Goal: Task Accomplishment & Management: Complete application form

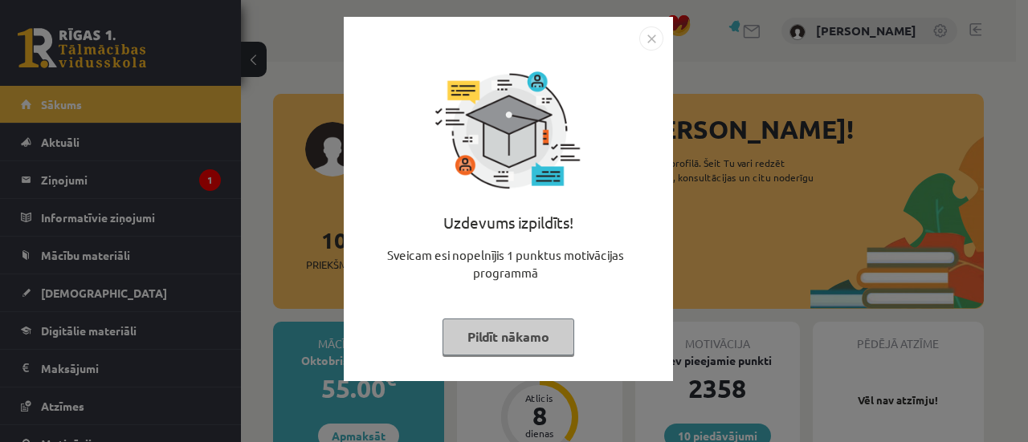
click at [491, 326] on button "Pildīt nākamo" at bounding box center [508, 337] width 132 height 37
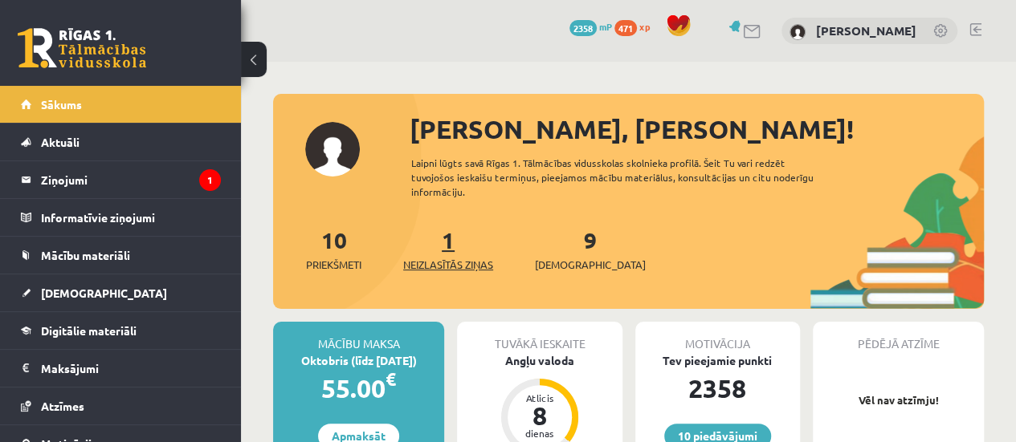
click at [453, 264] on span "Neizlasītās ziņas" at bounding box center [448, 265] width 90 height 16
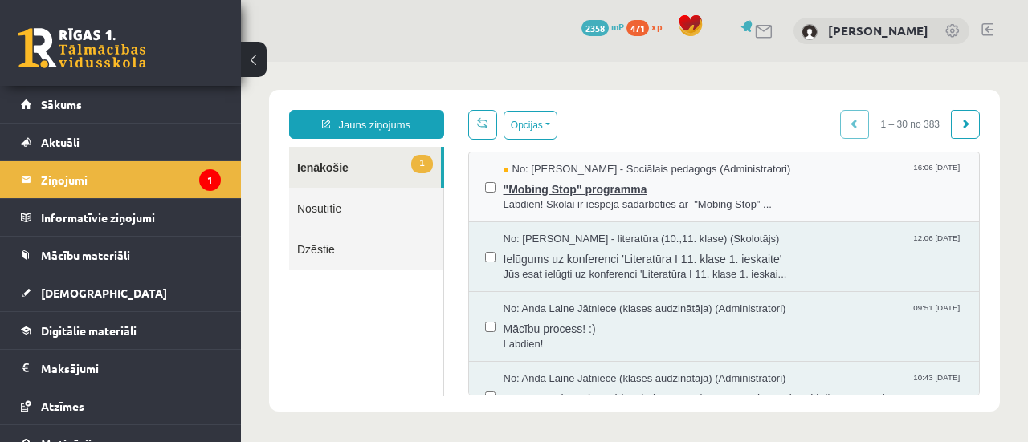
click at [512, 184] on span ""Mobing Stop" programma" at bounding box center [733, 187] width 460 height 20
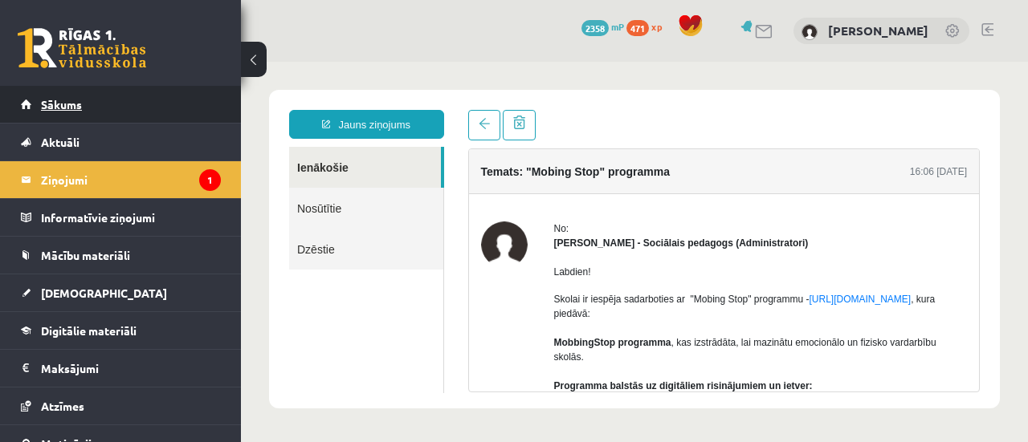
click at [153, 100] on link "Sākums" at bounding box center [121, 104] width 200 height 37
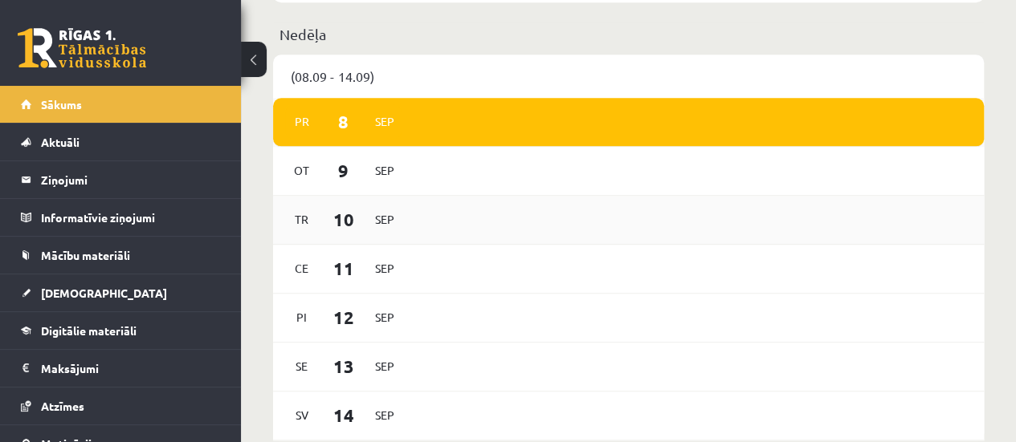
scroll to position [964, 0]
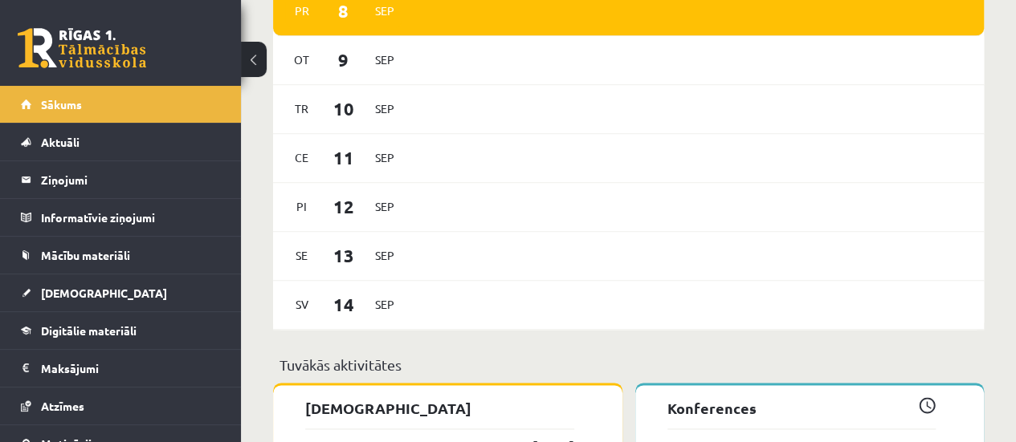
drag, startPoint x: 917, startPoint y: 50, endPoint x: 914, endPoint y: -26, distance: 76.4
drag, startPoint x: 914, startPoint y: -26, endPoint x: 530, endPoint y: 132, distance: 415.5
click at [530, 132] on div "Tr 10 Sep" at bounding box center [628, 109] width 711 height 49
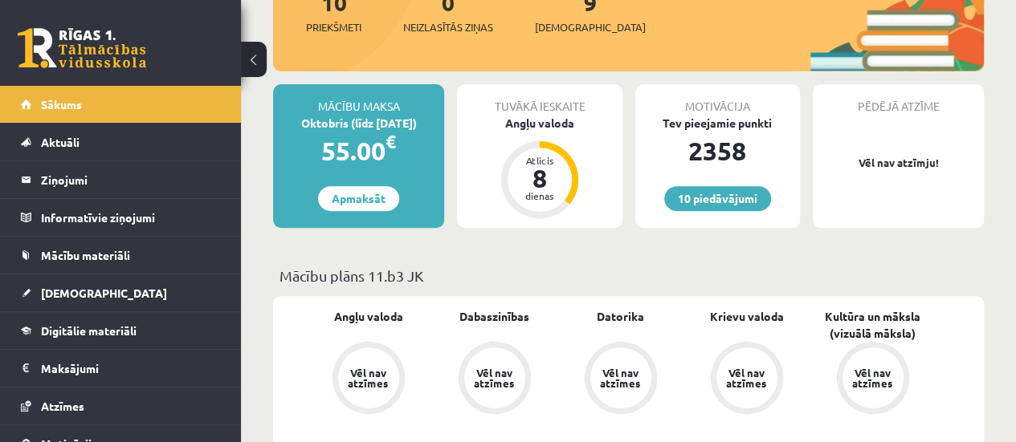
scroll to position [161, 0]
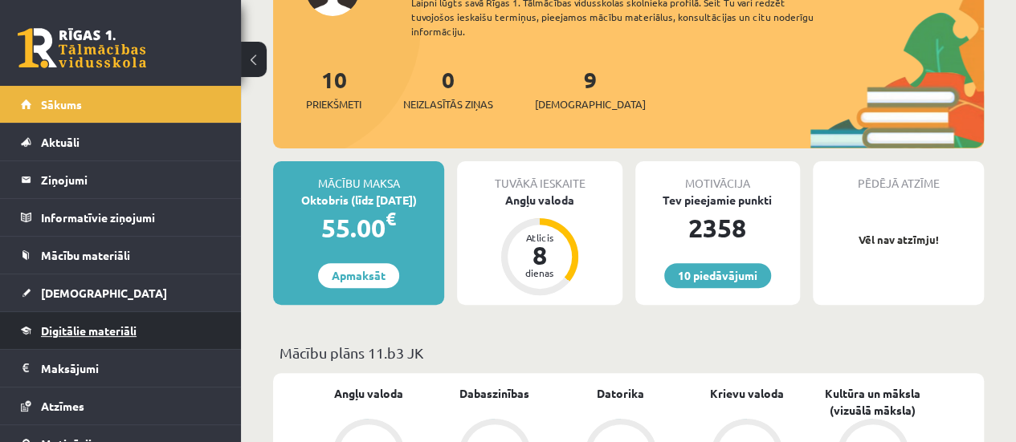
click at [153, 328] on link "Digitālie materiāli" at bounding box center [121, 330] width 200 height 37
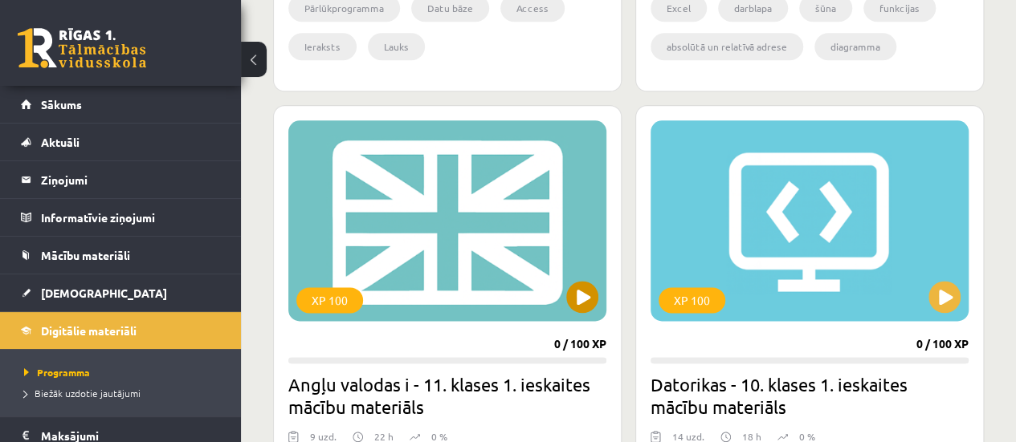
scroll to position [883, 0]
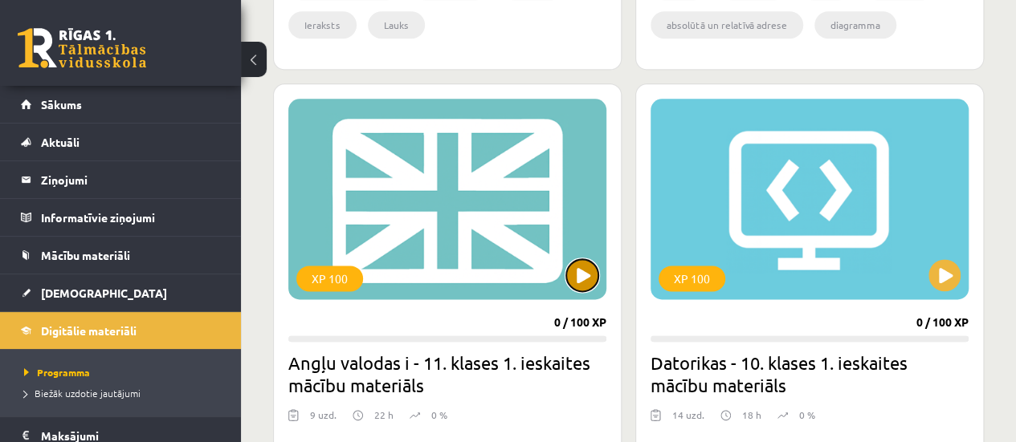
click at [577, 272] on button at bounding box center [582, 275] width 32 height 32
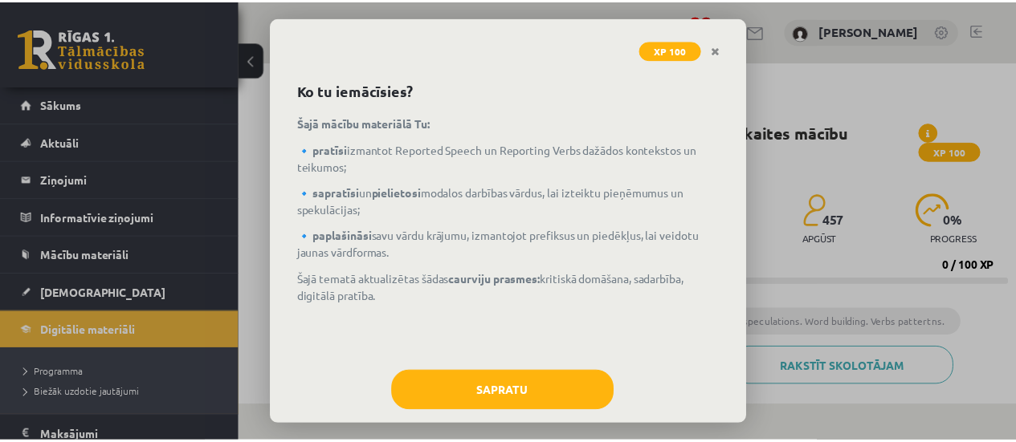
scroll to position [77, 0]
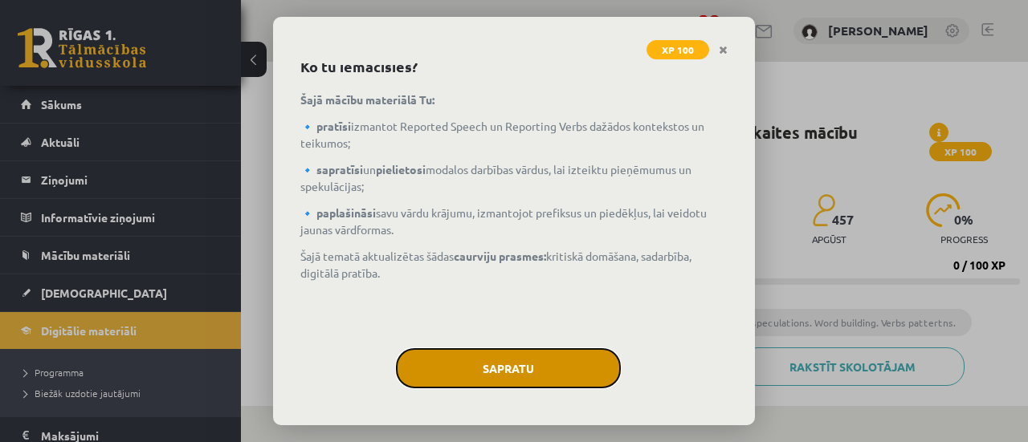
click at [580, 376] on button "Sapratu" at bounding box center [508, 369] width 225 height 40
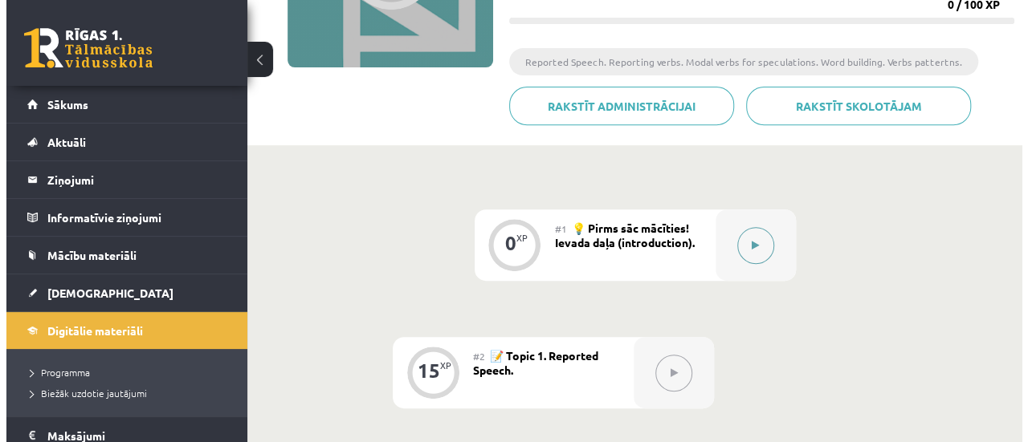
scroll to position [321, 0]
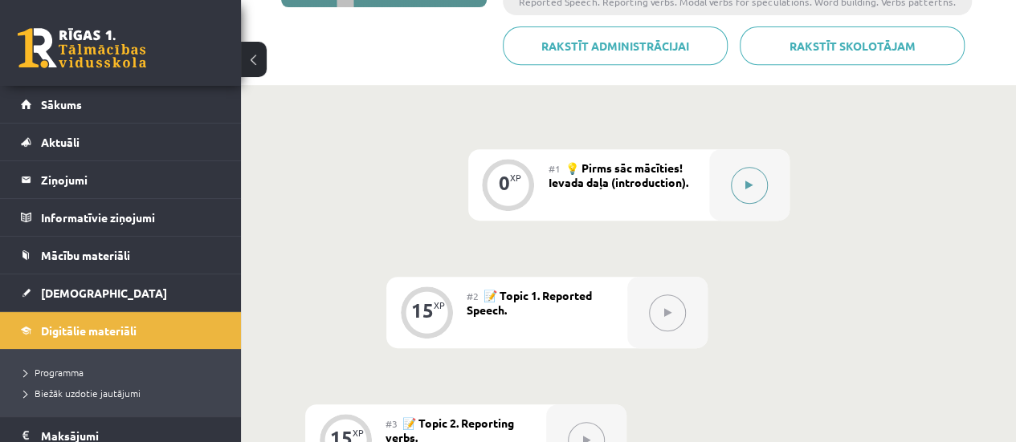
click at [760, 181] on button at bounding box center [749, 185] width 37 height 37
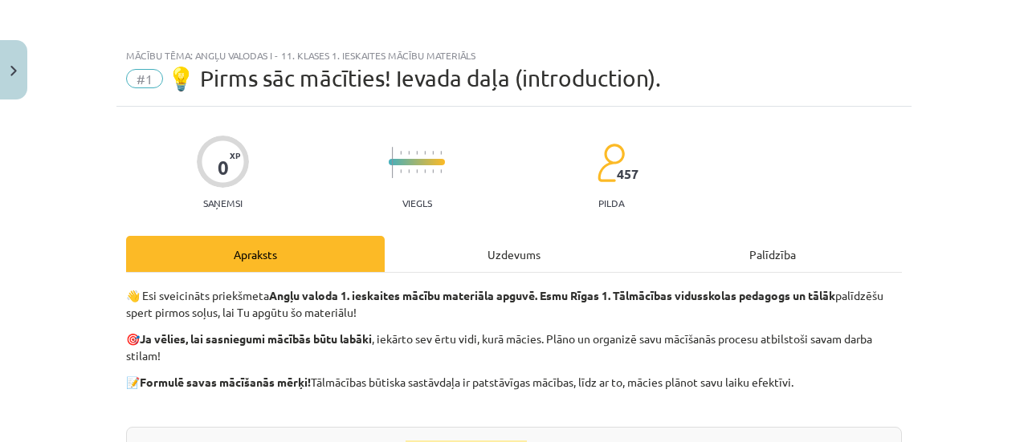
click at [581, 253] on div "Uzdevums" at bounding box center [514, 254] width 259 height 36
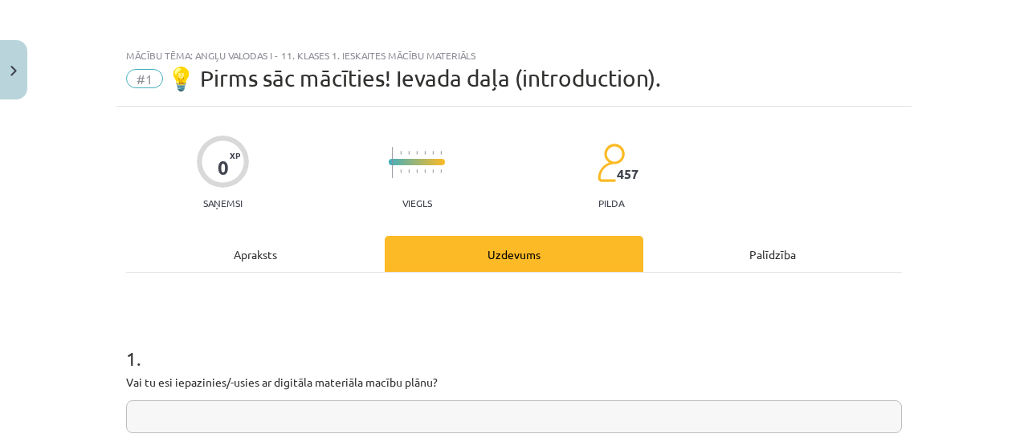
scroll to position [40, 0]
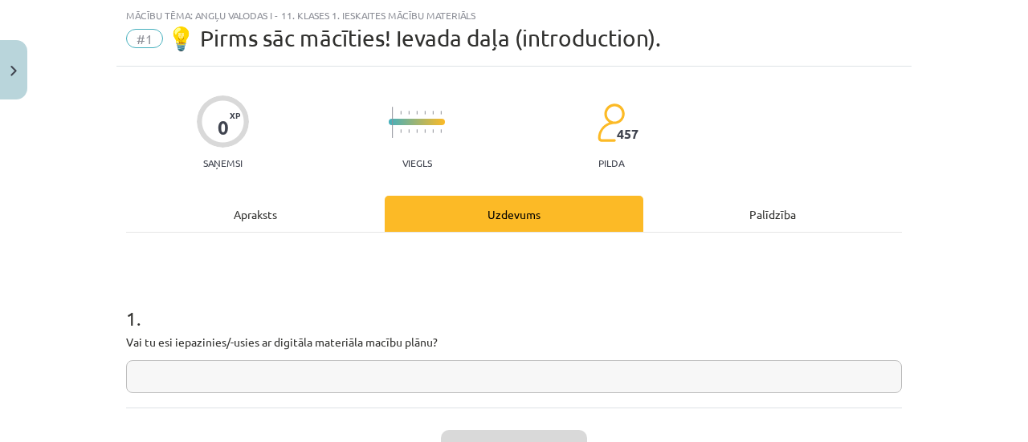
click at [573, 367] on input "text" at bounding box center [514, 377] width 776 height 33
type input "*"
click at [519, 433] on button "Iesniegt" at bounding box center [514, 447] width 146 height 35
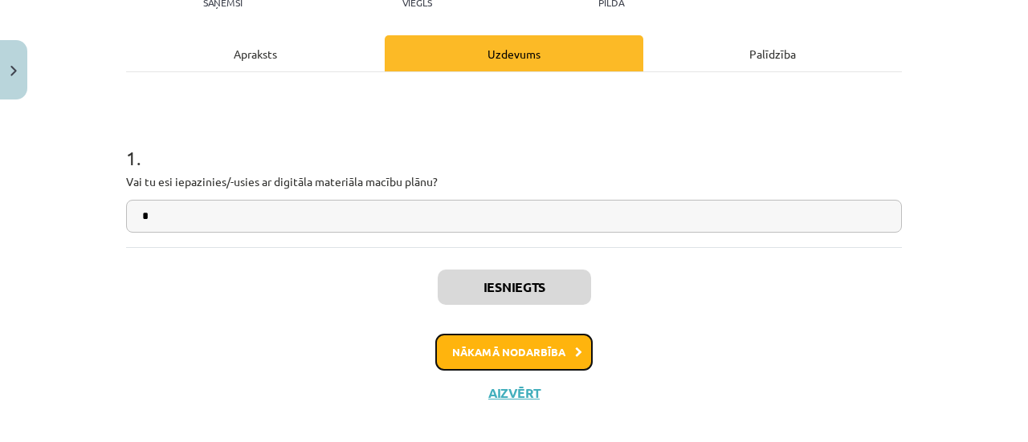
click at [498, 351] on button "Nākamā nodarbība" at bounding box center [513, 352] width 157 height 37
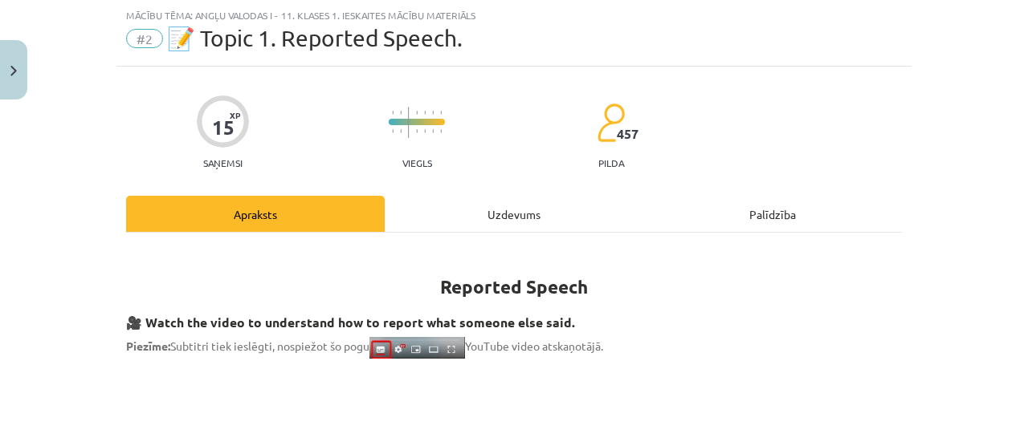
click at [506, 226] on div "Uzdevums" at bounding box center [514, 214] width 259 height 36
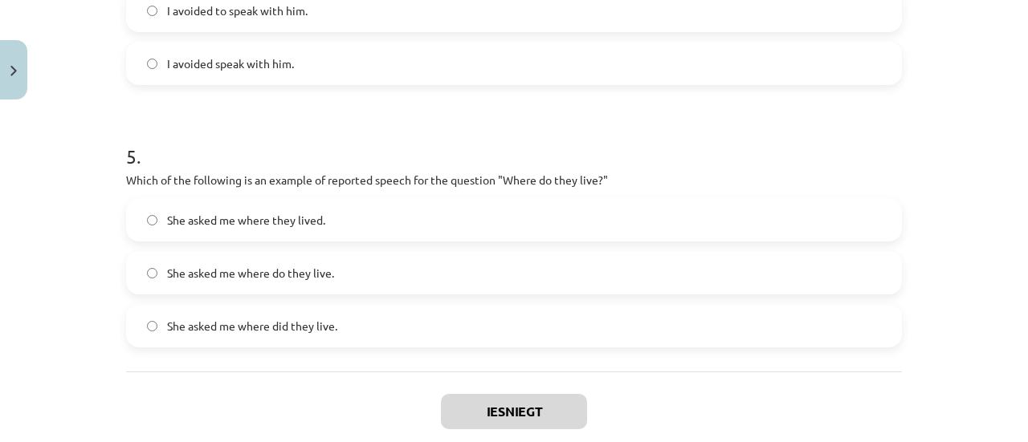
scroll to position [1343, 0]
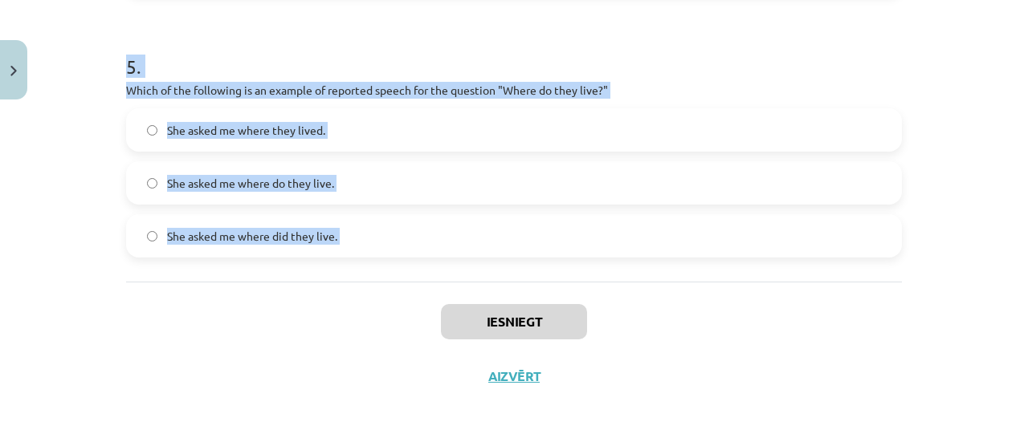
drag, startPoint x: 95, startPoint y: 46, endPoint x: 376, endPoint y: 275, distance: 362.9
click at [385, 287] on div "Mācību tēma: Angļu valodas i - 11. klases 1. ieskaites mācību materiāls #2 📝 To…" at bounding box center [514, 221] width 1028 height 442
copy form "1 . Which of the following sentences correctly uses reported speech? He says th…"
click at [12, 287] on div "Mācību tēma: Angļu valodas i - 11. klases 1. ieskaites mācību materiāls #2 📝 To…" at bounding box center [514, 221] width 1028 height 442
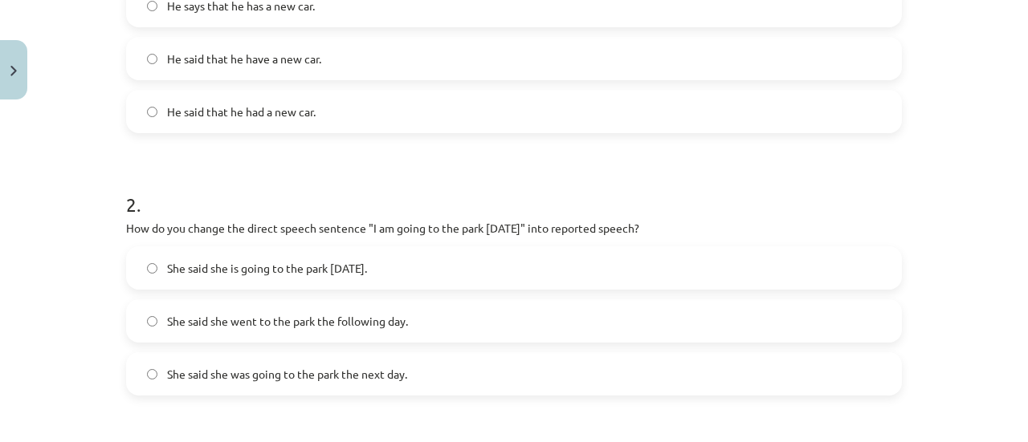
scroll to position [218, 0]
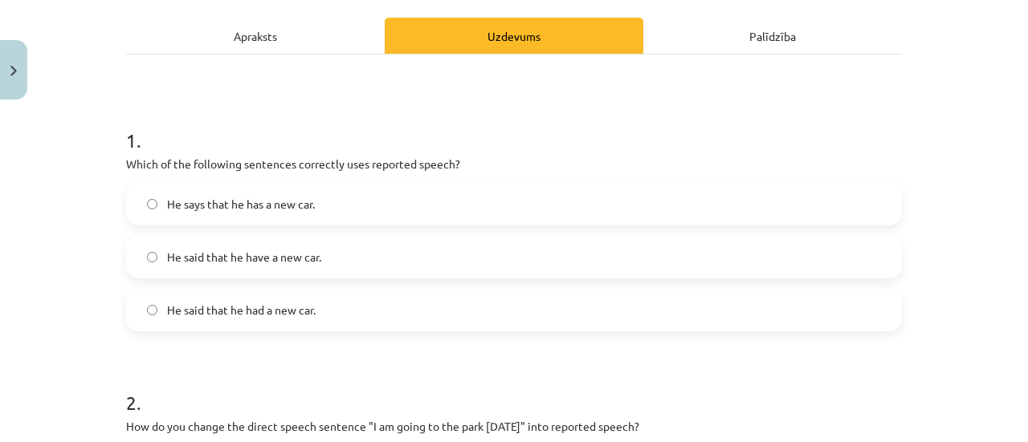
click at [286, 311] on span "He said that he had a new car." at bounding box center [241, 310] width 149 height 17
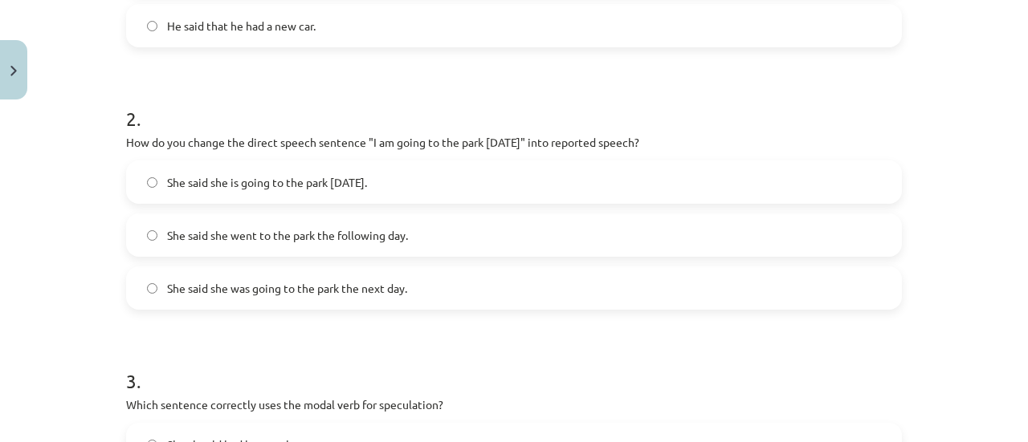
scroll to position [540, 0]
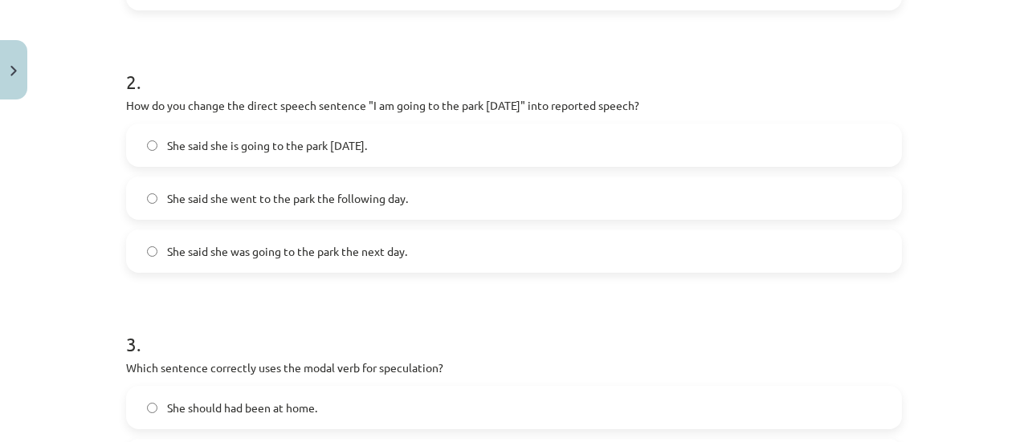
click at [256, 261] on label "She said she was going to the park the next day." at bounding box center [514, 251] width 772 height 40
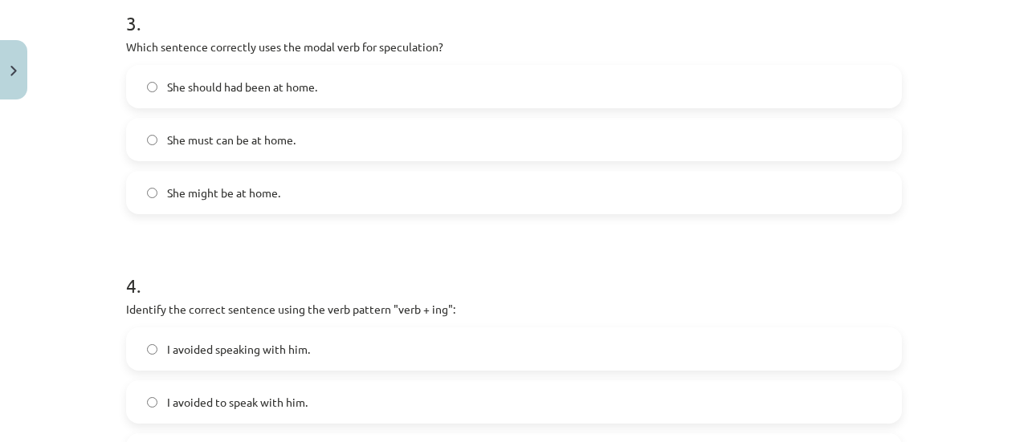
scroll to position [781, 0]
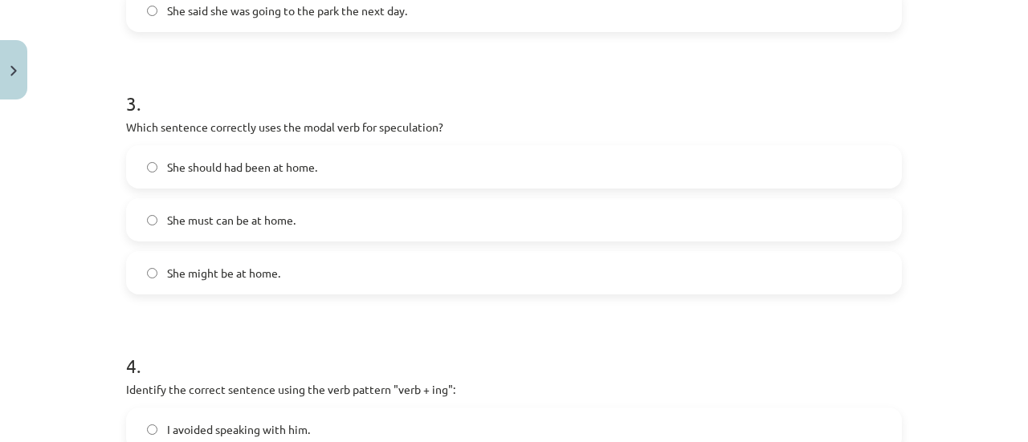
click at [201, 265] on span "She might be at home." at bounding box center [223, 273] width 113 height 17
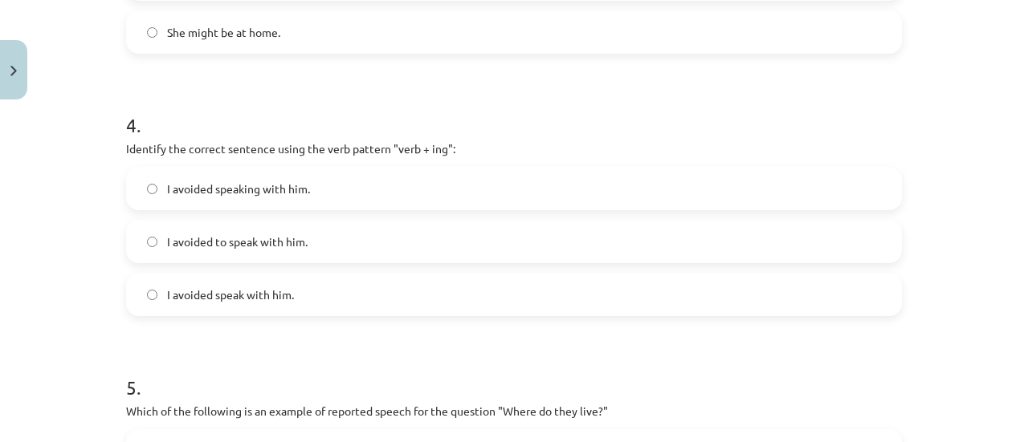
scroll to position [1102, 0]
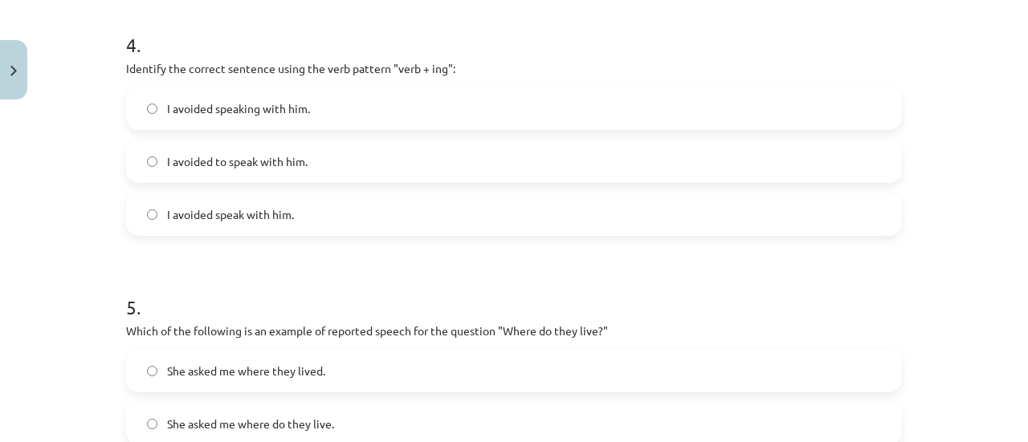
click at [181, 117] on label "I avoided speaking with him." at bounding box center [514, 108] width 772 height 40
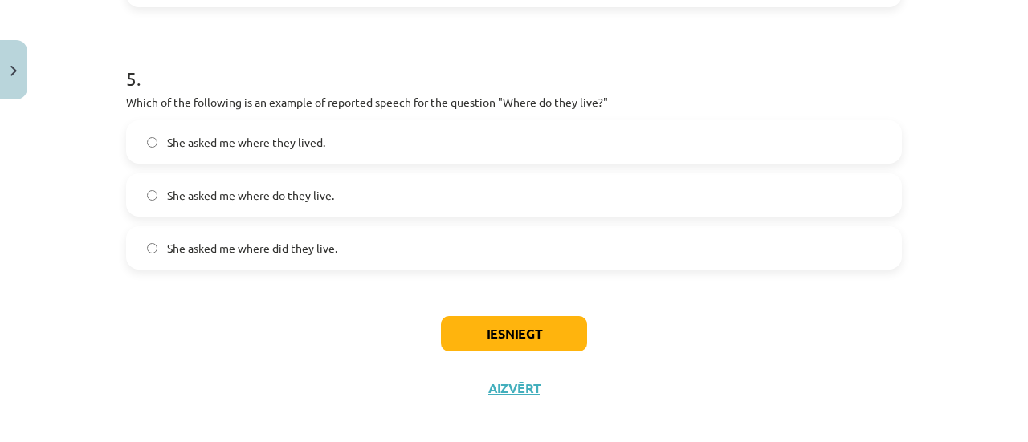
scroll to position [1343, 0]
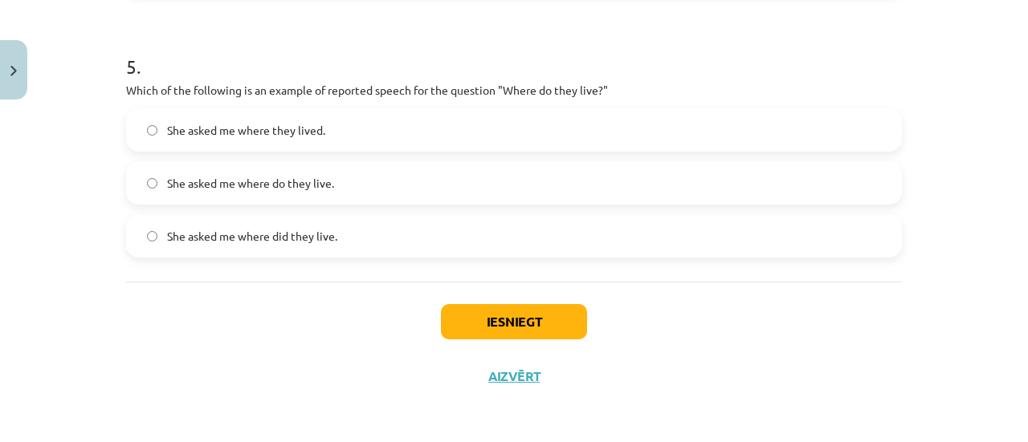
click at [234, 117] on label "She asked me where they lived." at bounding box center [514, 130] width 772 height 40
click at [454, 301] on div "Iesniegt Aizvērt" at bounding box center [514, 338] width 776 height 112
click at [466, 316] on button "Iesniegt" at bounding box center [514, 321] width 146 height 35
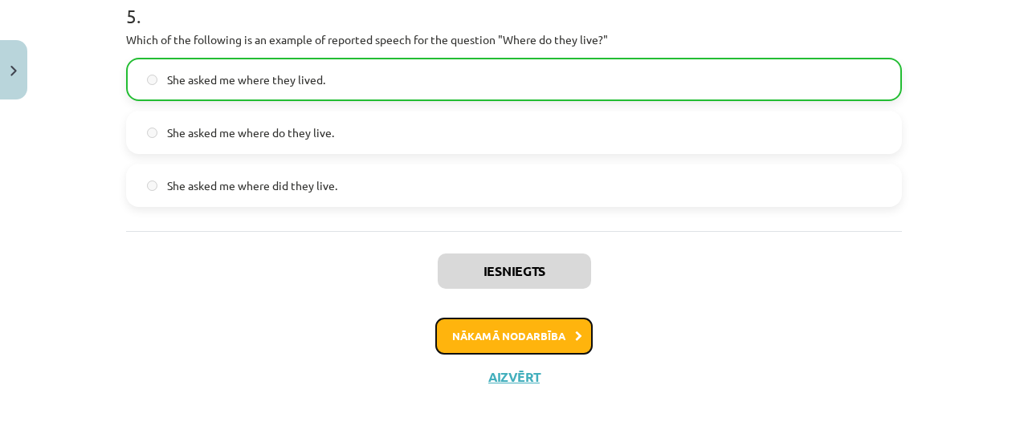
click at [512, 322] on button "Nākamā nodarbība" at bounding box center [513, 336] width 157 height 37
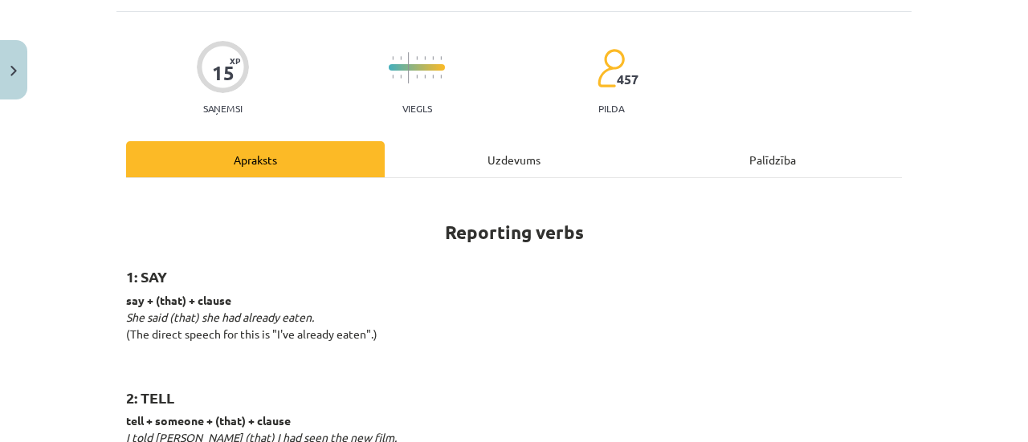
scroll to position [40, 0]
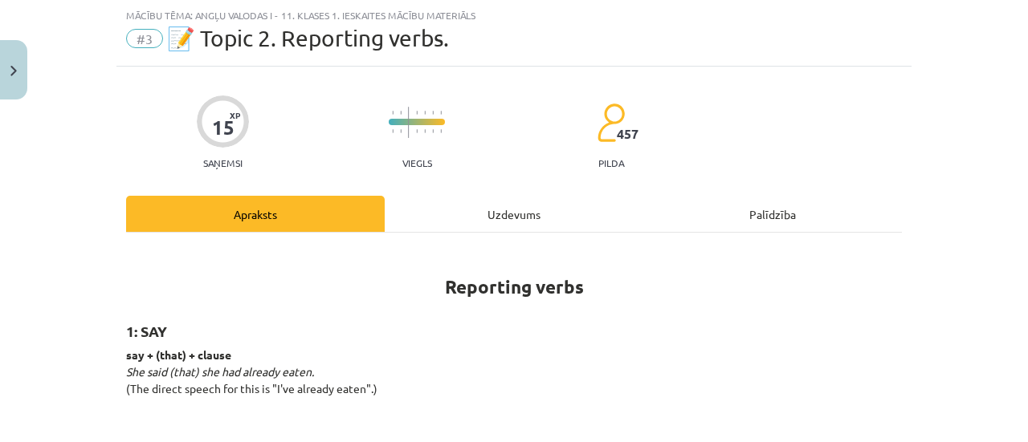
click at [534, 224] on div "Uzdevums" at bounding box center [514, 214] width 259 height 36
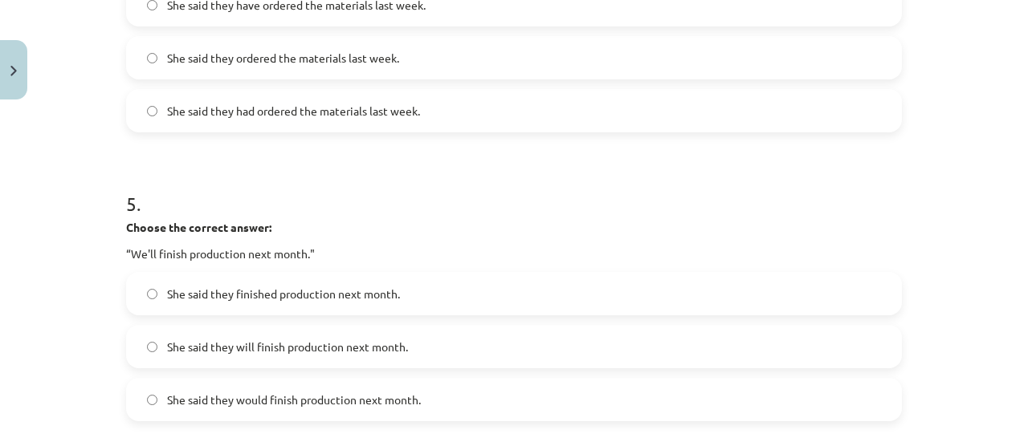
scroll to position [1352, 0]
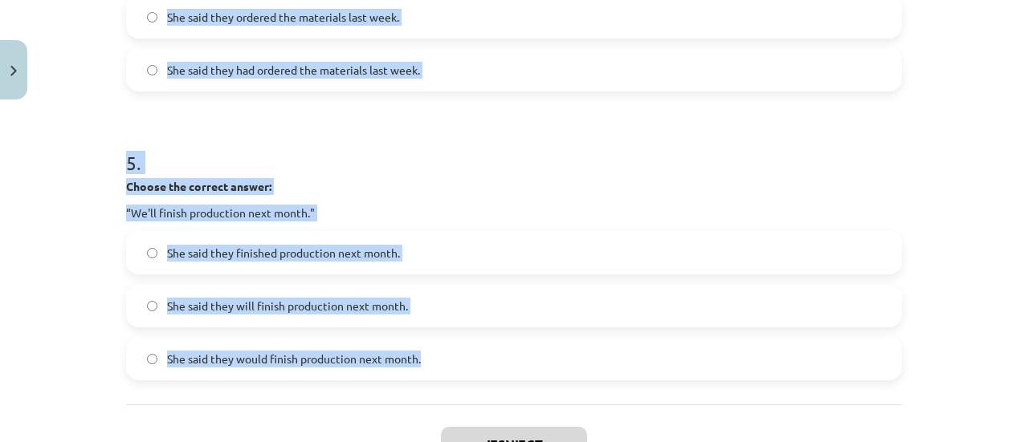
drag, startPoint x: 97, startPoint y: 241, endPoint x: 426, endPoint y: 392, distance: 362.2
click at [426, 392] on div "Mācību tēma: Angļu valodas i - 11. klases 1. ieskaites mācību materiāls #3 📝 To…" at bounding box center [514, 221] width 1028 height 442
copy form "1 . Choose the correct answer: "I'm ready for the meeting." He said he was read…"
click at [334, 141] on h1 "5 ." at bounding box center [514, 149] width 776 height 50
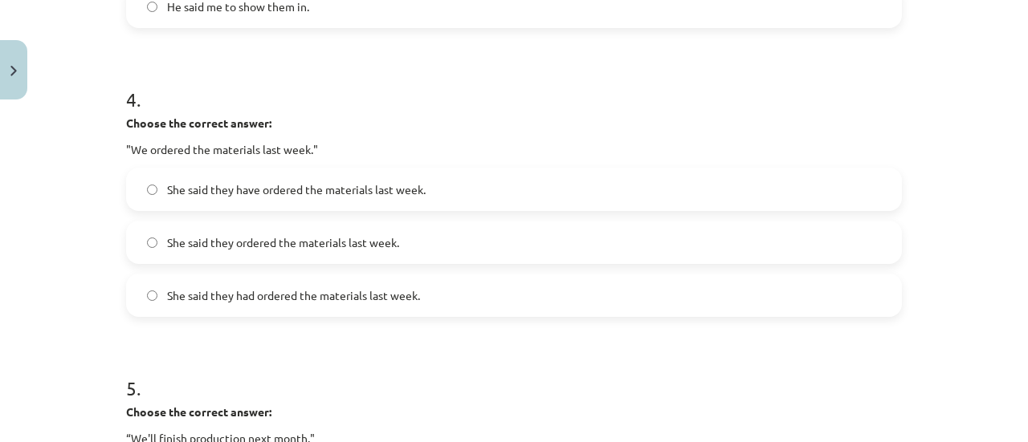
scroll to position [1476, 0]
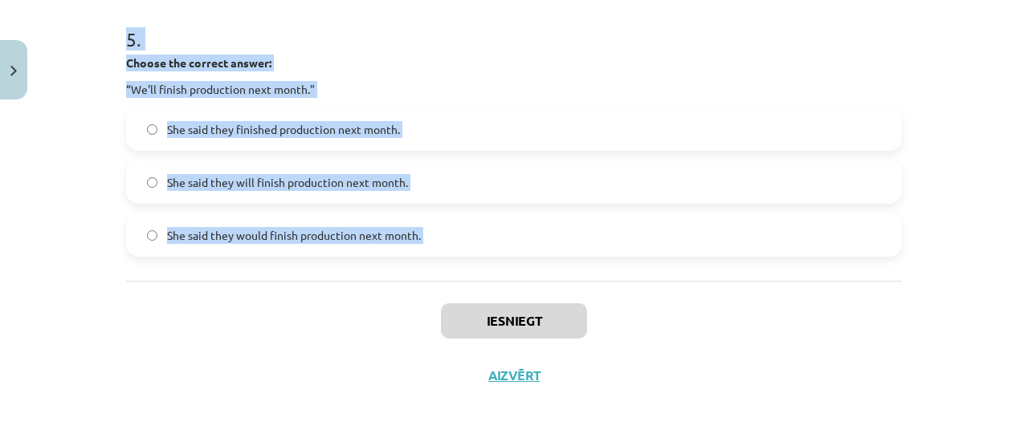
drag, startPoint x: 99, startPoint y: 100, endPoint x: 241, endPoint y: 291, distance: 238.2
click at [241, 291] on div "Mācību tēma: Angļu valodas i - 11. klases 1. ieskaites mācību materiāls #3 📝 To…" at bounding box center [514, 221] width 1028 height 442
copy form "1 . Choose the correct answer: "I'm ready for the meeting." He said he was read…"
click at [87, 238] on div "Mācību tēma: Angļu valodas i - 11. klases 1. ieskaites mācību materiāls #3 📝 To…" at bounding box center [514, 221] width 1028 height 442
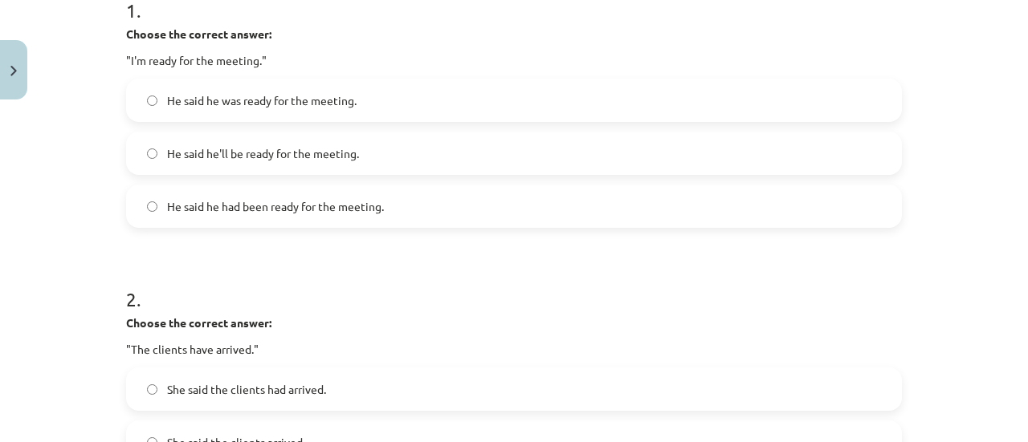
scroll to position [191, 0]
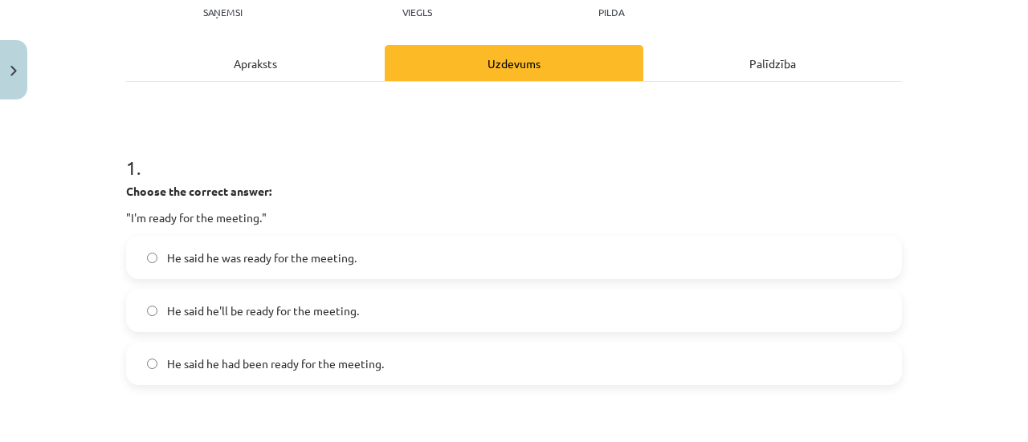
click at [214, 271] on label "He said he was ready for the meeting." at bounding box center [514, 258] width 772 height 40
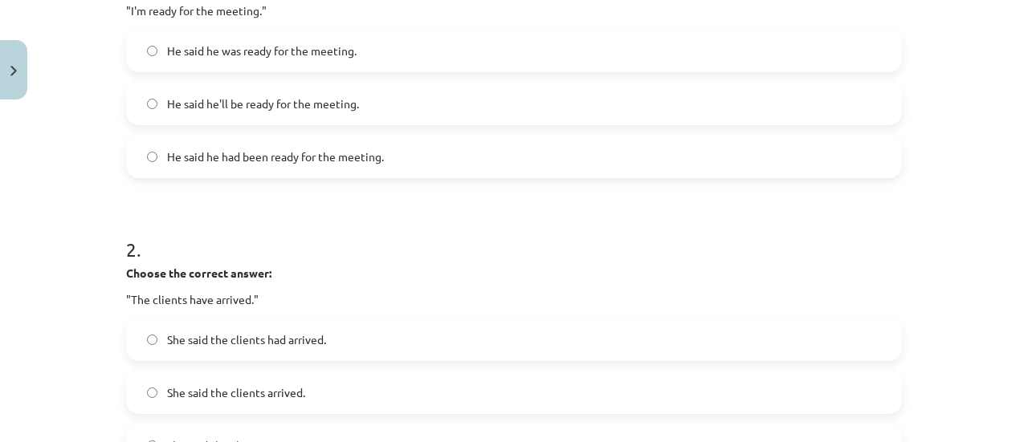
scroll to position [512, 0]
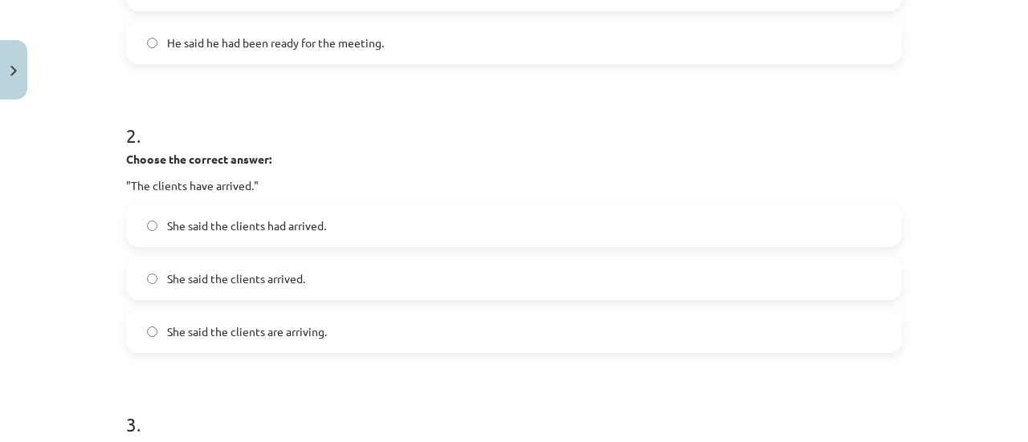
drag, startPoint x: 251, startPoint y: 238, endPoint x: 246, endPoint y: 253, distance: 15.2
click at [247, 247] on div "She said the clients had arrived." at bounding box center [514, 225] width 776 height 43
click at [259, 222] on span "She said the clients had arrived." at bounding box center [246, 226] width 159 height 17
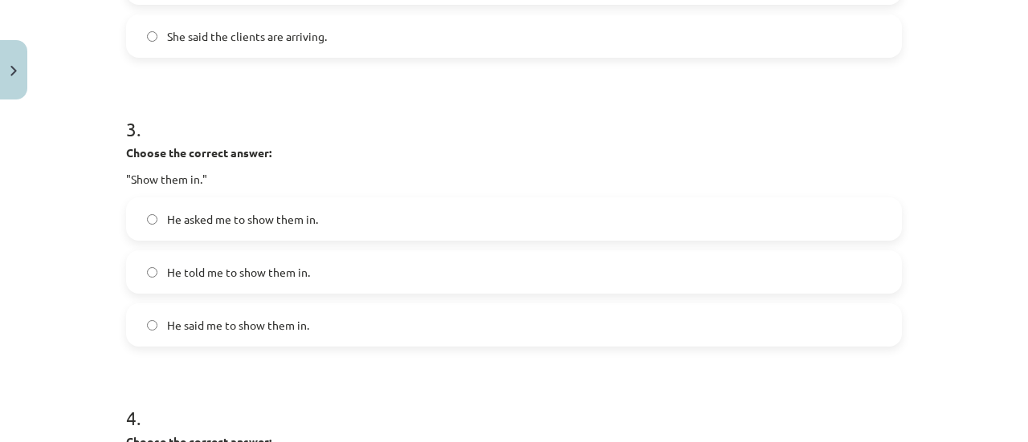
scroll to position [834, 0]
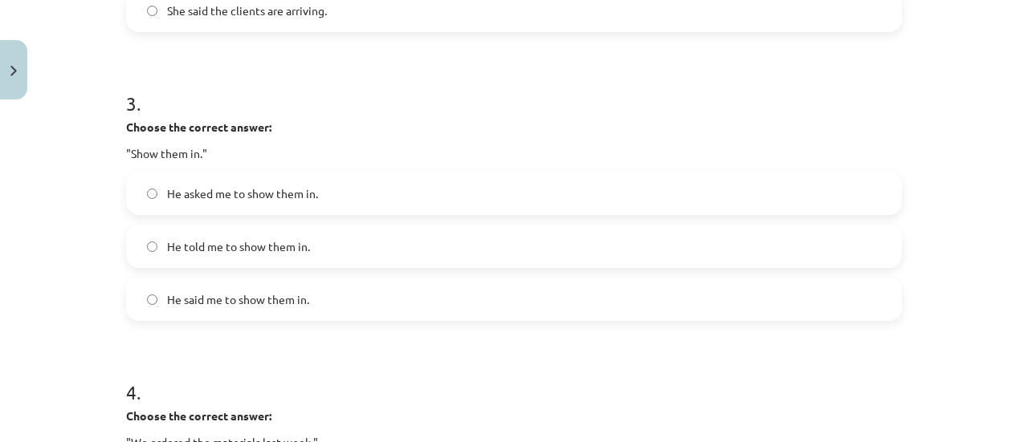
click at [210, 183] on label "He asked me to show them in." at bounding box center [514, 193] width 772 height 40
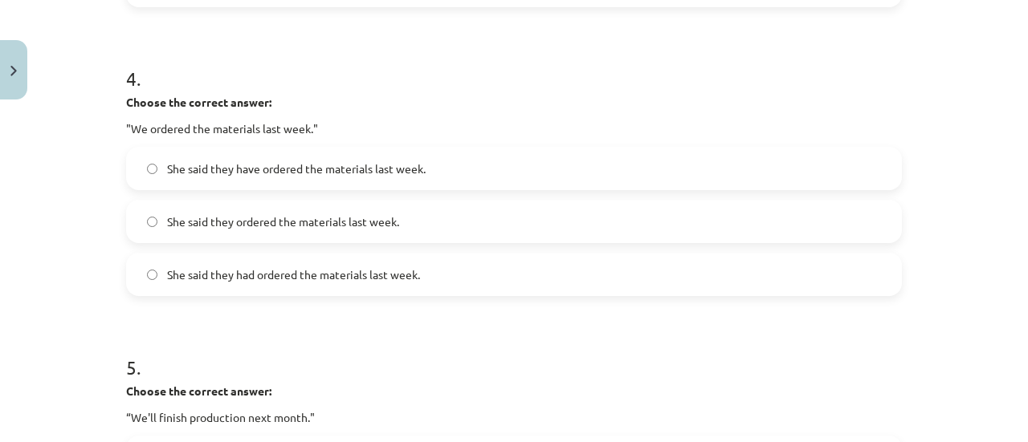
scroll to position [1155, 0]
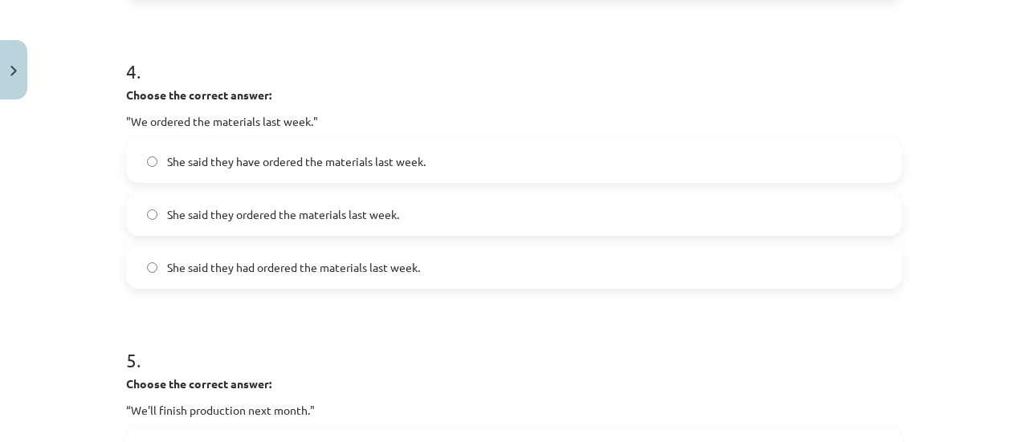
click at [279, 261] on span "She said they had ordered the materials last week." at bounding box center [293, 267] width 253 height 17
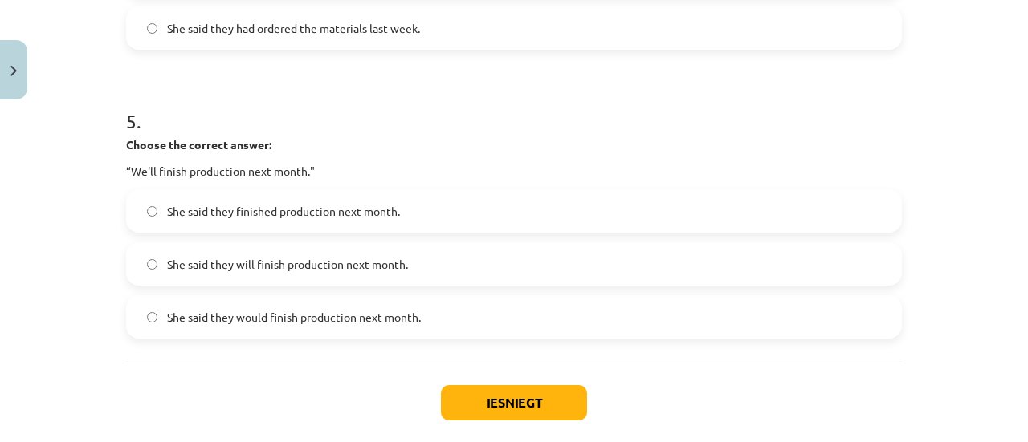
scroll to position [1396, 0]
click at [283, 314] on span "She said they would finish production next month." at bounding box center [294, 316] width 254 height 17
click at [520, 402] on button "Iesniegt" at bounding box center [514, 401] width 146 height 35
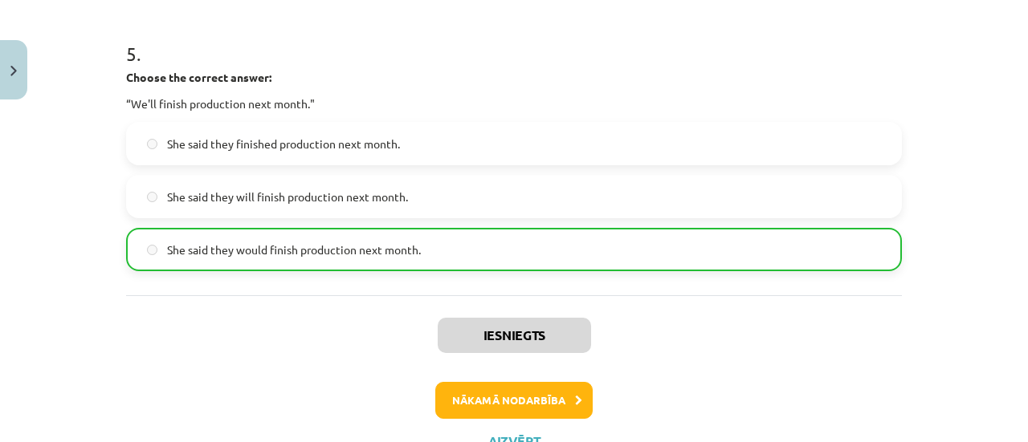
scroll to position [1526, 0]
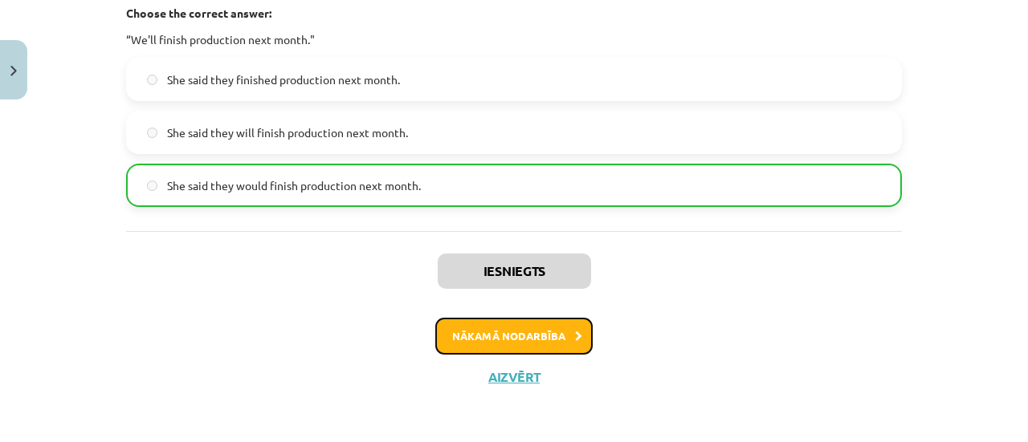
click at [470, 344] on button "Nākamā nodarbība" at bounding box center [513, 336] width 157 height 37
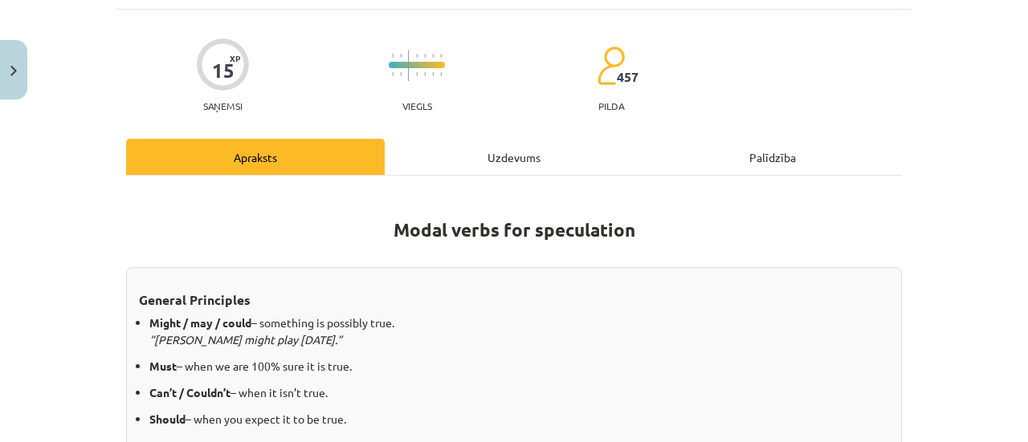
scroll to position [40, 0]
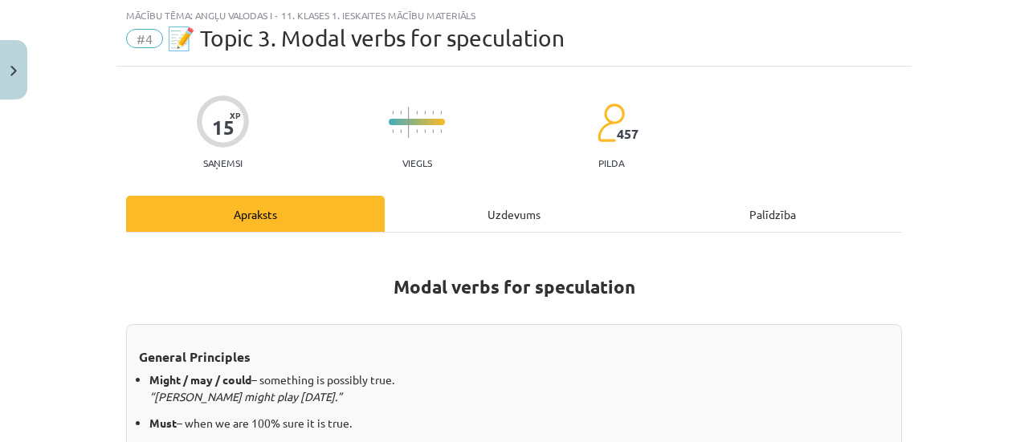
click at [483, 206] on div "Uzdevums" at bounding box center [514, 214] width 259 height 36
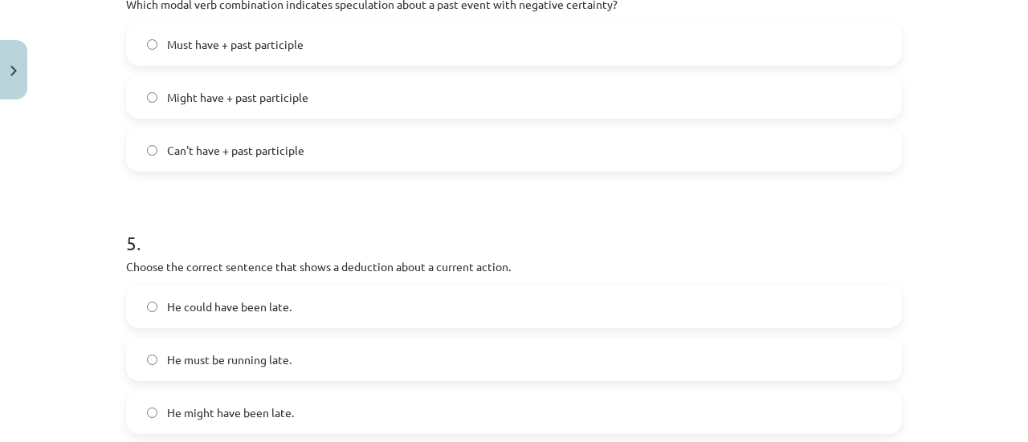
scroll to position [1343, 0]
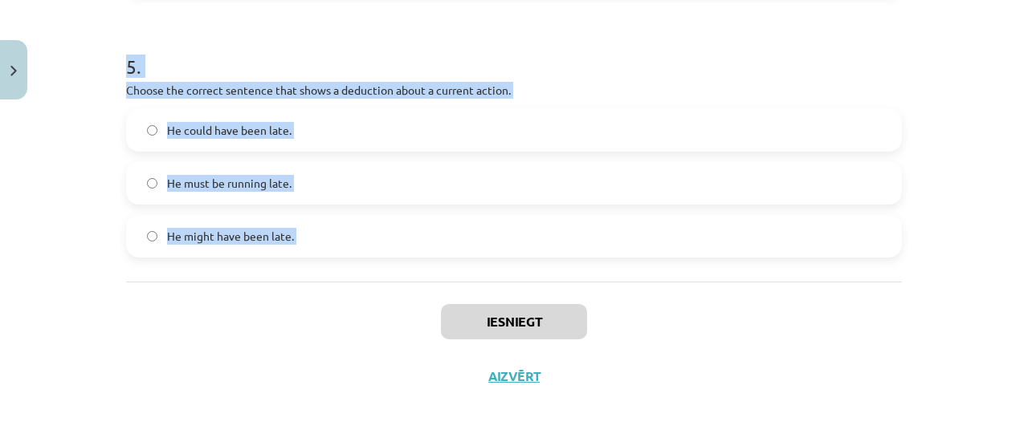
drag, startPoint x: 103, startPoint y: 139, endPoint x: 307, endPoint y: 314, distance: 268.8
click at [307, 314] on div "Mācību tēma: Angļu valodas i - 11. klases 1. ieskaites mācību materiāls #4 📝 To…" at bounding box center [514, 221] width 1028 height 442
copy form "1 . Which modal verb would you use to speculate about something that is possibl…"
click at [106, 282] on div "Mācību tēma: Angļu valodas i - 11. klases 1. ieskaites mācību materiāls #4 📝 To…" at bounding box center [514, 221] width 1028 height 442
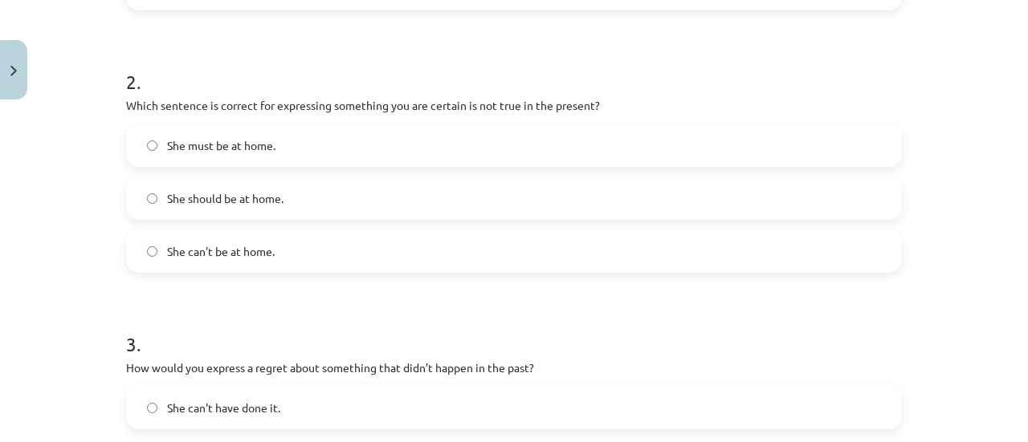
scroll to position [218, 0]
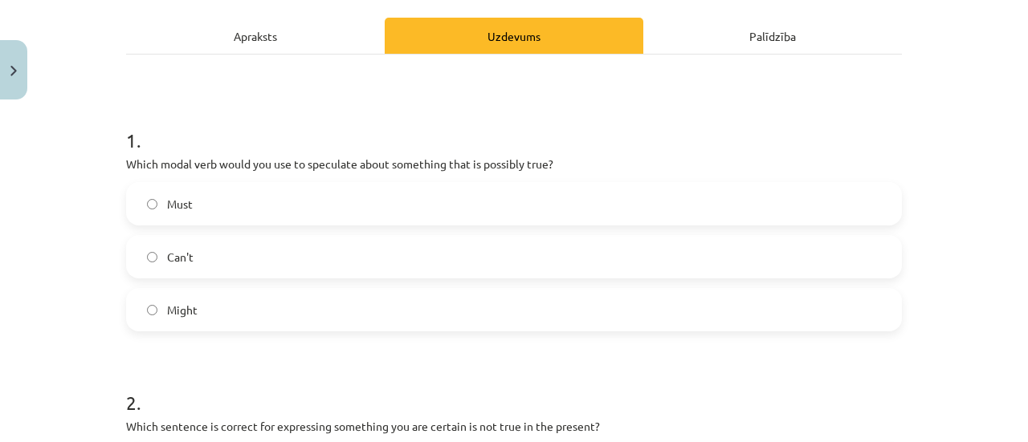
click at [236, 313] on label "Might" at bounding box center [514, 310] width 772 height 40
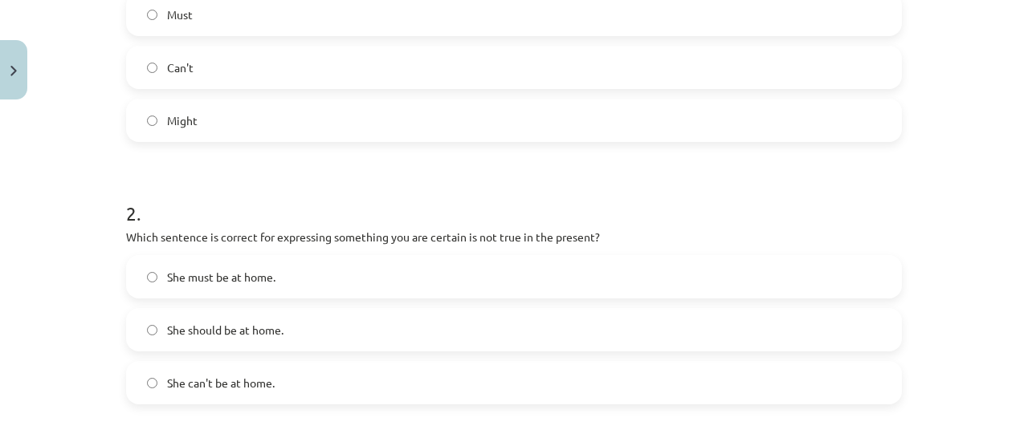
scroll to position [459, 0]
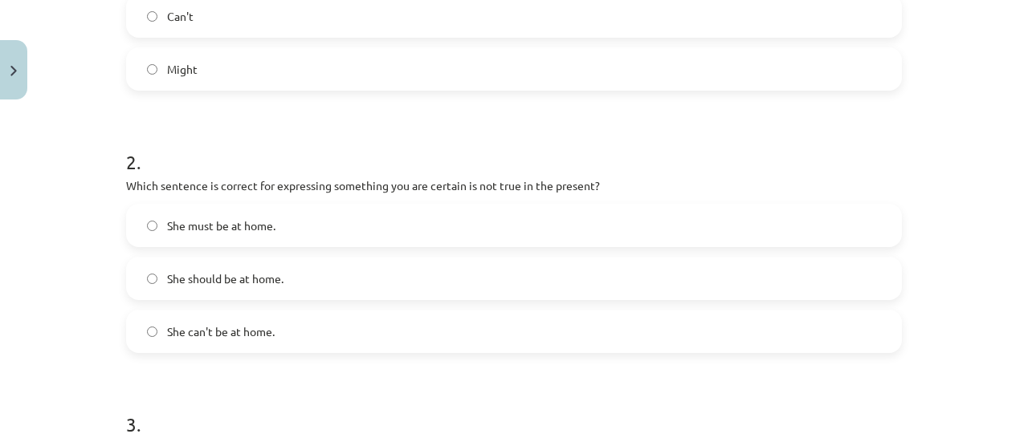
click at [217, 260] on label "She should be at home." at bounding box center [514, 279] width 772 height 40
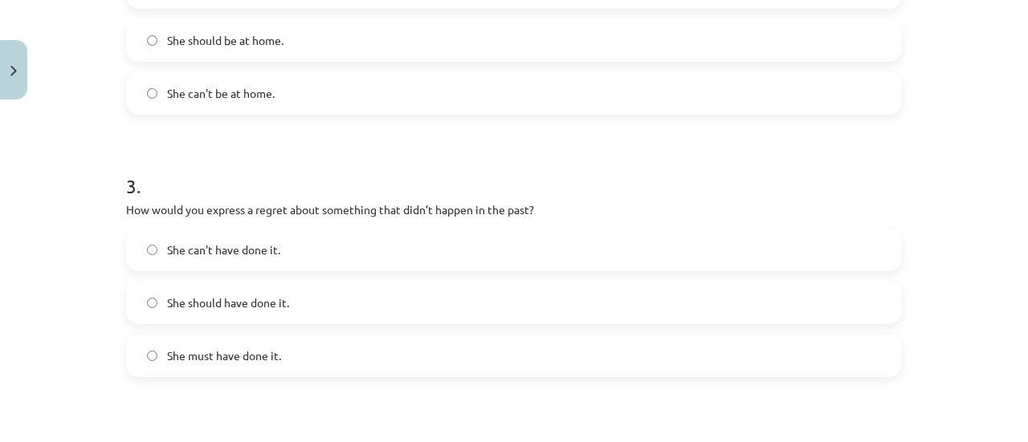
scroll to position [781, 0]
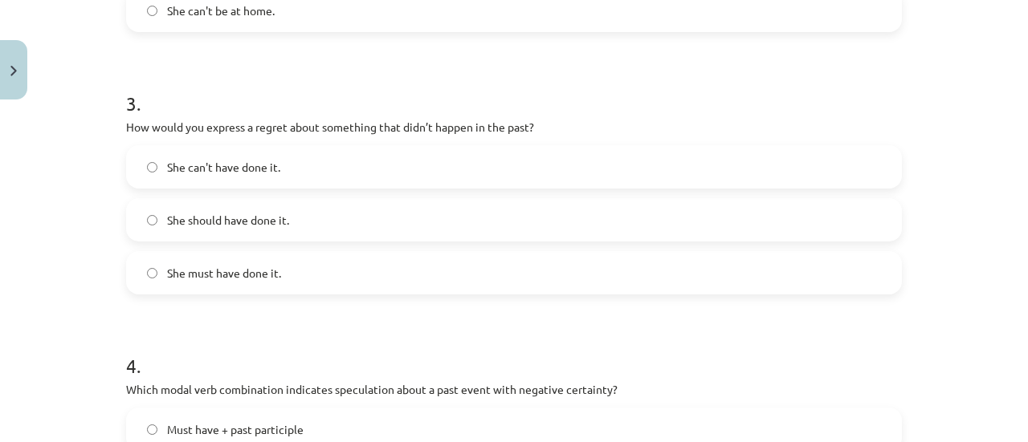
click at [212, 229] on label "She should have done it." at bounding box center [514, 220] width 772 height 40
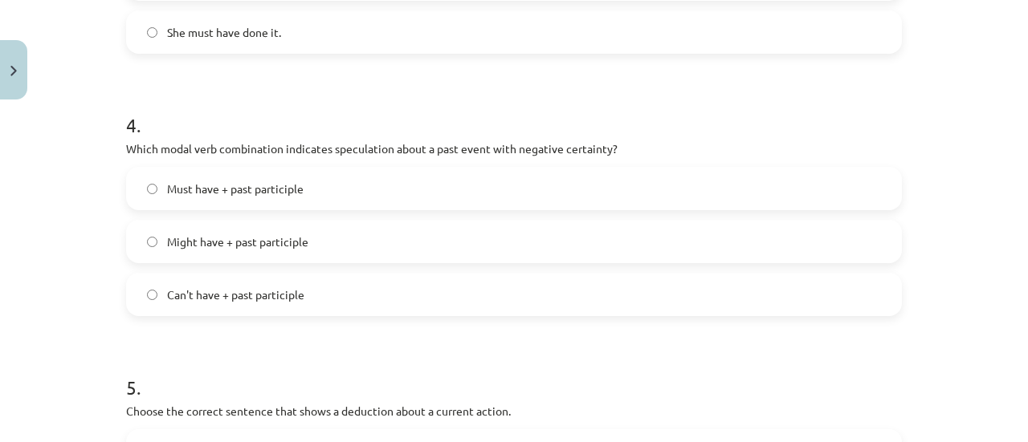
scroll to position [1102, 0]
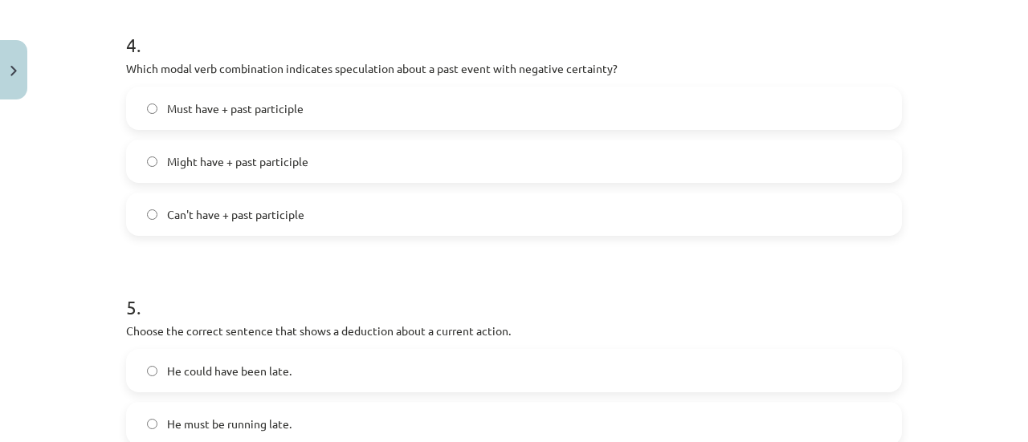
click at [189, 225] on label "Can't have + past participle" at bounding box center [514, 214] width 772 height 40
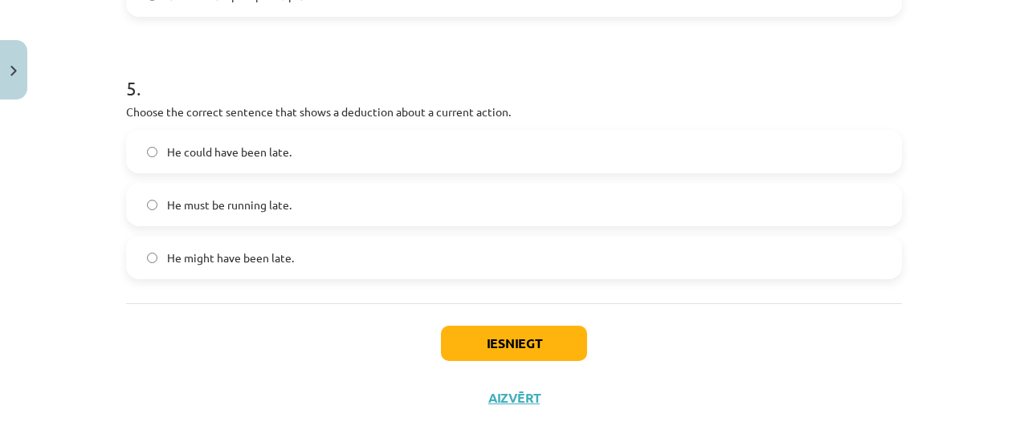
scroll to position [1343, 0]
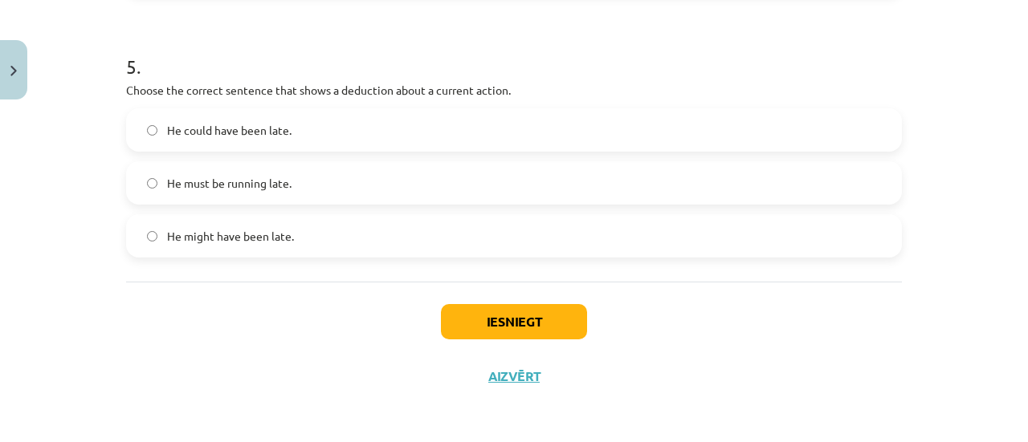
click at [168, 185] on span "He must be running late." at bounding box center [229, 183] width 124 height 17
click at [547, 332] on button "Iesniegt" at bounding box center [514, 321] width 146 height 35
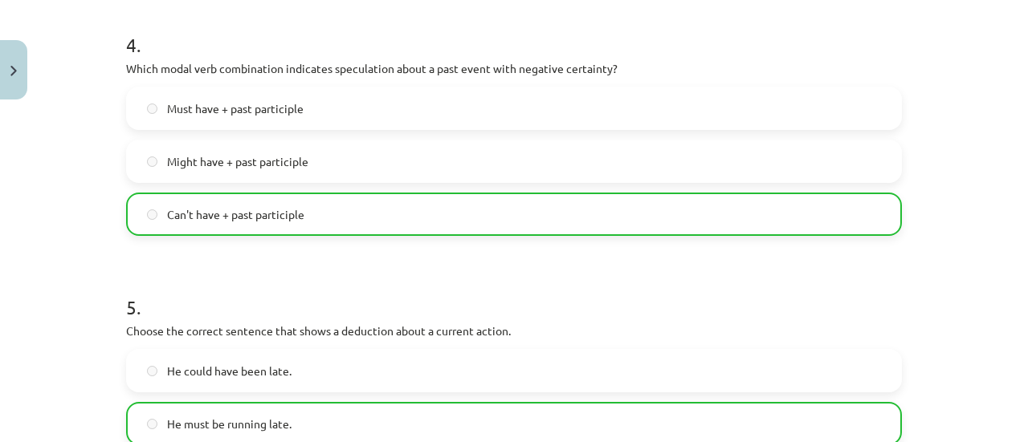
scroll to position [1393, 0]
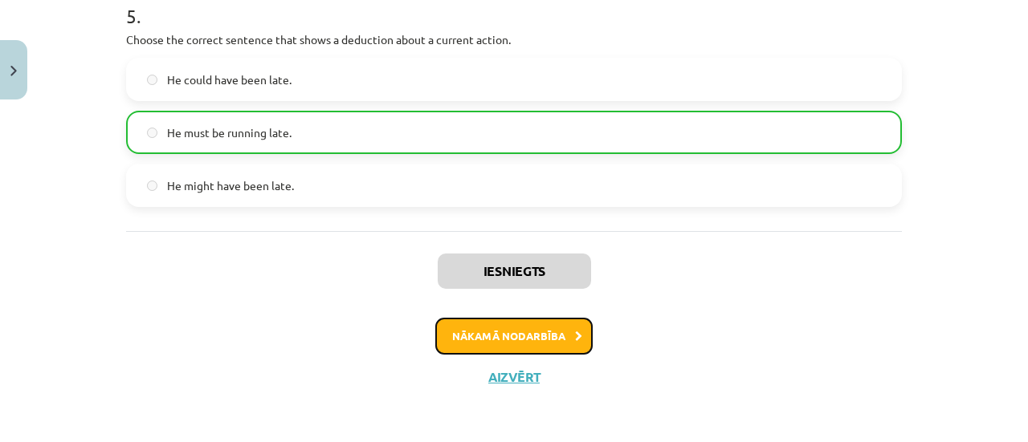
click at [488, 335] on button "Nākamā nodarbība" at bounding box center [513, 336] width 157 height 37
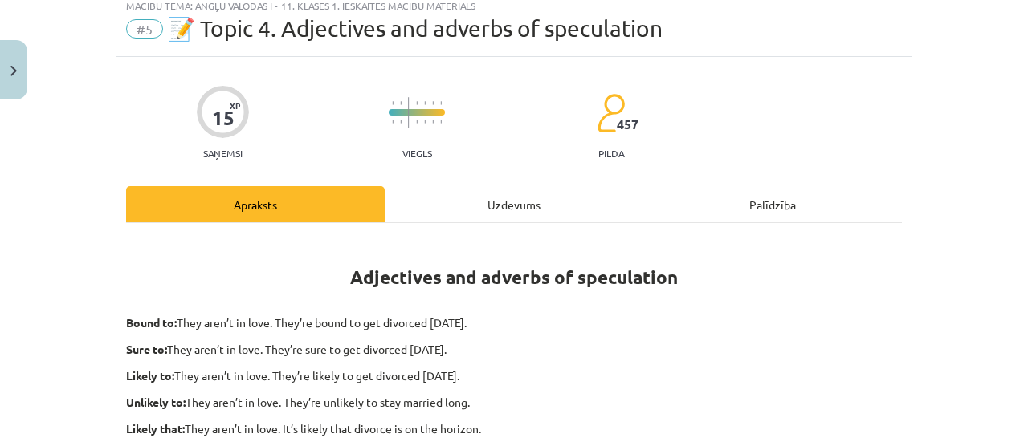
scroll to position [40, 0]
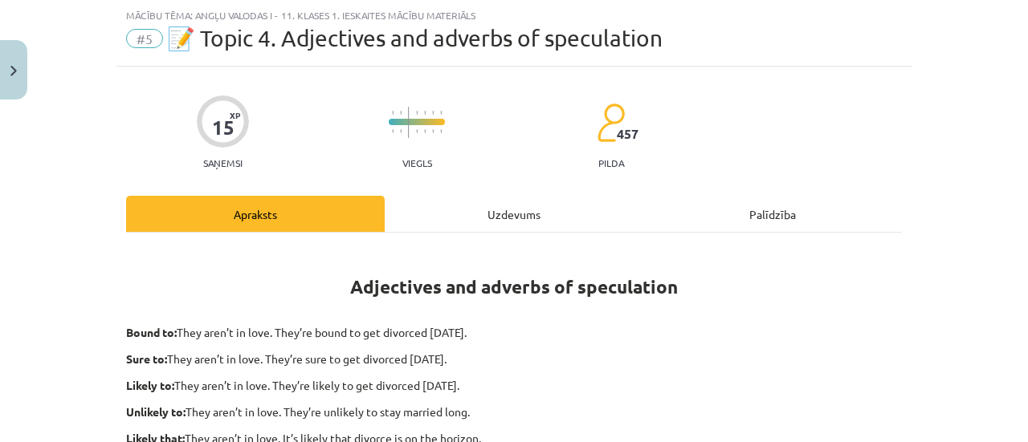
click at [488, 227] on div "Uzdevums" at bounding box center [514, 214] width 259 height 36
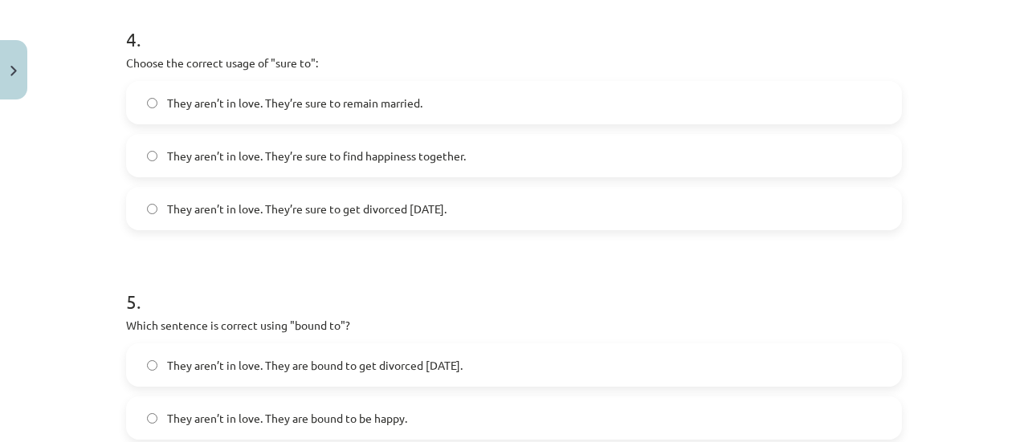
scroll to position [1370, 0]
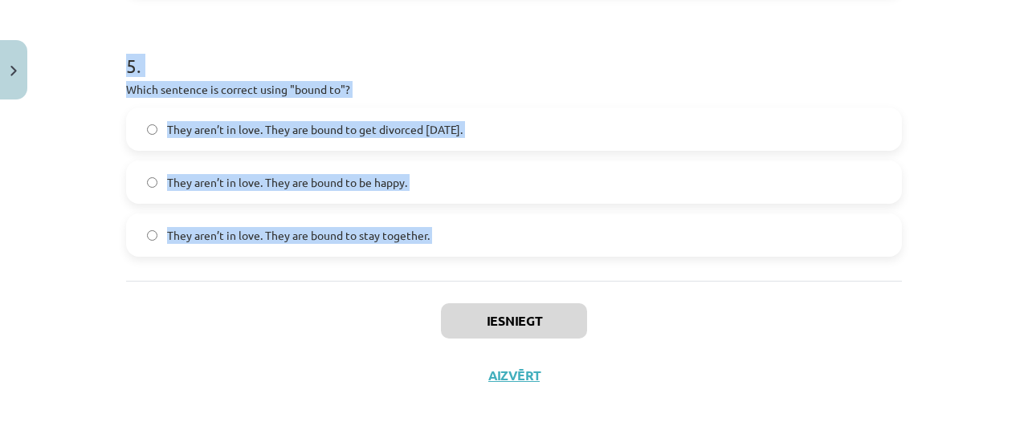
drag, startPoint x: 122, startPoint y: 67, endPoint x: 307, endPoint y: 335, distance: 325.6
copy form "1 . Choose the correct sentence using "probably" in an affirmative context: The…"
click at [107, 308] on div "Mācību tēma: Angļu valodas i - 11. klases 1. ieskaites mācību materiāls #5 📝 To…" at bounding box center [514, 221] width 1028 height 442
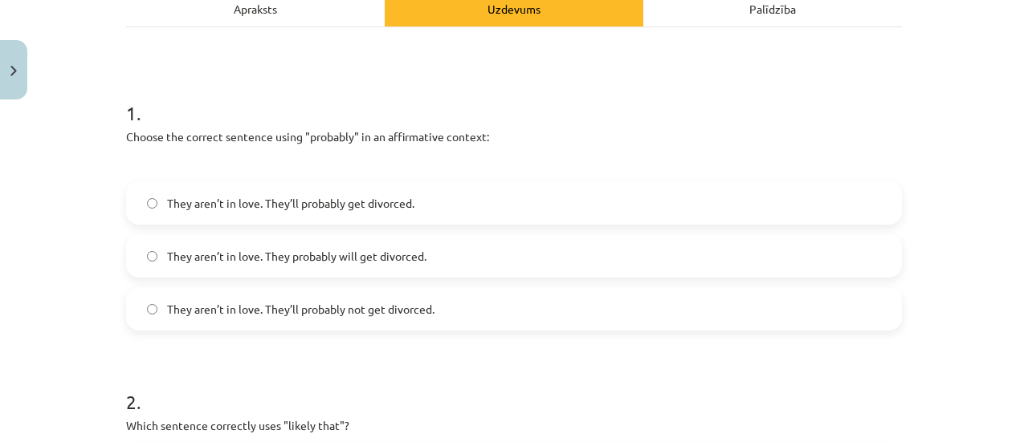
scroll to position [246, 0]
click at [234, 195] on span "They aren’t in love. They’ll probably get divorced." at bounding box center [290, 203] width 247 height 17
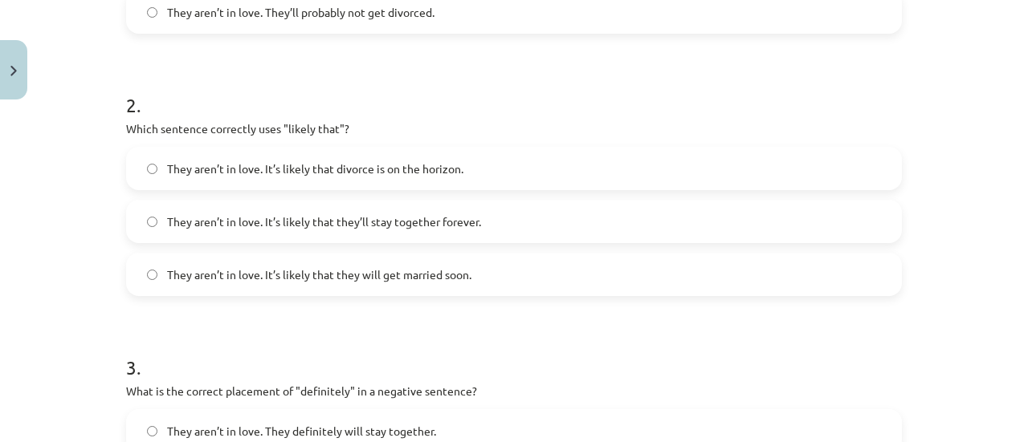
scroll to position [567, 0]
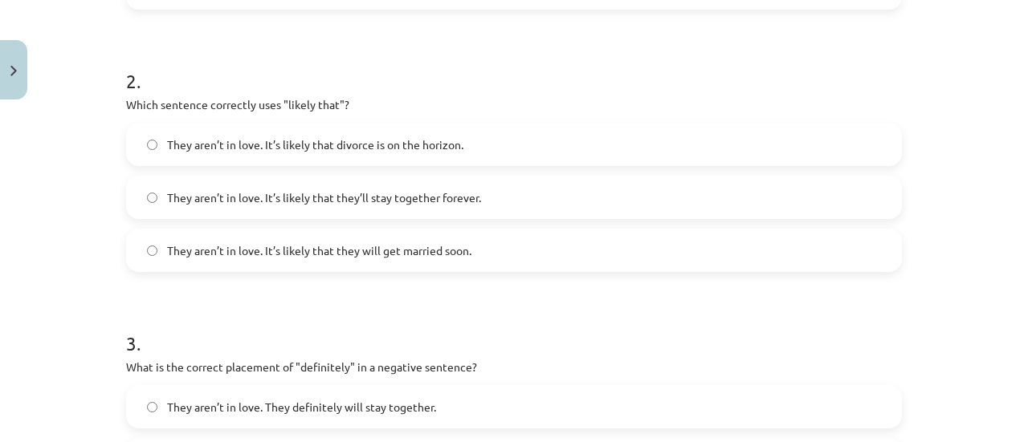
click at [291, 132] on label "They aren’t in love. It’s likely that divorce is on the horizon." at bounding box center [514, 144] width 772 height 40
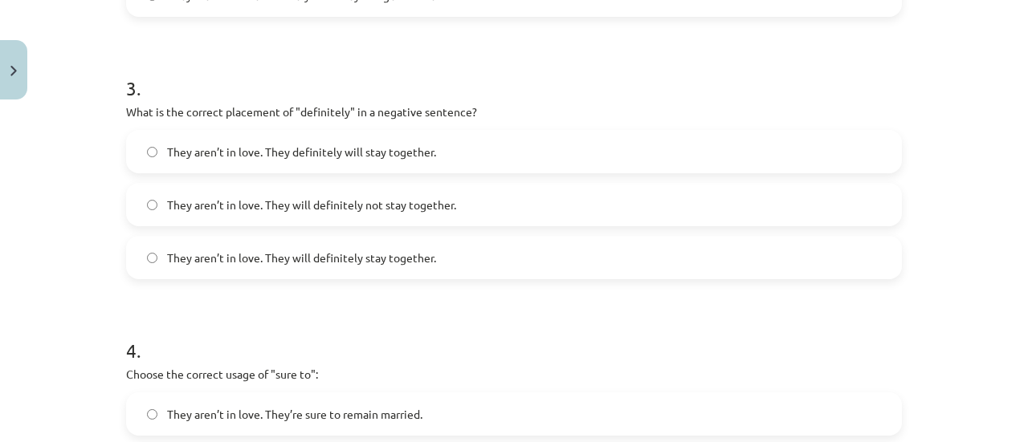
scroll to position [888, 0]
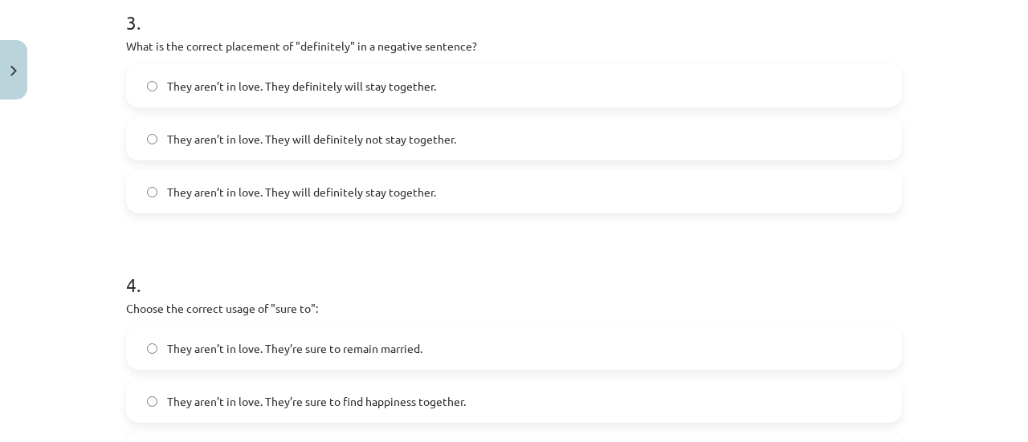
click at [270, 119] on label "They aren’t in love. They will definitely not stay together." at bounding box center [514, 139] width 772 height 40
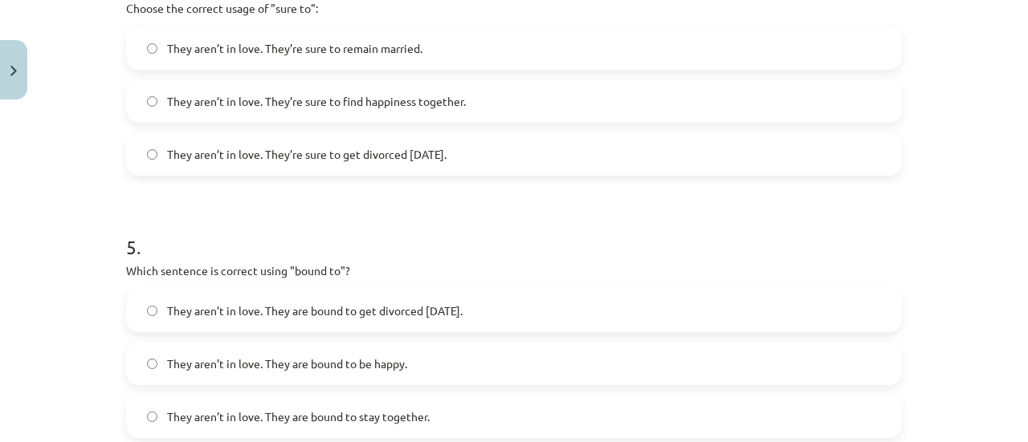
scroll to position [1209, 0]
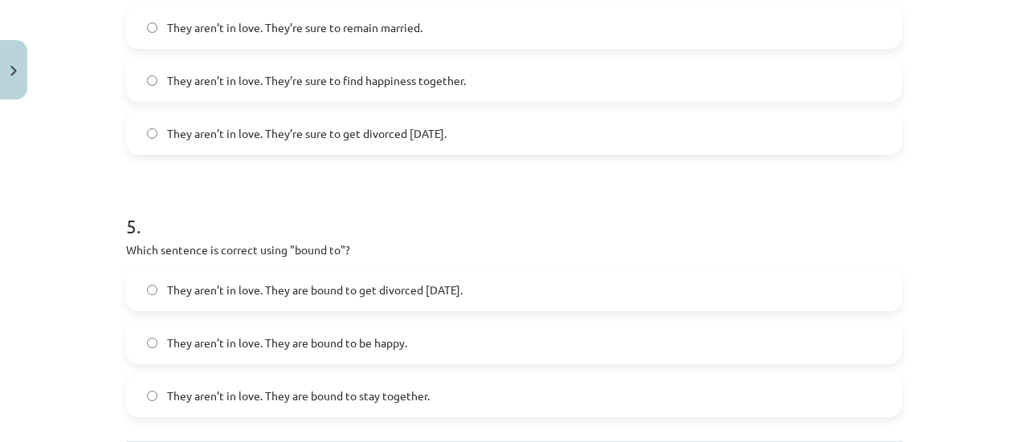
click at [309, 132] on span "They aren’t in love. They’re sure to get divorced within six months." at bounding box center [306, 133] width 279 height 17
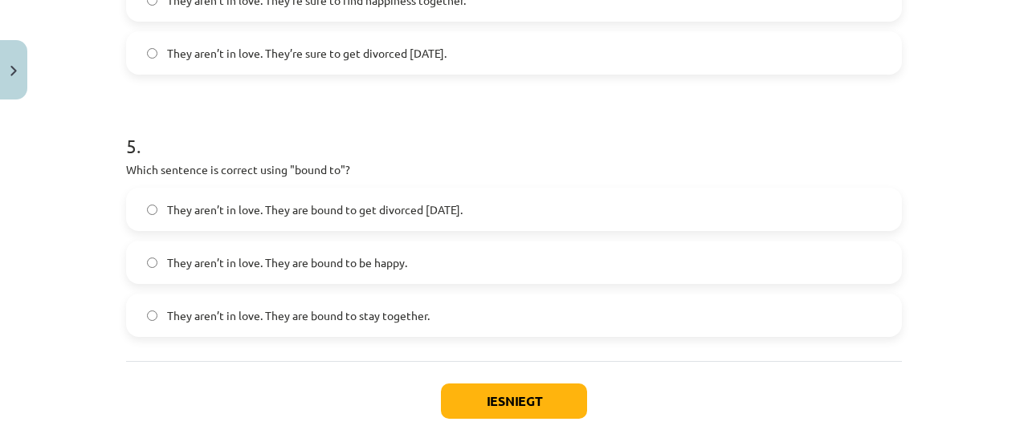
scroll to position [1370, 0]
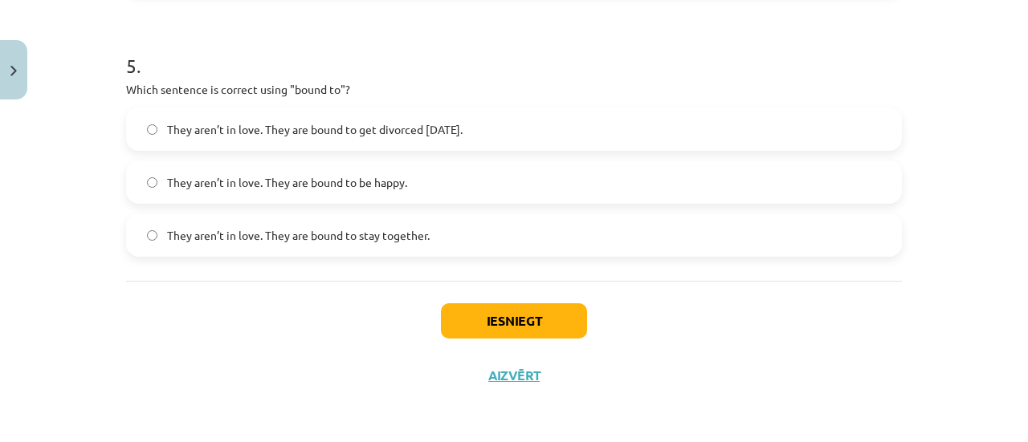
click at [262, 105] on div "5 . Which sentence is correct using "bound to"? They aren’t in love. They are b…" at bounding box center [514, 141] width 776 height 230
click at [271, 126] on span "They aren’t in love. They are bound to get divorced within six months." at bounding box center [315, 129] width 296 height 17
click at [522, 335] on button "Iesniegt" at bounding box center [514, 321] width 146 height 35
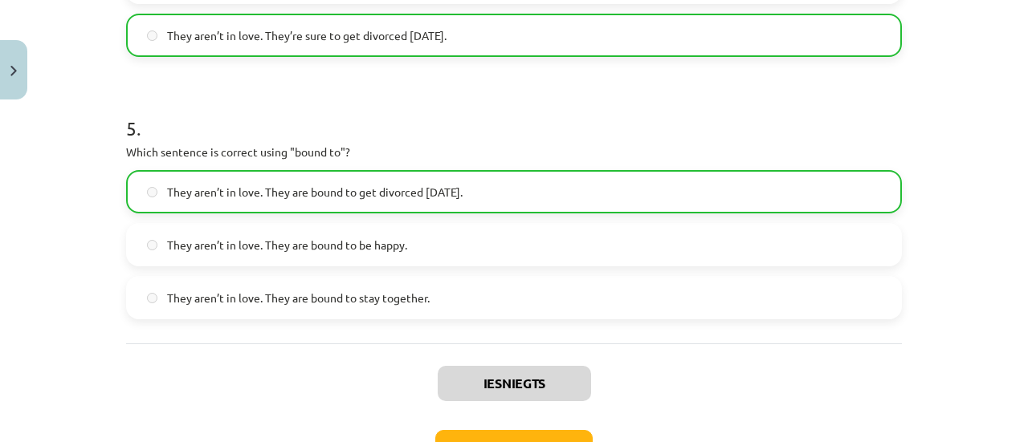
scroll to position [1420, 0]
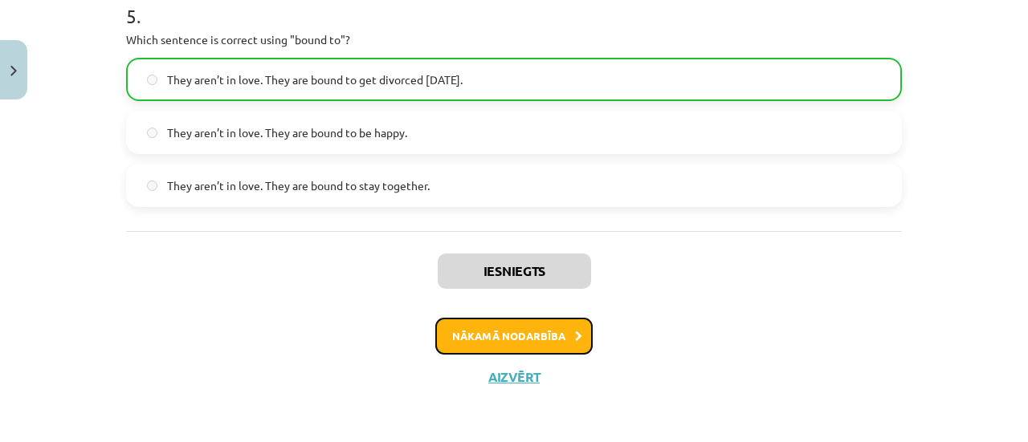
click at [463, 348] on button "Nākamā nodarbība" at bounding box center [513, 336] width 157 height 37
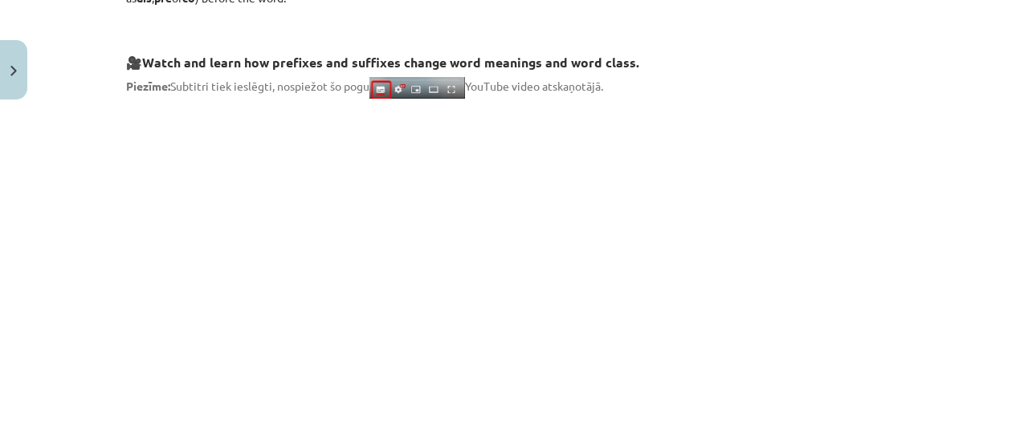
scroll to position [40, 0]
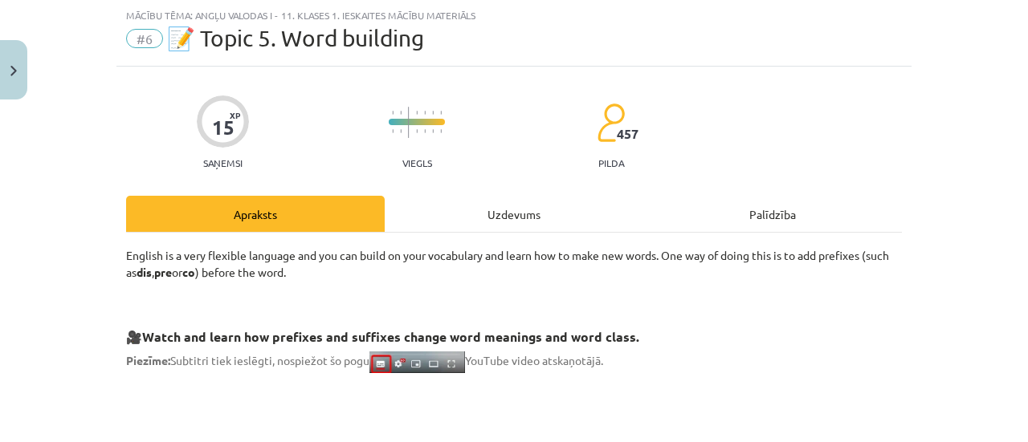
click at [475, 230] on div "Uzdevums" at bounding box center [514, 214] width 259 height 36
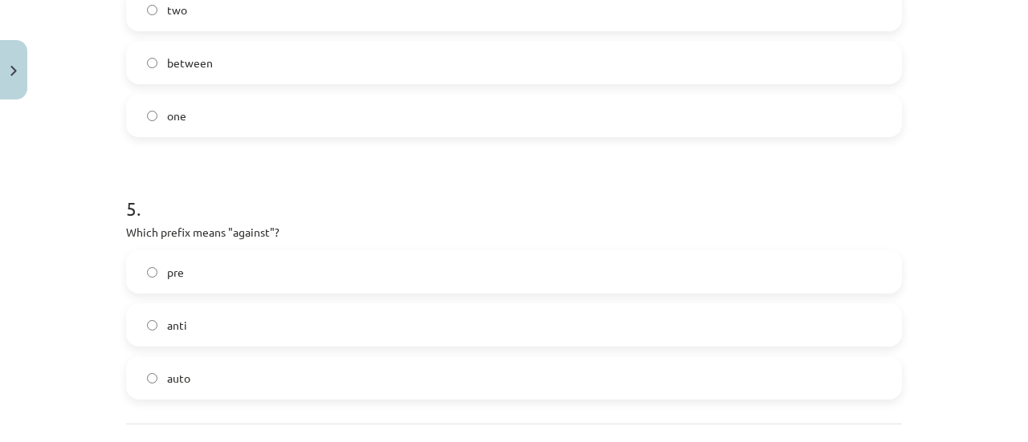
scroll to position [1370, 0]
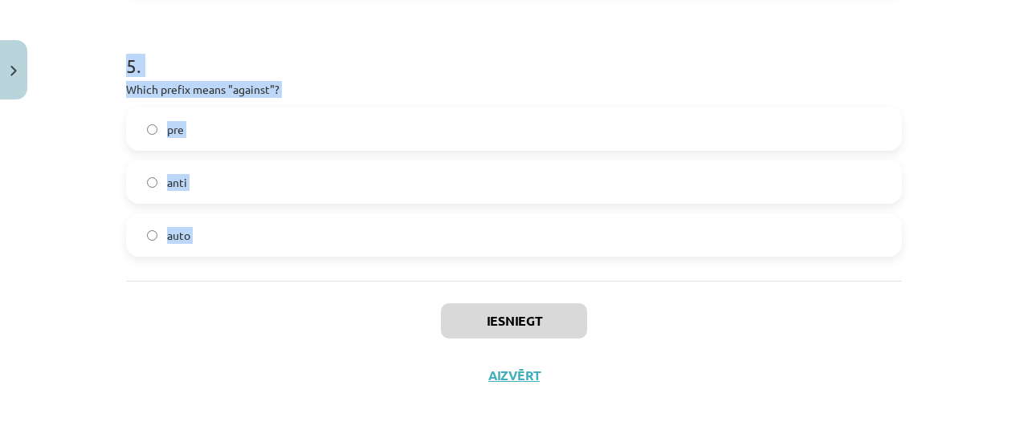
drag, startPoint x: 98, startPoint y: 235, endPoint x: 220, endPoint y: 322, distance: 149.7
click at [220, 322] on div "Mācību tēma: Angļu valodas i - 11. klases 1. ieskaites mācību materiāls #6 📝 To…" at bounding box center [514, 221] width 1028 height 442
copy form "1 . What does the prefix "sub-" mean? under across above 2 . Which of the follo…"
click at [232, 336] on div "Iesniegt Aizvērt" at bounding box center [514, 337] width 776 height 112
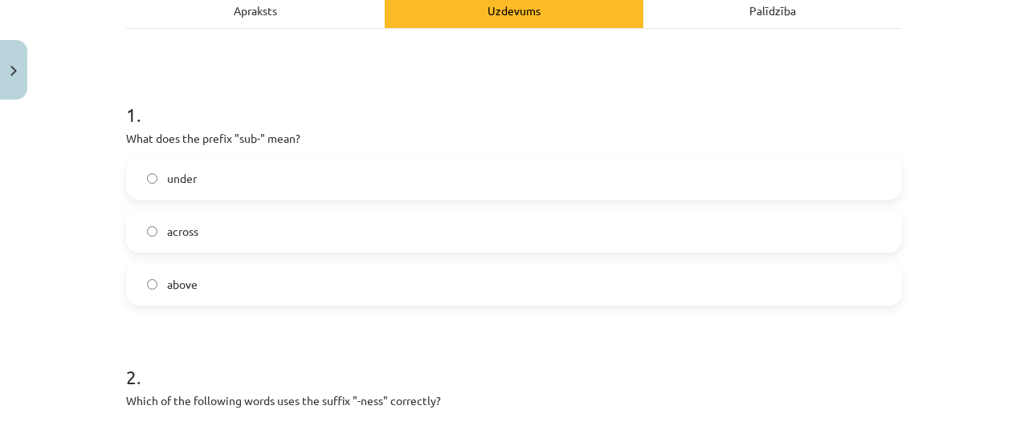
scroll to position [165, 0]
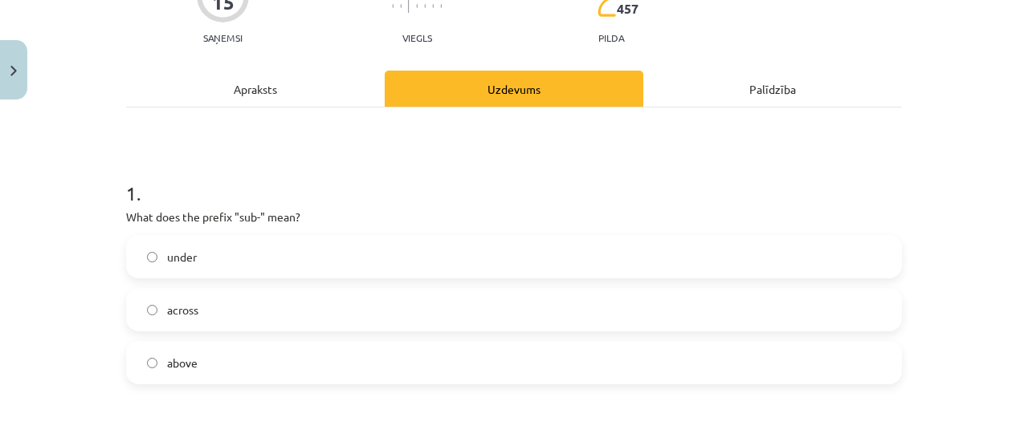
click at [206, 239] on label "under" at bounding box center [514, 257] width 772 height 40
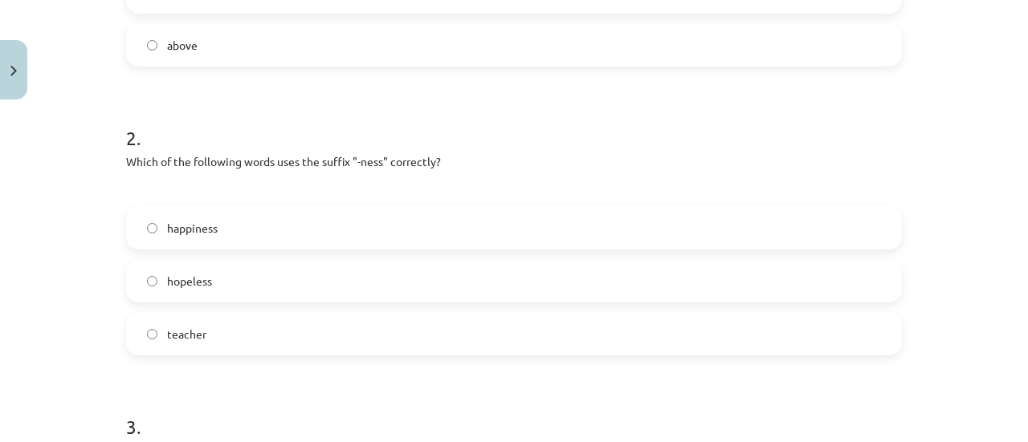
scroll to position [487, 0]
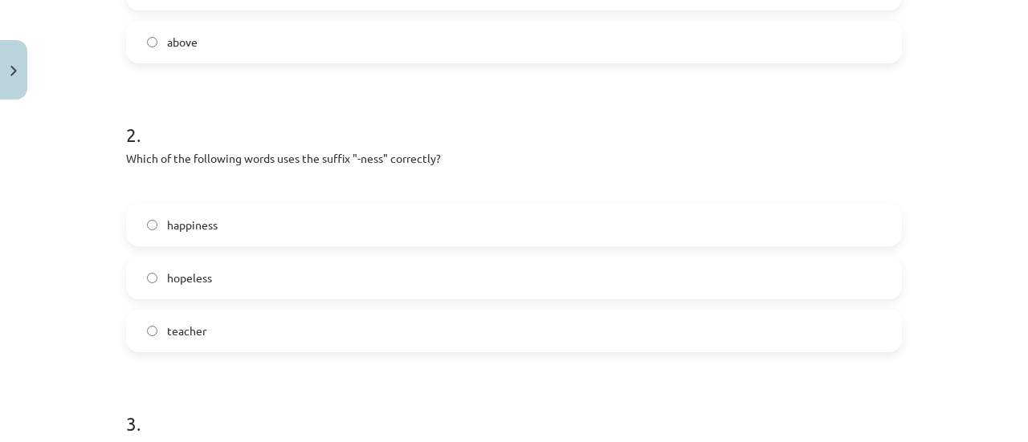
click at [285, 235] on label "happiness" at bounding box center [514, 225] width 772 height 40
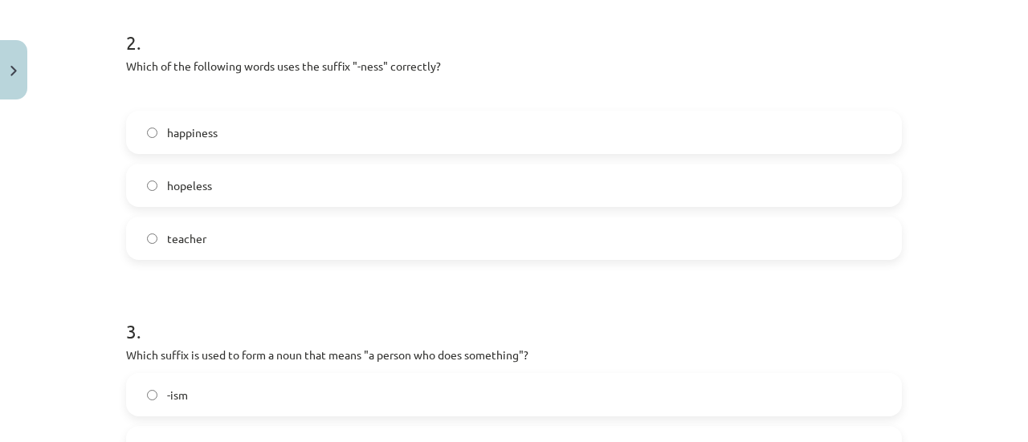
scroll to position [728, 0]
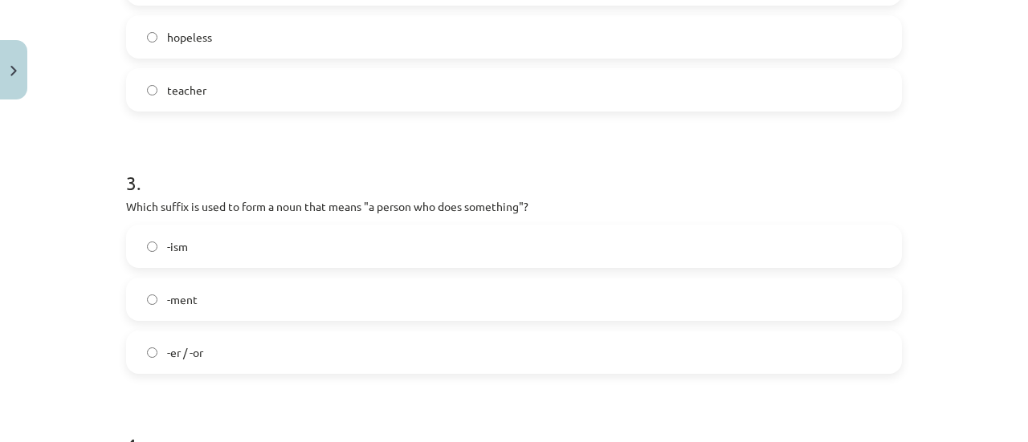
click at [287, 341] on label "-er / -or" at bounding box center [514, 352] width 772 height 40
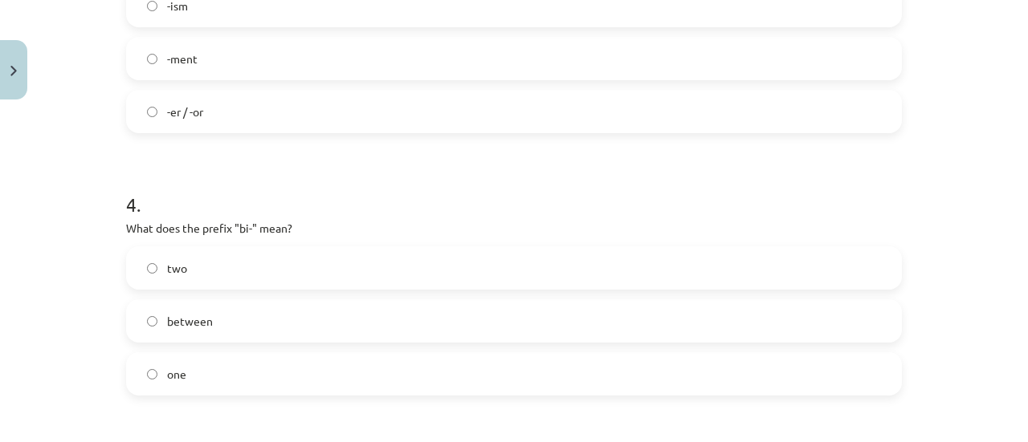
scroll to position [1049, 0]
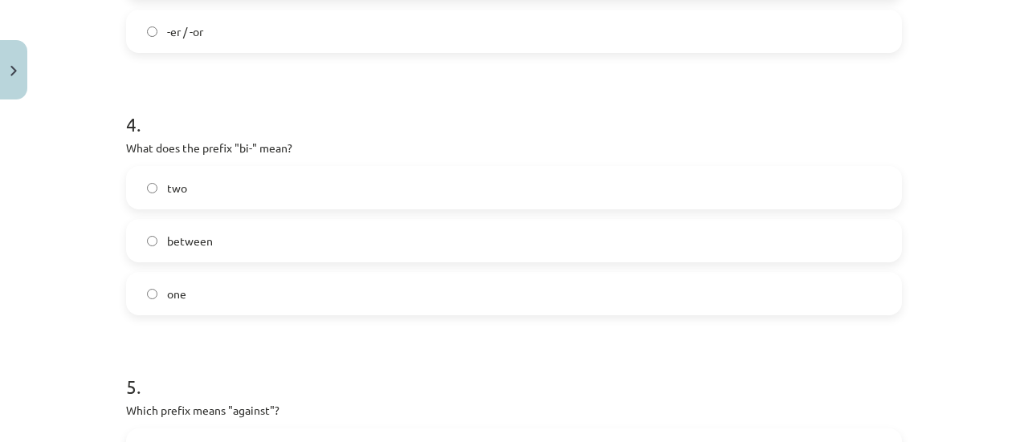
click at [256, 193] on label "two" at bounding box center [514, 188] width 772 height 40
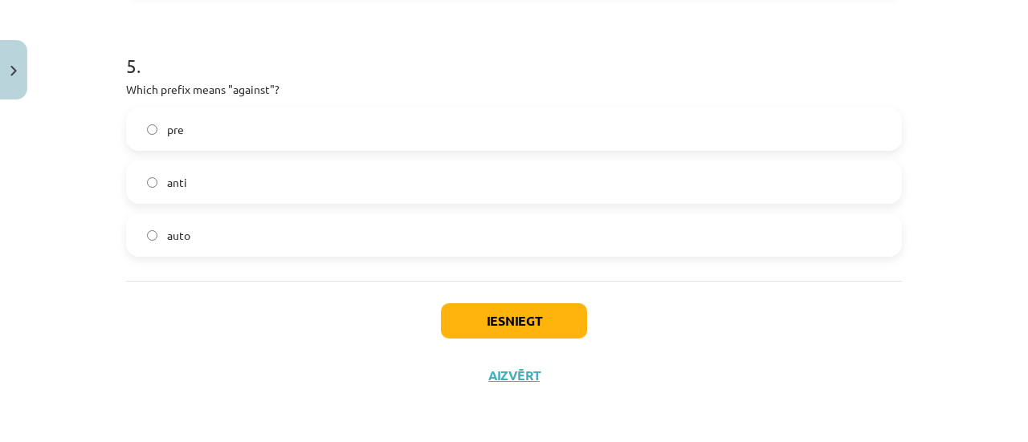
click at [278, 194] on label "anti" at bounding box center [514, 182] width 772 height 40
click at [467, 339] on div "Iesniegt Aizvērt" at bounding box center [514, 337] width 776 height 112
click at [469, 320] on button "Iesniegt" at bounding box center [514, 321] width 146 height 35
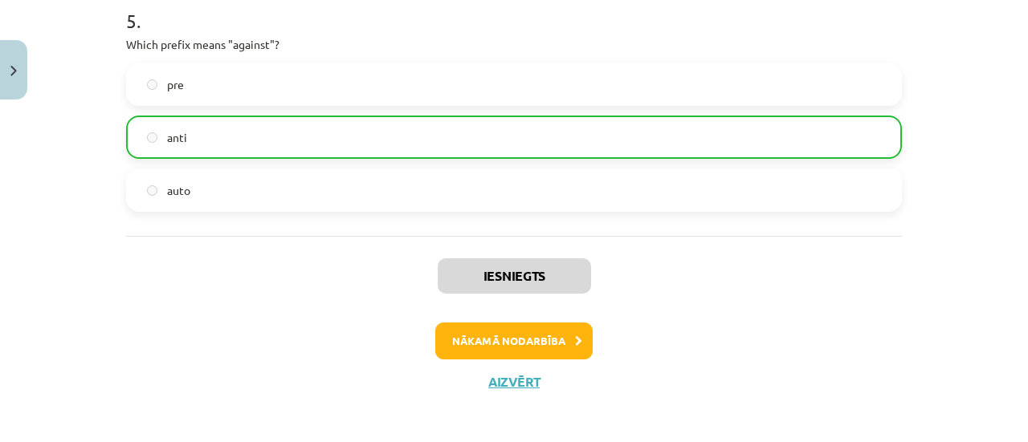
scroll to position [1420, 0]
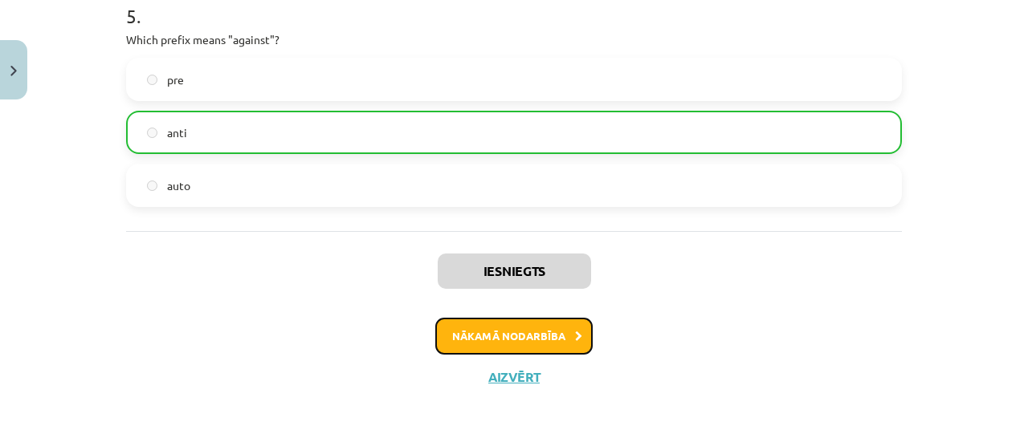
click at [546, 332] on button "Nākamā nodarbība" at bounding box center [513, 336] width 157 height 37
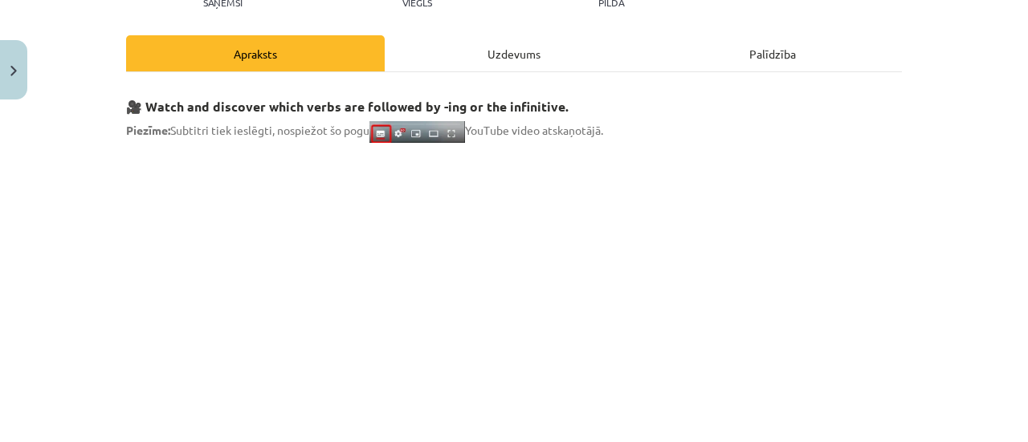
scroll to position [40, 0]
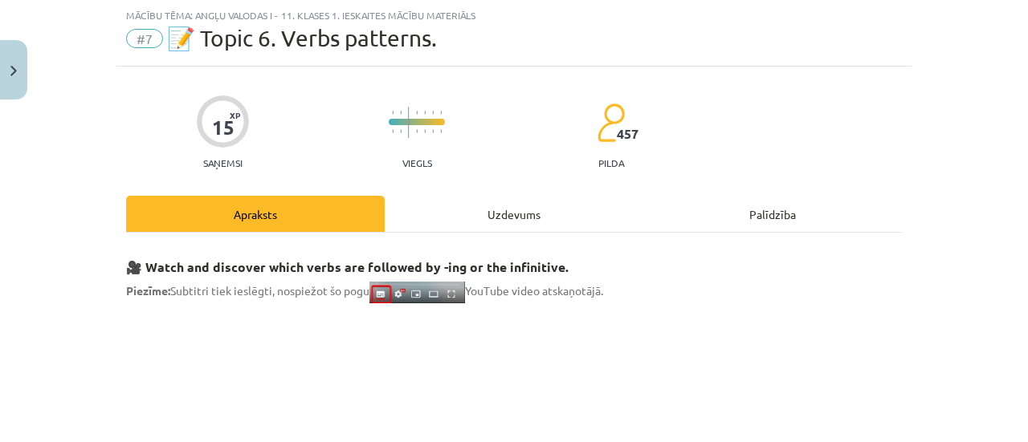
click at [499, 220] on div "Uzdevums" at bounding box center [514, 214] width 259 height 36
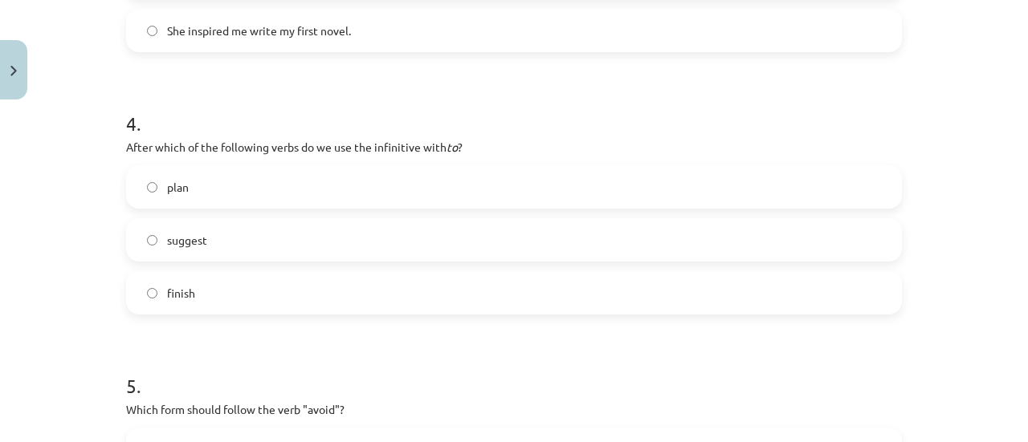
scroll to position [1343, 0]
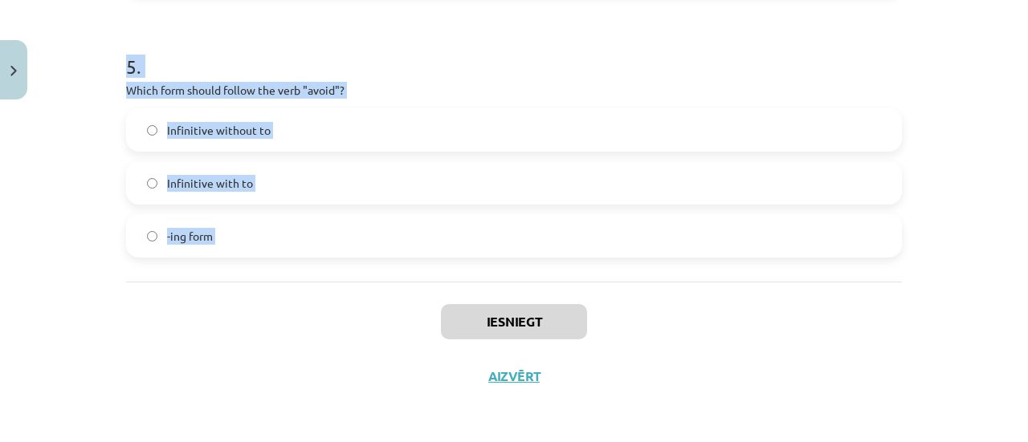
drag, startPoint x: 93, startPoint y: 219, endPoint x: 360, endPoint y: 320, distance: 285.2
click at [360, 320] on div "Mācību tēma: Angļu valodas i - 11. klases 1. ieskaites mācību materiāls #7 📝 To…" at bounding box center [514, 221] width 1028 height 442
copy form "1 . What is the difference in meaning between "stop talking" and "stop to talk"…"
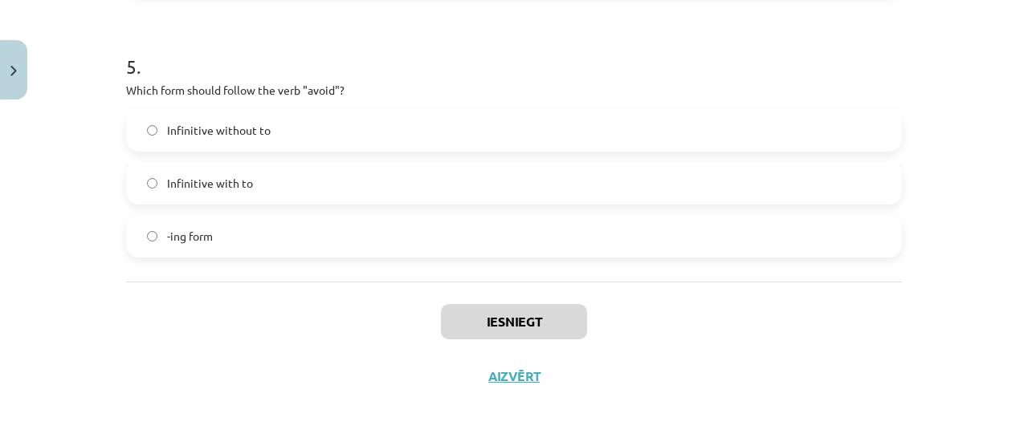
click at [347, 340] on div "Iesniegt Aizvērt" at bounding box center [514, 338] width 776 height 112
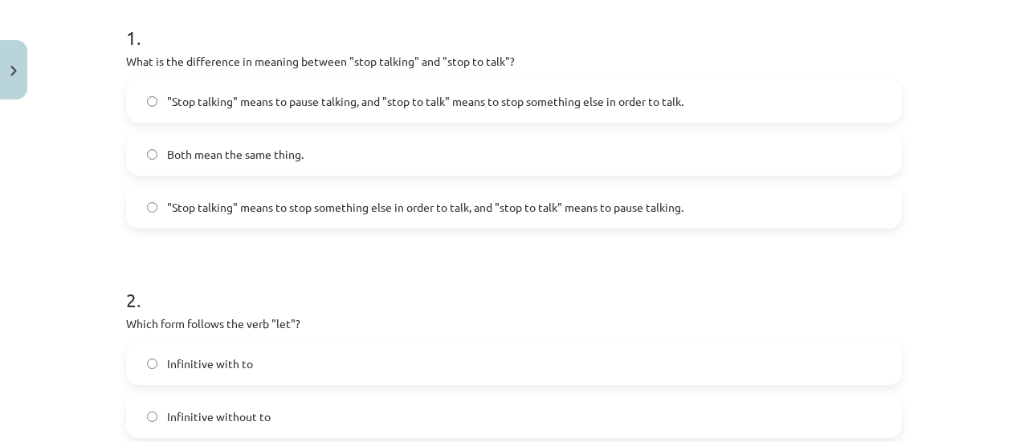
scroll to position [218, 0]
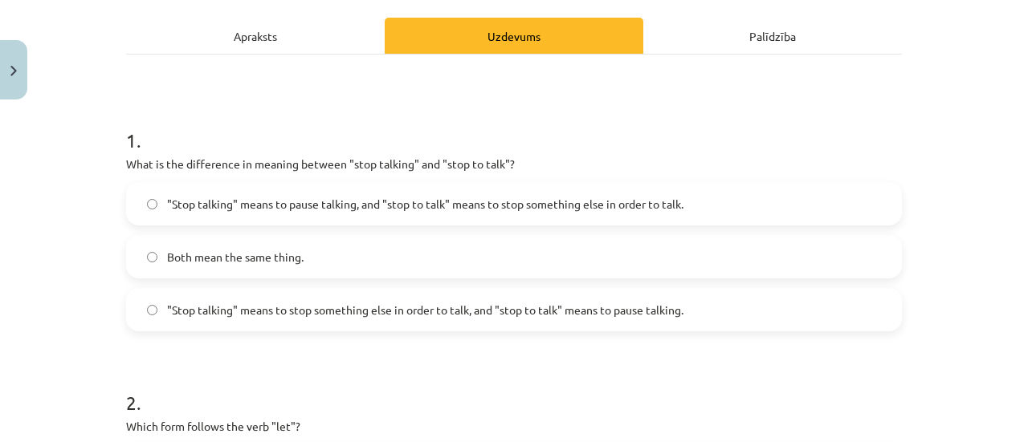
click at [443, 219] on label ""Stop talking" means to pause talking, and "stop to talk" means to stop somethi…" at bounding box center [514, 204] width 772 height 40
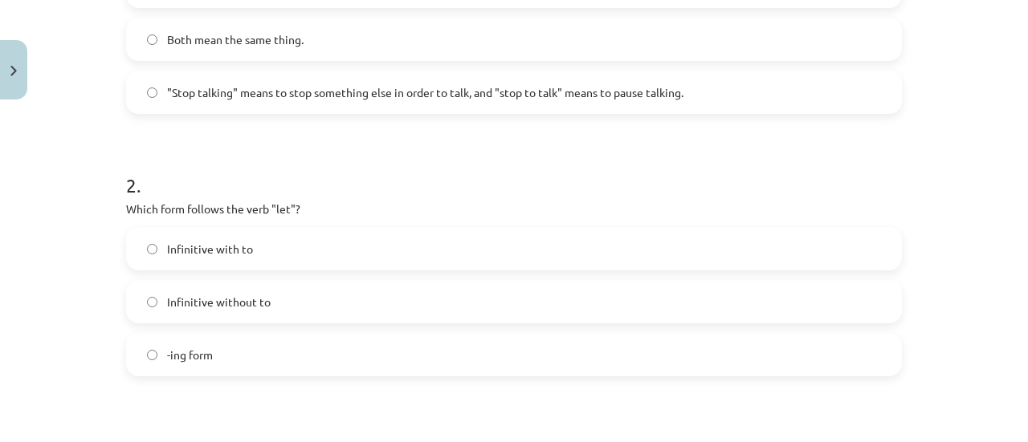
scroll to position [540, 0]
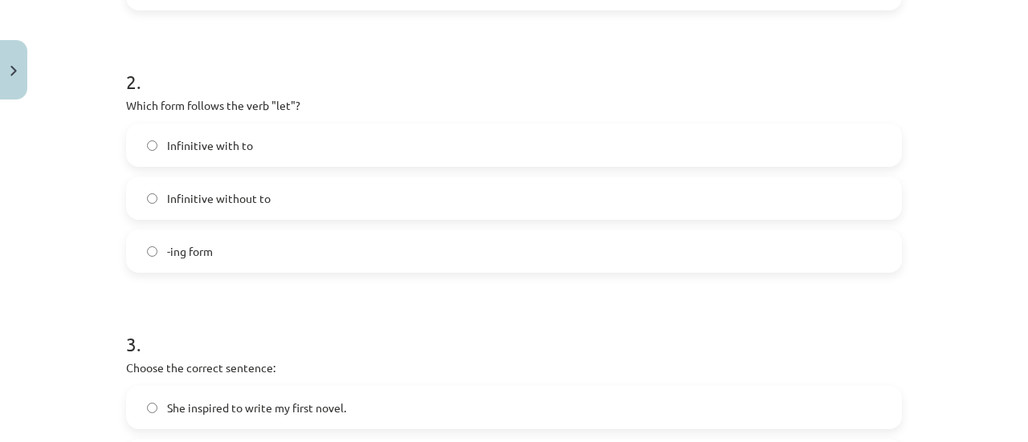
click at [287, 155] on label "Infinitive with to" at bounding box center [514, 145] width 772 height 40
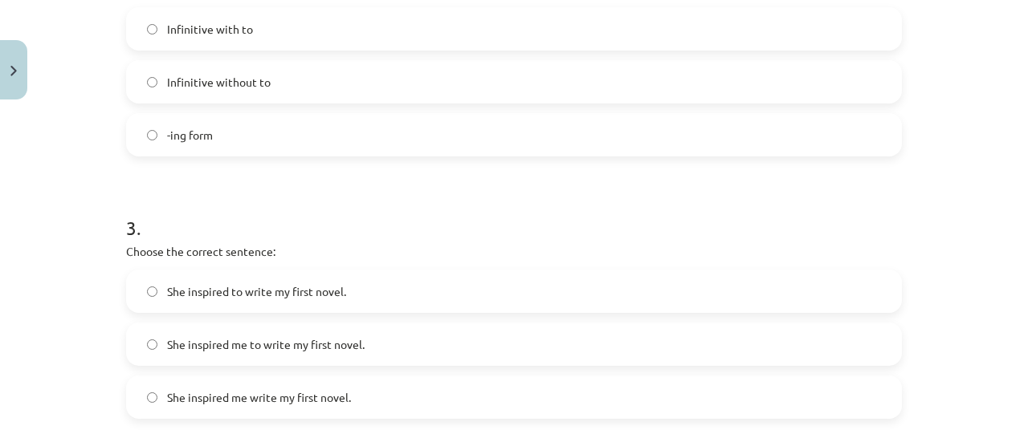
scroll to position [620, 0]
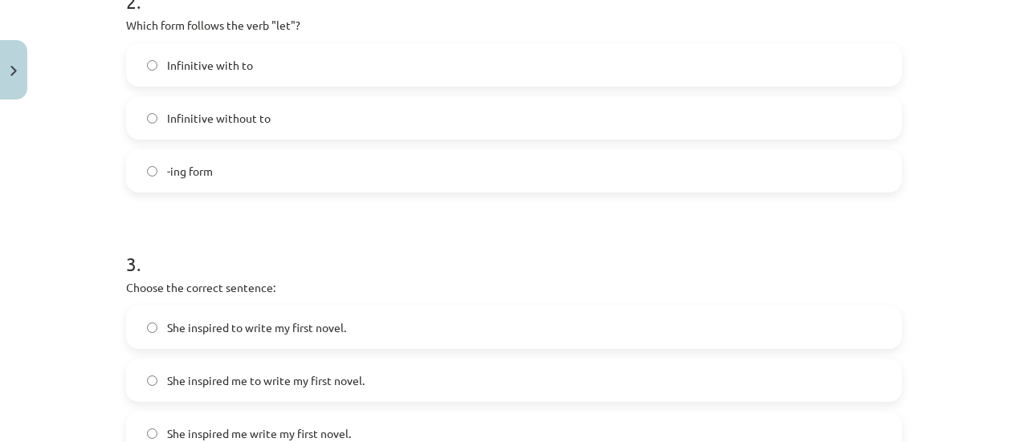
click at [281, 125] on label "Infinitive without to" at bounding box center [514, 118] width 772 height 40
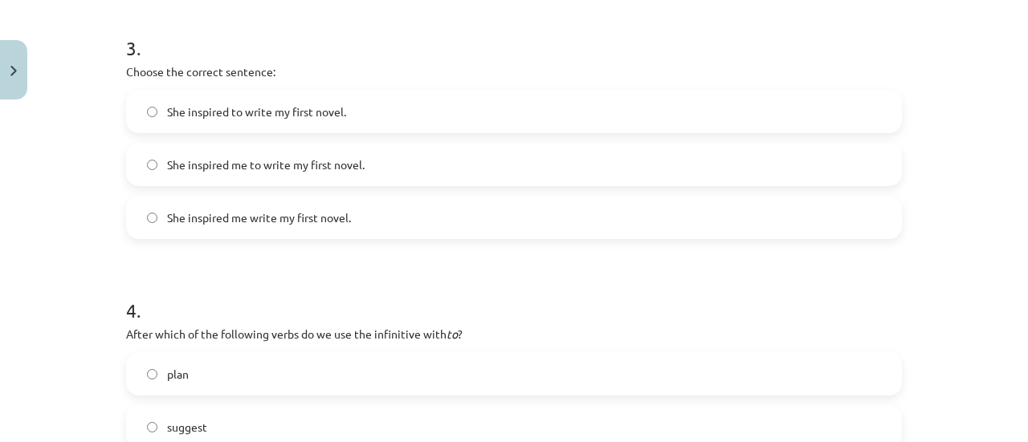
scroll to position [861, 0]
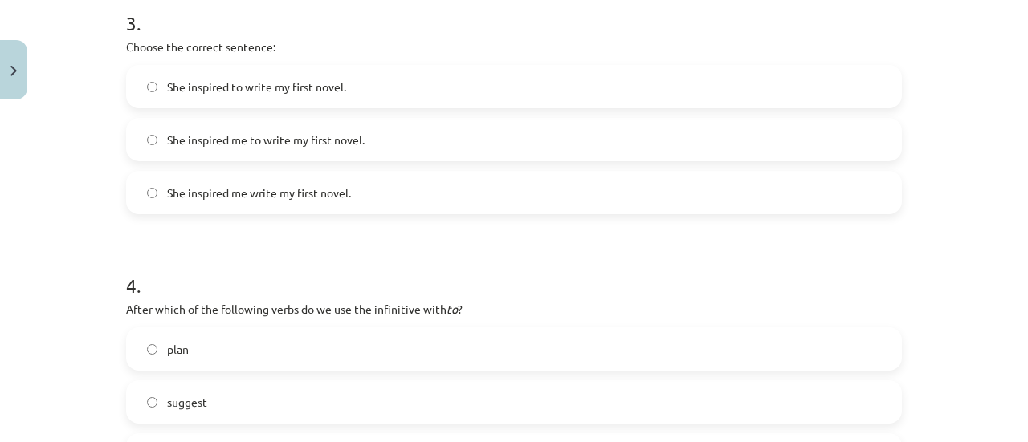
click at [232, 128] on label "She inspired me to write my first novel." at bounding box center [514, 140] width 772 height 40
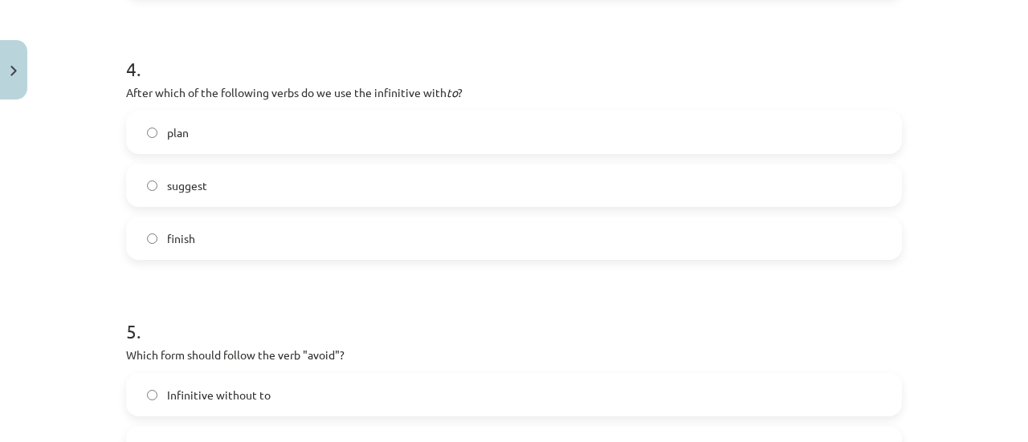
scroll to position [1102, 0]
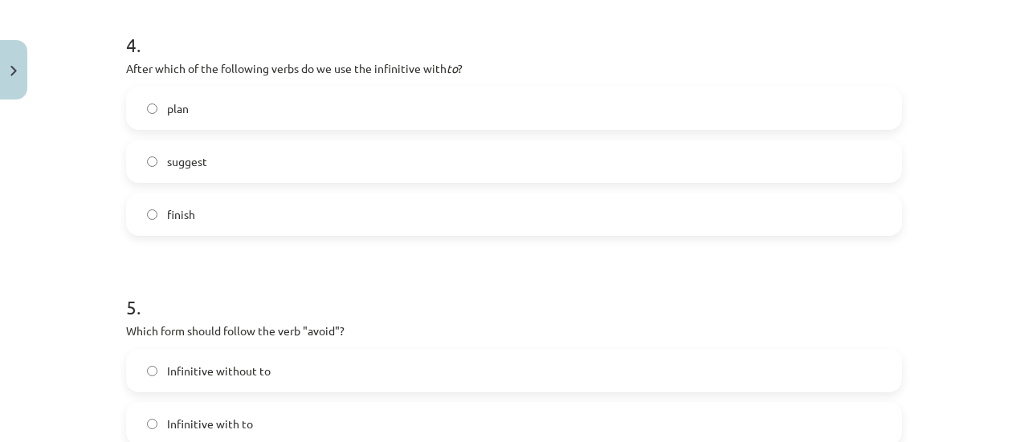
click at [204, 104] on label "plan" at bounding box center [514, 108] width 772 height 40
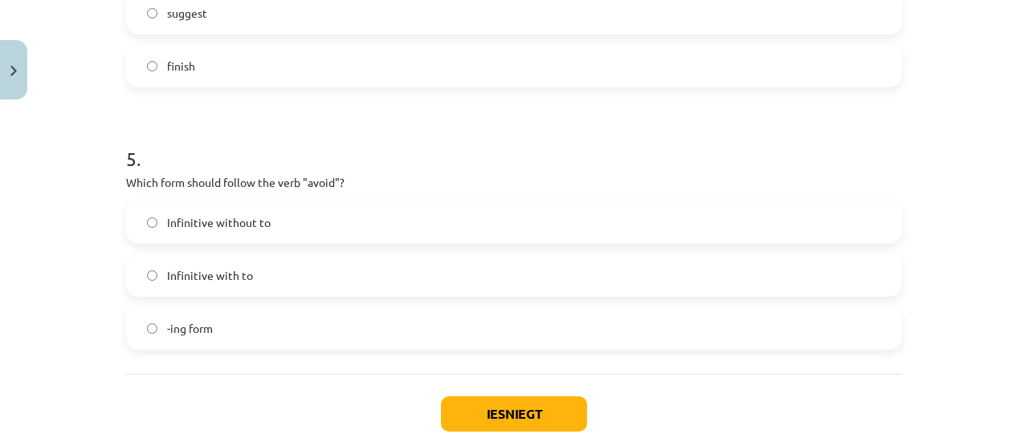
scroll to position [1343, 0]
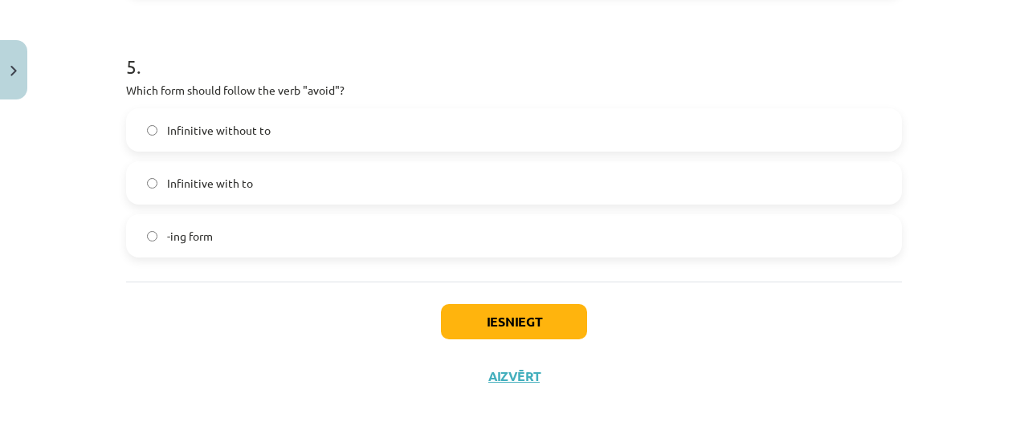
click at [191, 242] on span "-ing form" at bounding box center [190, 236] width 46 height 17
click at [553, 335] on button "Iesniegt" at bounding box center [514, 321] width 146 height 35
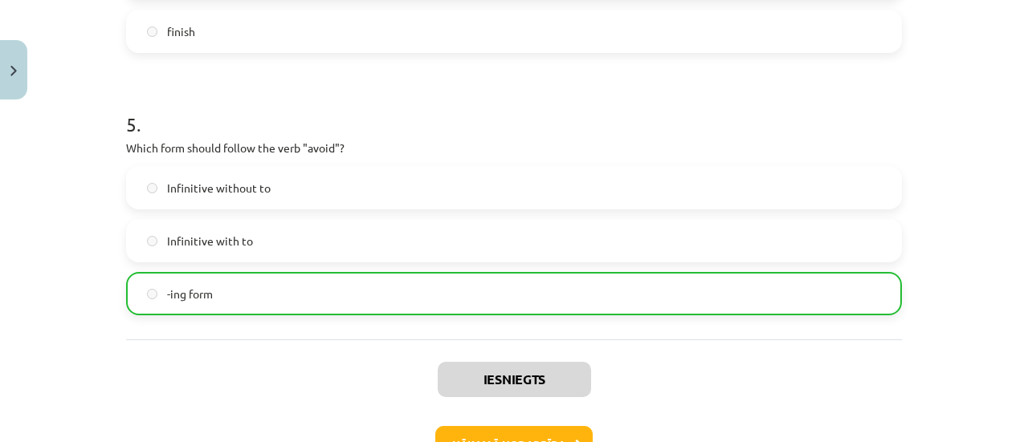
scroll to position [1365, 0]
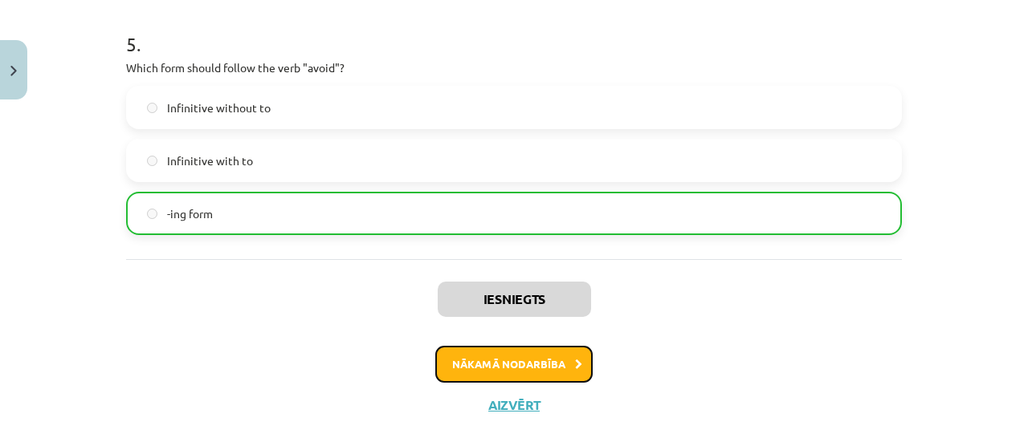
click at [451, 370] on button "Nākamā nodarbība" at bounding box center [513, 364] width 157 height 37
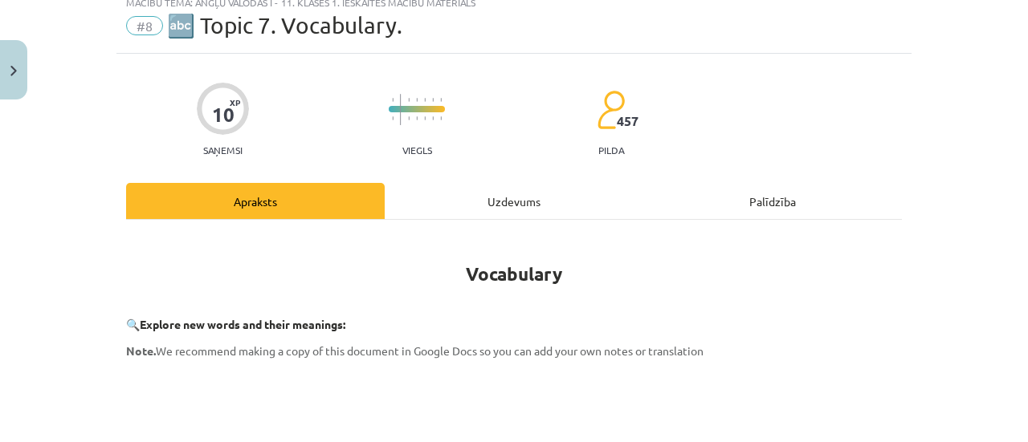
scroll to position [40, 0]
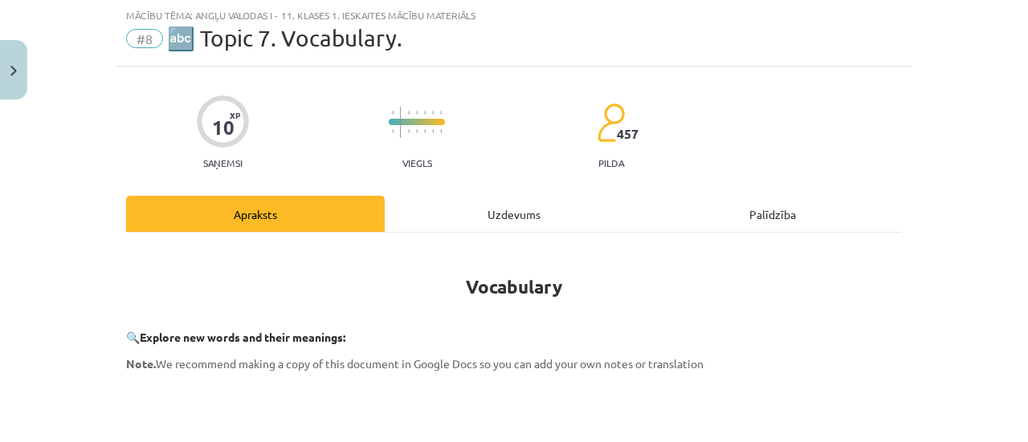
click at [479, 227] on div "Uzdevums" at bounding box center [514, 214] width 259 height 36
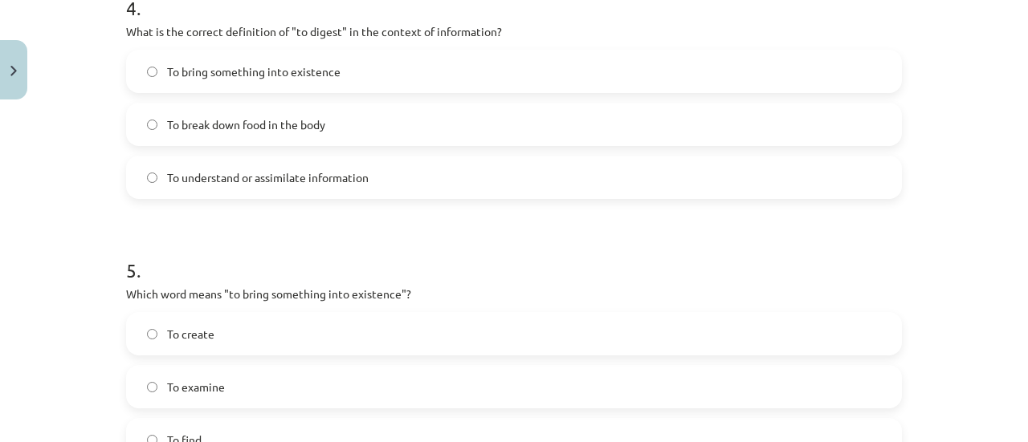
scroll to position [1396, 0]
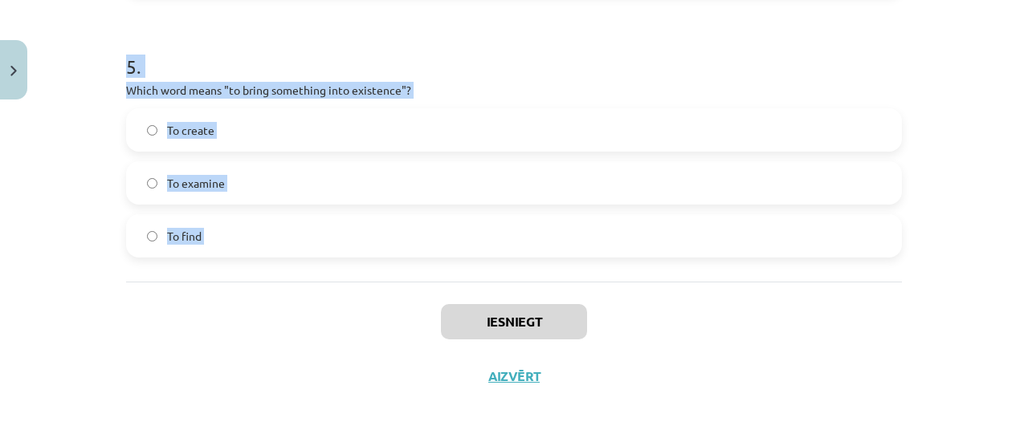
drag, startPoint x: 106, startPoint y: 207, endPoint x: 241, endPoint y: 247, distance: 140.5
click at [291, 282] on div "Mācību tēma: Angļu valodas i - 11. klases 1. ieskaites mācību materiāls #8 🔤 To…" at bounding box center [514, 221] width 1028 height 442
copy form "1 . Which of the following means "the surroundings or conditions in which a per…"
click at [275, 301] on div "Iesniegt Aizvērt" at bounding box center [514, 338] width 776 height 112
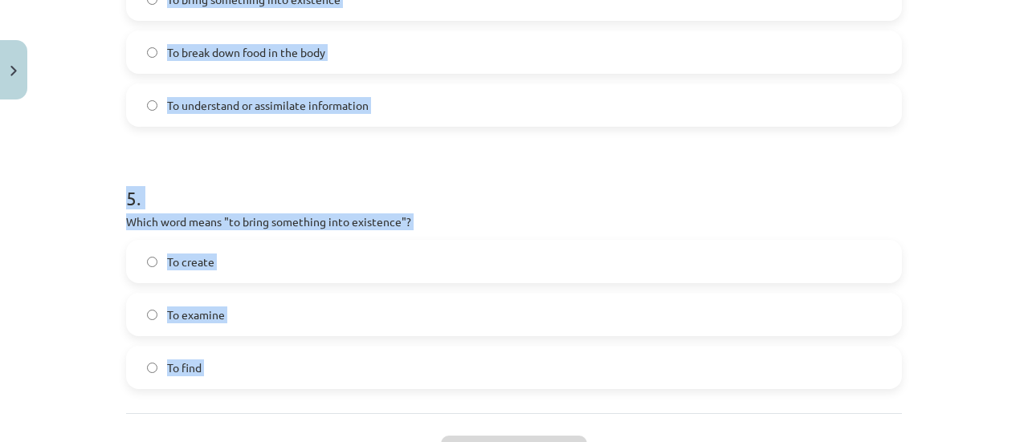
scroll to position [1155, 0]
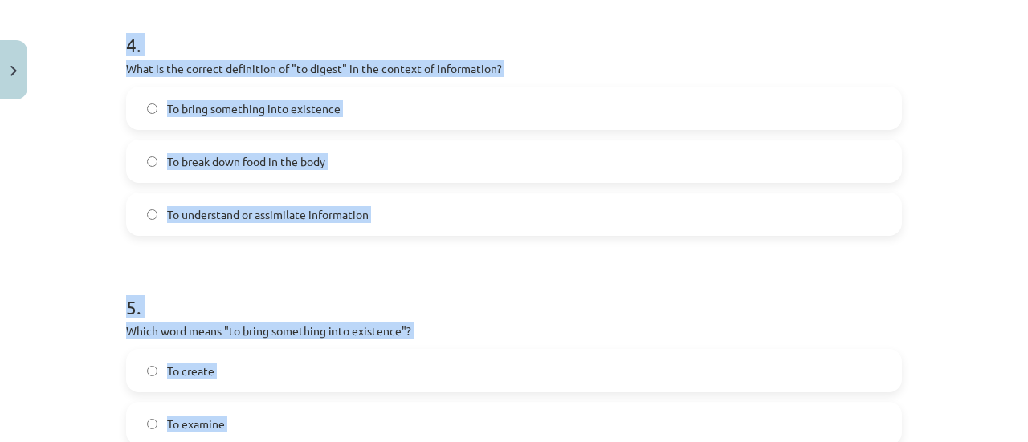
click at [572, 304] on h1 "5 ." at bounding box center [514, 293] width 776 height 50
click at [589, 277] on h1 "5 ." at bounding box center [514, 293] width 776 height 50
click at [959, 131] on div "Mācību tēma: Angļu valodas i - 11. klases 1. ieskaites mācību materiāls #8 🔤 To…" at bounding box center [514, 221] width 1028 height 442
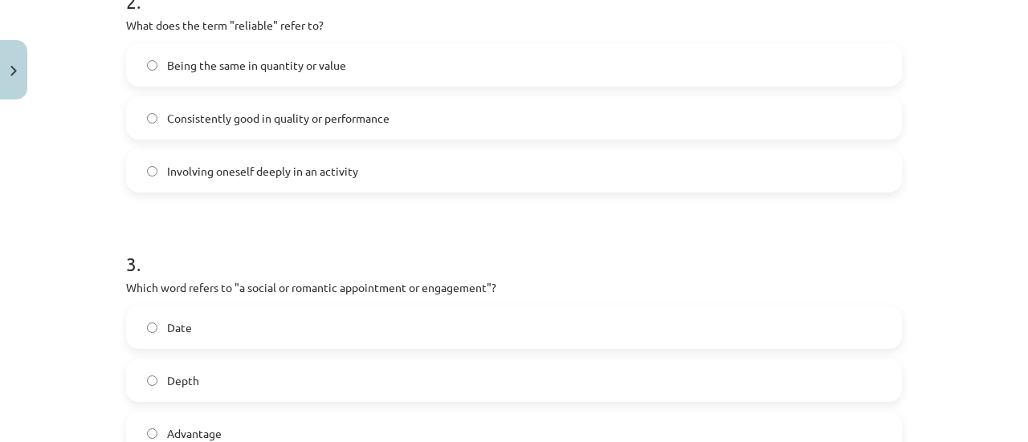
scroll to position [432, 0]
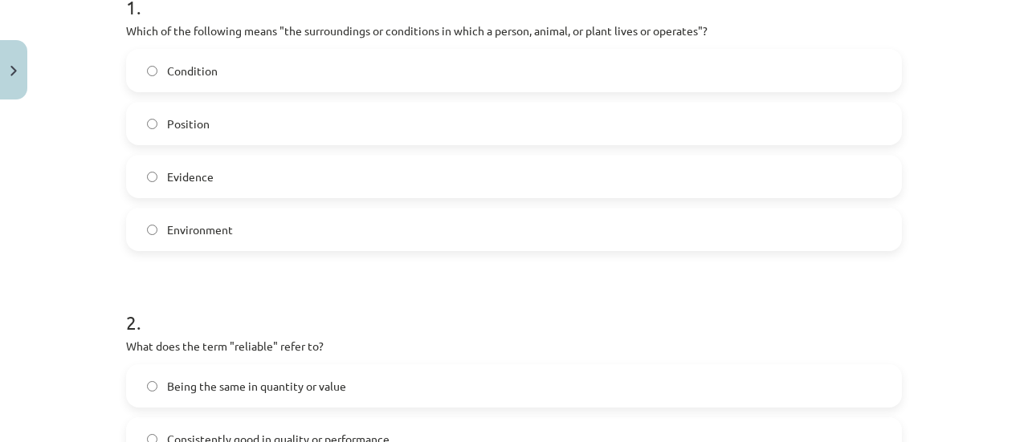
click at [270, 228] on label "Environment" at bounding box center [514, 230] width 772 height 40
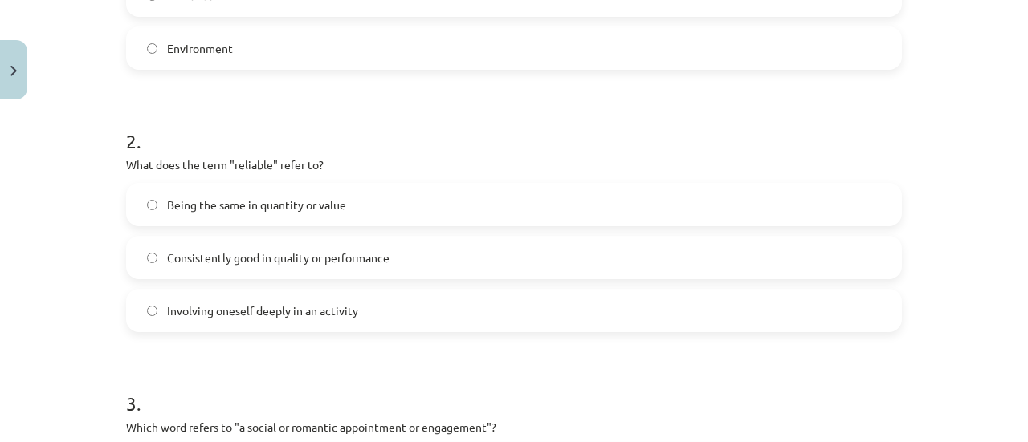
scroll to position [673, 0]
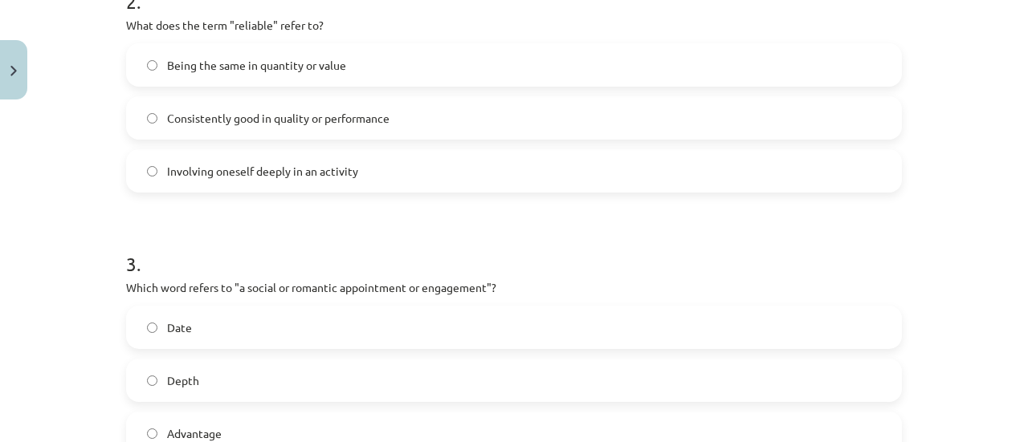
click at [222, 125] on label "Consistently good in quality or performance" at bounding box center [514, 118] width 772 height 40
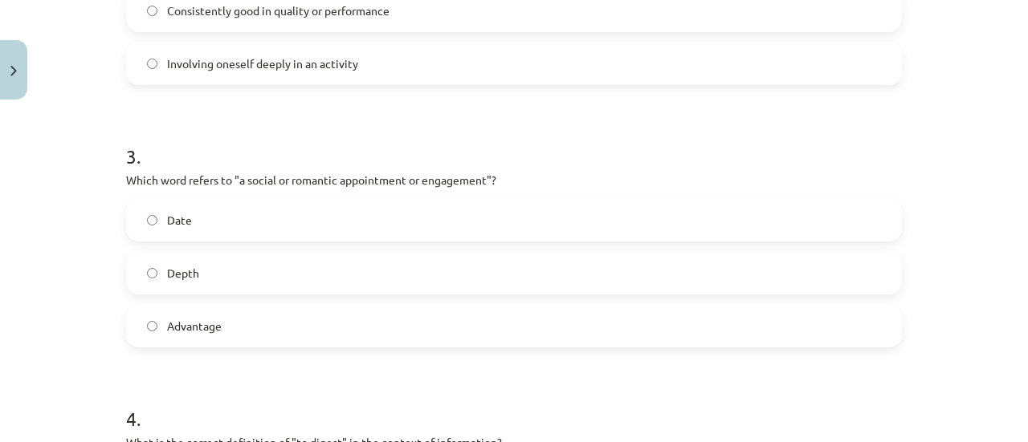
scroll to position [834, 0]
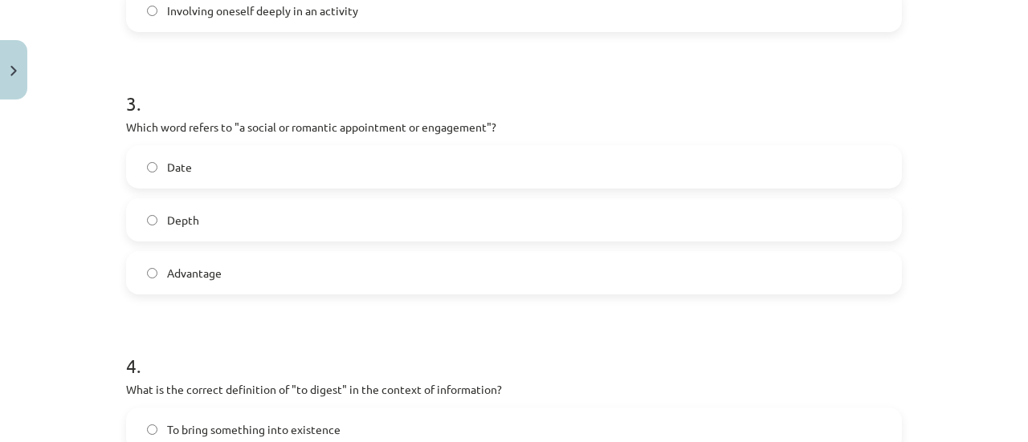
click at [227, 176] on label "Date" at bounding box center [514, 167] width 772 height 40
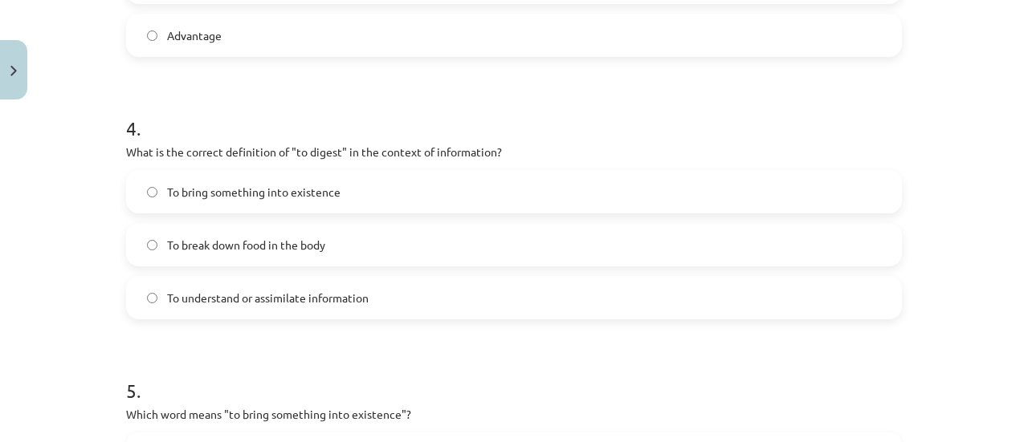
scroll to position [1155, 0]
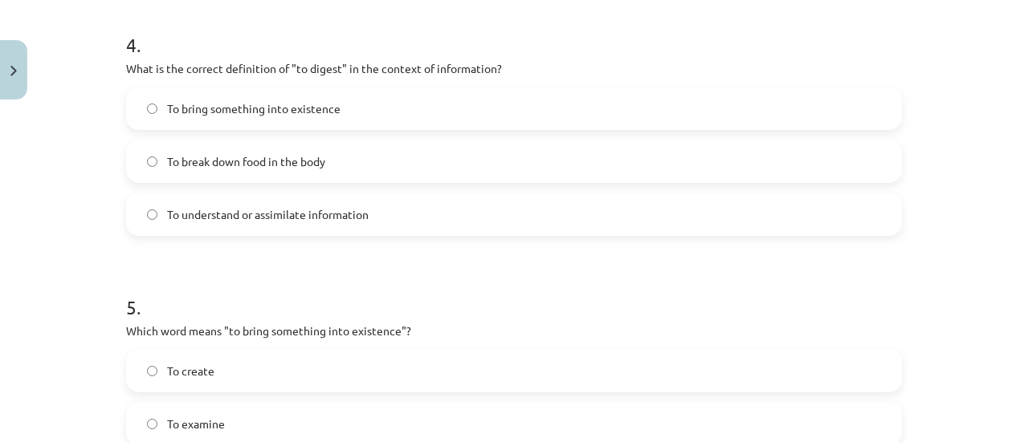
click at [204, 204] on label "To understand or assimilate information" at bounding box center [514, 214] width 772 height 40
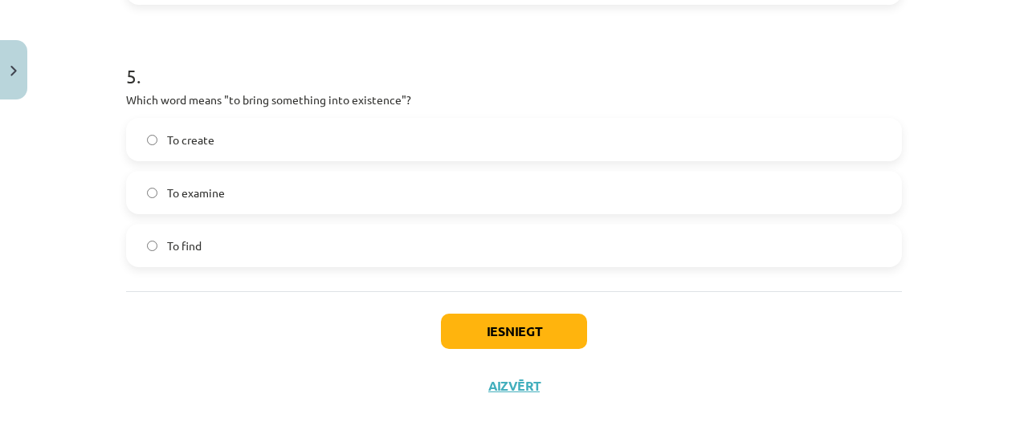
scroll to position [1396, 0]
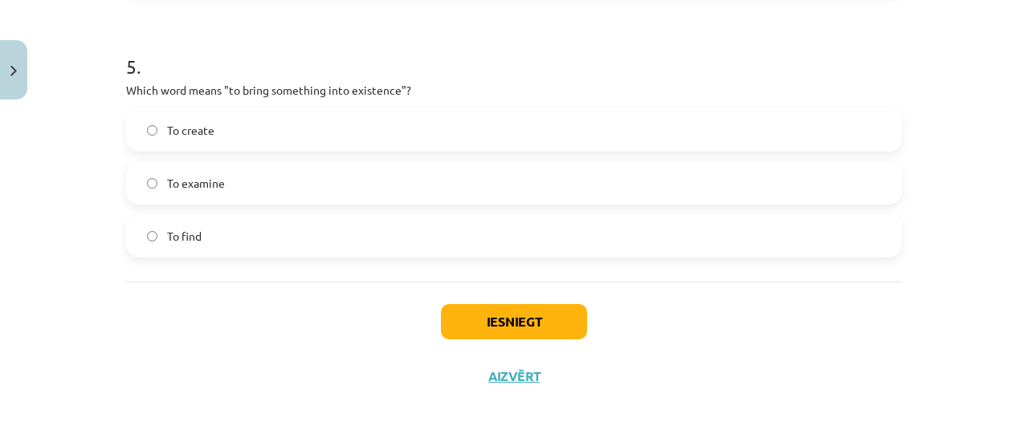
click at [199, 153] on div "To create To examine To find" at bounding box center [514, 182] width 776 height 149
click at [206, 127] on span "To create" at bounding box center [190, 130] width 47 height 17
click at [463, 330] on button "Iesniegt" at bounding box center [514, 321] width 146 height 35
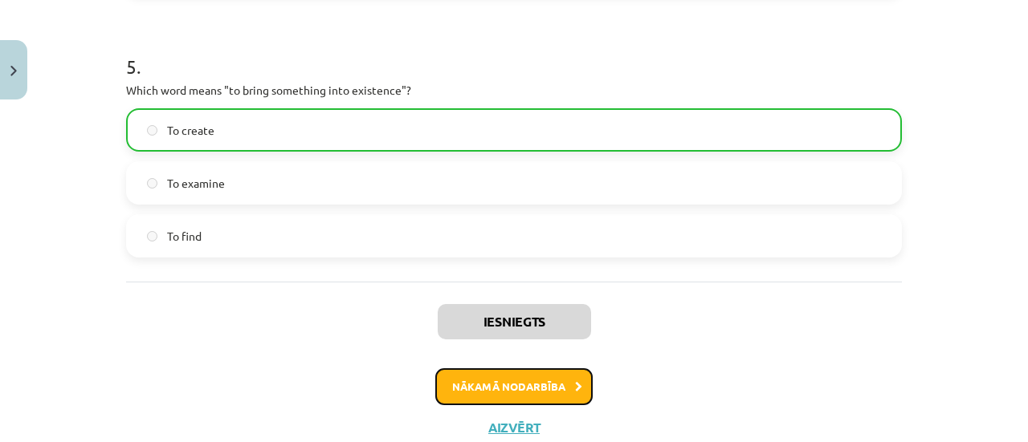
click at [496, 379] on button "Nākamā nodarbība" at bounding box center [513, 387] width 157 height 37
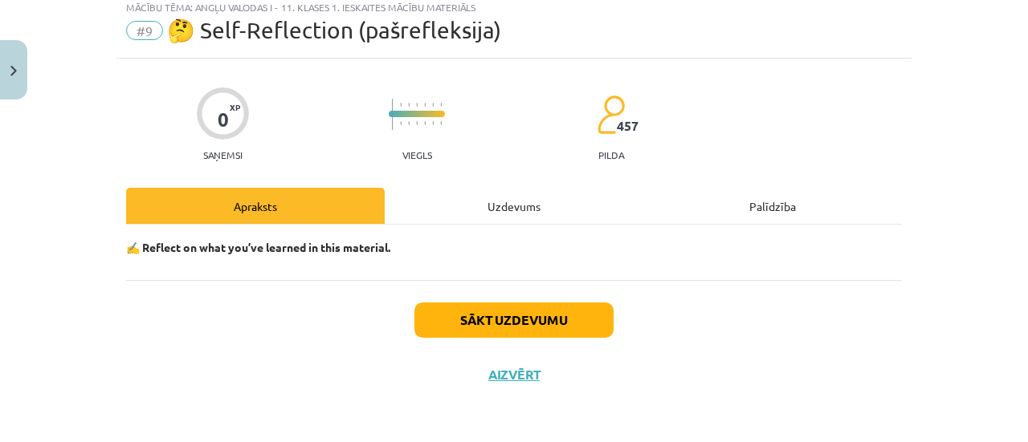
scroll to position [40, 0]
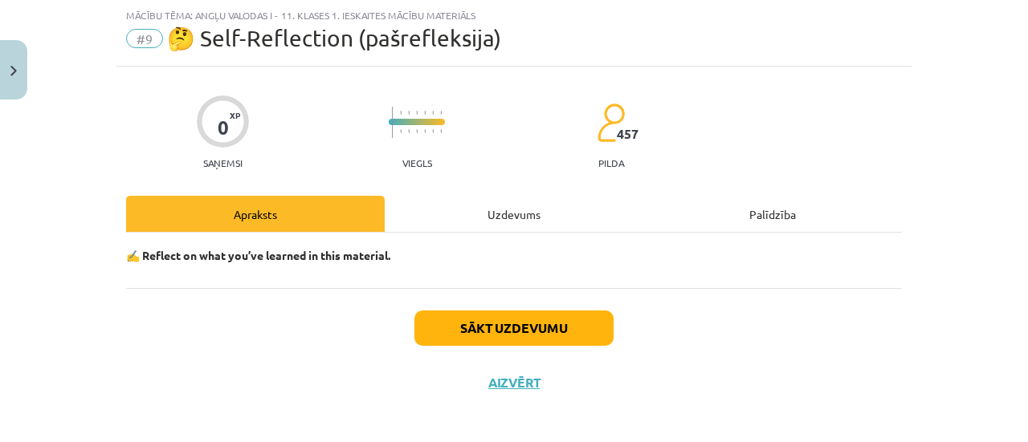
click at [530, 216] on div "Uzdevums" at bounding box center [514, 214] width 259 height 36
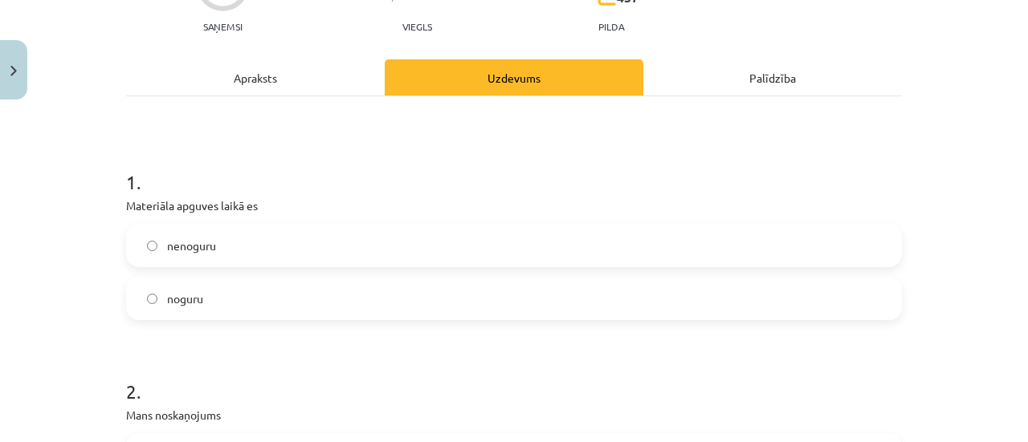
scroll to position [201, 0]
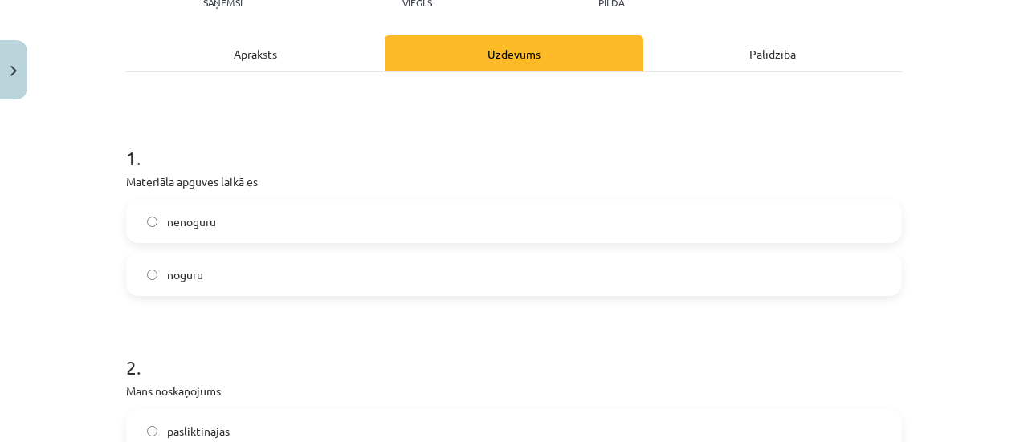
click at [197, 279] on span "noguru" at bounding box center [185, 275] width 36 height 17
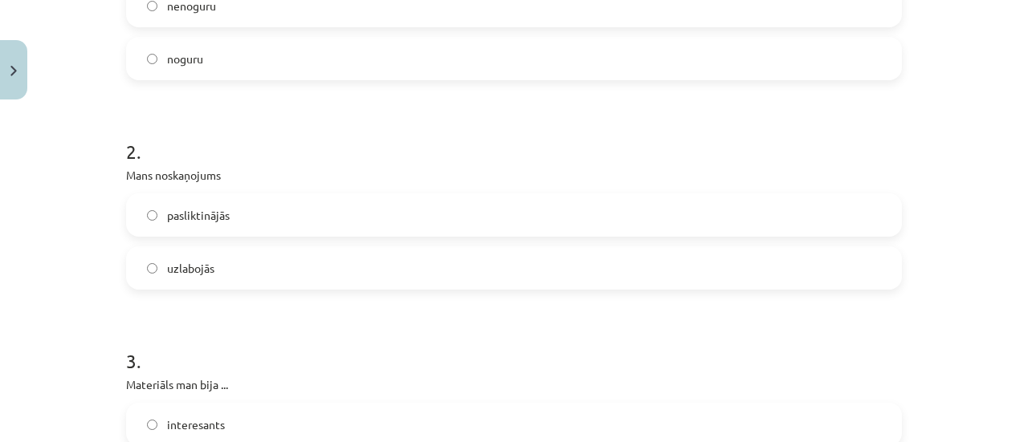
scroll to position [442, 0]
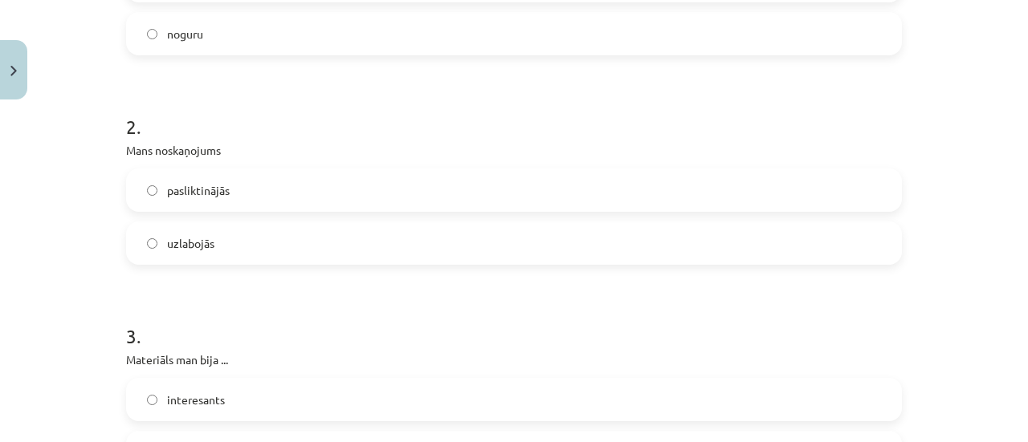
click at [173, 245] on span "uzlabojās" at bounding box center [190, 243] width 47 height 17
click at [185, 48] on label "noguru" at bounding box center [514, 34] width 772 height 40
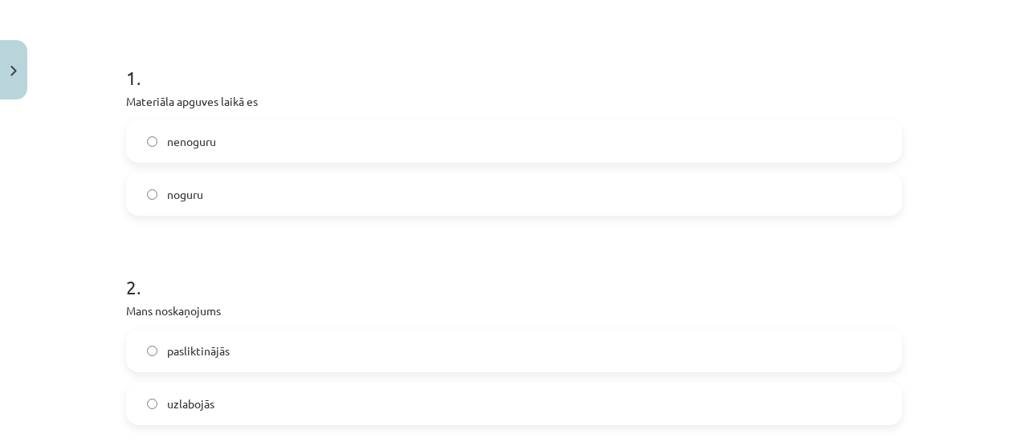
click at [193, 136] on span "nenoguru" at bounding box center [191, 141] width 49 height 17
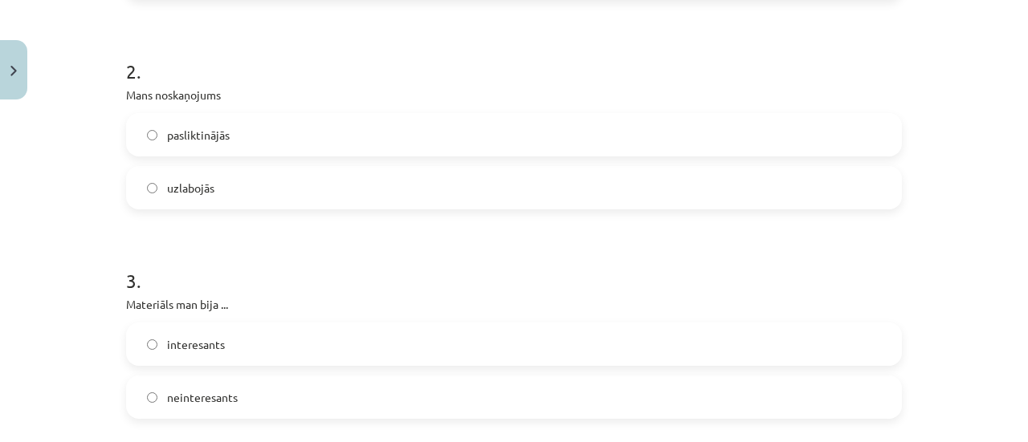
scroll to position [522, 0]
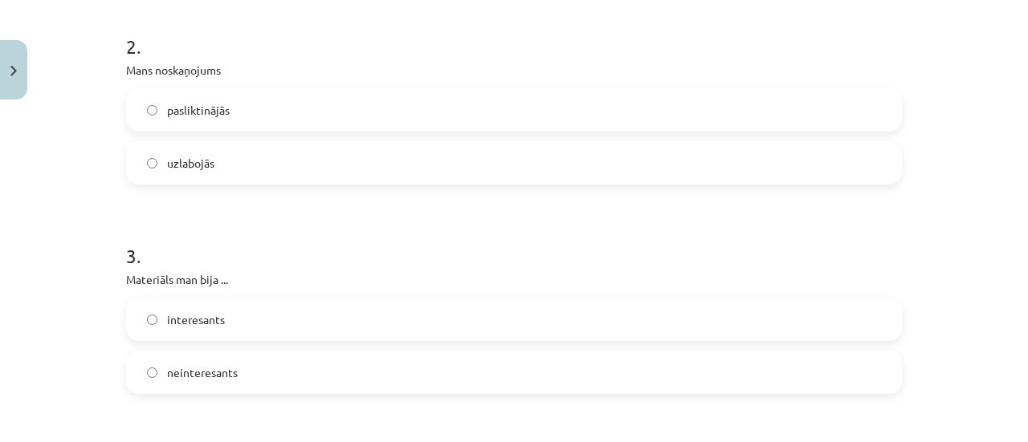
click at [214, 335] on label "interesants" at bounding box center [514, 320] width 772 height 40
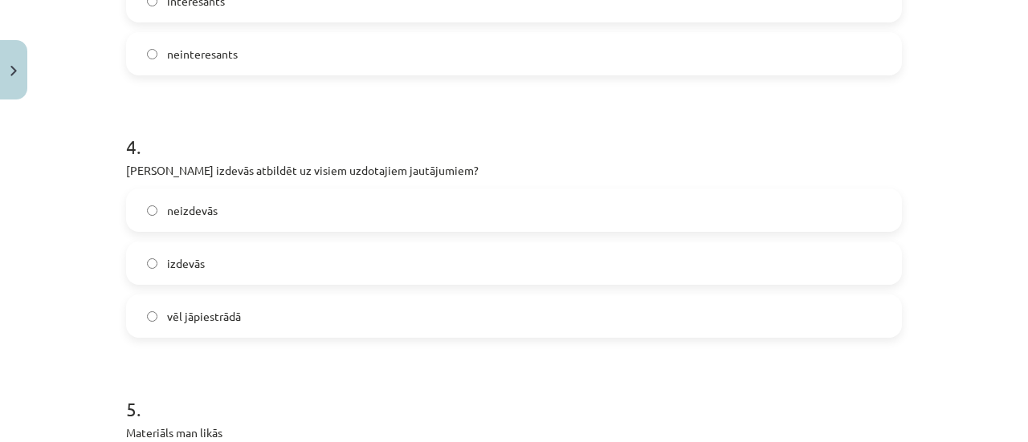
scroll to position [843, 0]
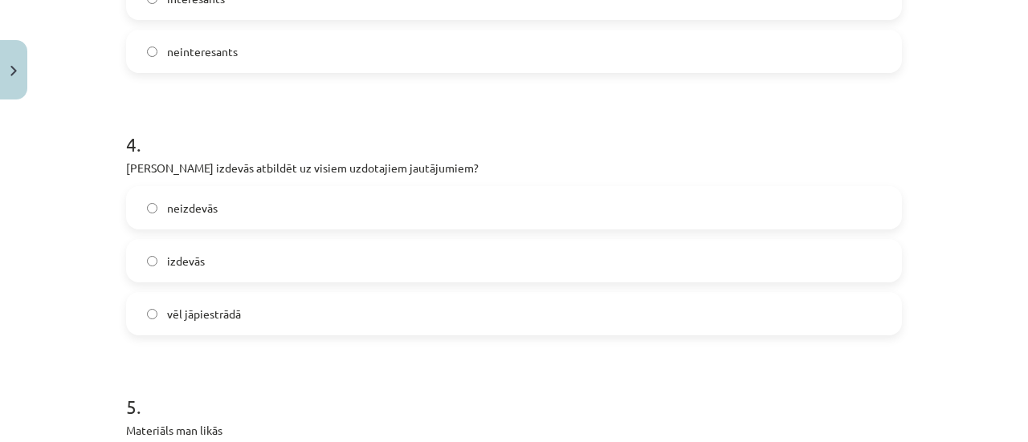
click at [210, 314] on span "vēl jāpiestrādā" at bounding box center [204, 314] width 74 height 17
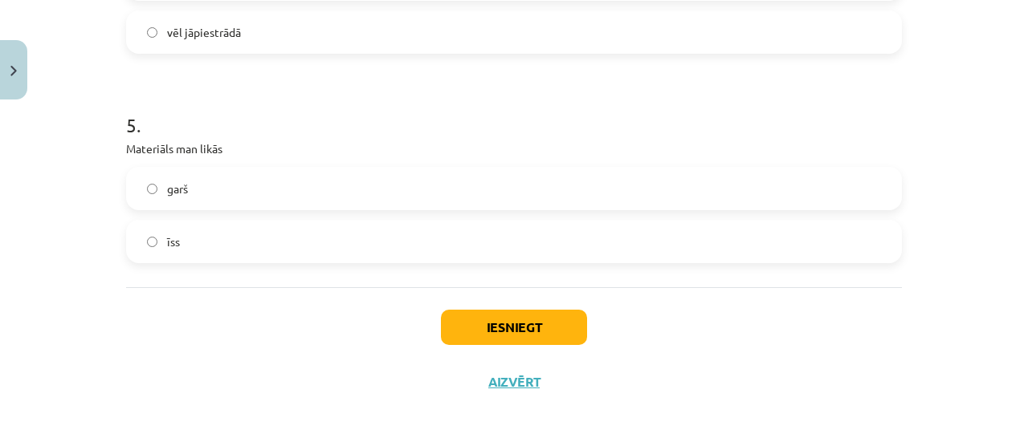
scroll to position [1131, 0]
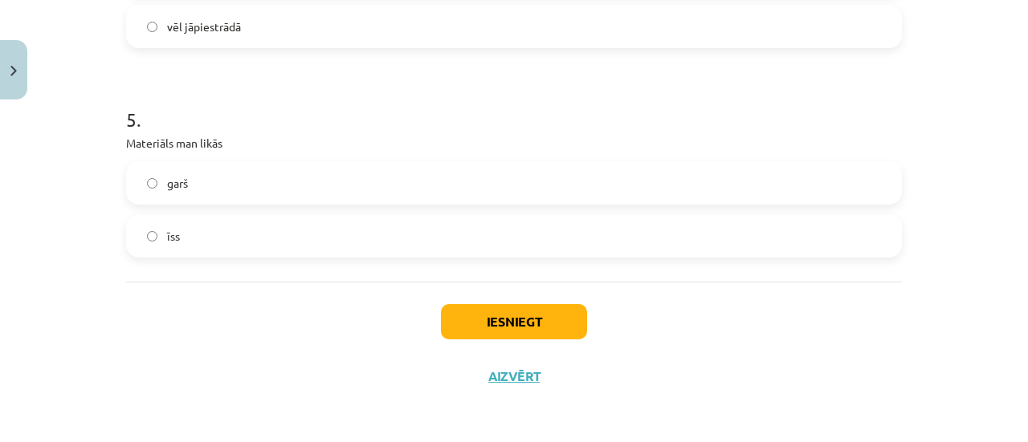
click at [222, 242] on label "īss" at bounding box center [514, 236] width 772 height 40
click at [247, 242] on label "īss" at bounding box center [514, 236] width 772 height 40
click at [497, 315] on button "Iesniegt" at bounding box center [514, 321] width 146 height 35
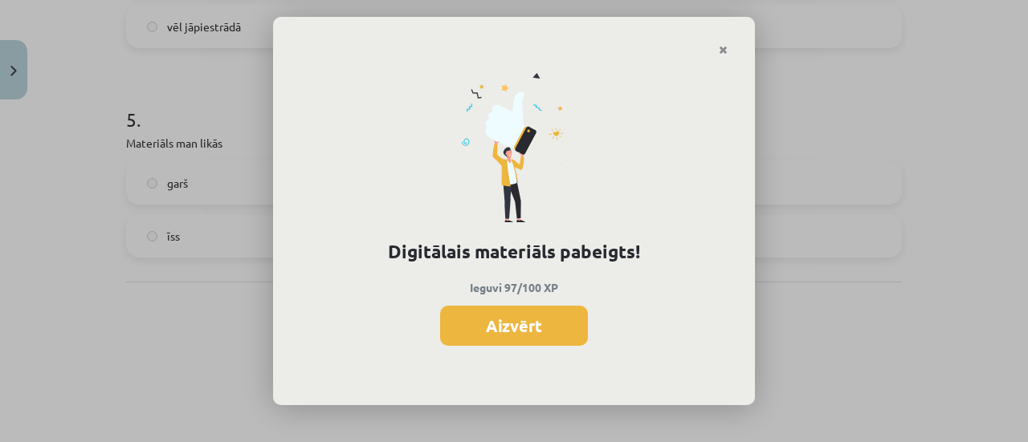
click at [536, 328] on button "Aizvērt" at bounding box center [514, 326] width 148 height 40
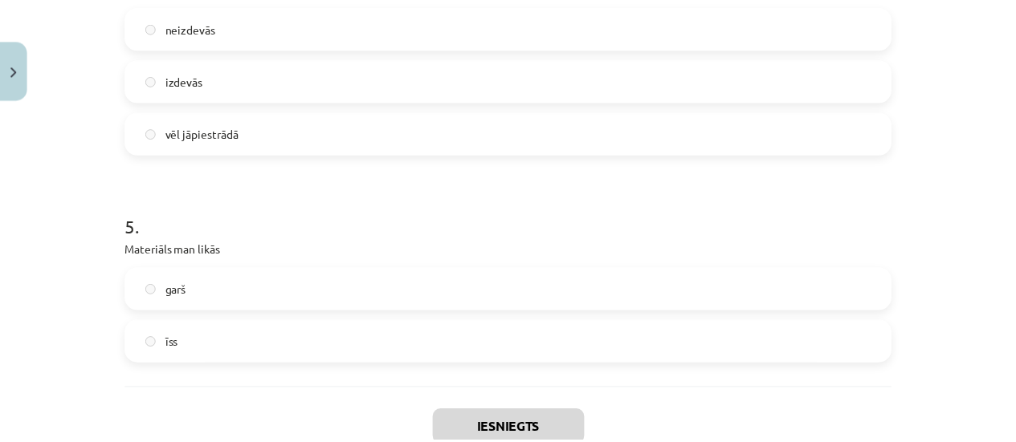
scroll to position [970, 0]
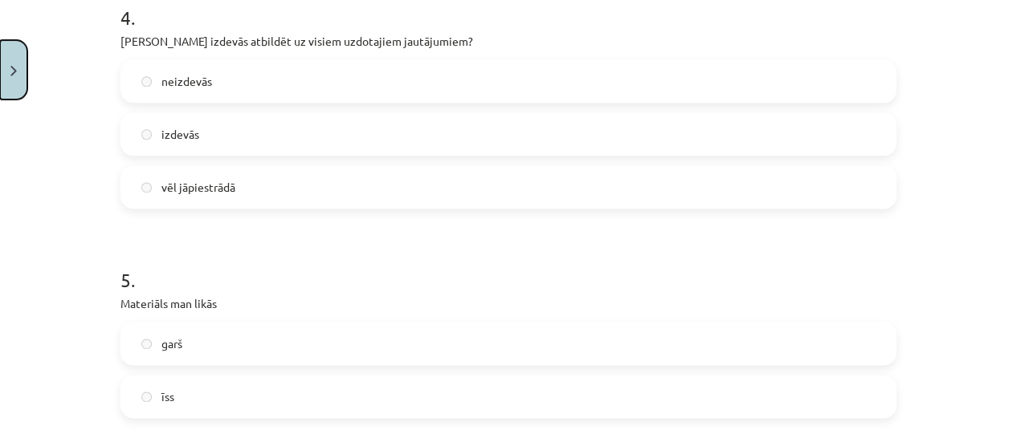
click at [23, 59] on button "Close" at bounding box center [13, 69] width 27 height 59
click at [65, 96] on div "Mācību tēma: Angļu valodas i - 11. klases 1. ieskaites mācību materiāls #9 🤔 Se…" at bounding box center [508, 221] width 1016 height 442
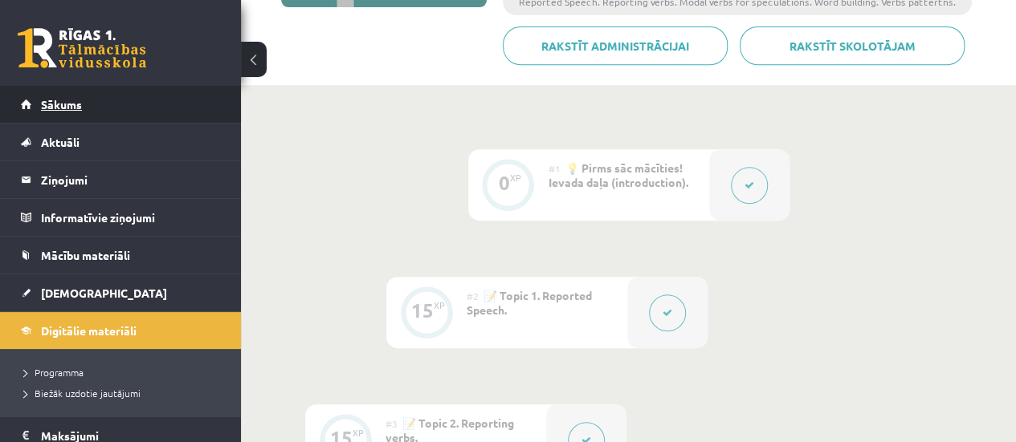
click at [65, 100] on span "Sākums" at bounding box center [61, 104] width 41 height 14
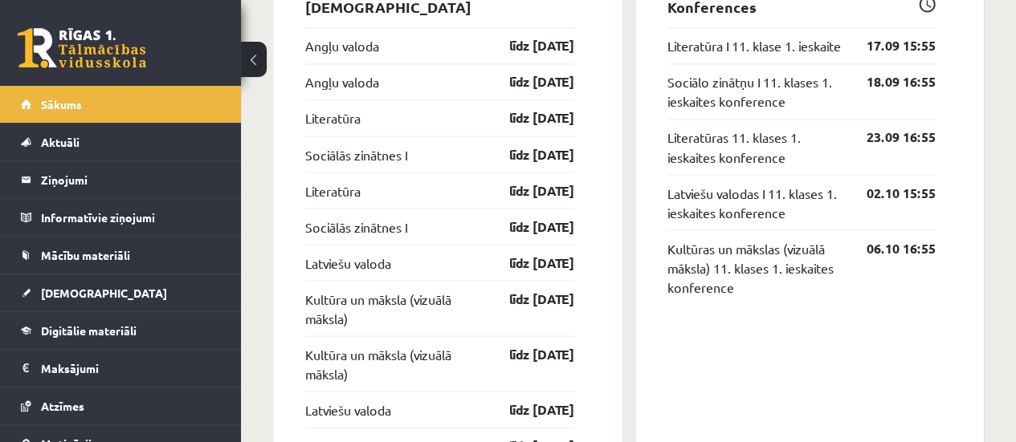
scroll to position [1285, 0]
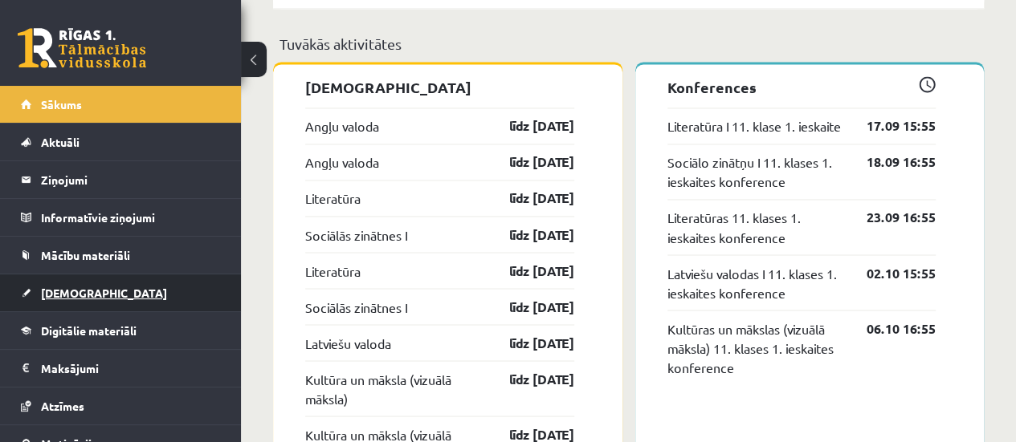
click at [123, 298] on link "[DEMOGRAPHIC_DATA]" at bounding box center [121, 293] width 200 height 37
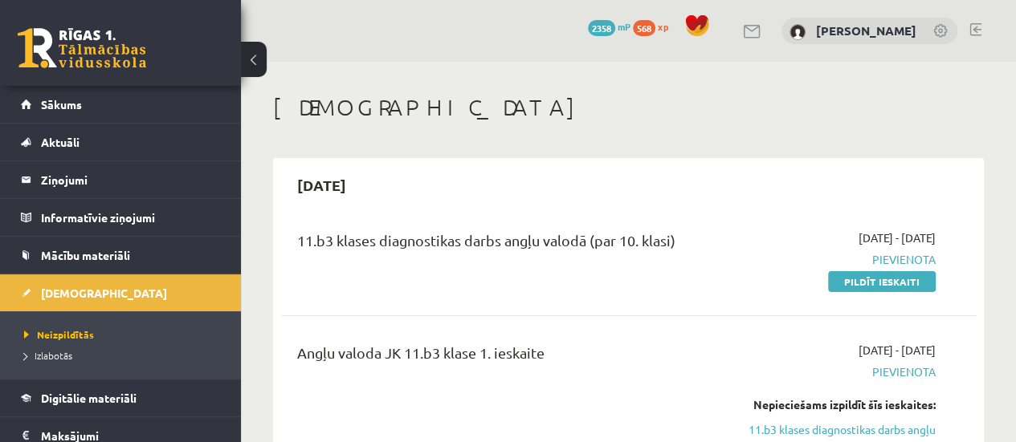
drag, startPoint x: 856, startPoint y: 283, endPoint x: 602, endPoint y: 60, distance: 337.4
click at [856, 282] on link "Pildīt ieskaiti" at bounding box center [882, 281] width 108 height 21
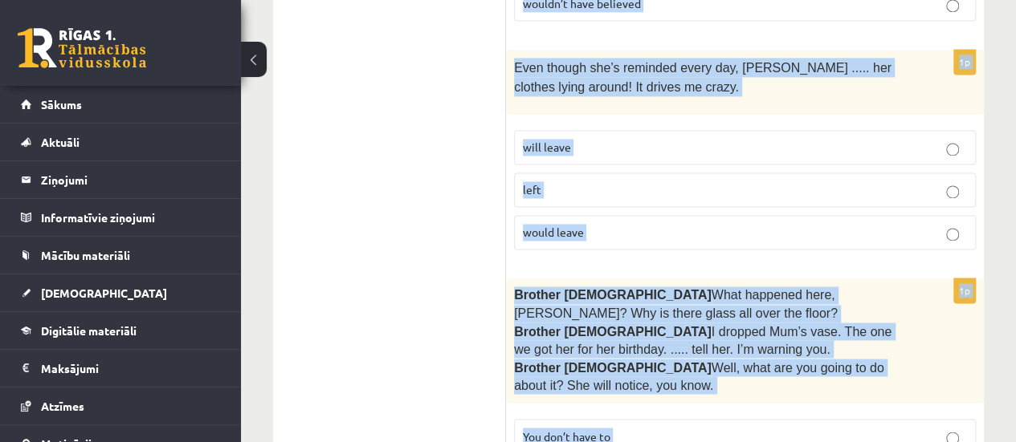
scroll to position [4279, 0]
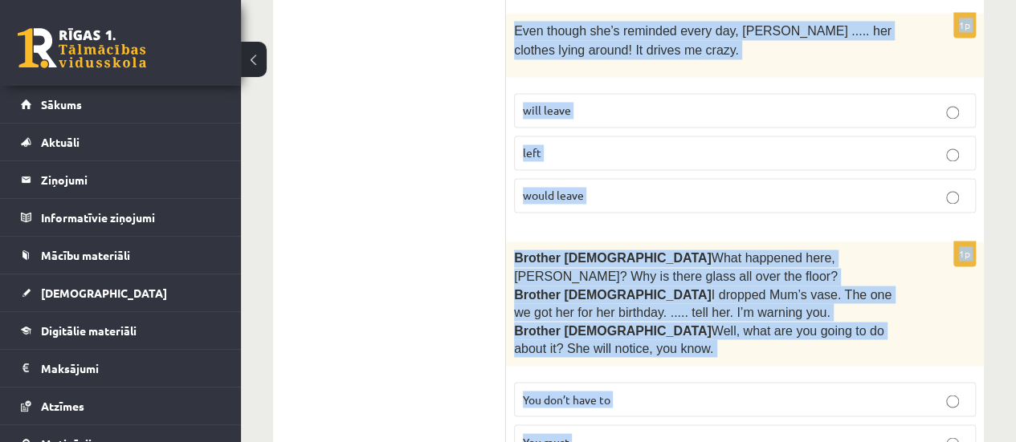
drag, startPoint x: 515, startPoint y: 123, endPoint x: 769, endPoint y: 440, distance: 406.7
copy form "Read the sentence and choose the correct answer. 1p I wish you’d remembered ...…"
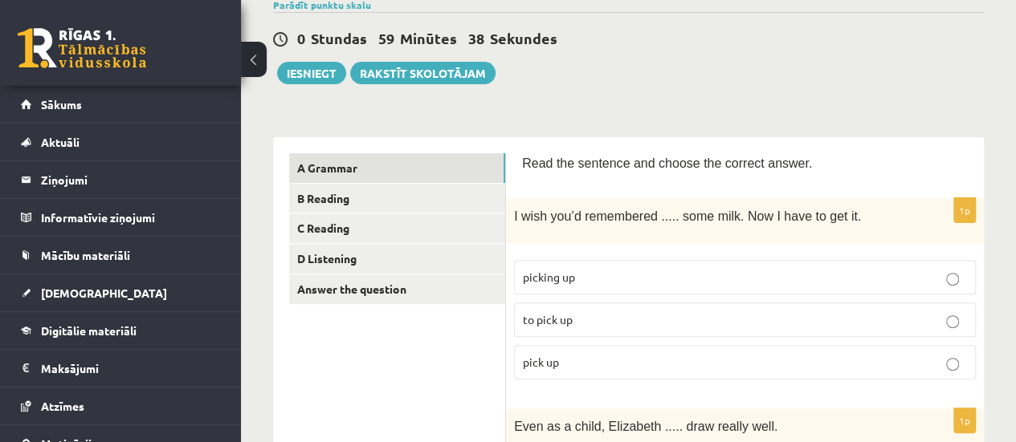
scroll to position [241, 0]
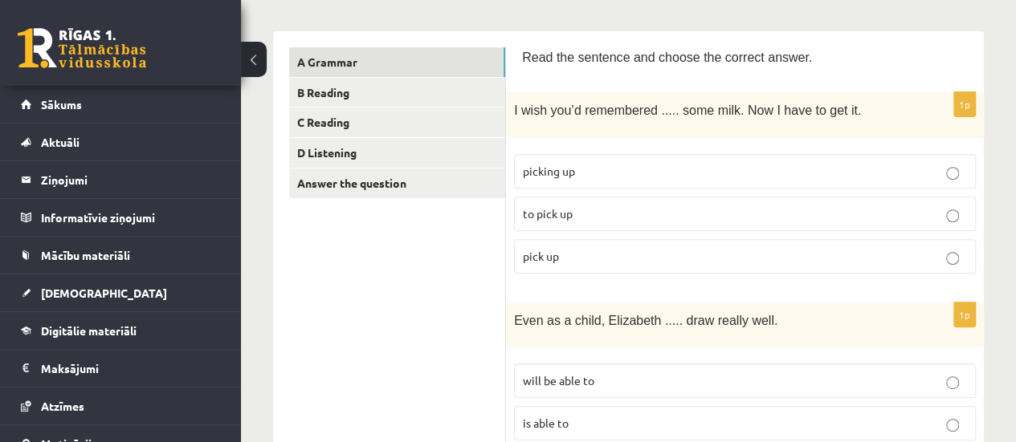
click at [585, 206] on p "to pick up" at bounding box center [745, 214] width 444 height 17
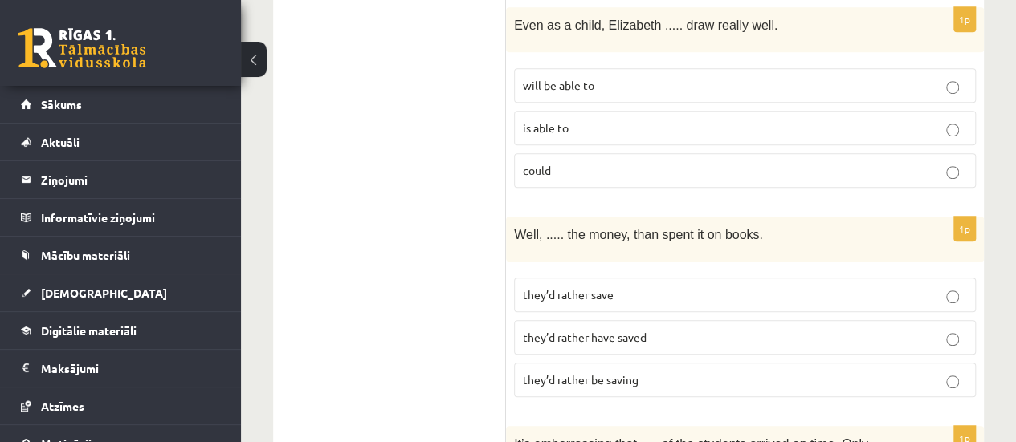
scroll to position [562, 0]
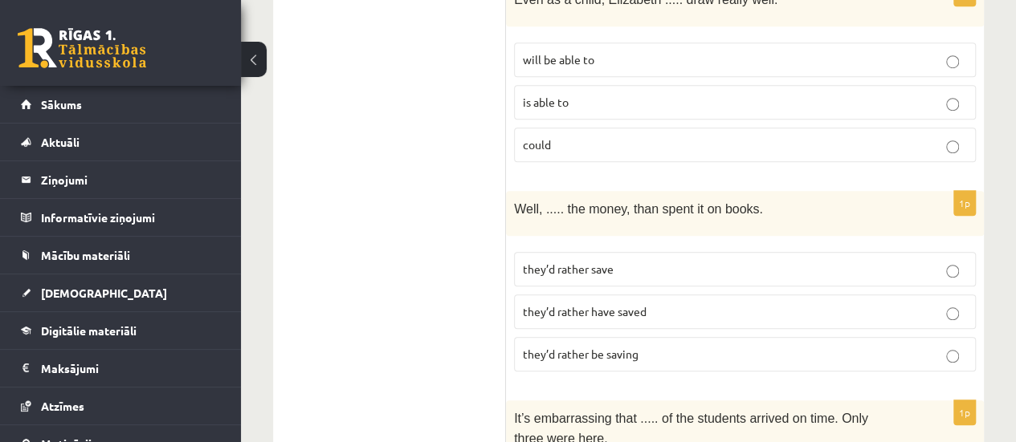
click at [520, 131] on label "could" at bounding box center [745, 145] width 462 height 35
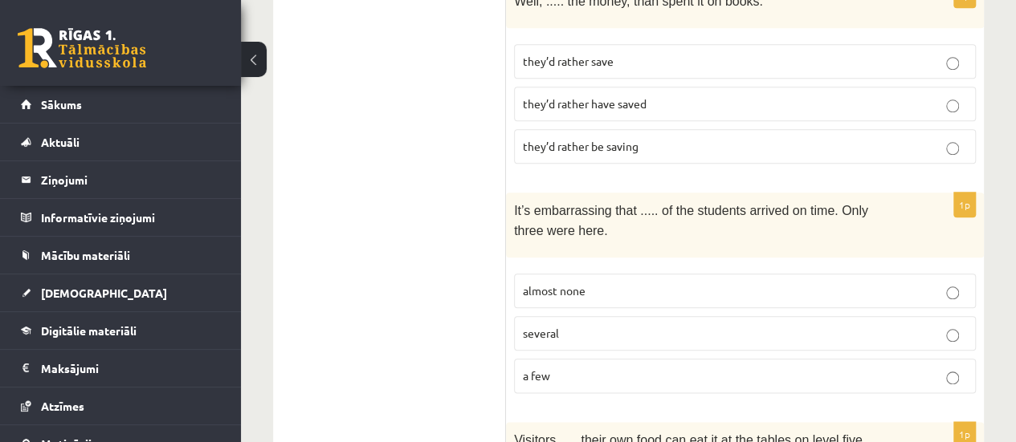
scroll to position [803, 0]
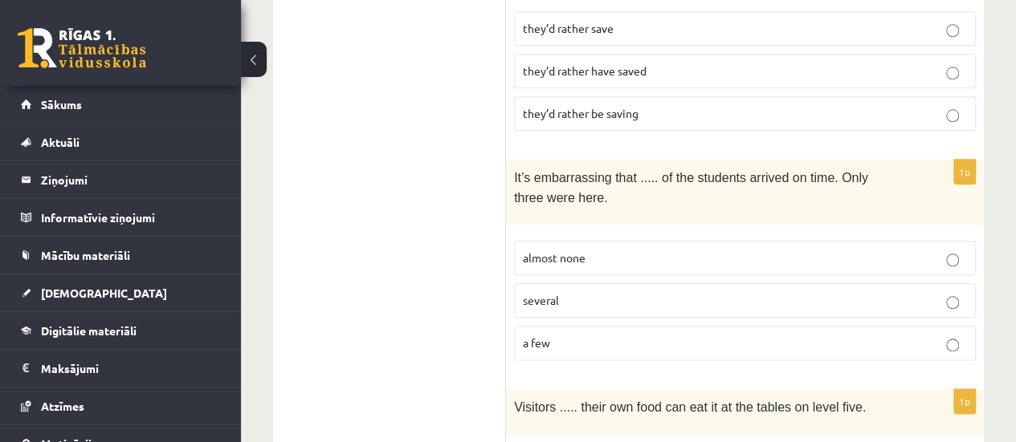
click at [569, 71] on label "they’d rather have saved" at bounding box center [745, 71] width 462 height 35
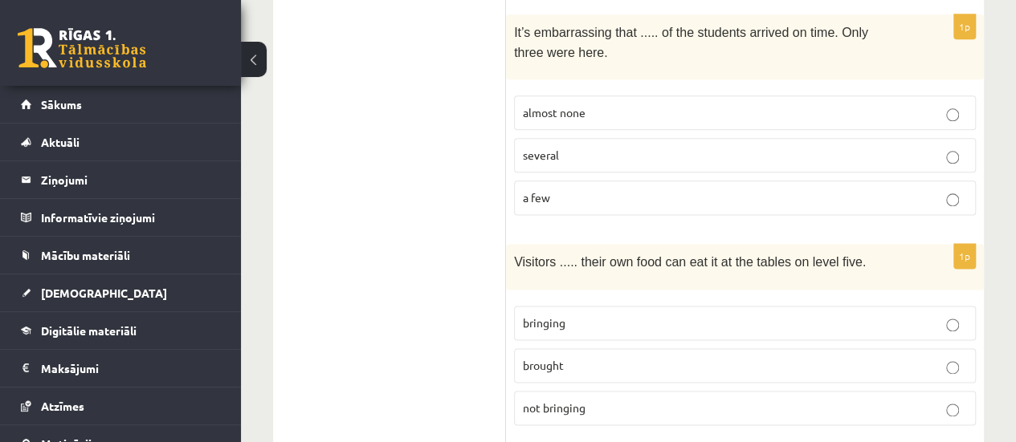
scroll to position [964, 0]
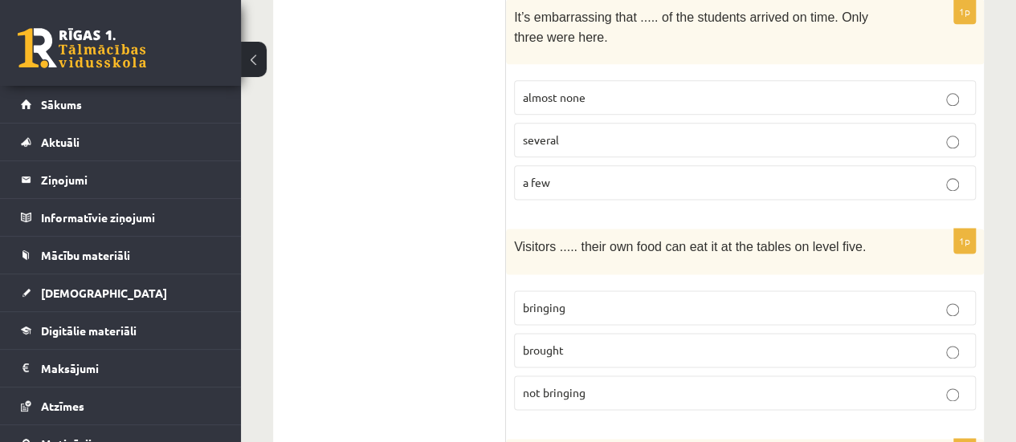
click at [573, 92] on label "almost none" at bounding box center [745, 97] width 462 height 35
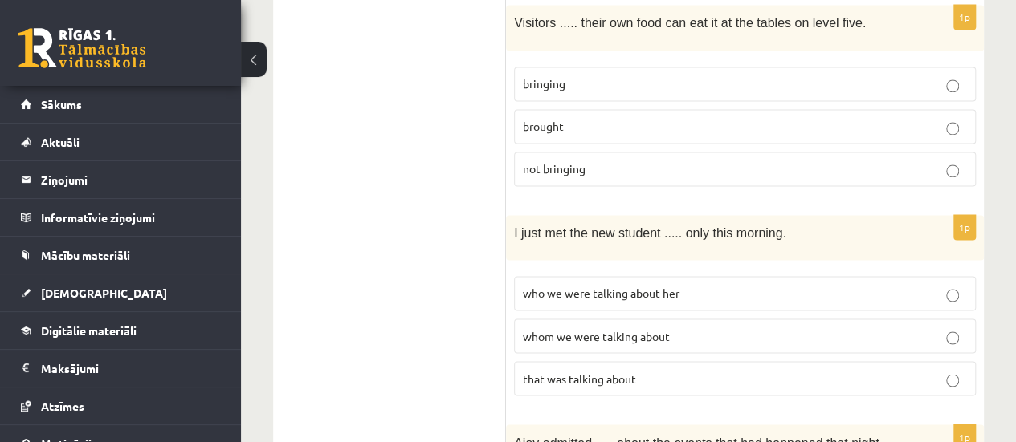
scroll to position [1205, 0]
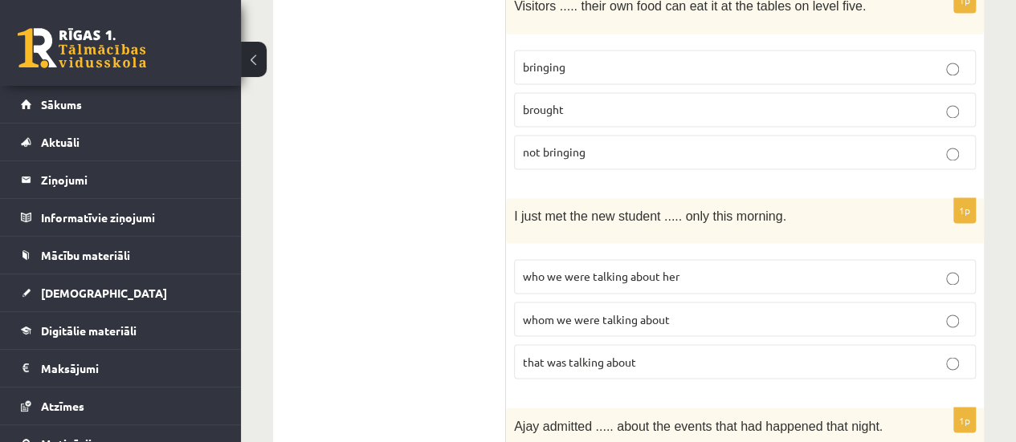
click at [561, 59] on p "bringing" at bounding box center [745, 67] width 444 height 17
click at [601, 312] on span "whom we were talking about" at bounding box center [596, 319] width 147 height 14
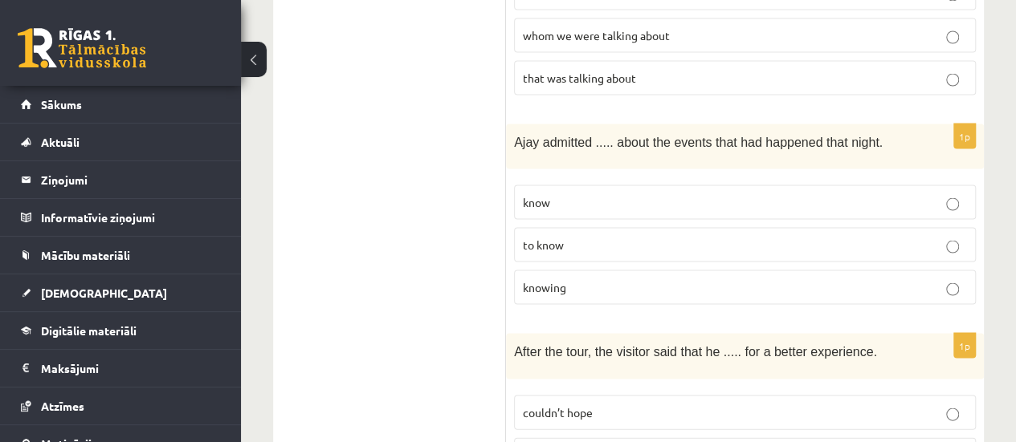
scroll to position [1526, 0]
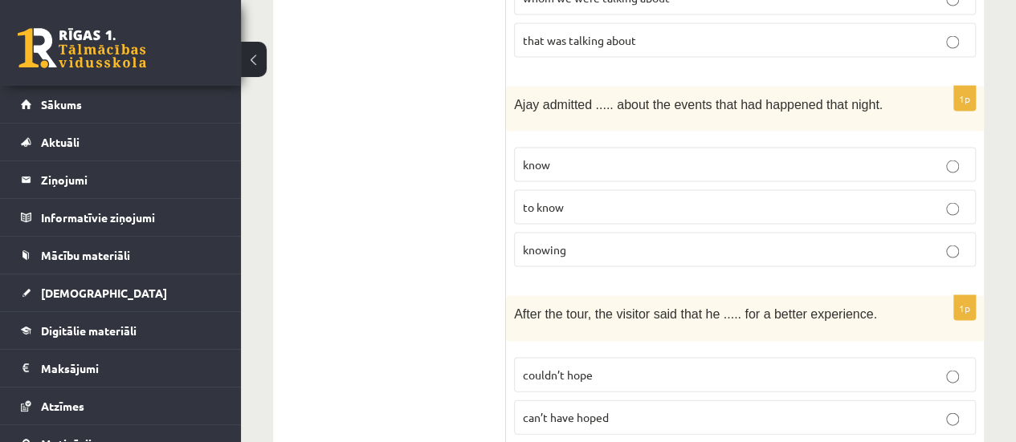
click at [531, 233] on label "knowing" at bounding box center [745, 250] width 462 height 35
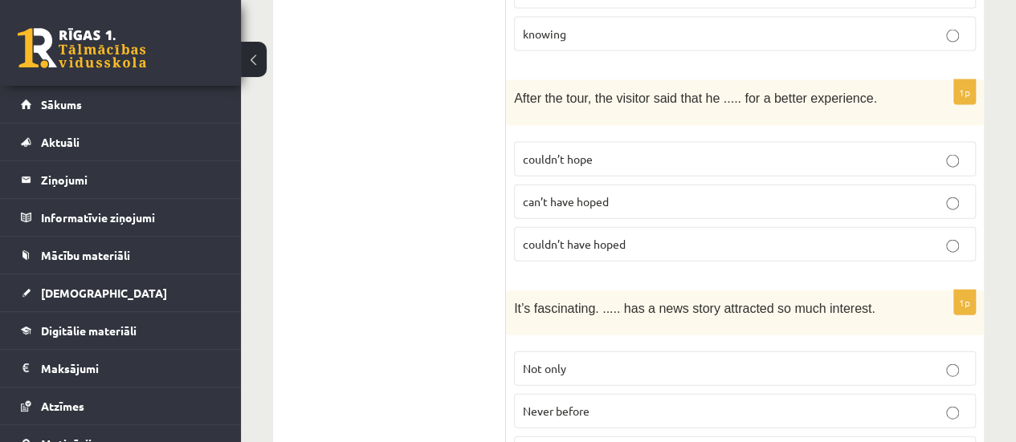
scroll to position [1767, 0]
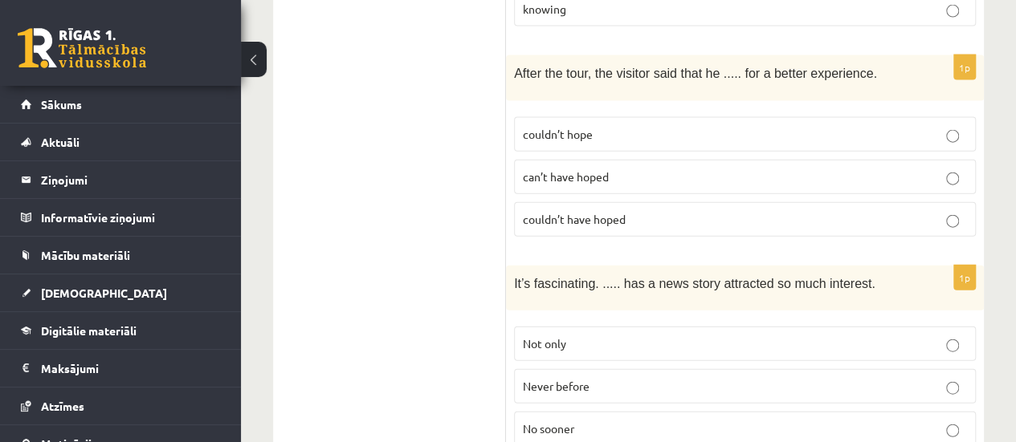
click at [604, 169] on span "can’t have hoped" at bounding box center [566, 176] width 86 height 14
click at [562, 212] on span "couldn’t have hoped" at bounding box center [574, 219] width 103 height 14
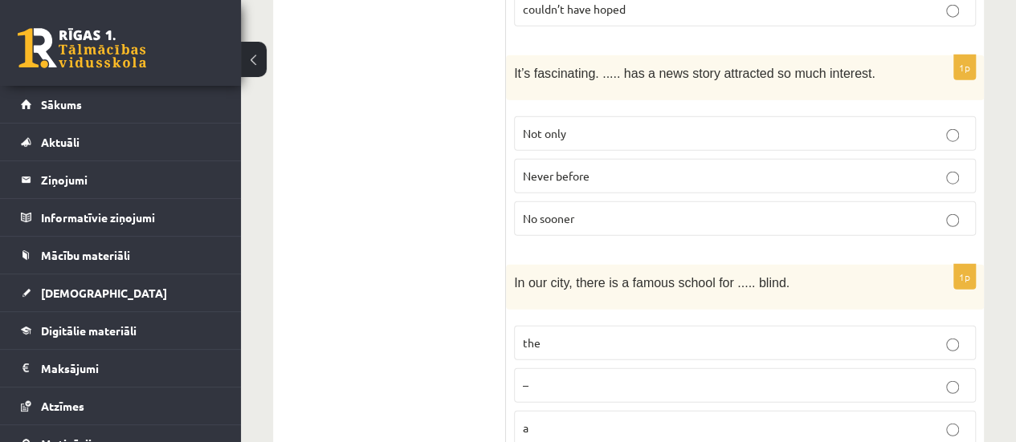
scroll to position [2008, 0]
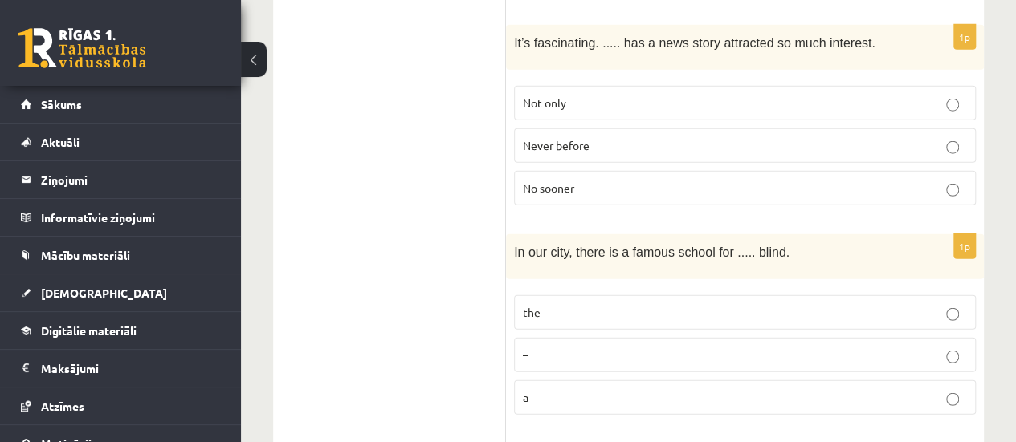
click at [543, 138] on span "Never before" at bounding box center [556, 145] width 67 height 14
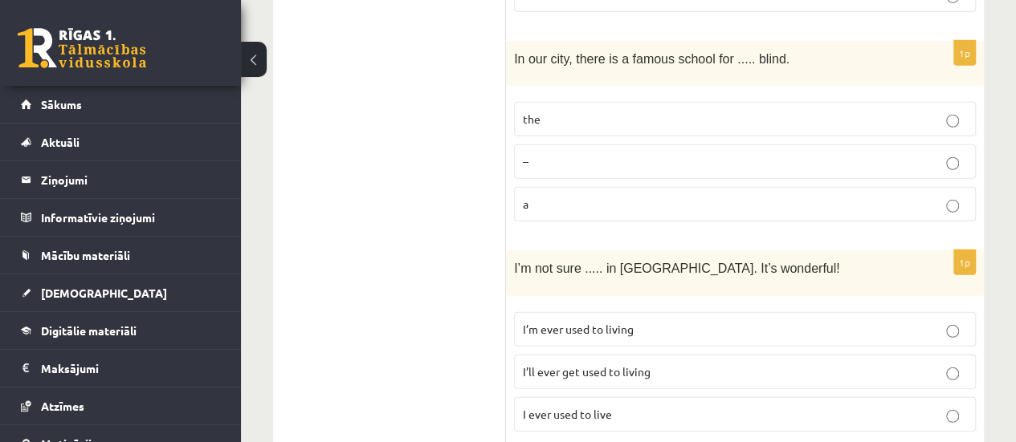
scroll to position [2248, 0]
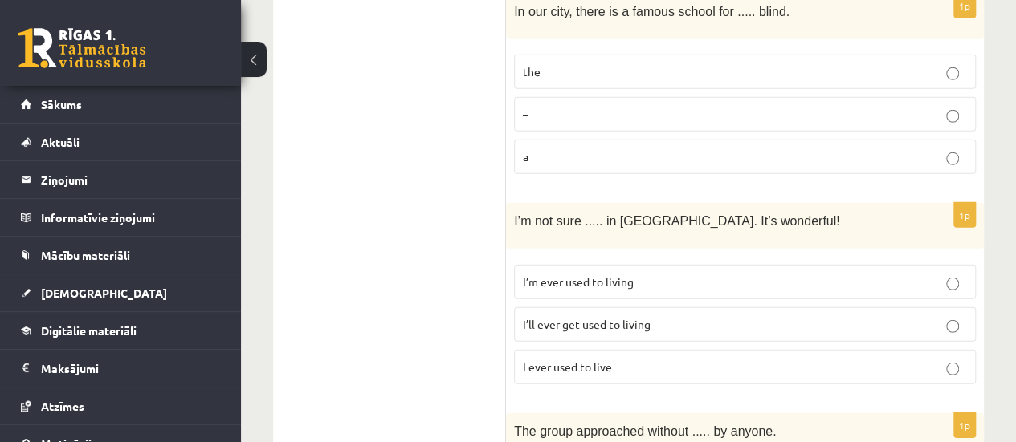
click at [564, 55] on label "the" at bounding box center [745, 72] width 462 height 35
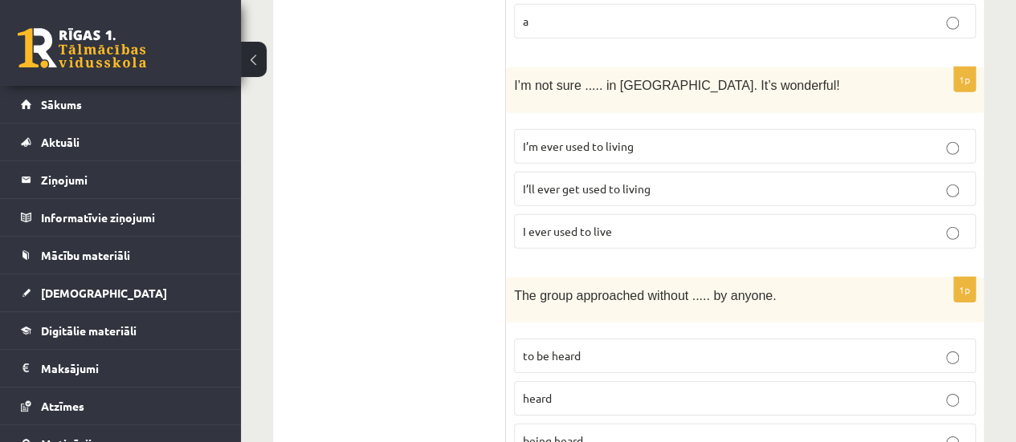
scroll to position [2409, 0]
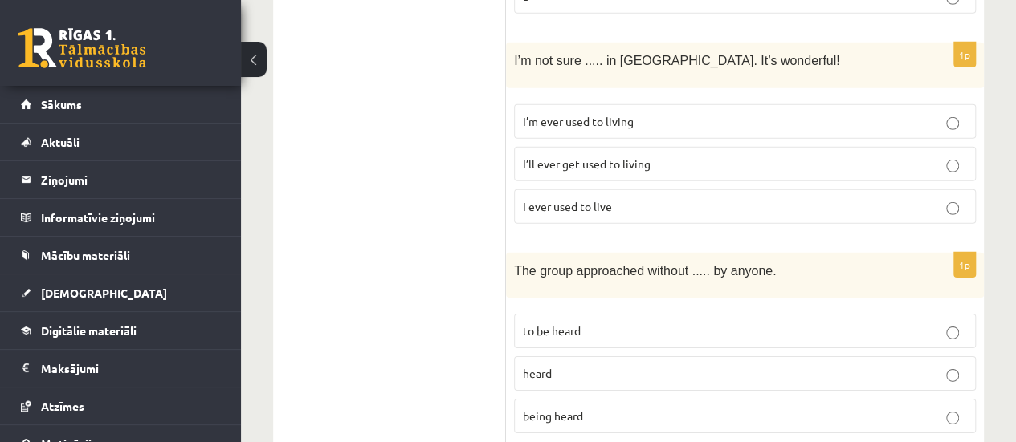
drag, startPoint x: 569, startPoint y: 187, endPoint x: 561, endPoint y: 173, distance: 16.2
click at [569, 185] on fieldset "I’m ever used to living I’ll ever get used to living I ever used to live" at bounding box center [745, 162] width 462 height 132
click at [536, 157] on span "I’ll ever get used to living" at bounding box center [587, 164] width 128 height 14
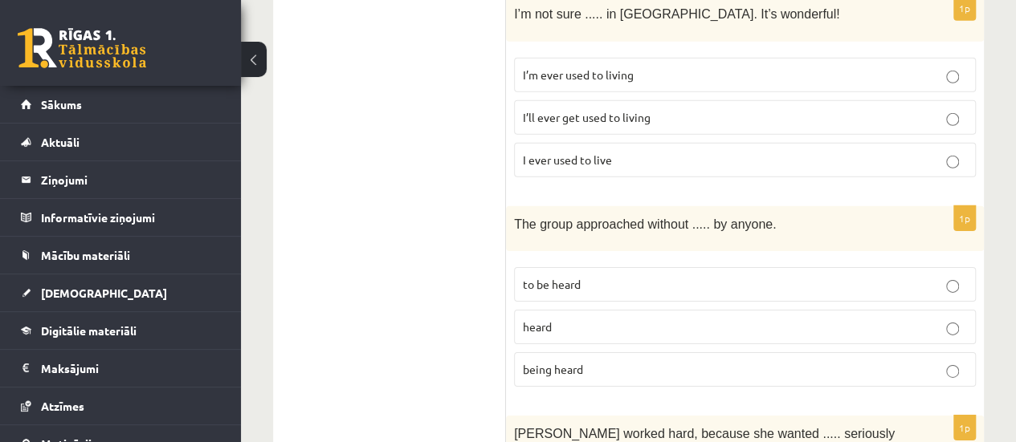
scroll to position [2489, 0]
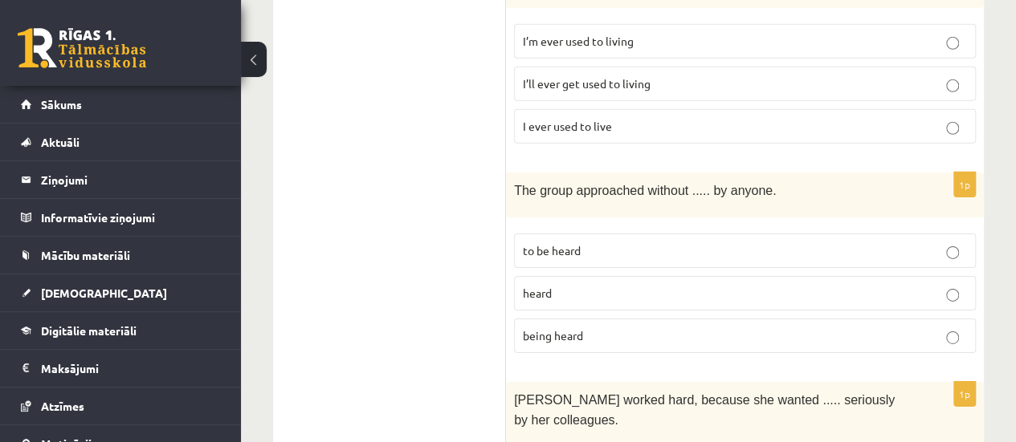
click at [746, 328] on p "being heard" at bounding box center [745, 336] width 444 height 17
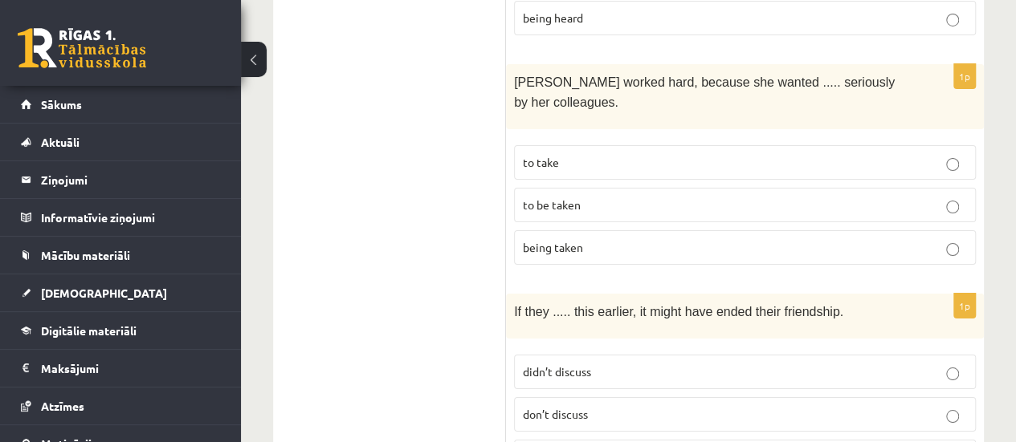
scroll to position [2811, 0]
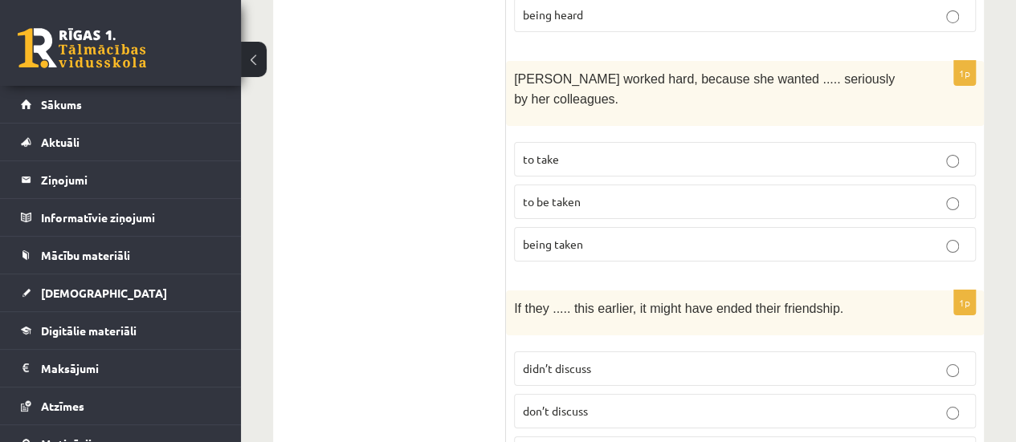
click at [563, 194] on span "to be taken" at bounding box center [552, 201] width 58 height 14
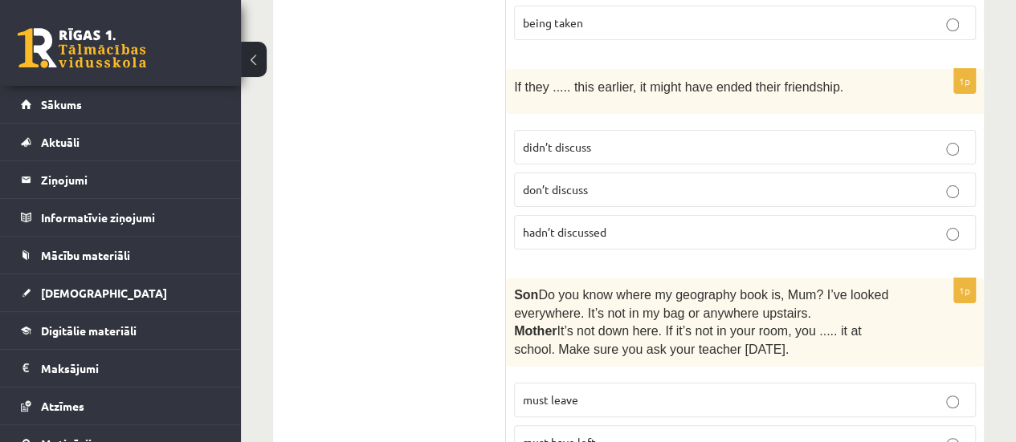
scroll to position [3051, 0]
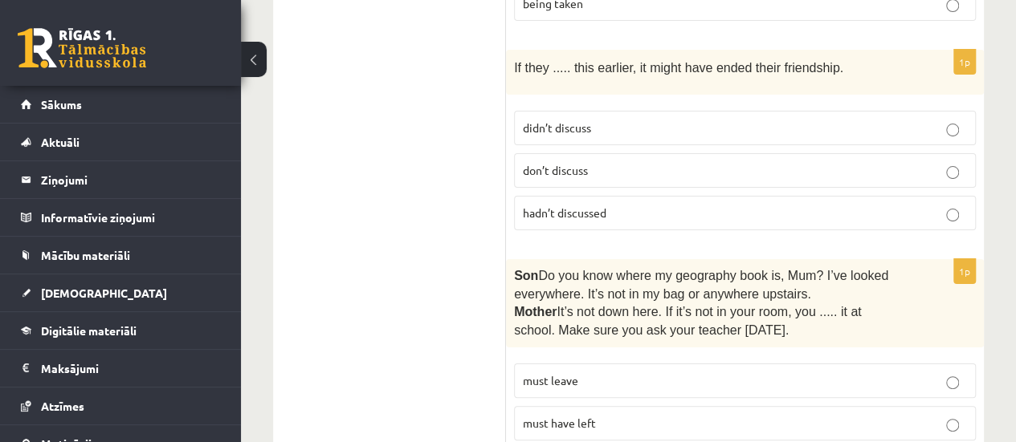
click at [622, 196] on label "hadn’t discussed" at bounding box center [745, 213] width 462 height 35
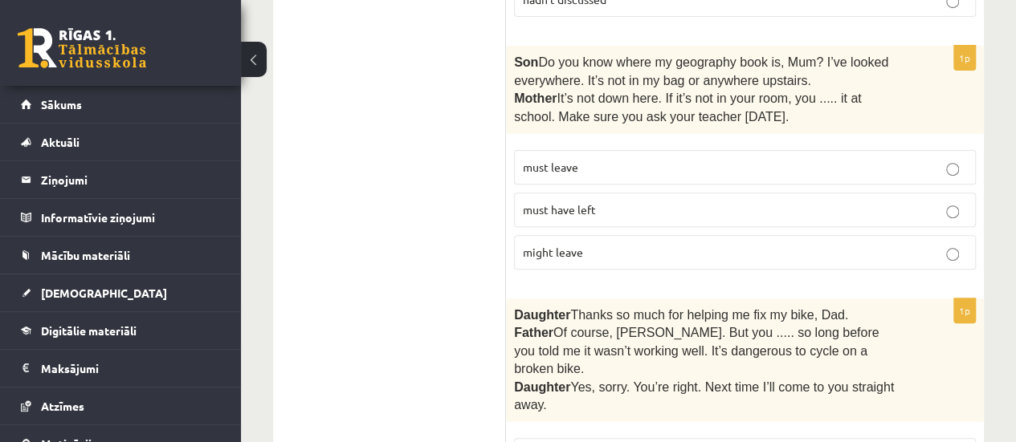
scroll to position [3292, 0]
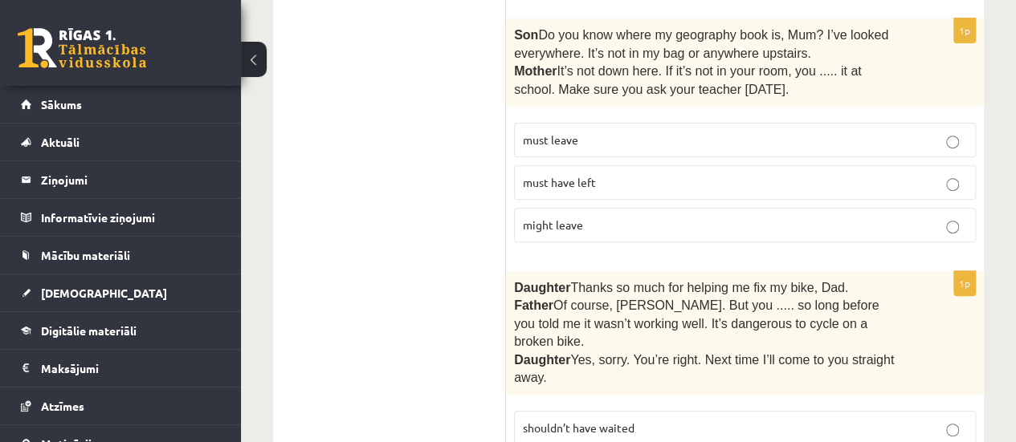
click at [691, 174] on p "must have left" at bounding box center [745, 182] width 444 height 17
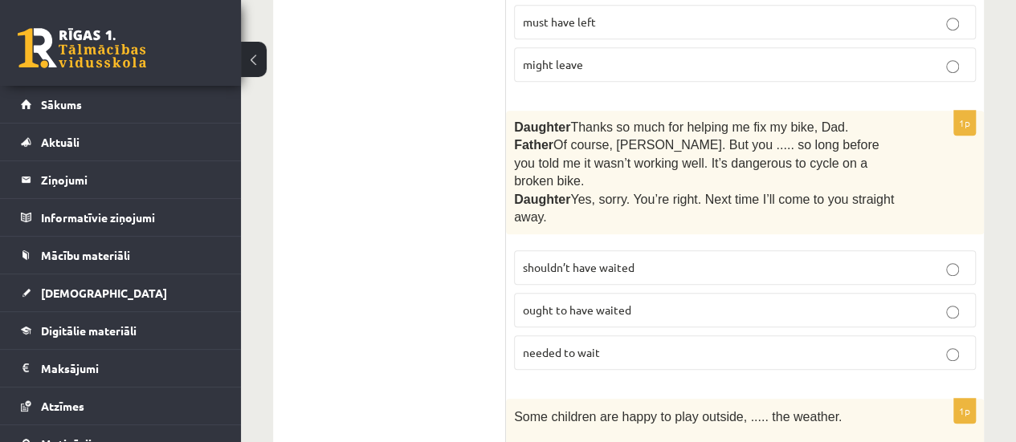
scroll to position [3533, 0]
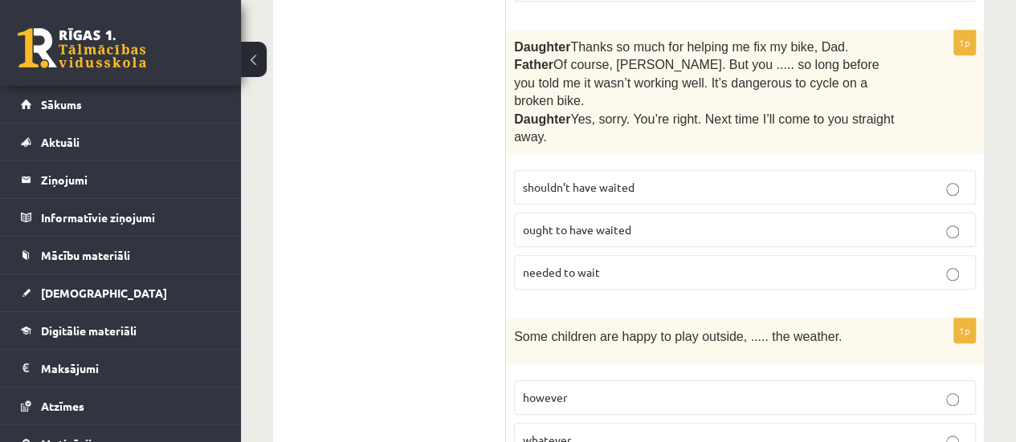
click at [653, 179] on p "shouldn’t have waited" at bounding box center [745, 187] width 444 height 17
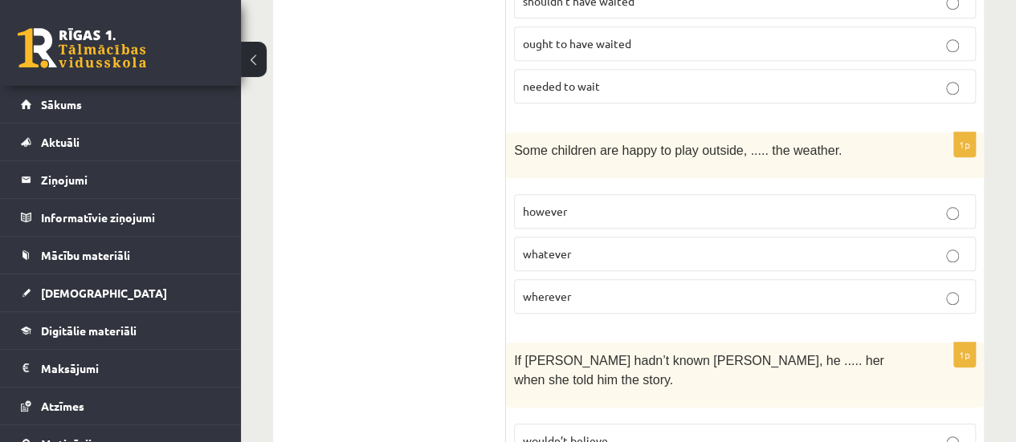
scroll to position [3774, 0]
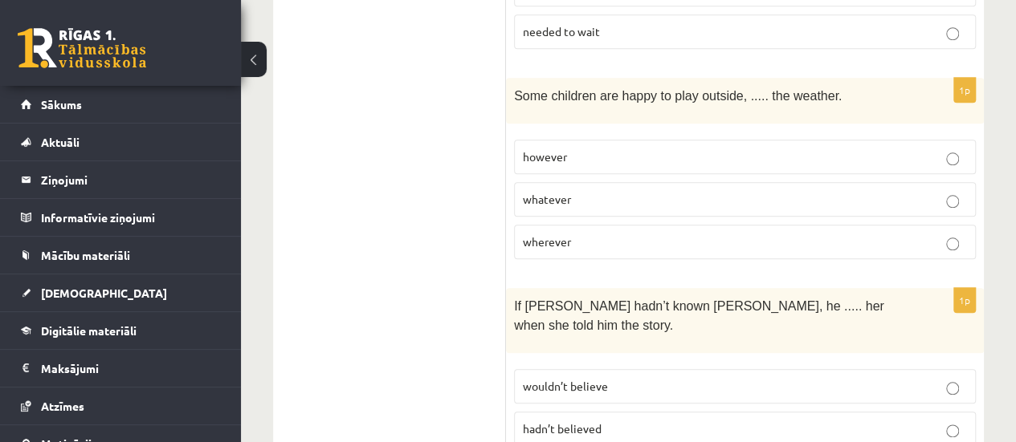
click at [543, 192] on span "whatever" at bounding box center [547, 199] width 48 height 14
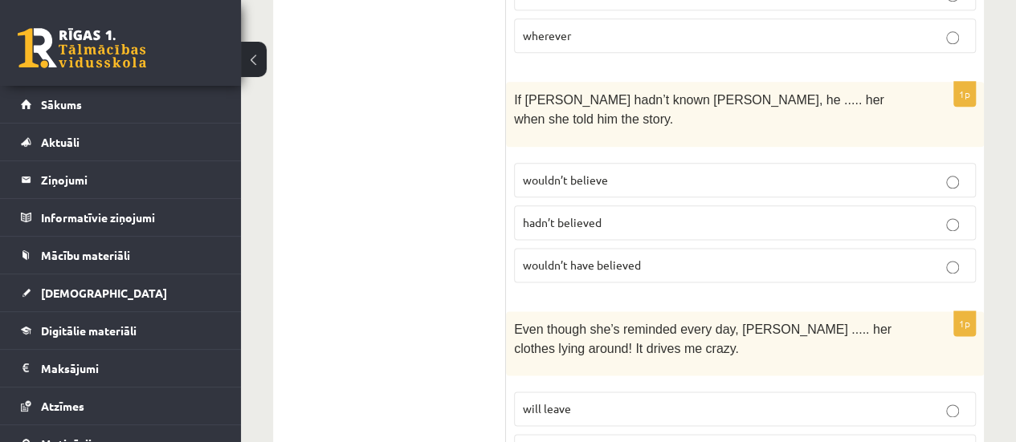
scroll to position [4015, 0]
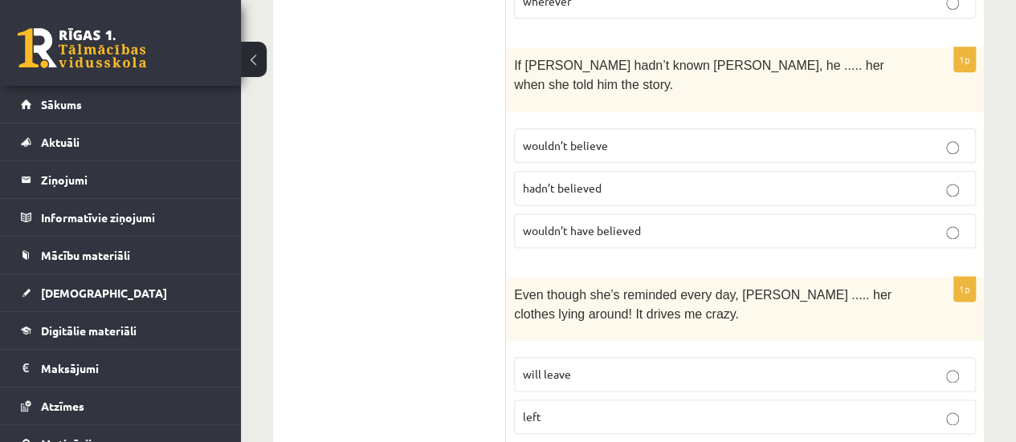
click at [594, 222] on p "wouldn’t have believed" at bounding box center [745, 230] width 444 height 17
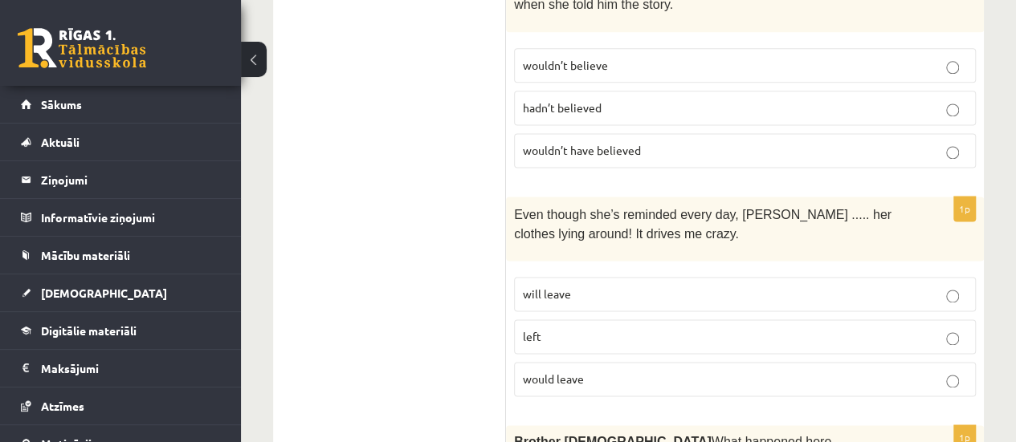
scroll to position [4176, 0]
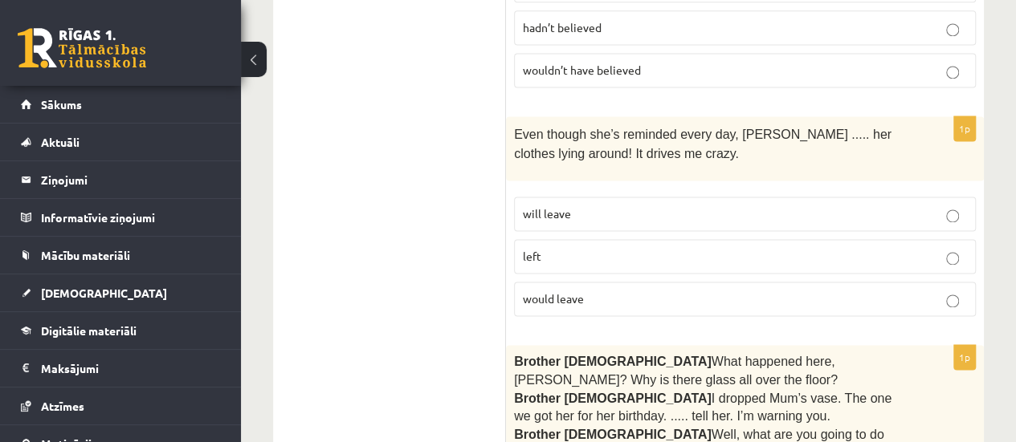
click at [551, 197] on label "will leave" at bounding box center [745, 214] width 462 height 35
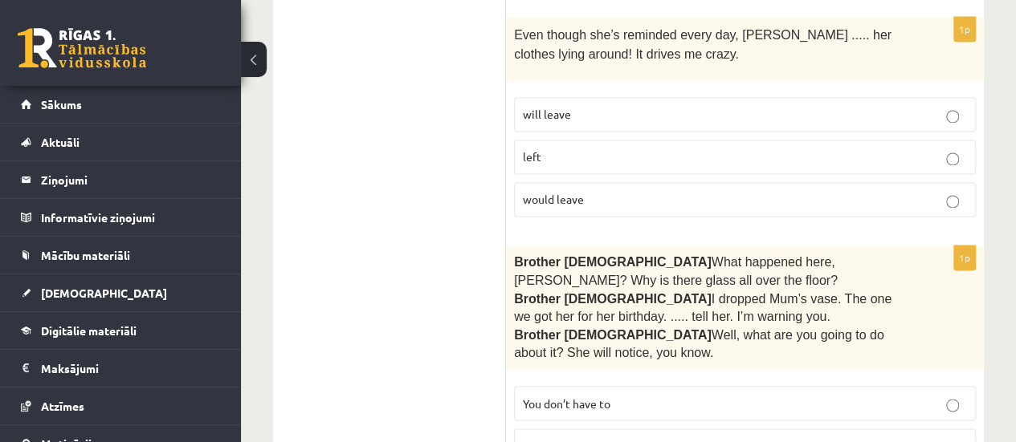
scroll to position [4279, 0]
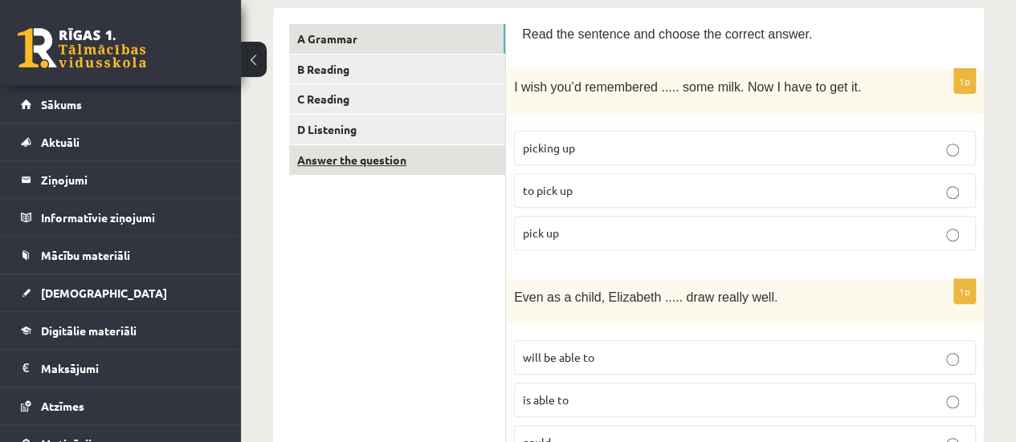
scroll to position [0, 0]
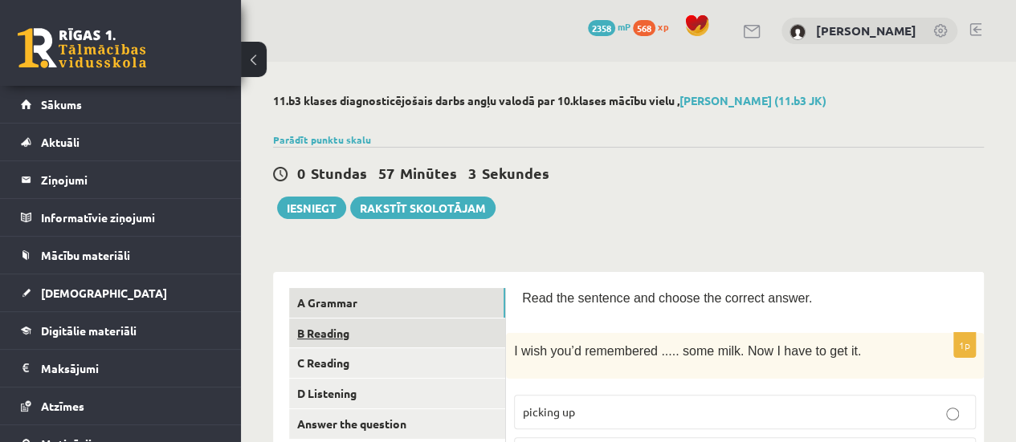
click at [388, 335] on link "B Reading" at bounding box center [397, 334] width 216 height 30
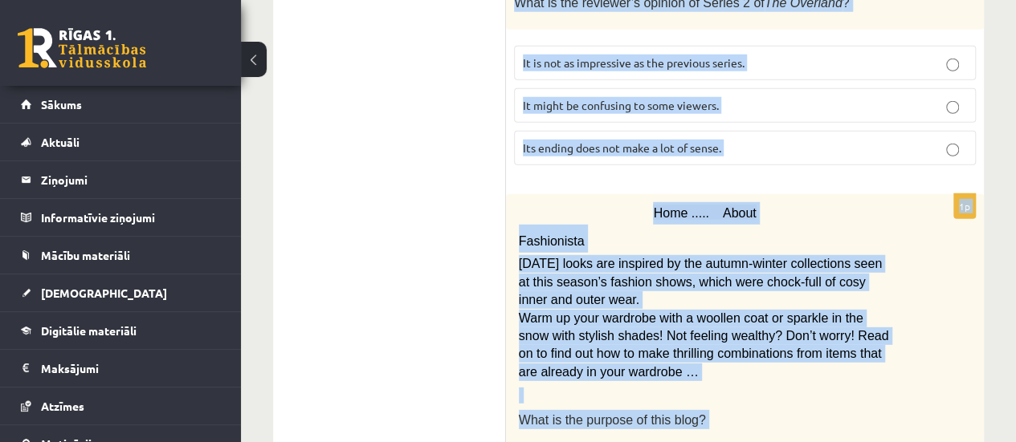
scroll to position [2225, 0]
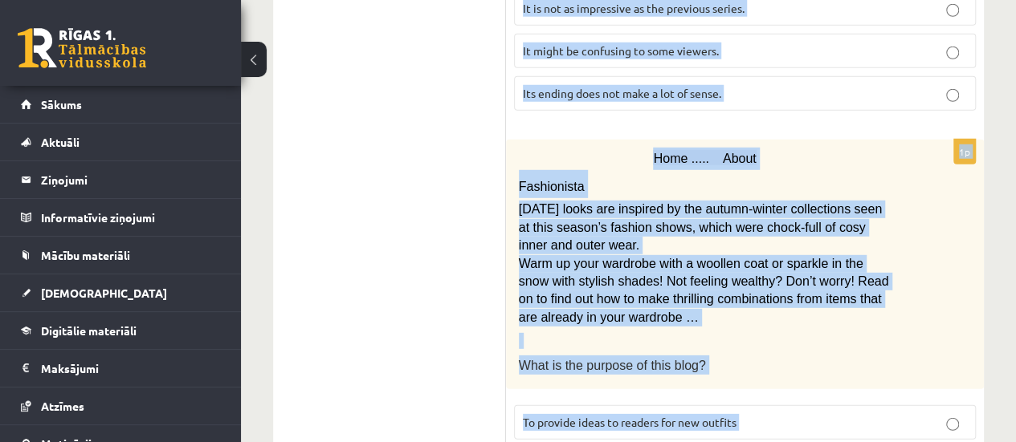
drag, startPoint x: 517, startPoint y: 218, endPoint x: 646, endPoint y: 367, distance: 197.0
copy form "Read the text and choose the correct answer. 1p Library notice The library will…"
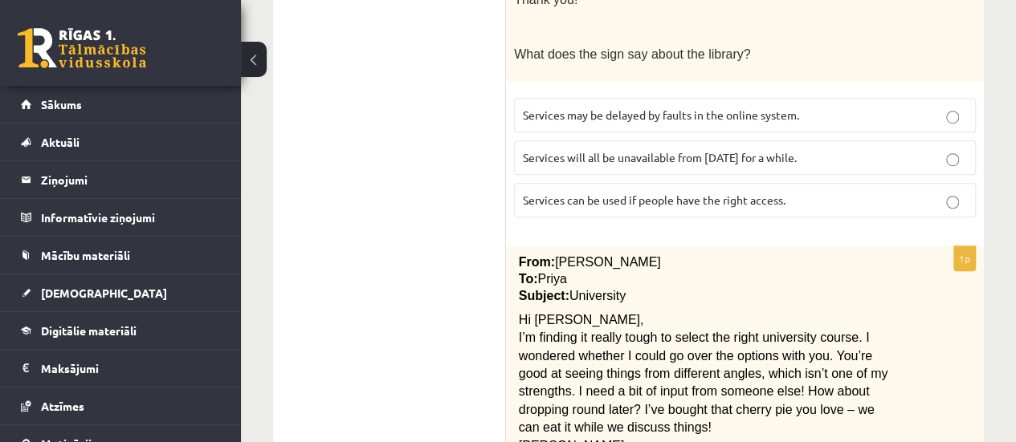
scroll to position [482, 0]
click at [612, 181] on label "Services can be used if people have the right access." at bounding box center [745, 198] width 462 height 35
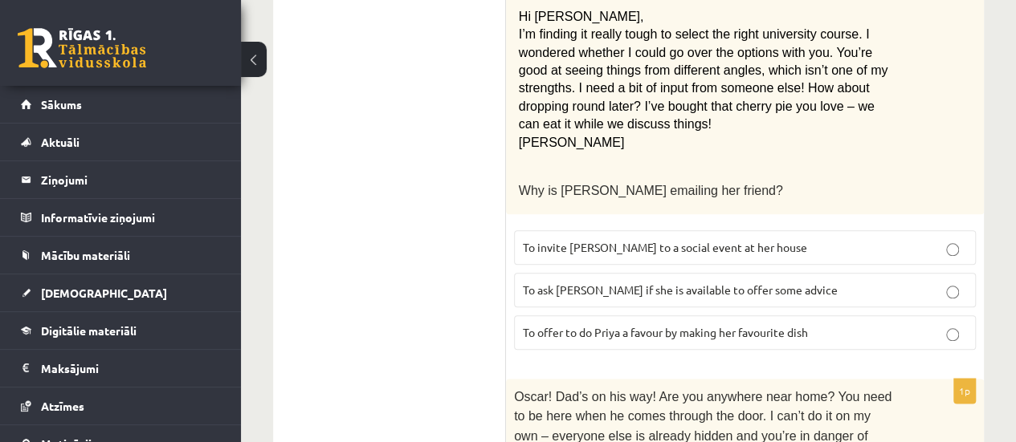
scroll to position [803, 0]
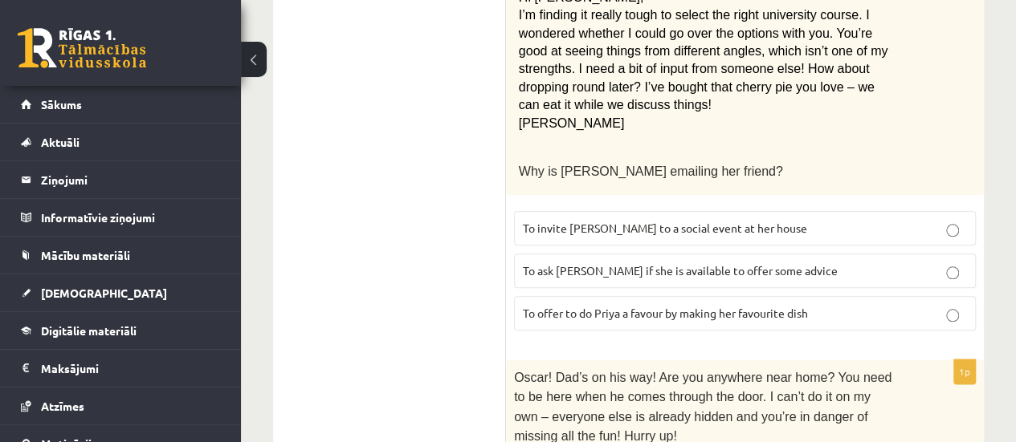
click at [538, 254] on label "To ask Priya if she is available to offer some advice" at bounding box center [745, 271] width 462 height 35
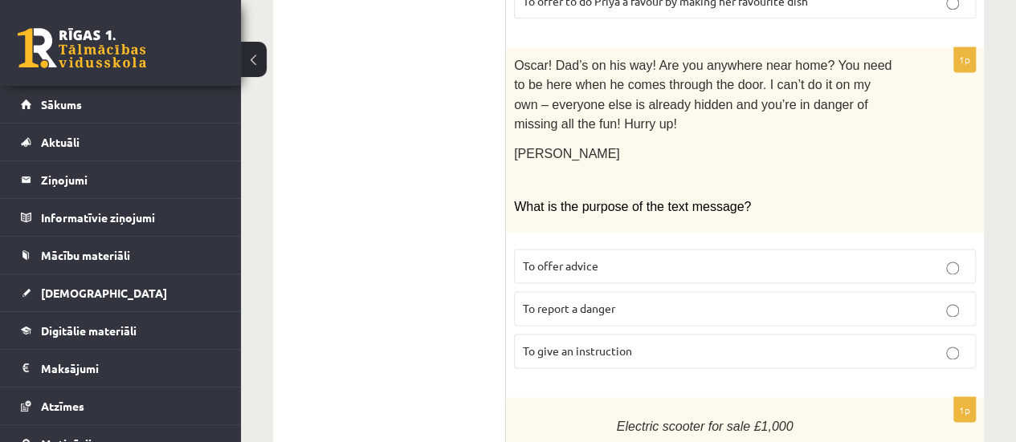
scroll to position [1124, 0]
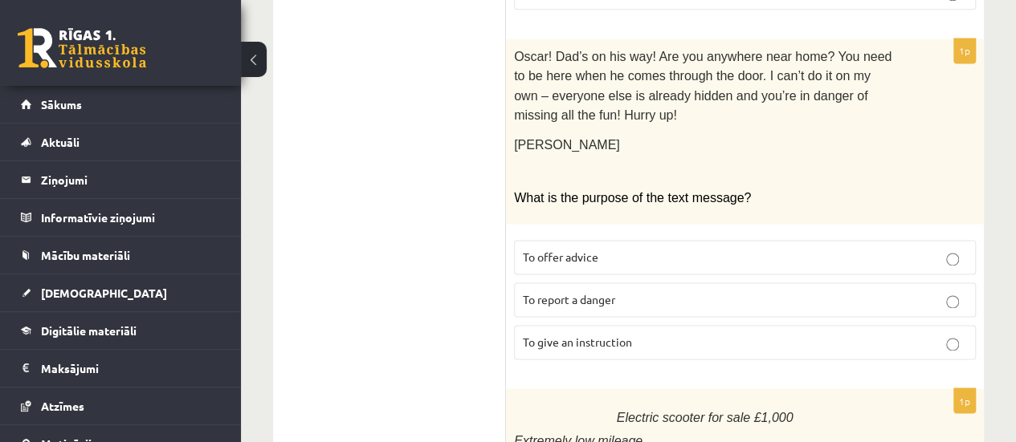
click at [613, 335] on span "To give an instruction" at bounding box center [577, 342] width 109 height 14
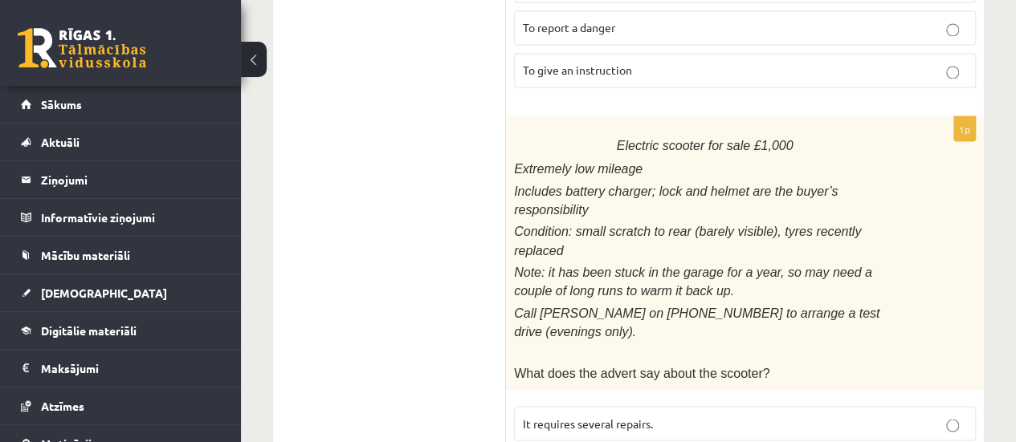
scroll to position [1445, 0]
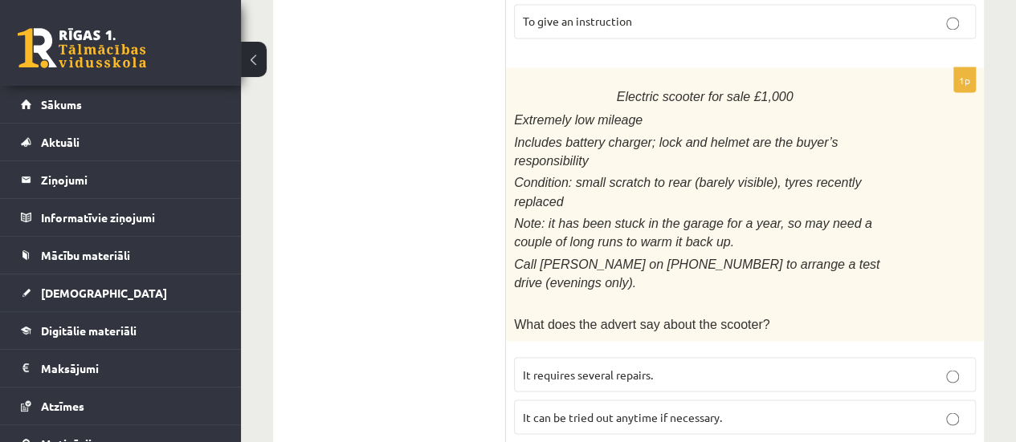
click at [583, 364] on fieldset "It requires several repairs. It can be tried out anytime if necessary. It has b…" at bounding box center [745, 415] width 462 height 132
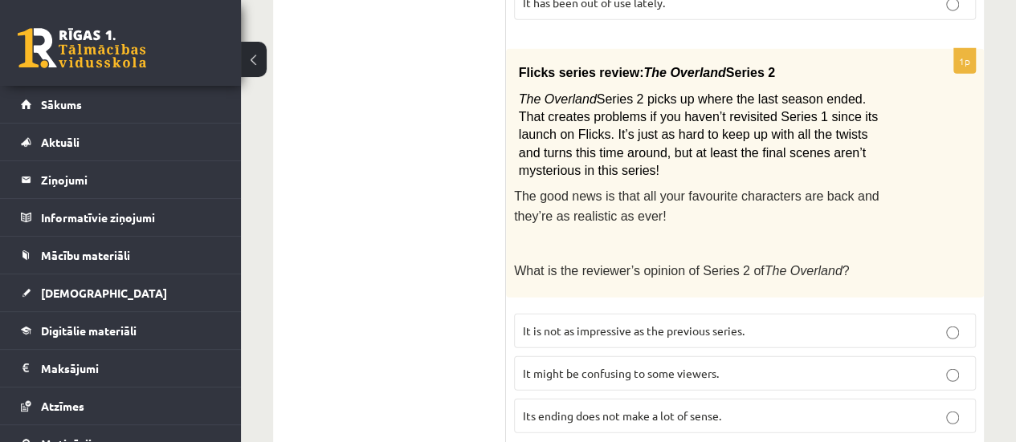
scroll to position [1927, 0]
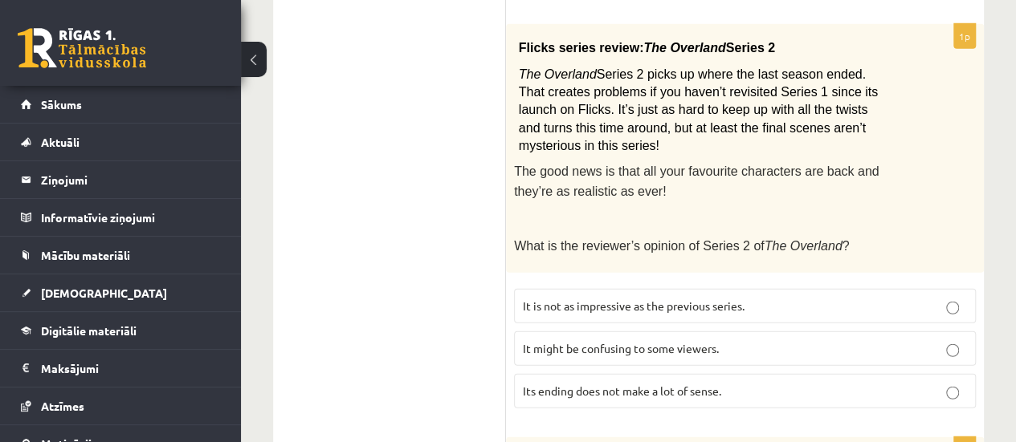
click at [559, 341] on span "It might be confusing to some viewers." at bounding box center [621, 348] width 196 height 14
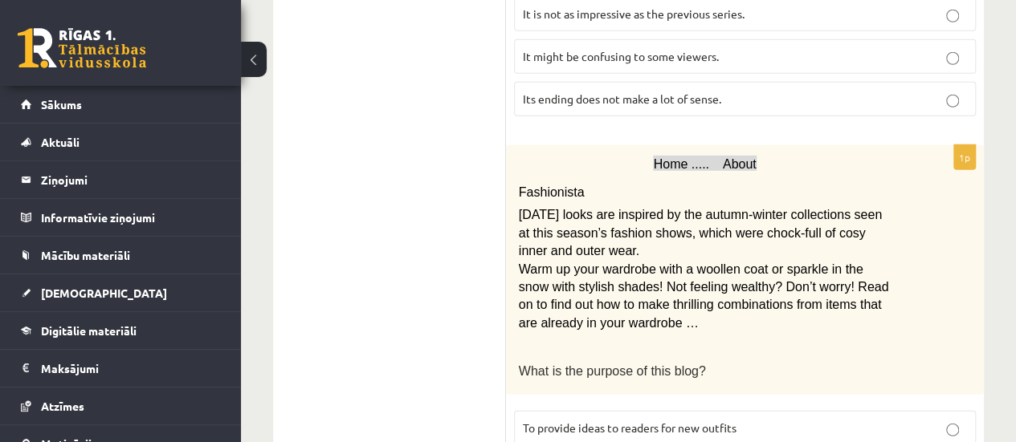
scroll to position [2225, 0]
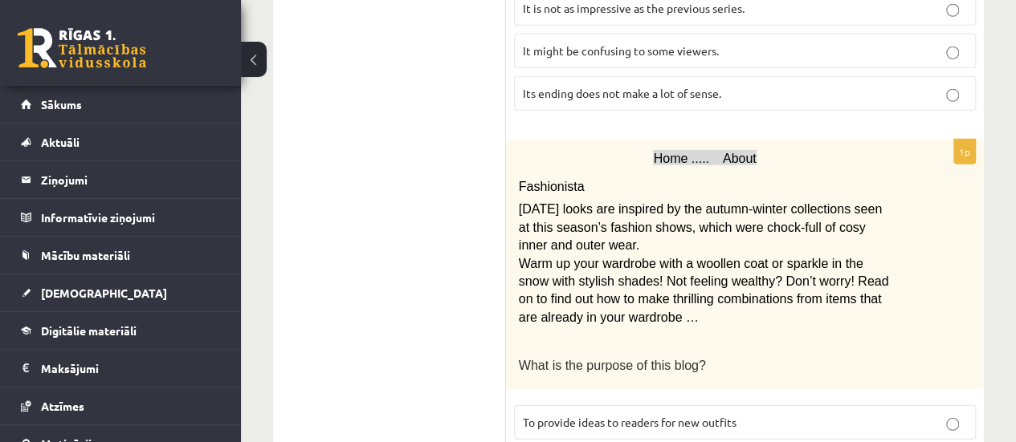
click at [593, 415] on span "To provide ideas to readers for new outfits" at bounding box center [630, 422] width 214 height 14
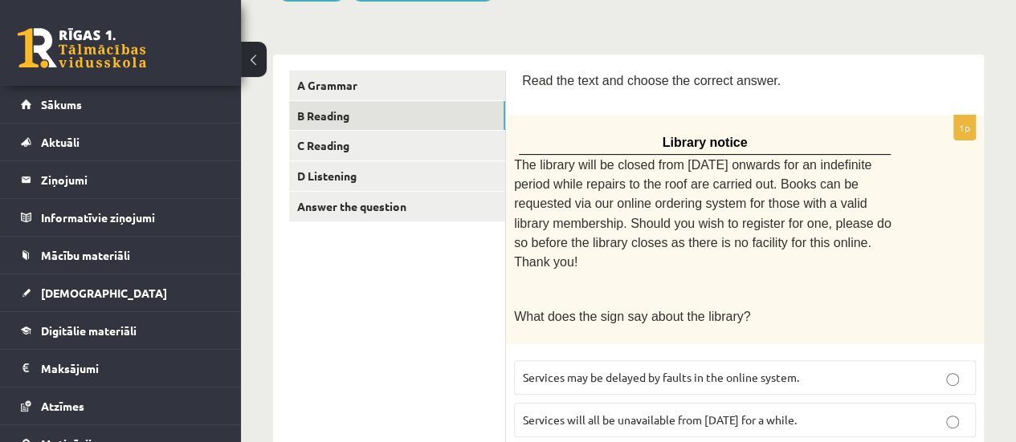
scroll to position [57, 0]
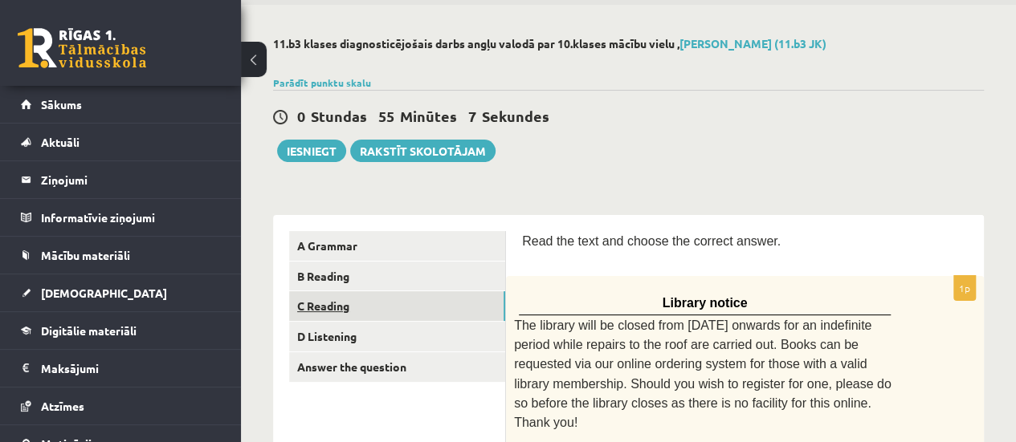
click at [410, 293] on link "C Reading" at bounding box center [397, 306] width 216 height 30
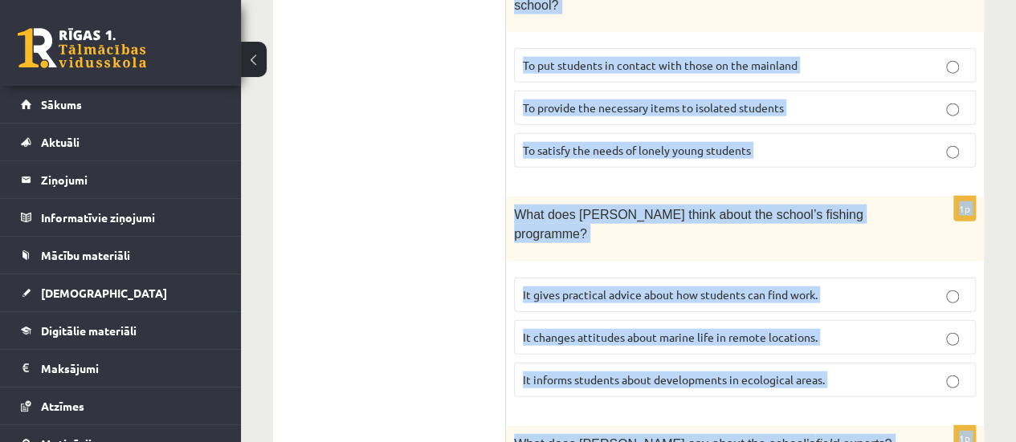
scroll to position [1948, 0]
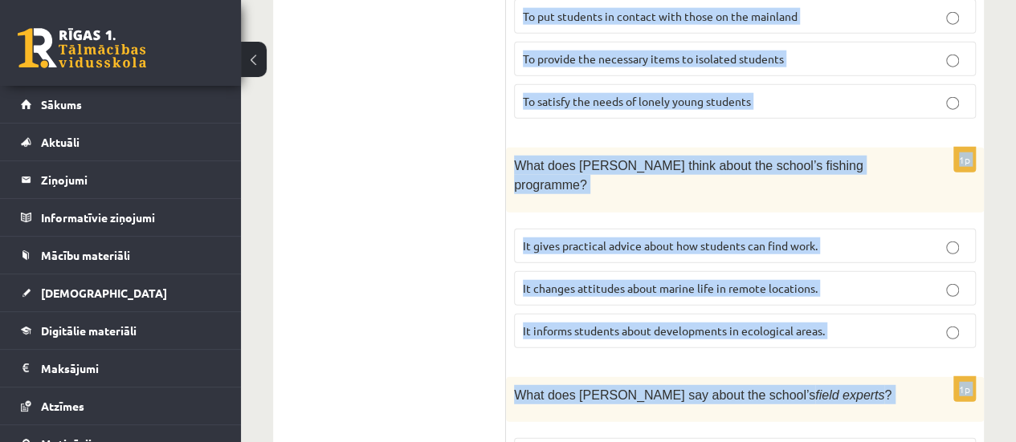
drag, startPoint x: 515, startPoint y: 145, endPoint x: 854, endPoint y: 377, distance: 411.4
copy form "Read the article about an unusual school and choose the correct answer for each…"
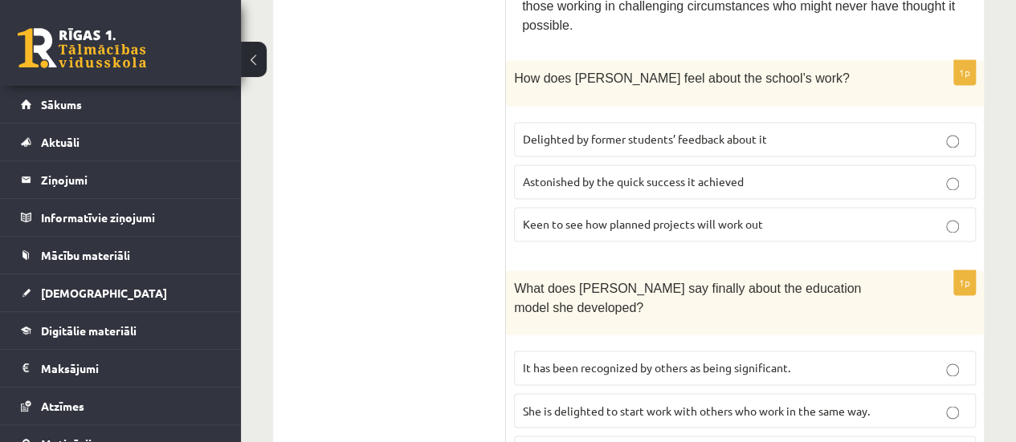
scroll to position [1145, 0]
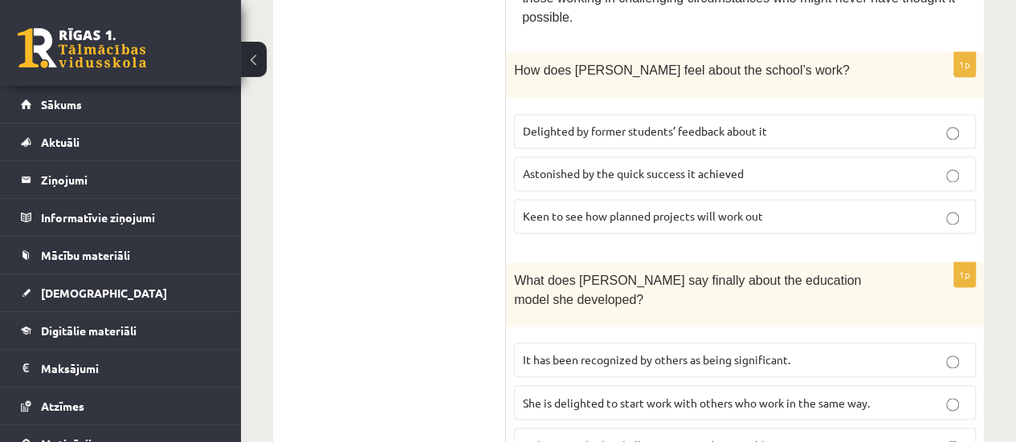
click at [609, 124] on span "Delighted by former students’ feedback about it" at bounding box center [645, 131] width 244 height 14
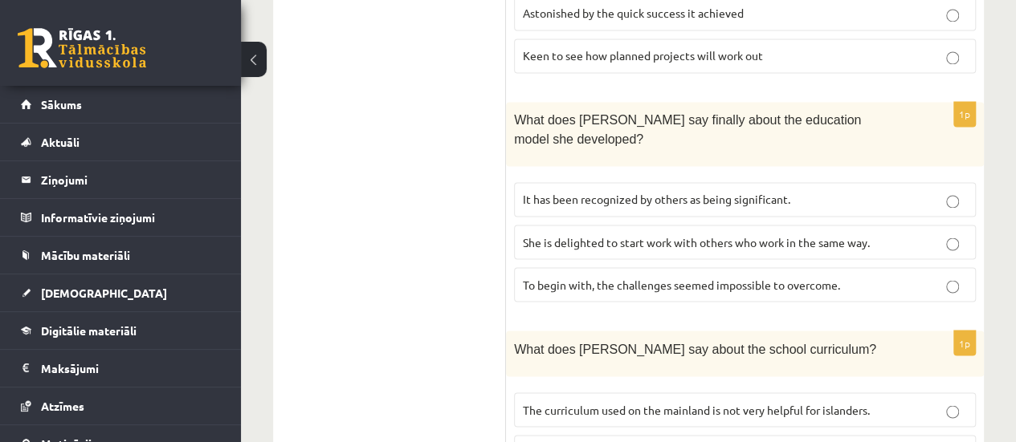
click at [540, 192] on span "It has been recognized by others as being significant." at bounding box center [656, 199] width 267 height 14
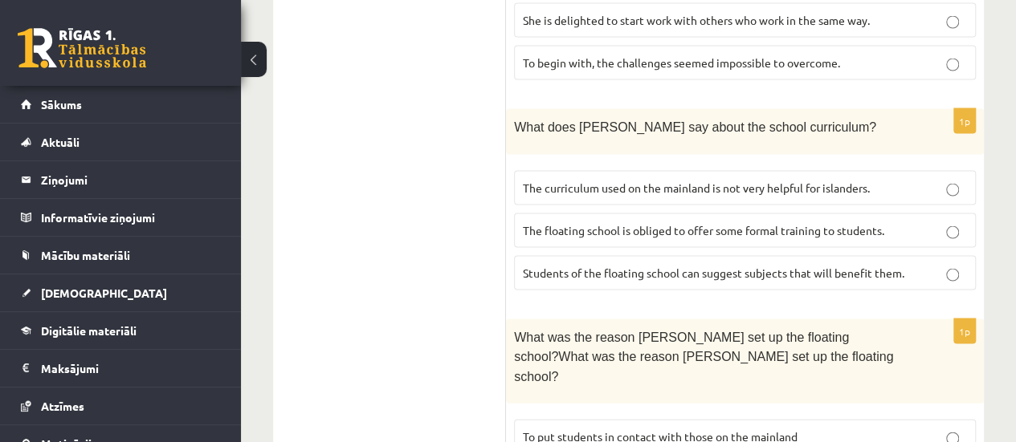
scroll to position [1547, 0]
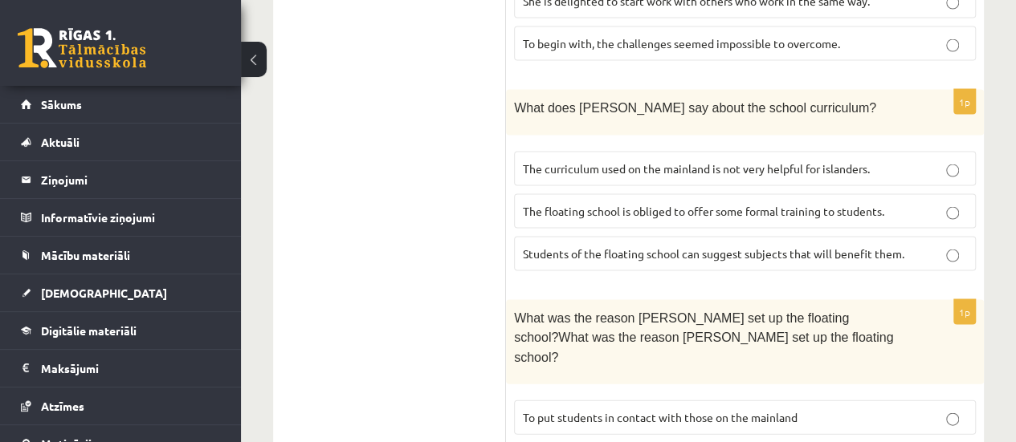
click at [551, 161] on span "The curriculum used on the mainland is not very helpful for islanders." at bounding box center [696, 168] width 347 height 14
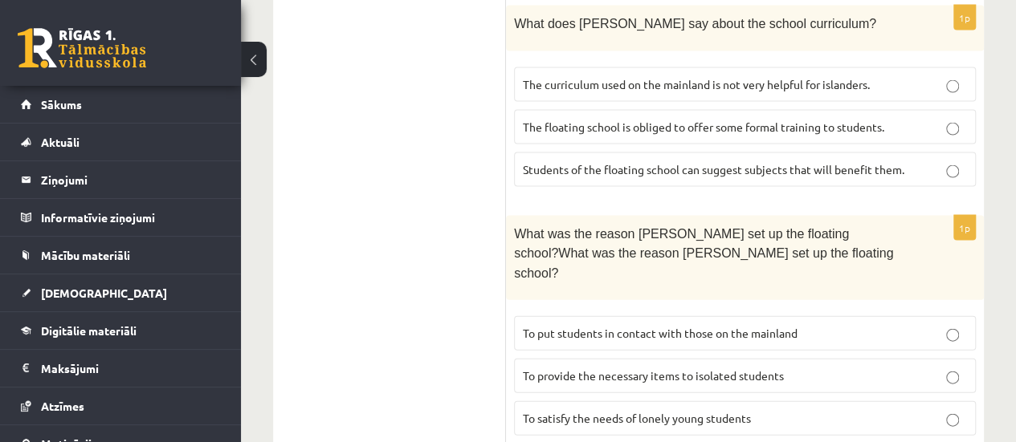
scroll to position [1707, 0]
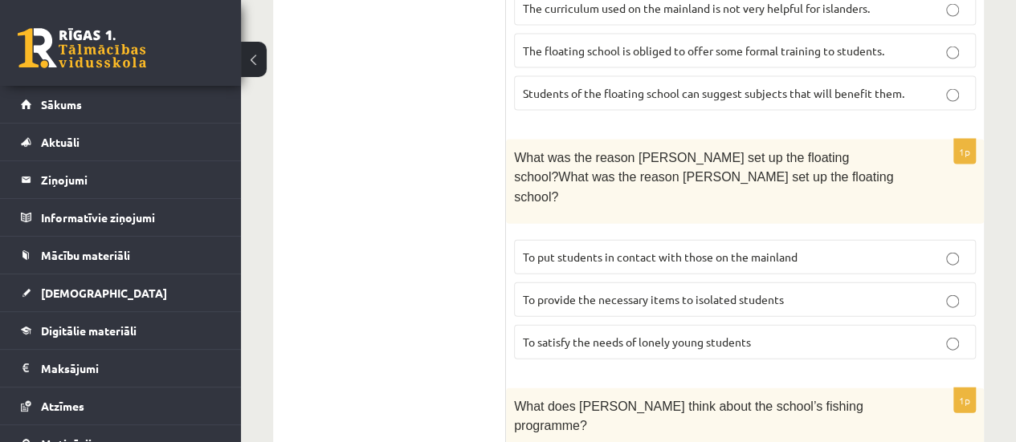
click at [586, 292] on span "To provide the necessary items to isolated students" at bounding box center [653, 299] width 261 height 14
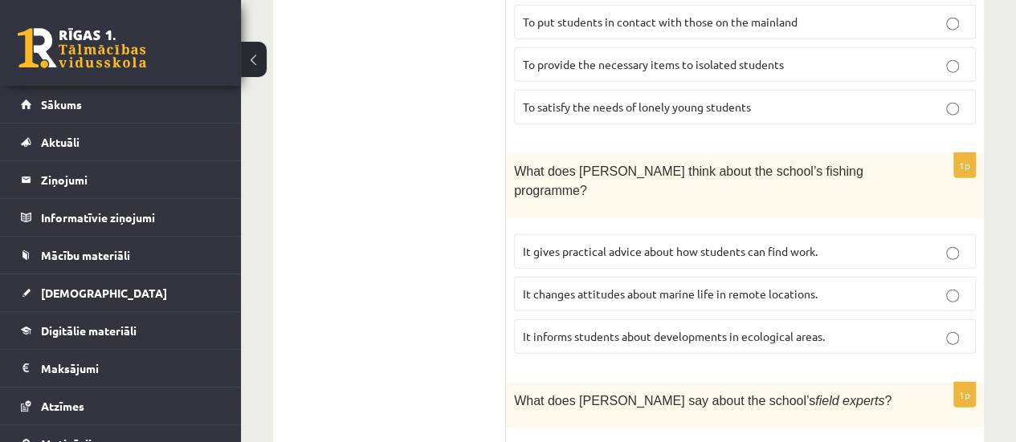
scroll to position [1948, 0]
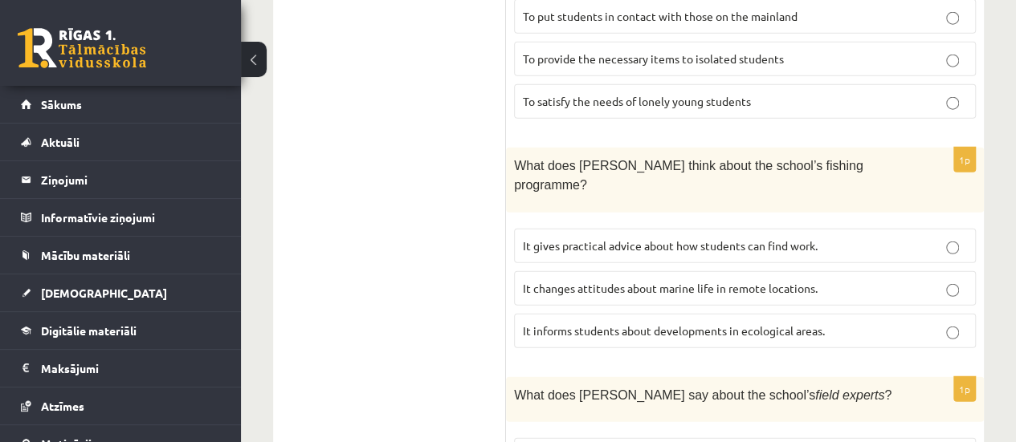
click at [552, 314] on label "It informs students about developments in ecological areas." at bounding box center [745, 331] width 462 height 35
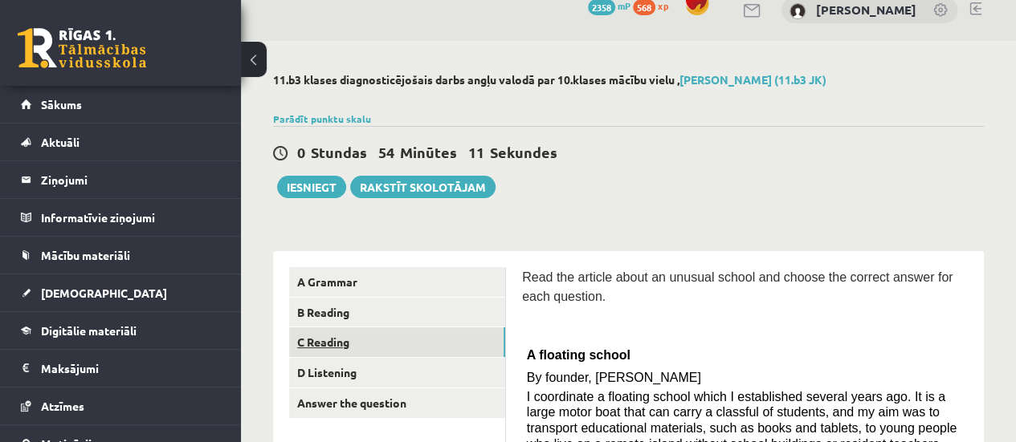
scroll to position [181, 0]
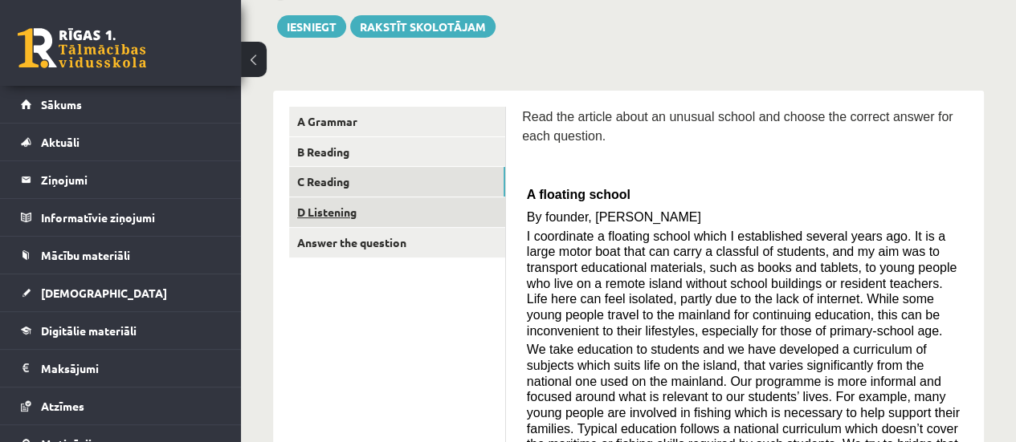
click at [372, 215] on link "D Listening" at bounding box center [397, 213] width 216 height 30
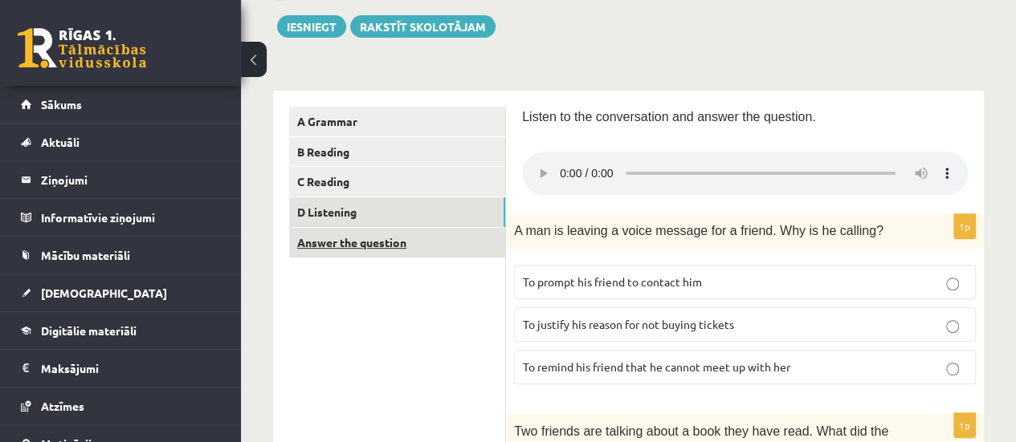
click at [369, 239] on link "Answer the question" at bounding box center [397, 243] width 216 height 30
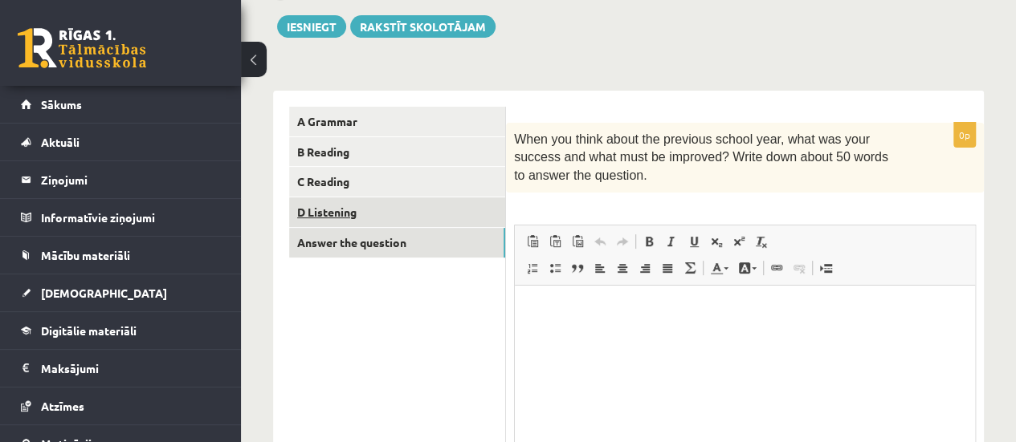
scroll to position [0, 0]
click at [395, 214] on link "D Listening" at bounding box center [397, 213] width 216 height 30
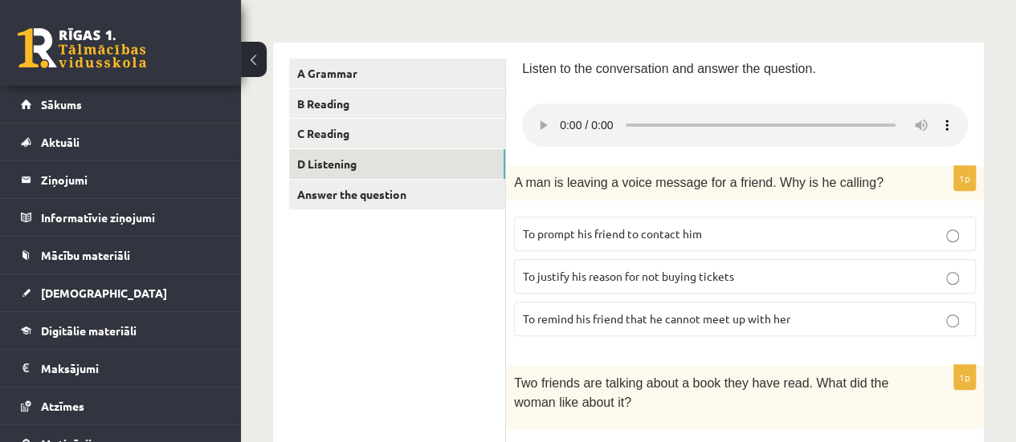
scroll to position [241, 0]
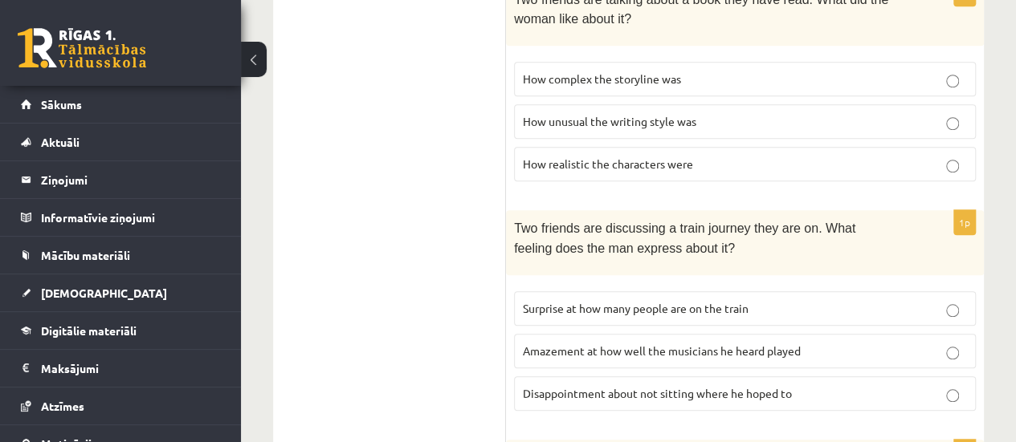
scroll to position [642, 0]
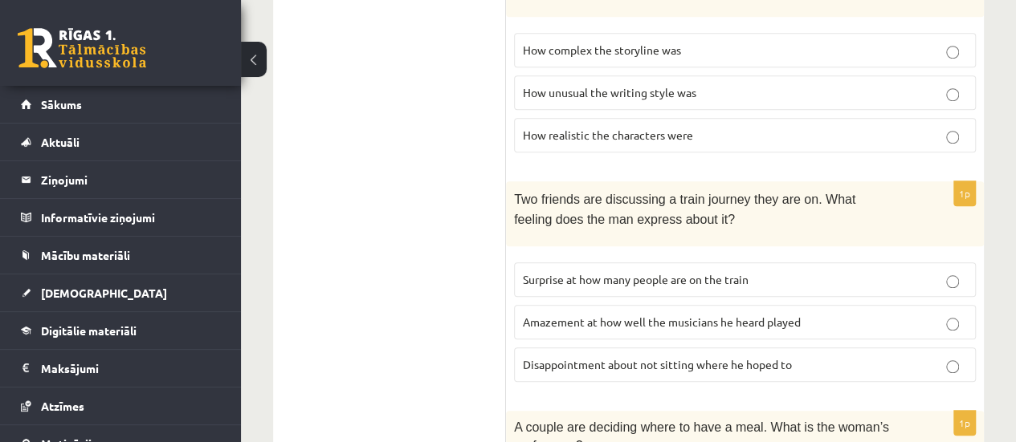
drag, startPoint x: 536, startPoint y: 86, endPoint x: 457, endPoint y: 120, distance: 85.9
click at [457, 120] on ul "A Grammar B Reading C Reading D Listening Answer the question" at bounding box center [397, 348] width 217 height 1405
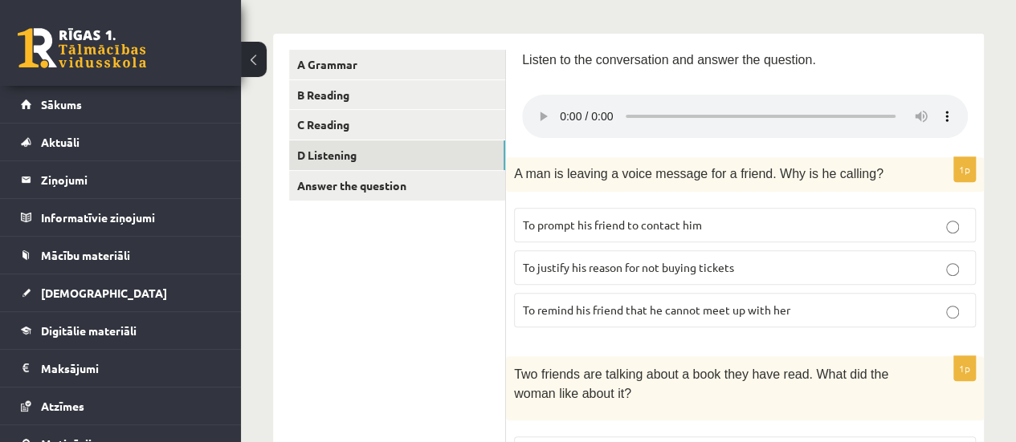
scroll to position [161, 0]
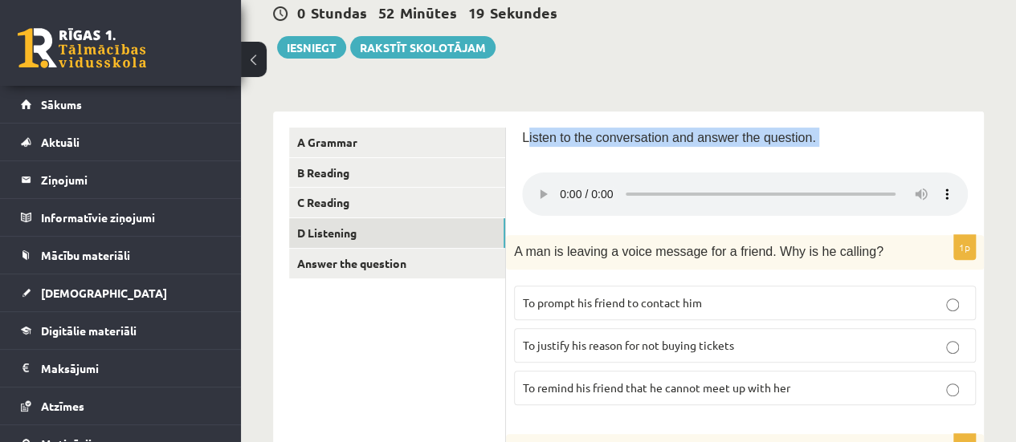
click at [597, 173] on div "Listen to the conversation and answer the question." at bounding box center [745, 174] width 446 height 92
click at [538, 149] on div "Listen to the conversation and answer the question." at bounding box center [745, 142] width 446 height 29
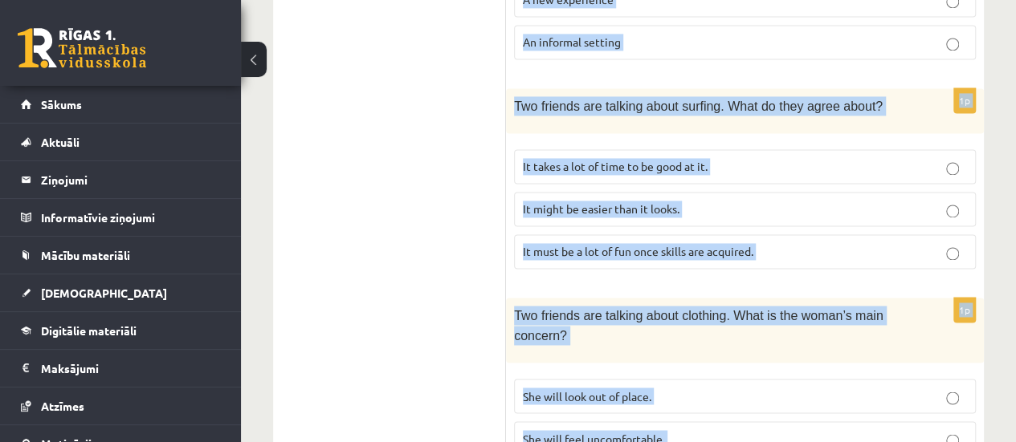
scroll to position [1278, 0]
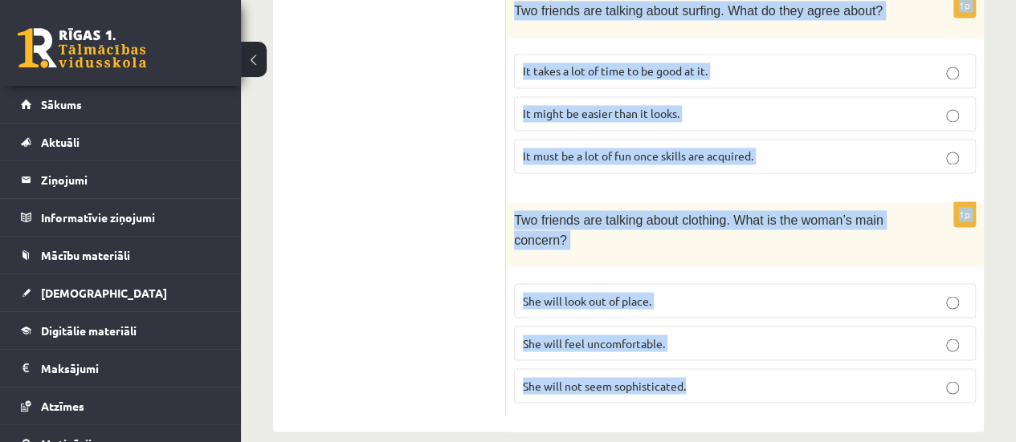
drag, startPoint x: 516, startPoint y: 132, endPoint x: 739, endPoint y: 454, distance: 391.8
copy form "Listen to the conversation and answer the question. 1p A man is leaving a voice…"
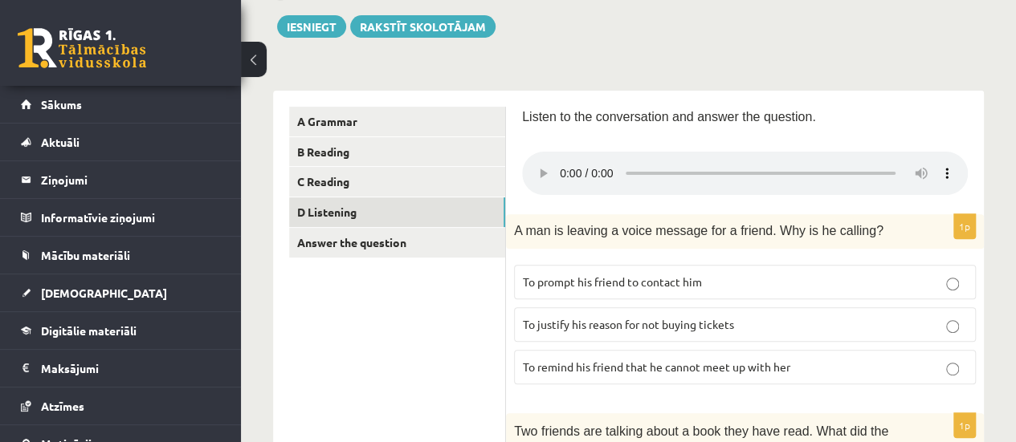
scroll to position [314, 0]
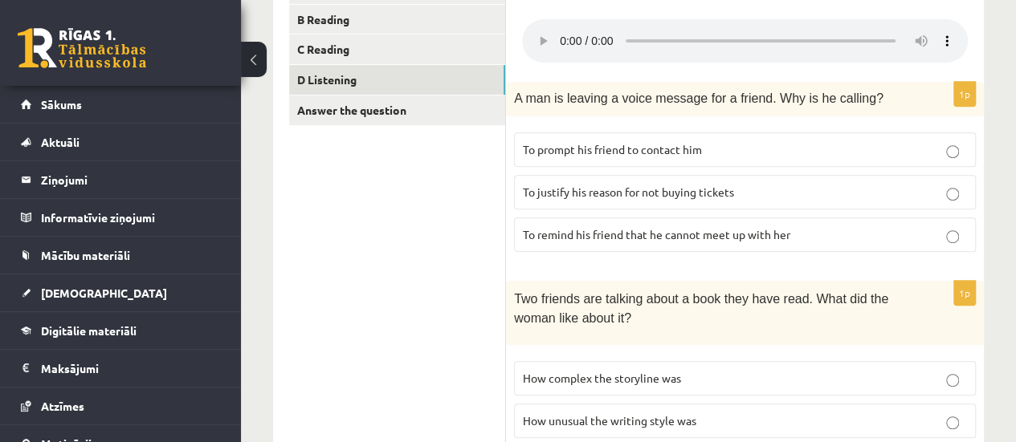
click at [666, 142] on span "To prompt his friend to contact him" at bounding box center [612, 149] width 179 height 14
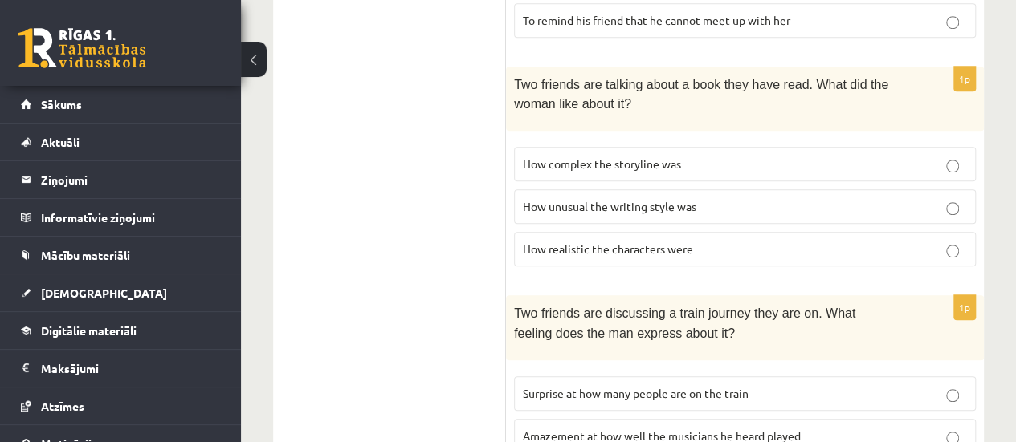
scroll to position [635, 0]
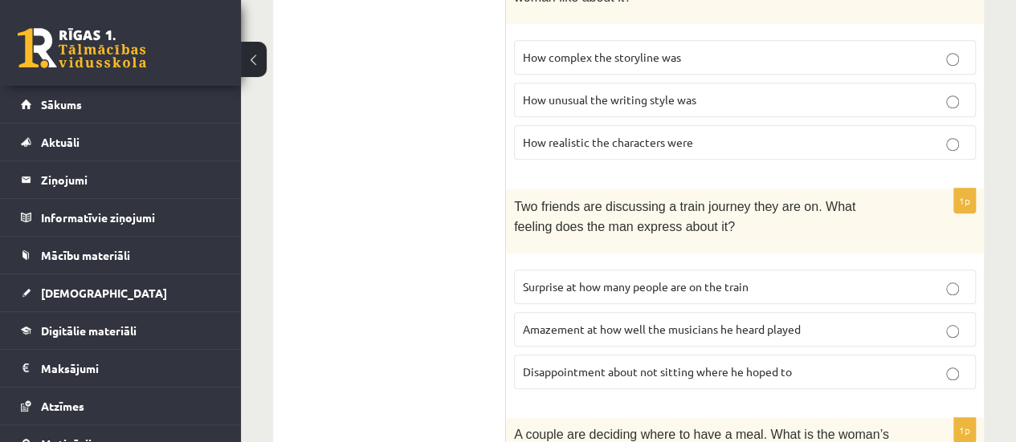
click at [585, 125] on label "How realistic the characters were" at bounding box center [745, 142] width 462 height 35
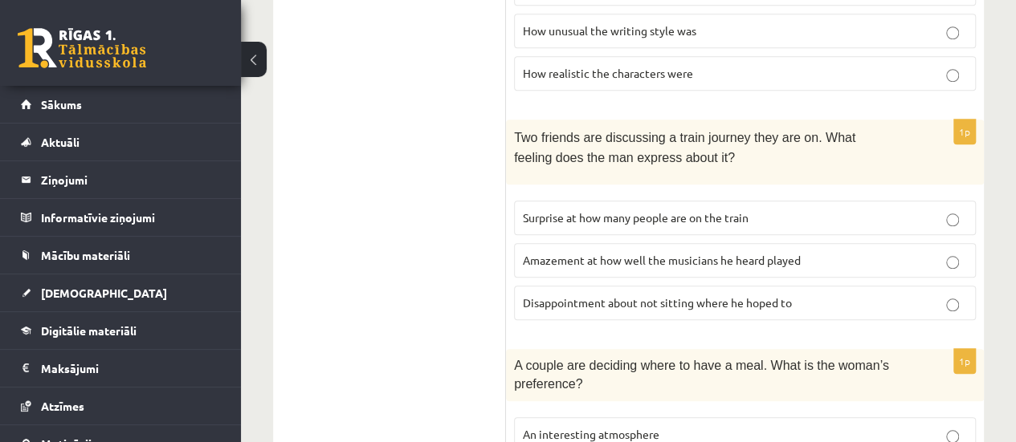
scroll to position [796, 0]
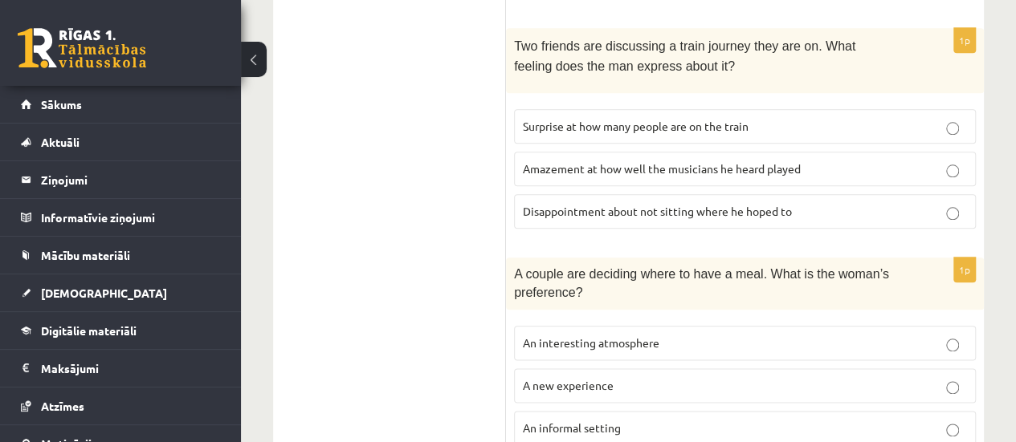
click at [596, 204] on span "Disappointment about not sitting where he hoped to" at bounding box center [657, 211] width 269 height 14
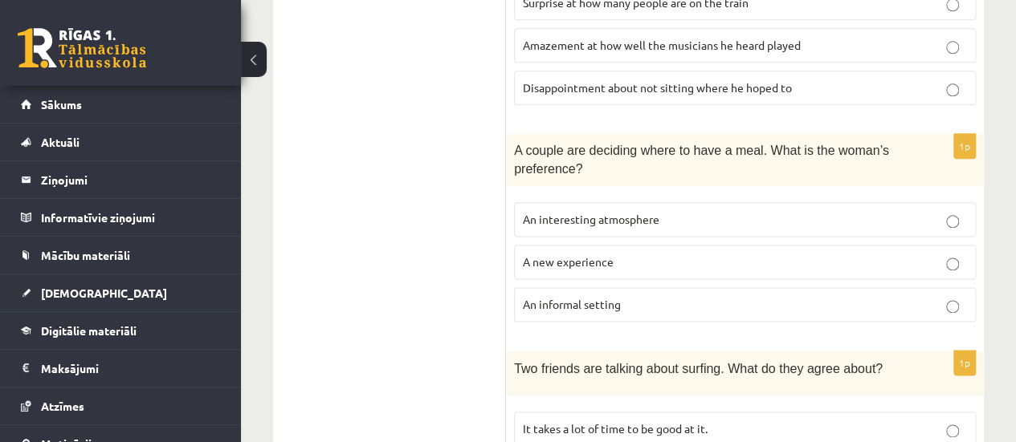
scroll to position [1037, 0]
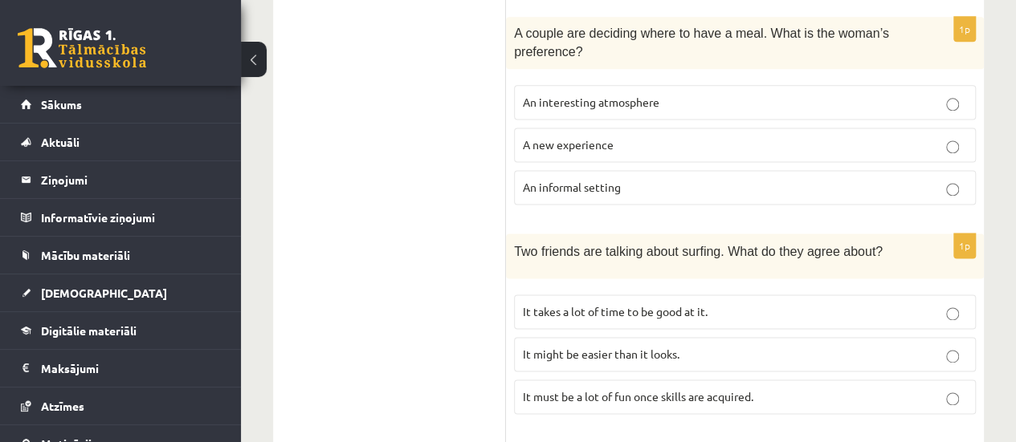
click at [586, 95] on span "An interesting atmosphere" at bounding box center [591, 102] width 137 height 14
drag, startPoint x: 597, startPoint y: 181, endPoint x: 527, endPoint y: 112, distance: 98.8
click at [596, 181] on p "An informal setting" at bounding box center [745, 187] width 444 height 17
click at [573, 347] on span "It might be easier than it looks." at bounding box center [601, 354] width 157 height 14
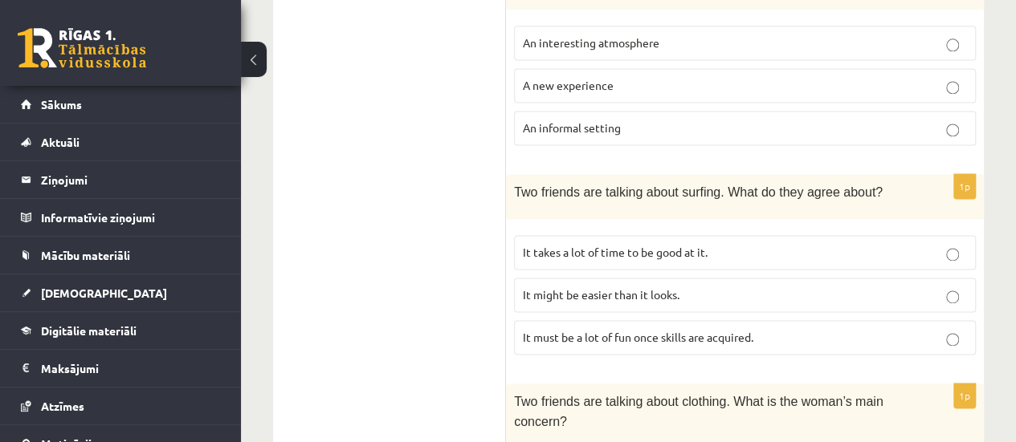
scroll to position [1278, 0]
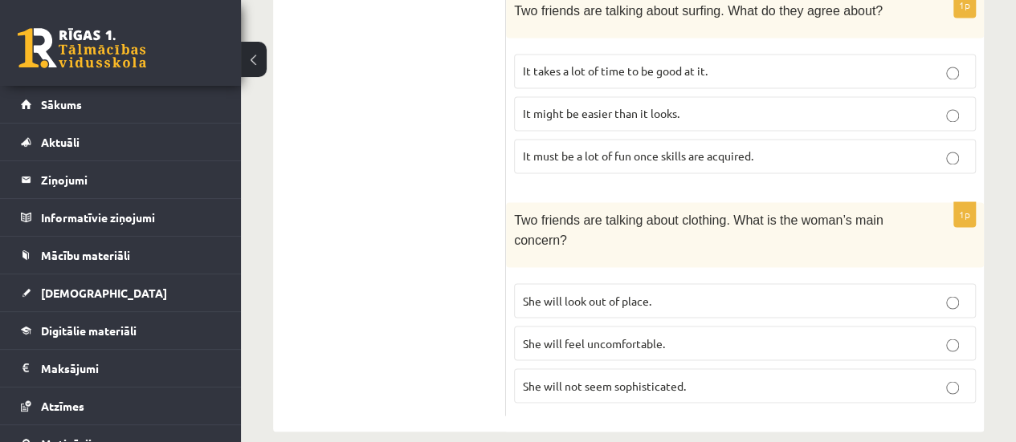
click at [645, 336] on span "She will feel uncomfortable." at bounding box center [594, 343] width 142 height 14
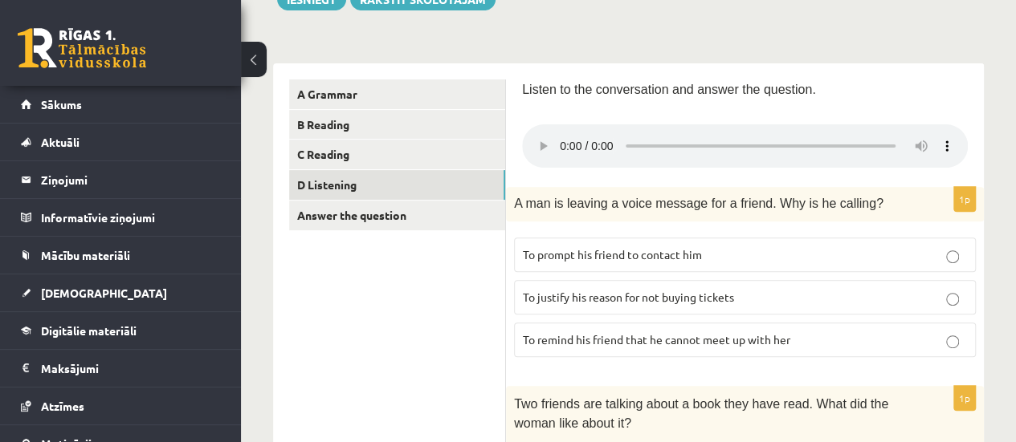
scroll to position [234, 0]
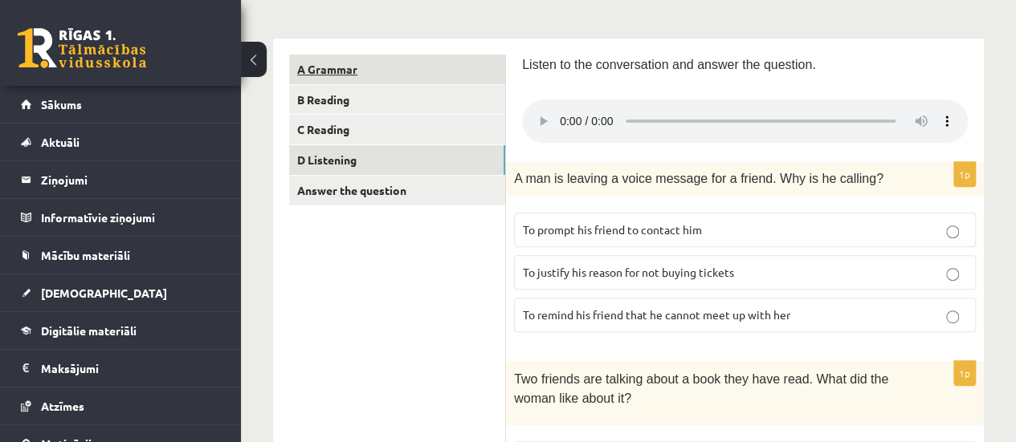
click at [392, 69] on link "A Grammar" at bounding box center [397, 70] width 216 height 30
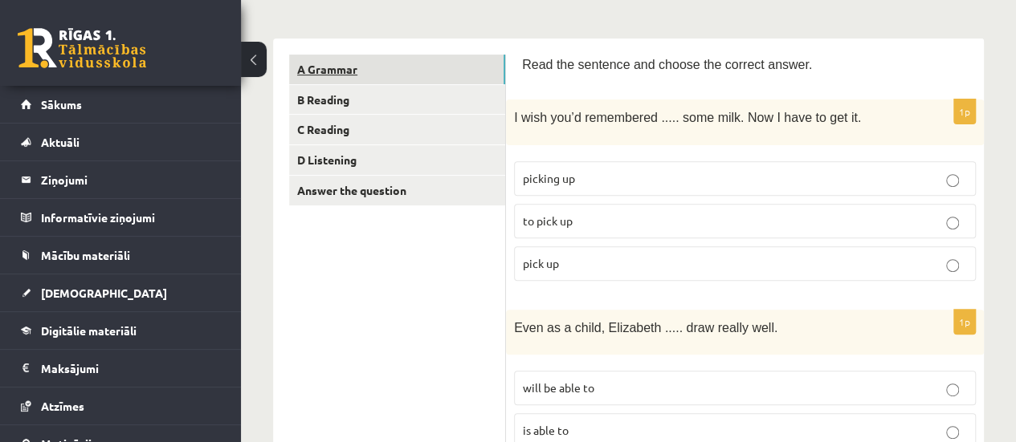
click at [410, 80] on link "A Grammar" at bounding box center [397, 70] width 216 height 30
click at [421, 104] on link "B Reading" at bounding box center [397, 100] width 216 height 30
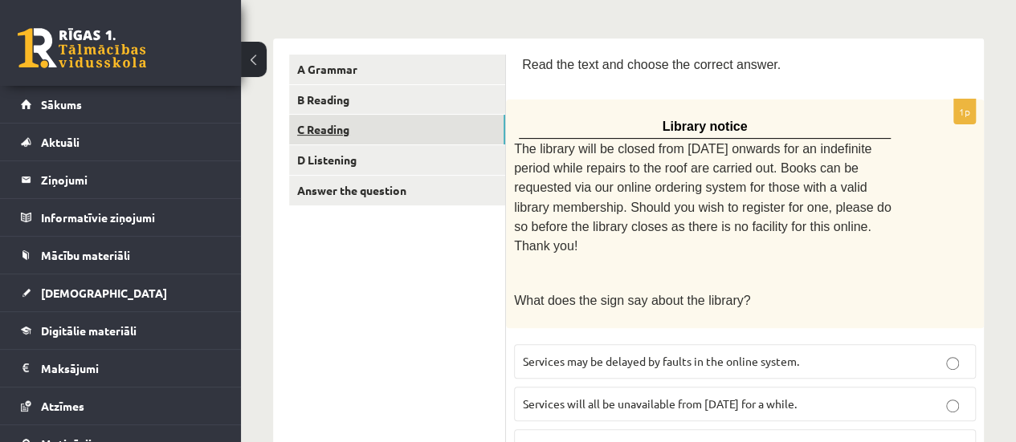
click at [453, 143] on link "C Reading" at bounding box center [397, 130] width 216 height 30
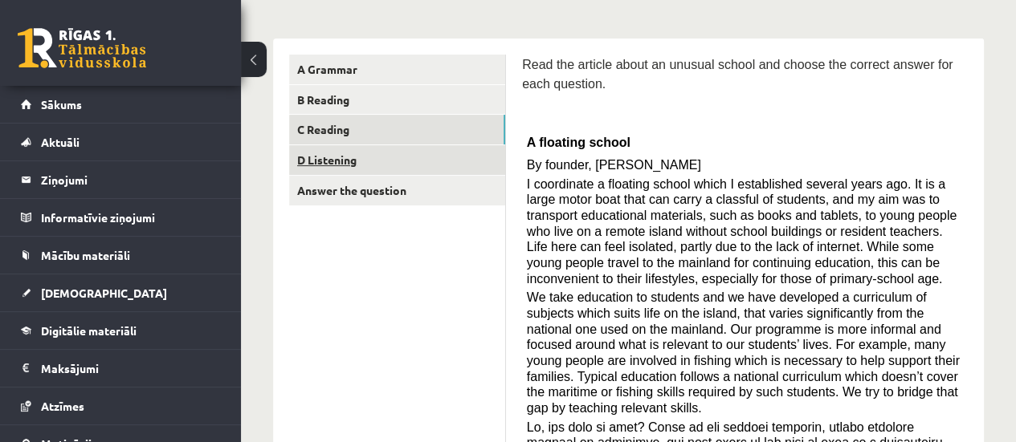
click at [358, 160] on link "D Listening" at bounding box center [397, 160] width 216 height 30
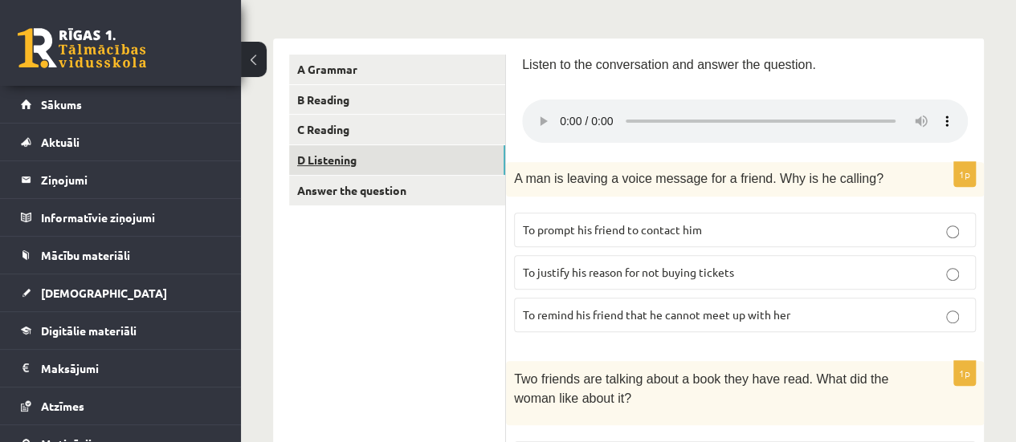
click at [385, 153] on link "D Listening" at bounding box center [397, 160] width 216 height 30
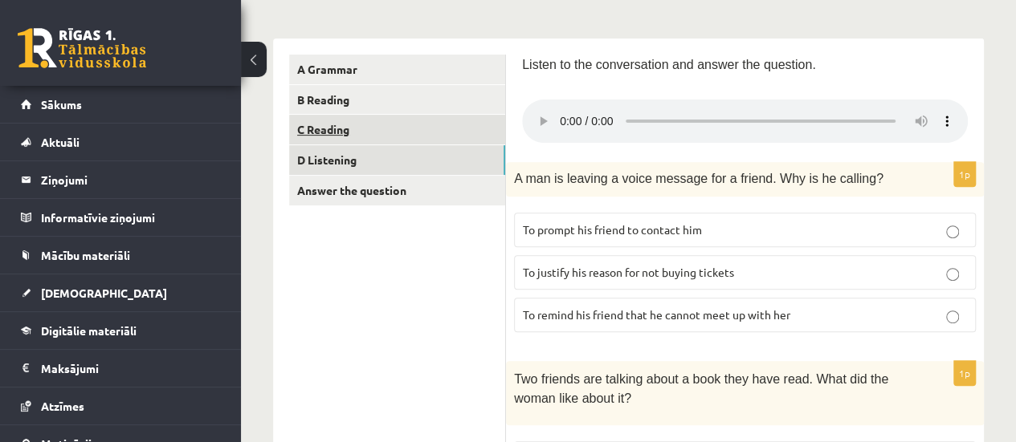
click at [387, 132] on link "C Reading" at bounding box center [397, 130] width 216 height 30
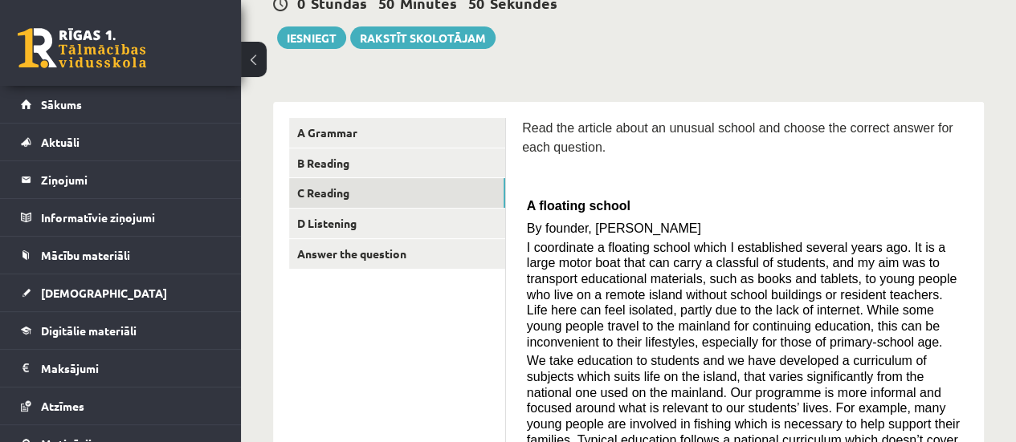
scroll to position [102, 0]
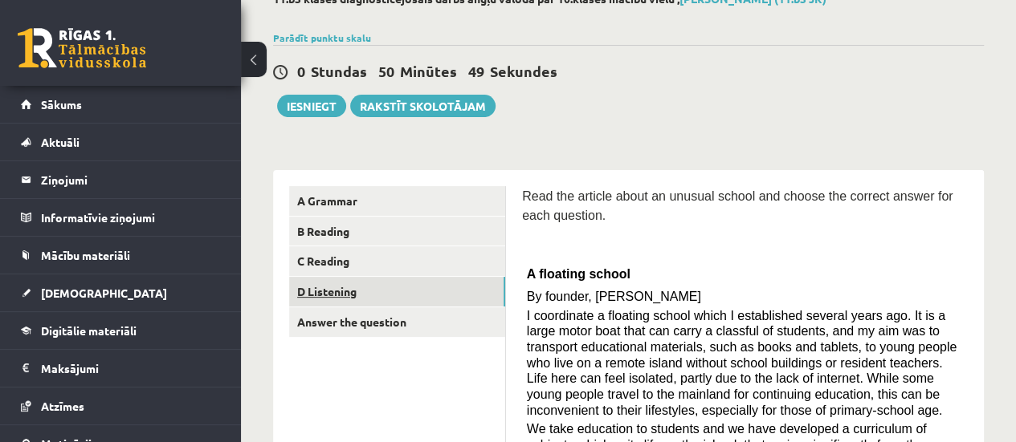
click at [377, 280] on link "D Listening" at bounding box center [397, 292] width 216 height 30
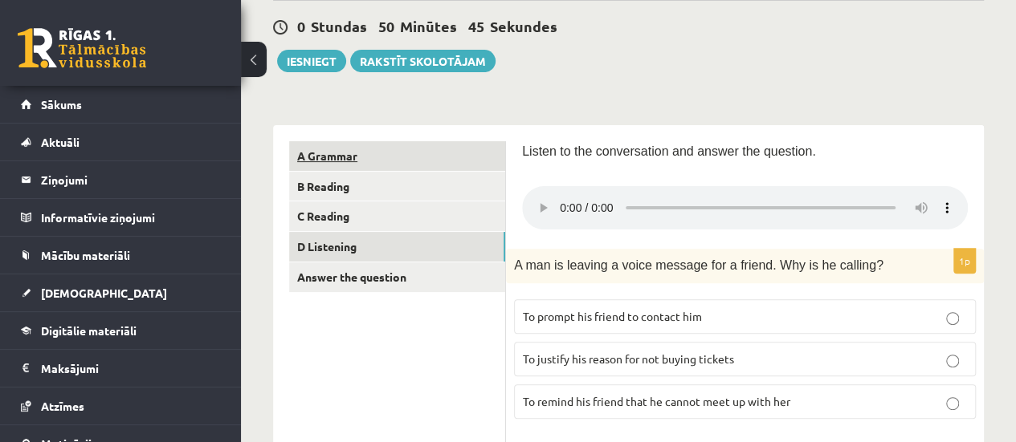
scroll to position [182, 0]
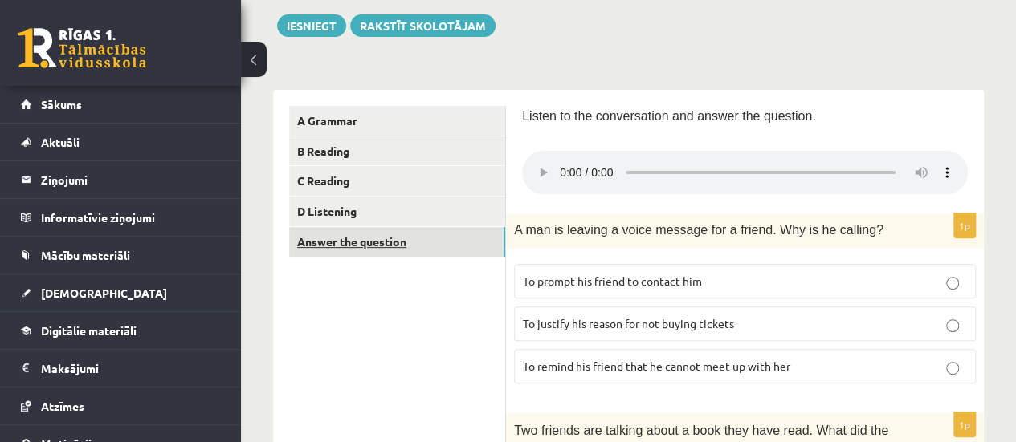
click at [409, 255] on link "Answer the question" at bounding box center [397, 242] width 216 height 30
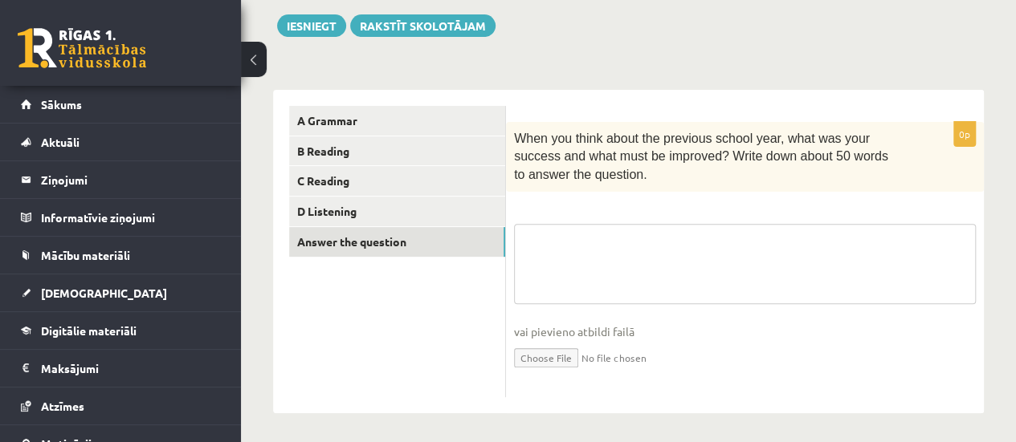
click at [568, 264] on textarea at bounding box center [745, 264] width 462 height 80
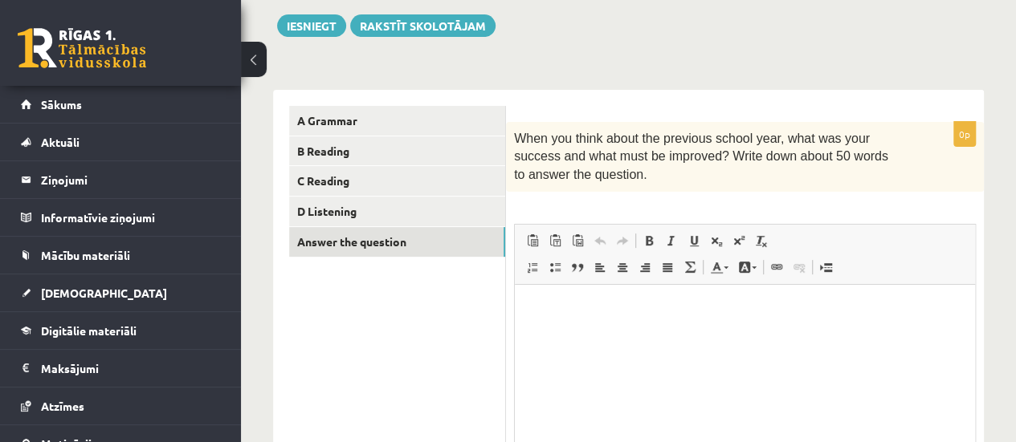
scroll to position [0, 0]
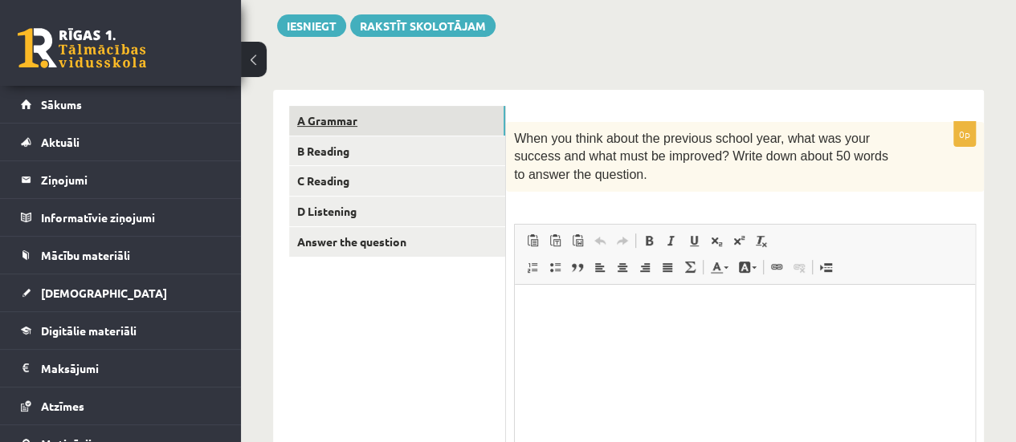
click at [499, 126] on link "A Grammar" at bounding box center [397, 121] width 216 height 30
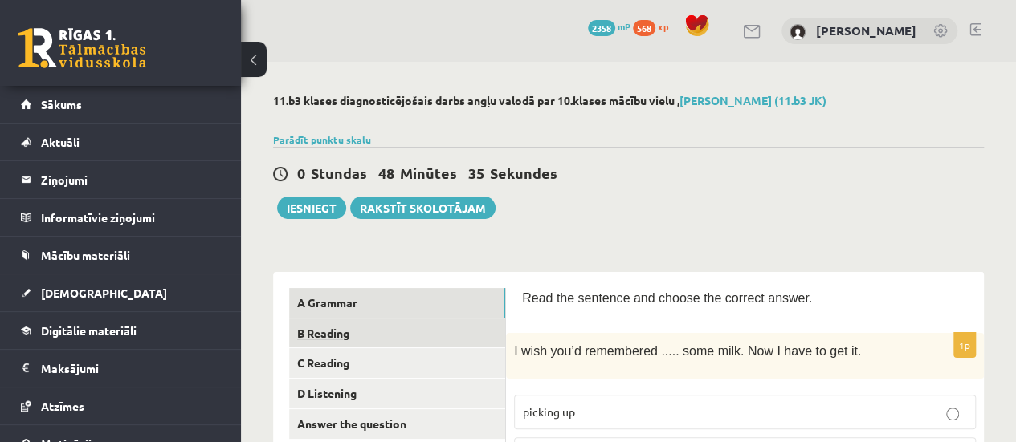
click at [468, 320] on link "B Reading" at bounding box center [397, 334] width 216 height 30
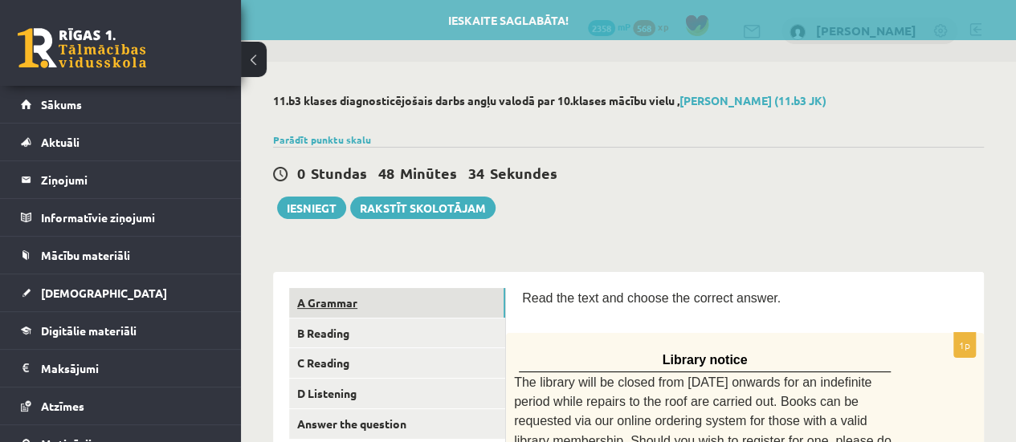
click at [469, 304] on link "A Grammar" at bounding box center [397, 303] width 216 height 30
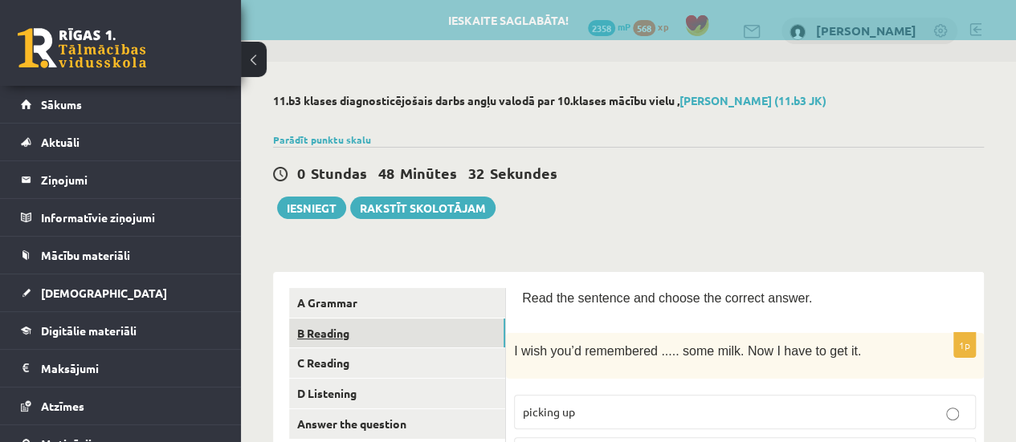
click at [460, 336] on link "B Reading" at bounding box center [397, 334] width 216 height 30
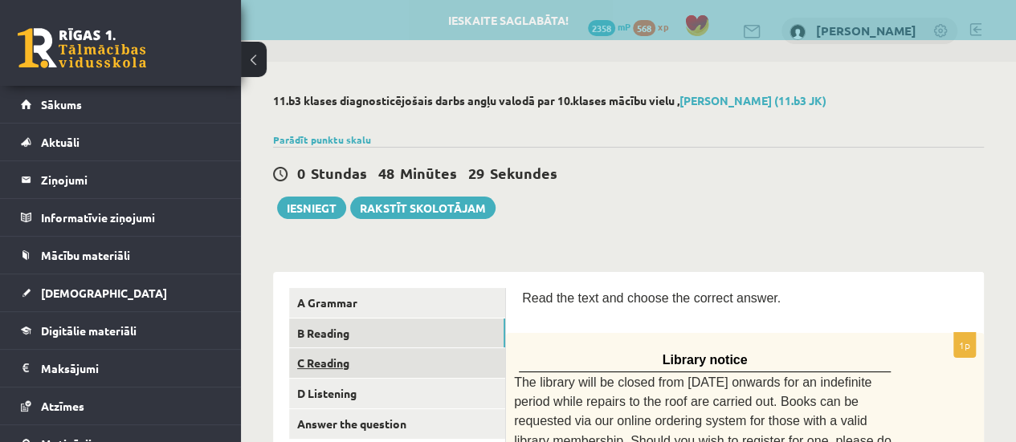
click at [466, 370] on link "C Reading" at bounding box center [397, 364] width 216 height 30
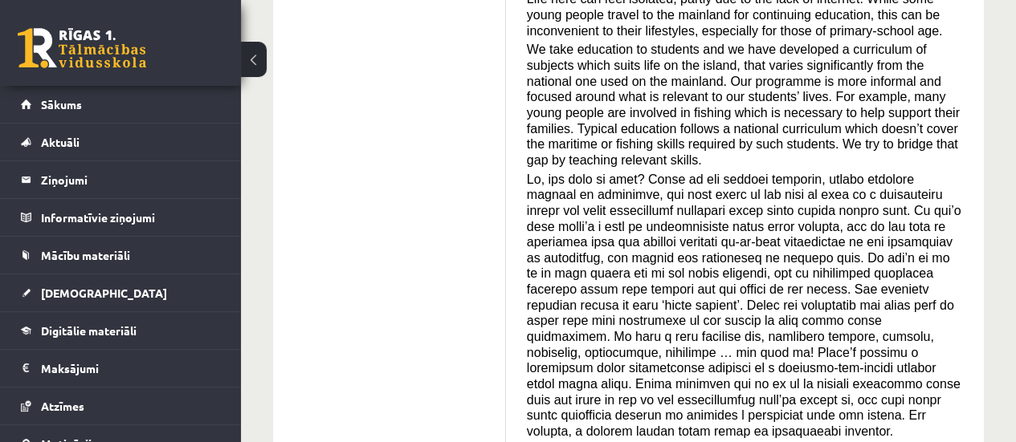
scroll to position [161, 0]
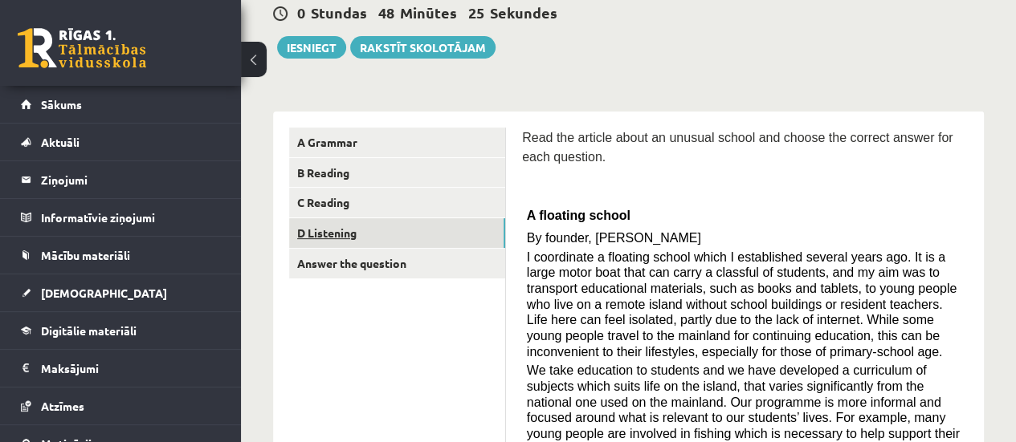
click at [470, 229] on link "D Listening" at bounding box center [397, 233] width 216 height 30
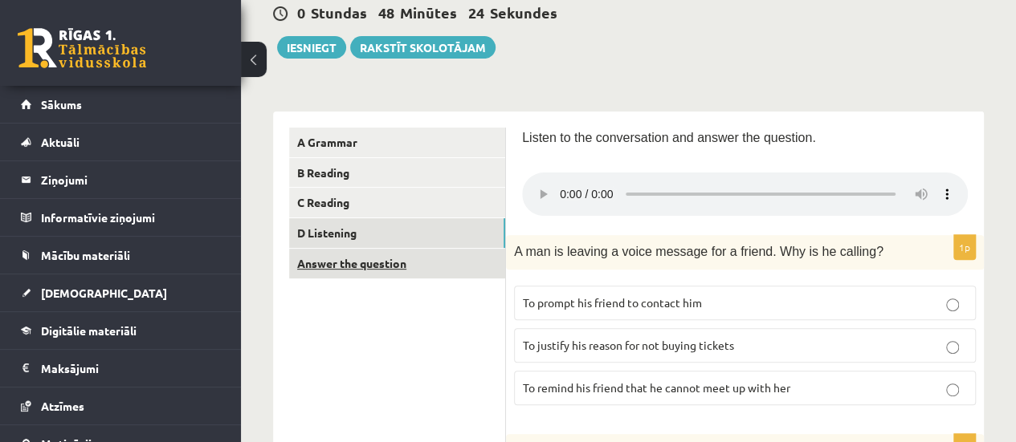
click at [475, 264] on link "Answer the question" at bounding box center [397, 264] width 216 height 30
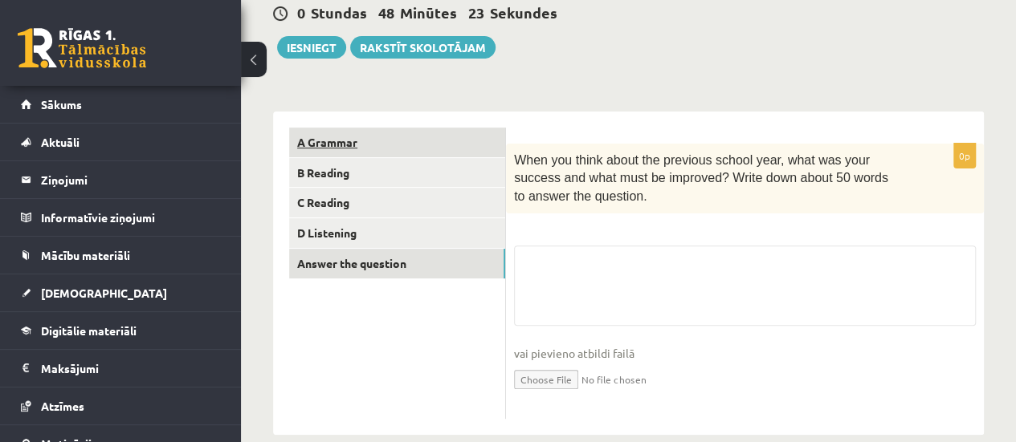
click at [475, 147] on link "A Grammar" at bounding box center [397, 143] width 216 height 30
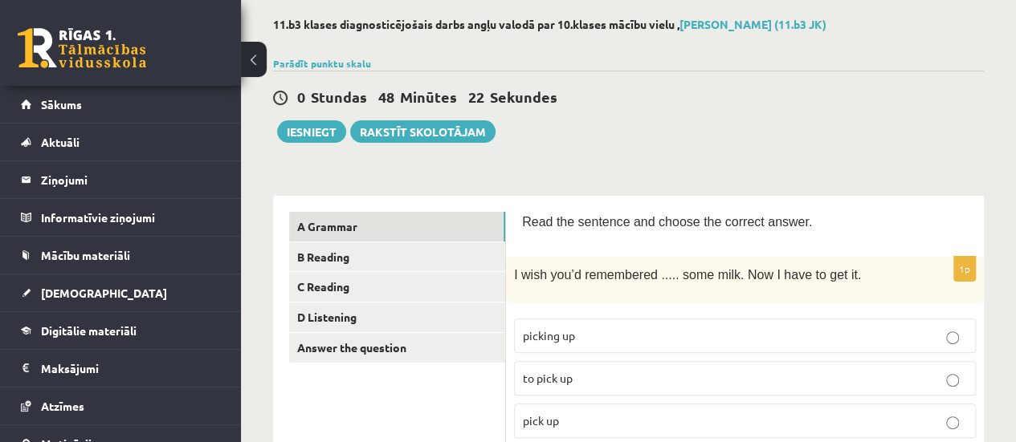
scroll to position [0, 0]
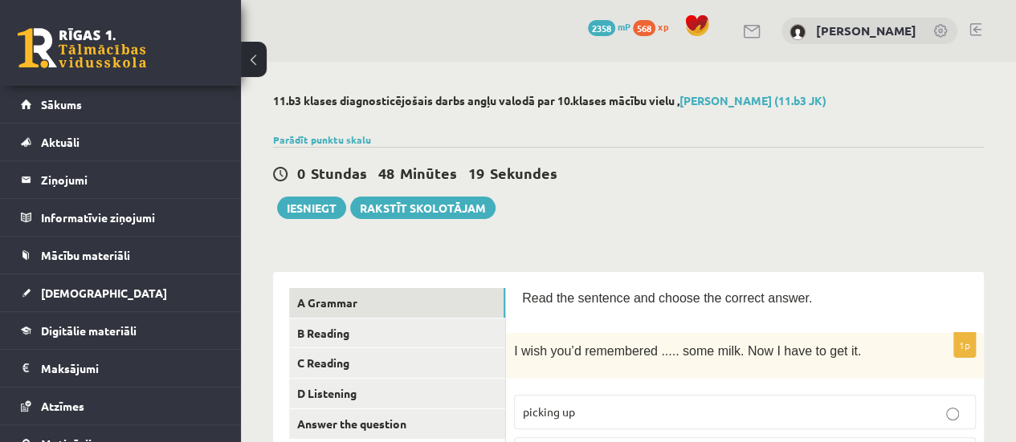
click at [771, 216] on div "0 Stundas 48 Minūtes 19 Sekundes Ieskaite saglabāta! Iesniegt Rakstīt skolotājam" at bounding box center [628, 183] width 711 height 72
click at [455, 301] on link "A Grammar" at bounding box center [397, 303] width 216 height 30
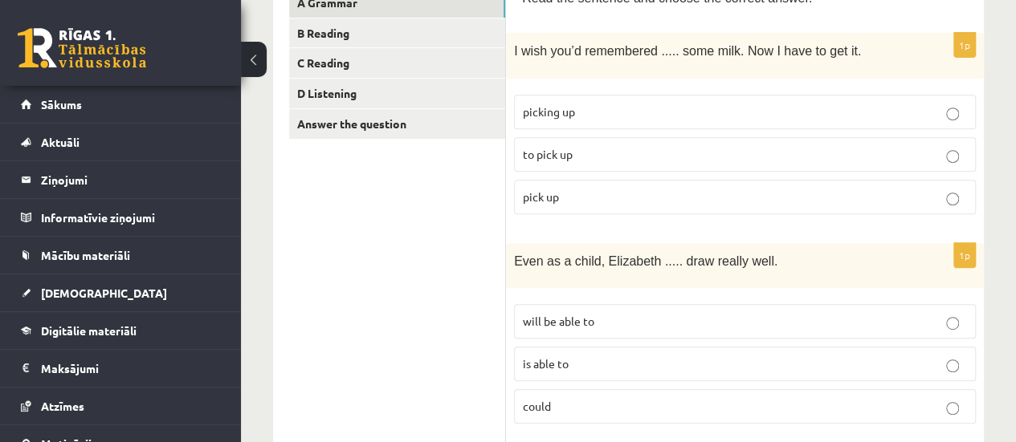
scroll to position [321, 0]
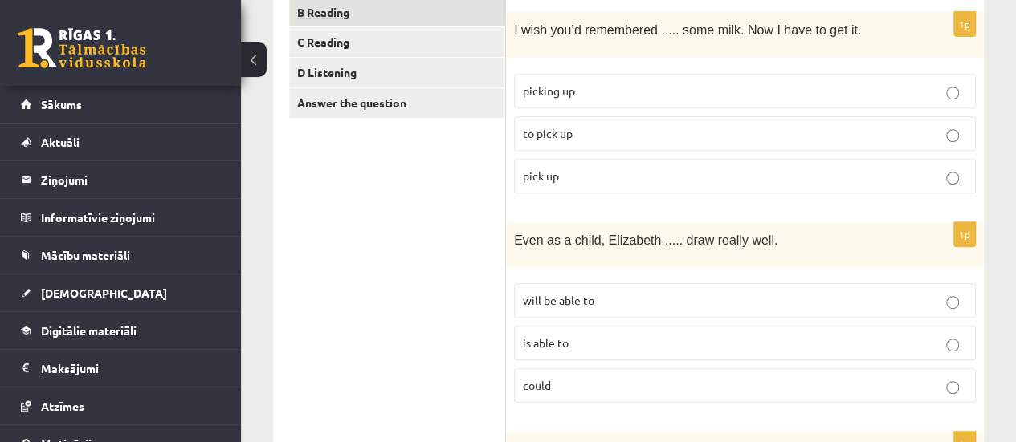
click at [350, 6] on link "B Reading" at bounding box center [397, 13] width 216 height 30
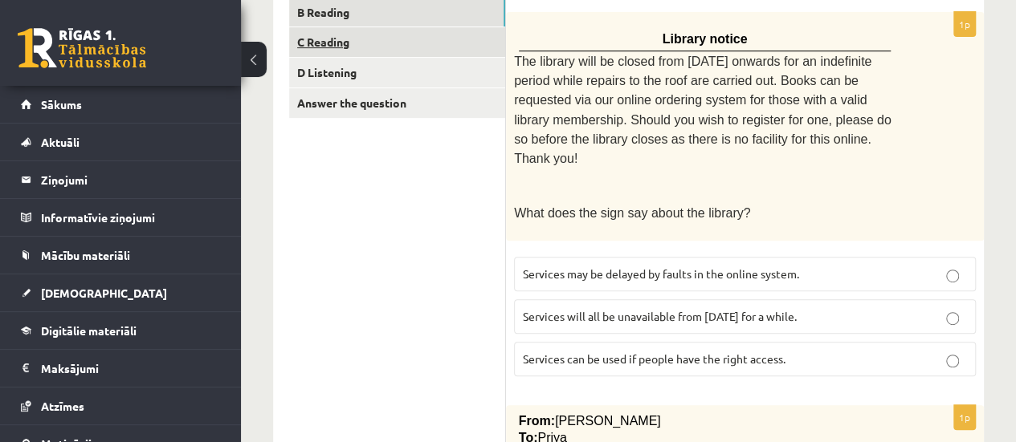
click at [369, 44] on link "C Reading" at bounding box center [397, 42] width 216 height 30
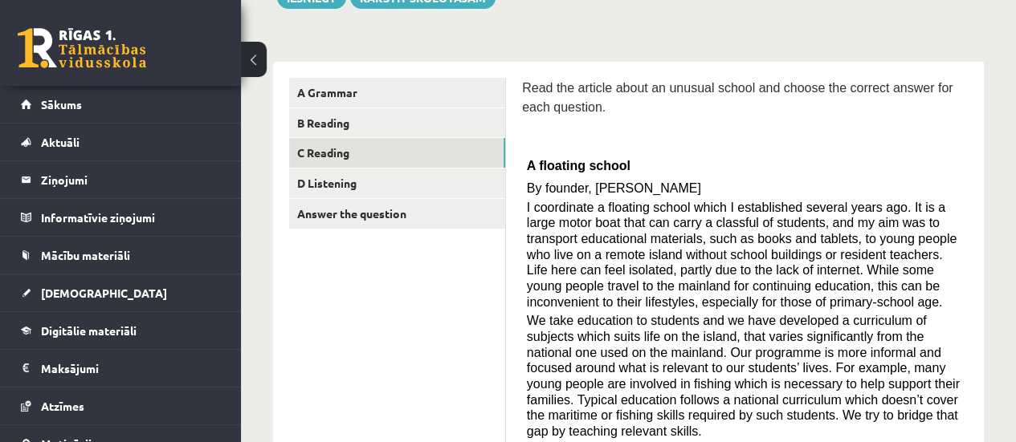
scroll to position [80, 0]
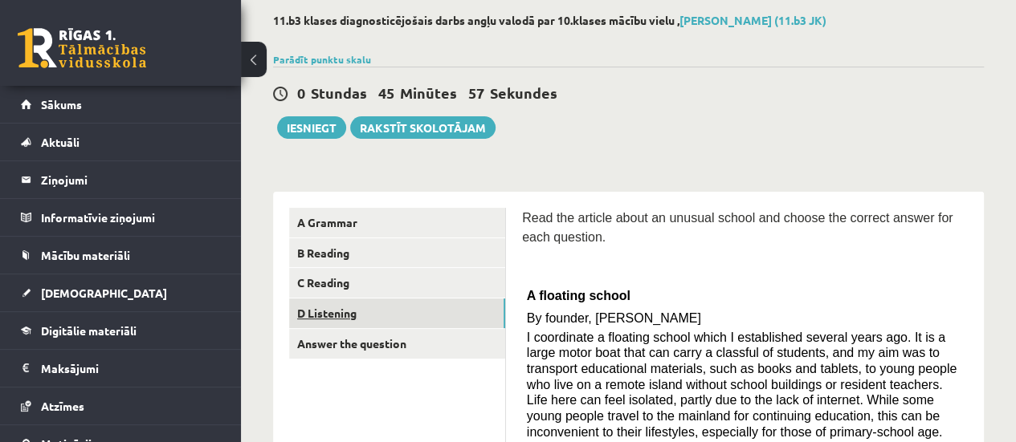
click at [411, 323] on link "D Listening" at bounding box center [397, 314] width 216 height 30
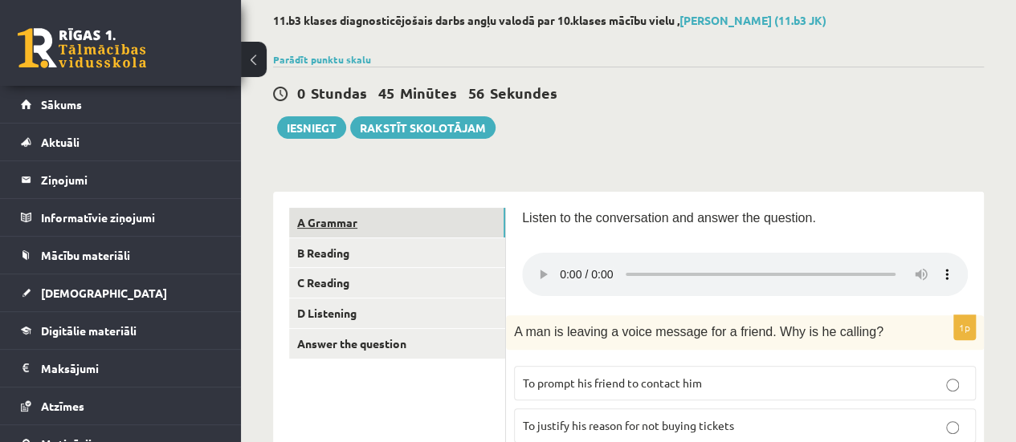
click at [437, 214] on link "A Grammar" at bounding box center [397, 223] width 216 height 30
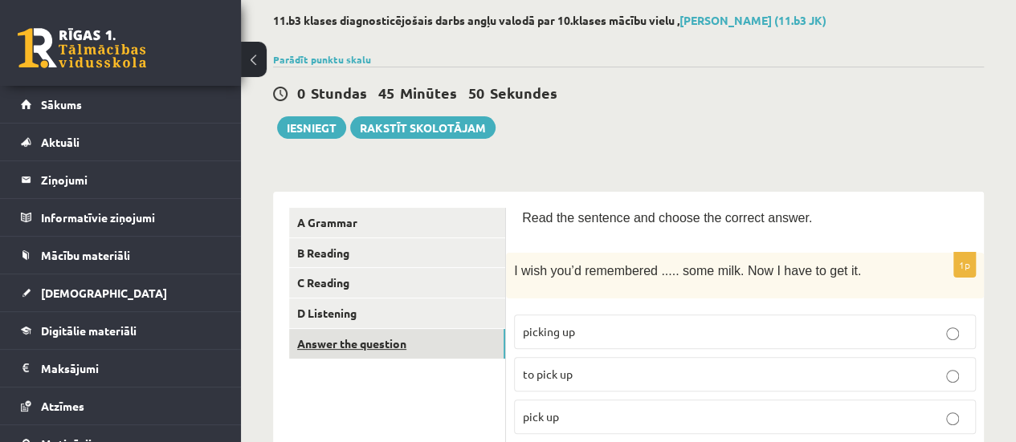
click at [349, 353] on link "Answer the question" at bounding box center [397, 344] width 216 height 30
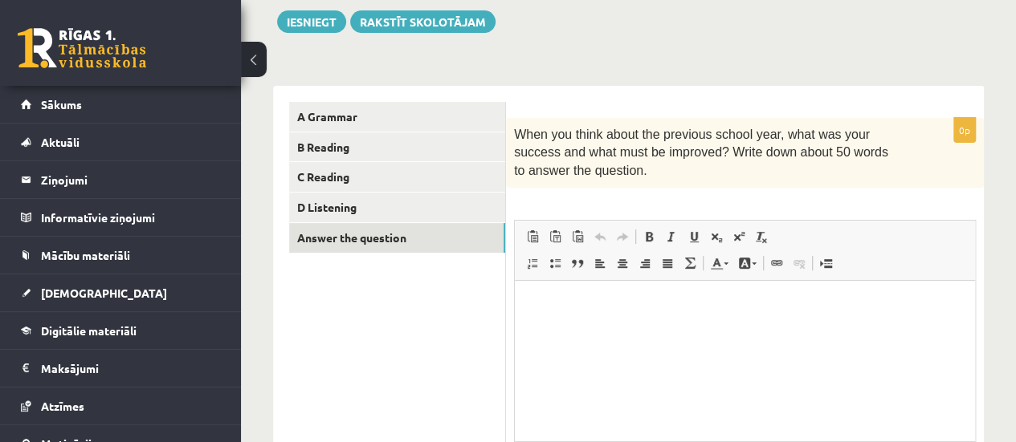
scroll to position [0, 0]
click at [337, 107] on link "A Grammar" at bounding box center [397, 117] width 216 height 30
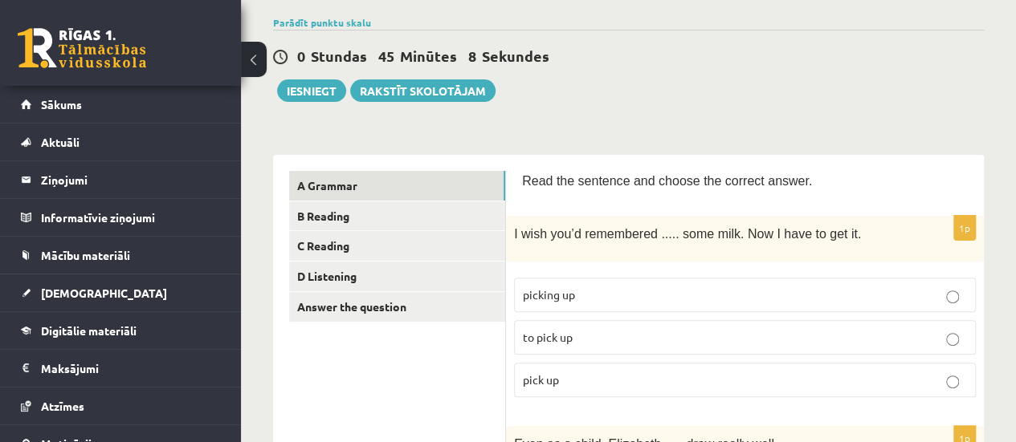
scroll to position [26, 0]
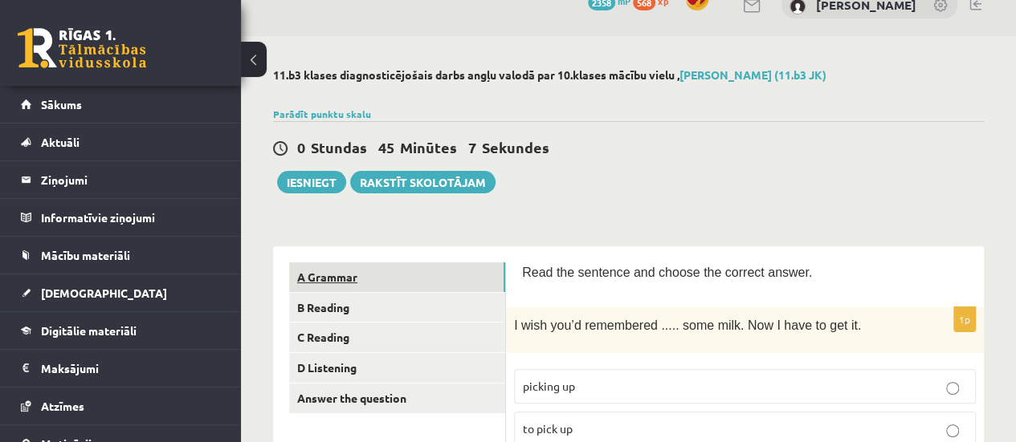
click at [376, 263] on link "A Grammar" at bounding box center [397, 278] width 216 height 30
click at [367, 320] on link "B Reading" at bounding box center [397, 308] width 216 height 30
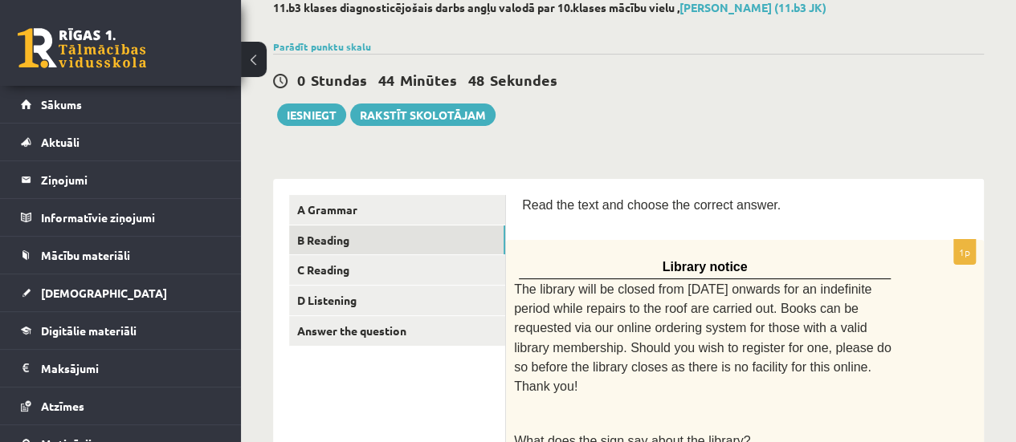
scroll to position [58, 0]
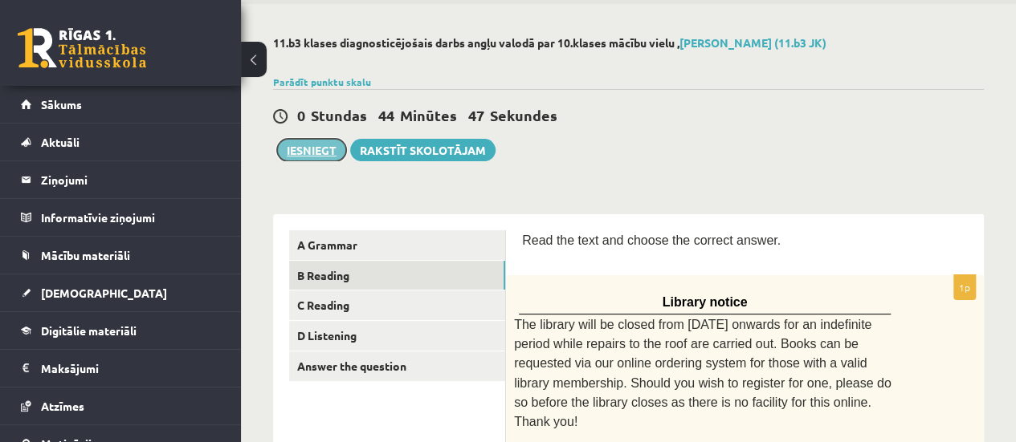
click at [313, 153] on button "Iesniegt" at bounding box center [311, 150] width 69 height 22
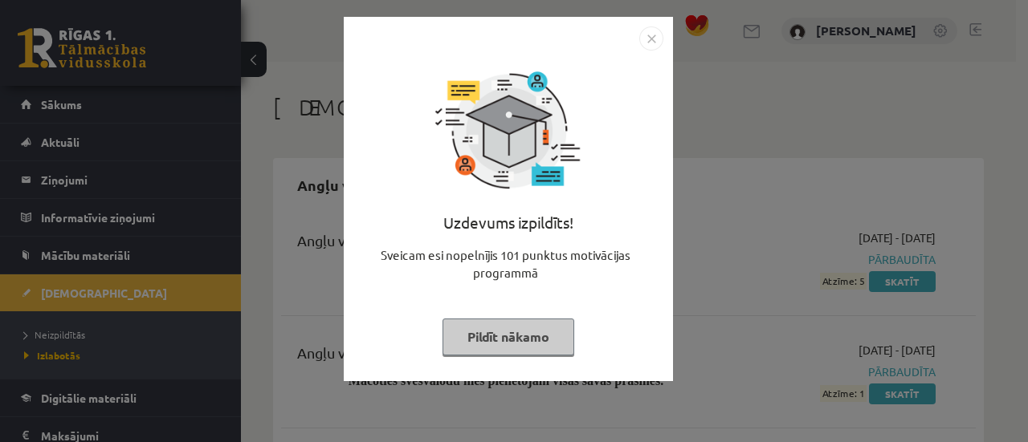
click at [498, 333] on button "Pildīt nākamo" at bounding box center [508, 337] width 132 height 37
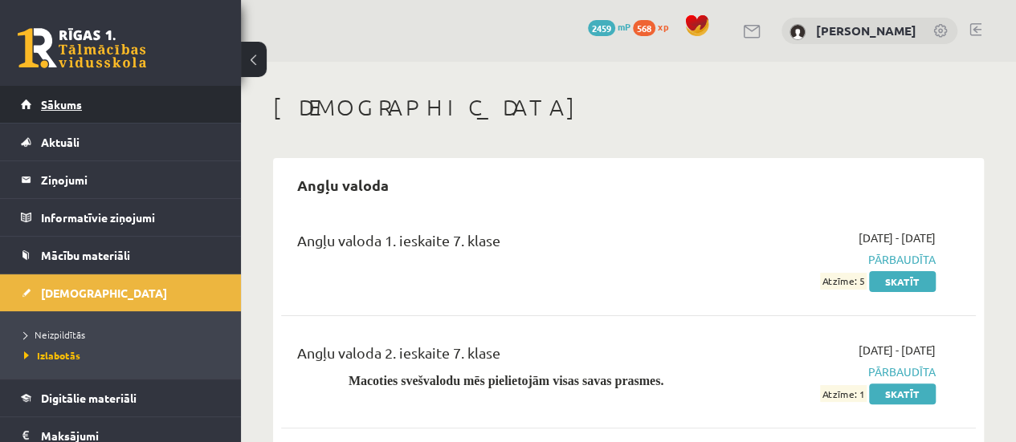
click at [65, 95] on link "Sākums" at bounding box center [121, 104] width 200 height 37
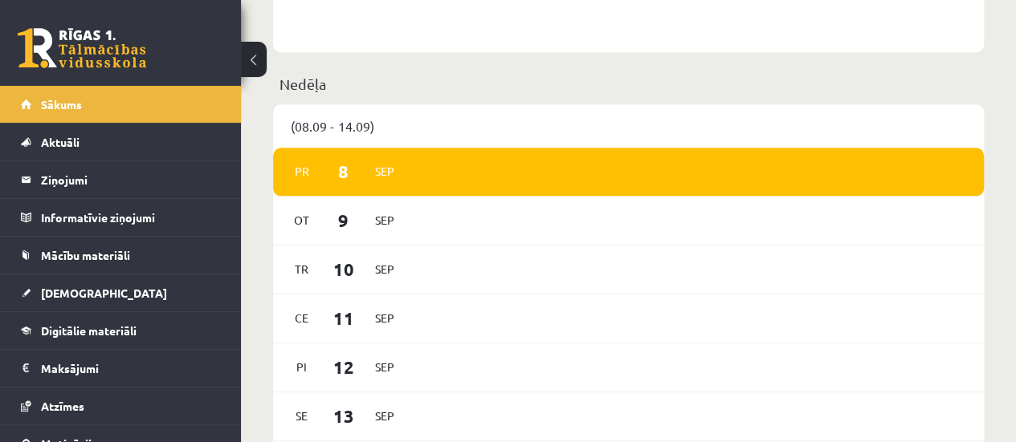
scroll to position [964, 0]
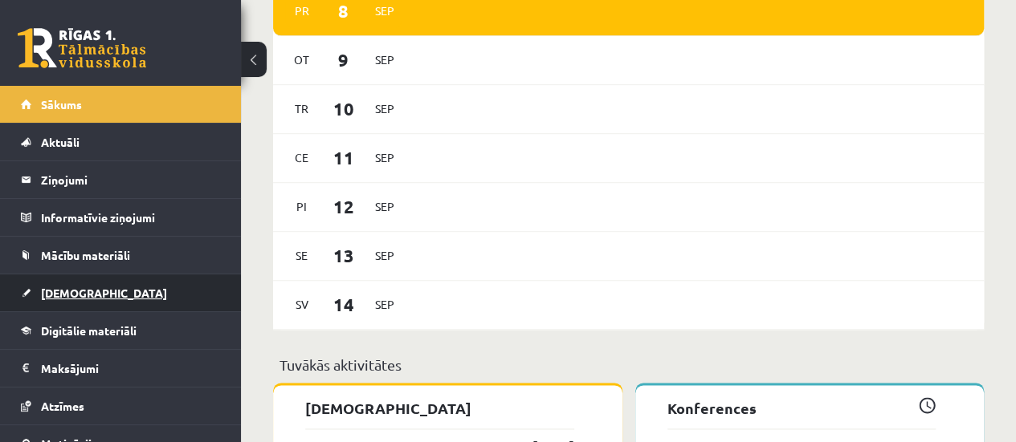
click at [113, 287] on link "[DEMOGRAPHIC_DATA]" at bounding box center [121, 293] width 200 height 37
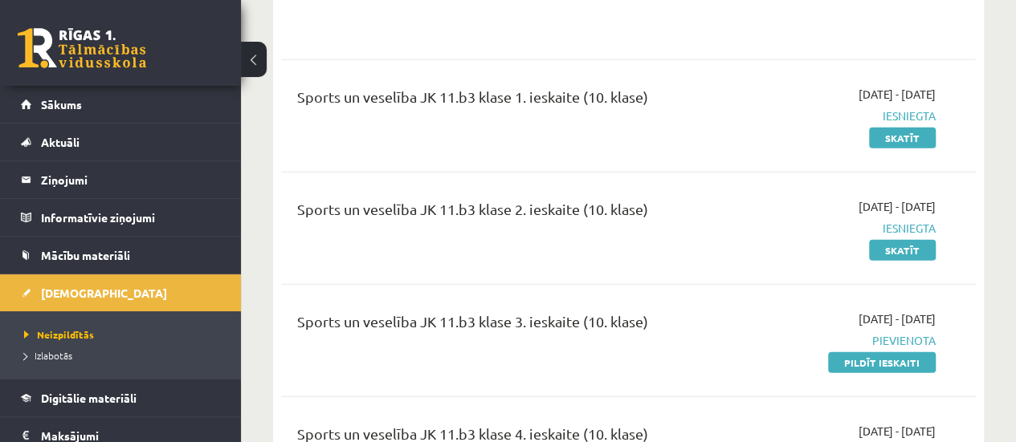
scroll to position [5300, 0]
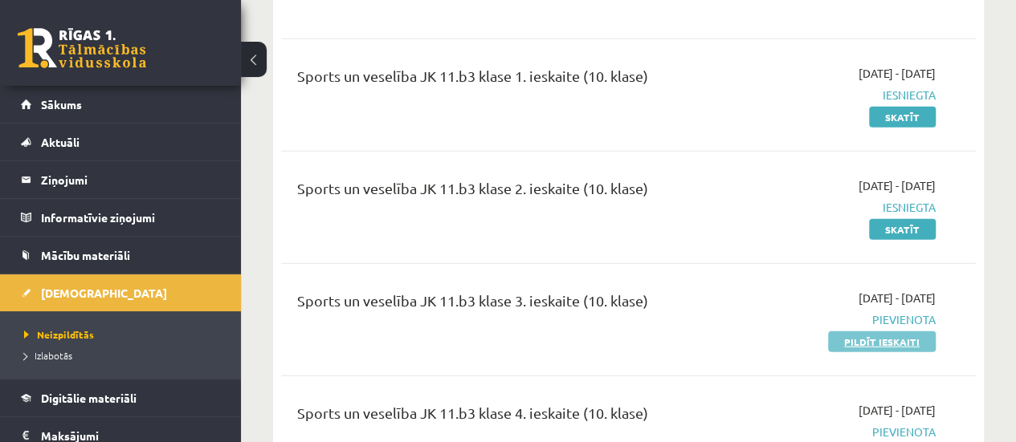
click at [855, 332] on link "Pildīt ieskaiti" at bounding box center [882, 342] width 108 height 21
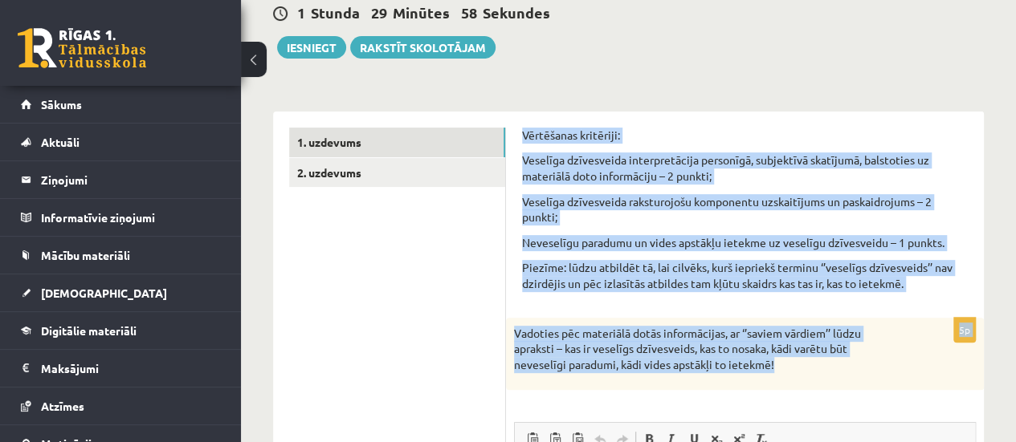
drag, startPoint x: 511, startPoint y: 116, endPoint x: 792, endPoint y: 370, distance: 378.7
click at [792, 370] on div "Vērtēšanas kritēriji: Veselīga dzīvesveida interpretācija personīgā, subjektīvā…" at bounding box center [745, 443] width 478 height 662
copy form "Vērtēšanas kritēriji: Veselīga dzīvesveida interpretācija personīgā, subjektīvā…"
click at [384, 181] on link "2. uzdevums" at bounding box center [397, 173] width 216 height 30
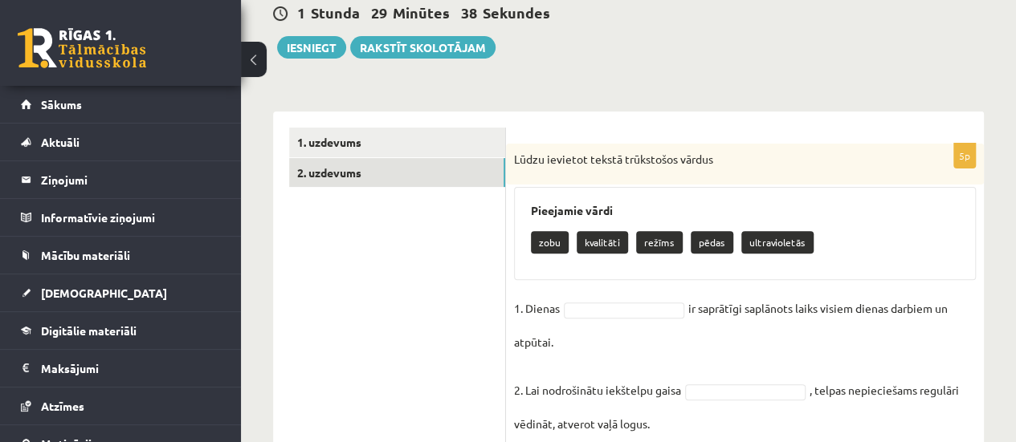
drag, startPoint x: 505, startPoint y: 144, endPoint x: 504, endPoint y: 214, distance: 70.7
click at [599, 218] on div "**********" at bounding box center [628, 392] width 711 height 560
click at [339, 290] on ul "1. uzdevums 2. uzdevums" at bounding box center [397, 392] width 217 height 528
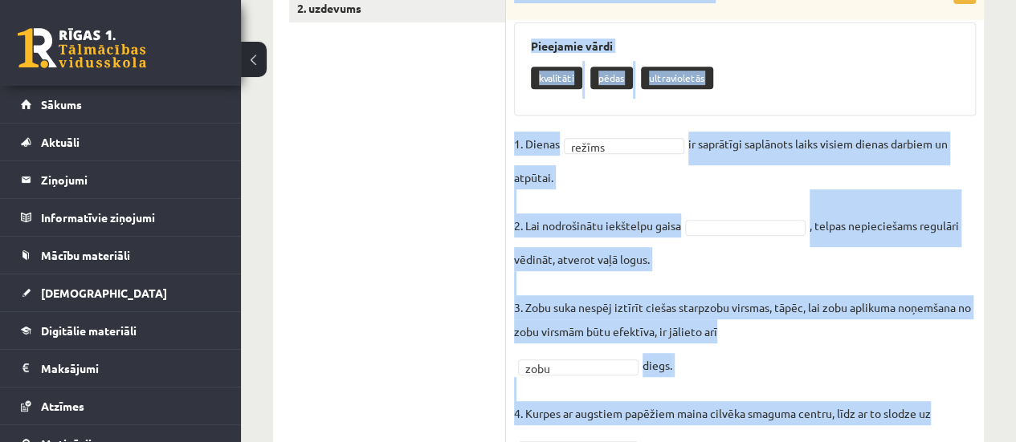
scroll to position [422, 0]
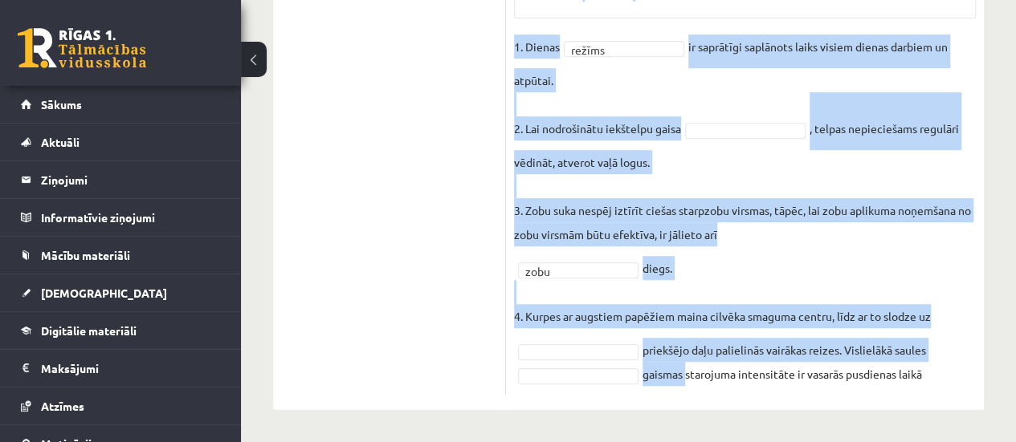
drag, startPoint x: 512, startPoint y: 51, endPoint x: 685, endPoint y: 469, distance: 451.8
copy div "Lūdzu ievietot tekstā trūkstošos vārdus Pieejamie vārdi kvalitāti pēdas ultravi…"
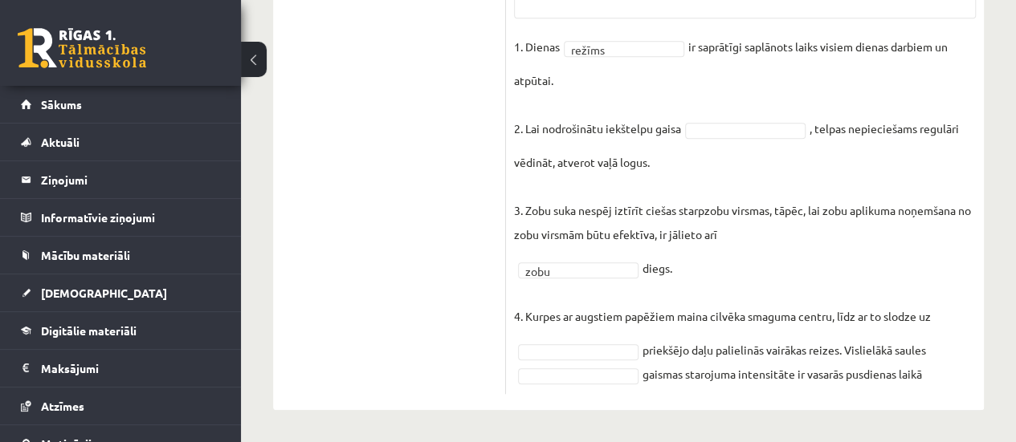
click at [448, 333] on ul "1. uzdevums 2. uzdevums" at bounding box center [397, 130] width 217 height 528
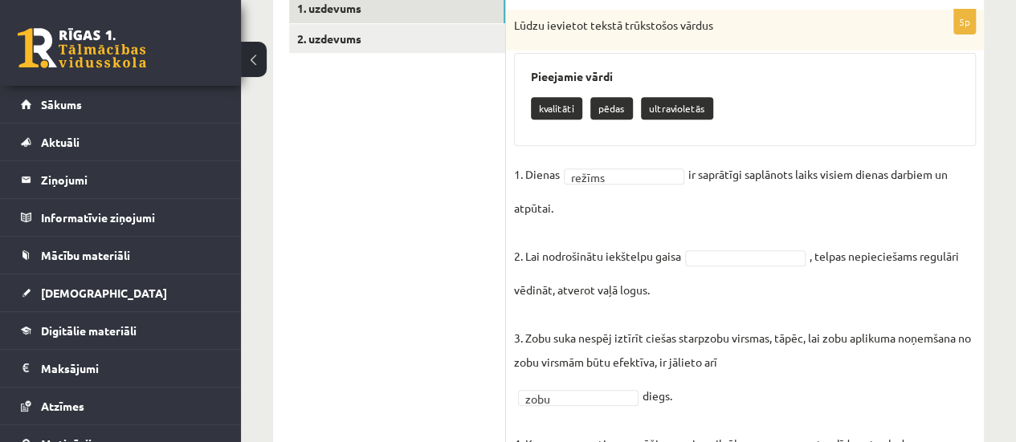
scroll to position [262, 0]
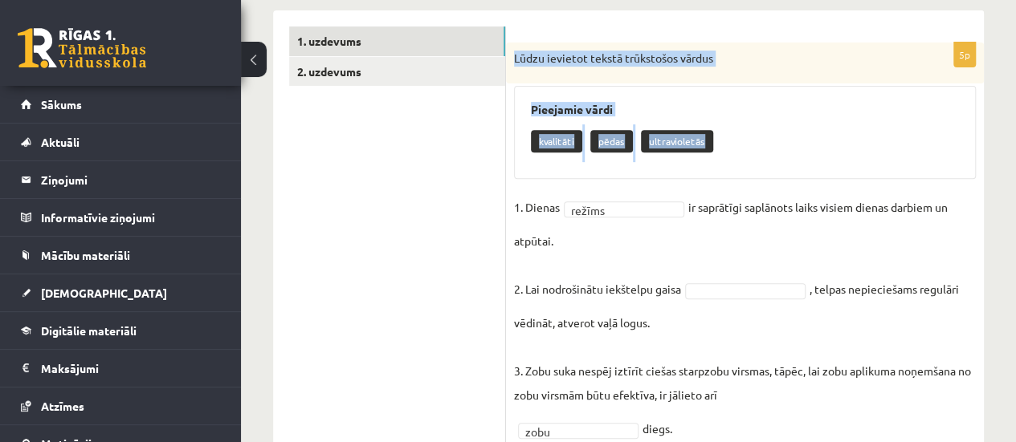
drag, startPoint x: 512, startPoint y: 54, endPoint x: 729, endPoint y: 164, distance: 243.1
click at [729, 164] on div "5p Lūdzu ievietot tekstā trūkstošos vārdus Pieejamie vārdi kvalitāti pēdas ultr…" at bounding box center [745, 299] width 478 height 512
copy div "Lūdzu ievietot tekstā trūkstošos vārdus Pieejamie vārdi kvalitāti pēdas ultravi…"
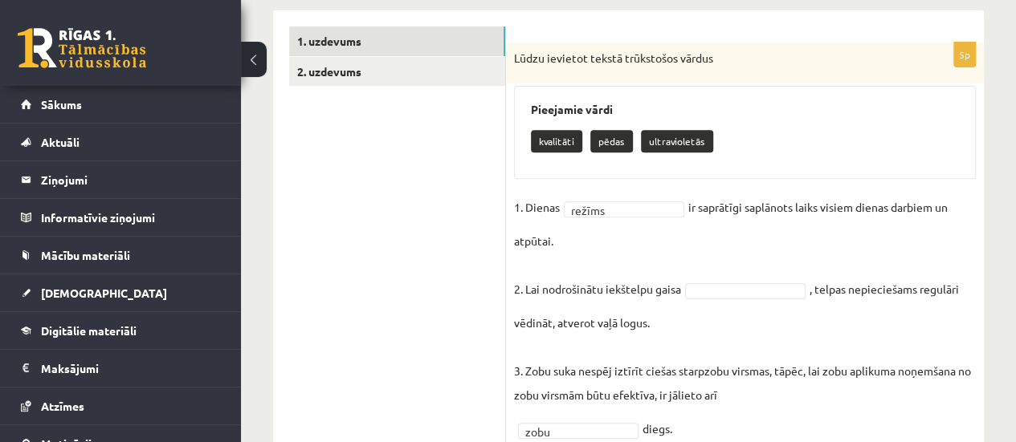
click at [394, 225] on ul "1. uzdevums 2. uzdevums" at bounding box center [397, 290] width 217 height 528
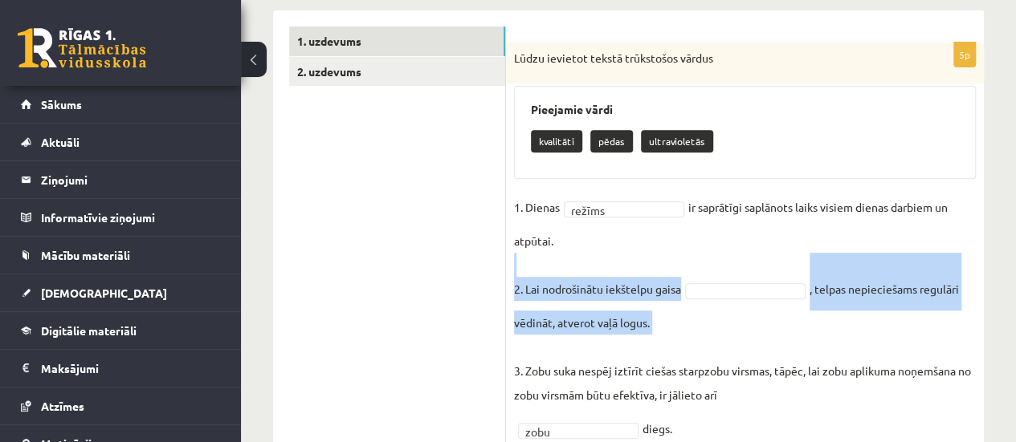
drag, startPoint x: 513, startPoint y: 281, endPoint x: 644, endPoint y: 328, distance: 139.2
click at [657, 344] on div "5p Lūdzu ievietot tekstā trūkstošos vārdus Pieejamie vārdi kvalitāti pēdas ultr…" at bounding box center [745, 299] width 478 height 512
copy fieldset "2. Lai nodrošinātu iekštelpu gaisa , telpas nepieciešams regulāri vēdināt, atve…"
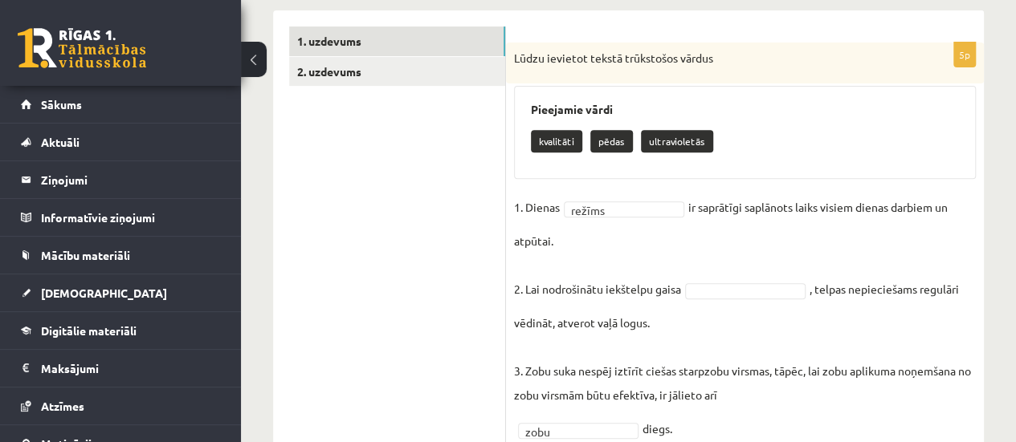
click at [309, 101] on ul "1. uzdevums 2. uzdevums" at bounding box center [397, 290] width 217 height 528
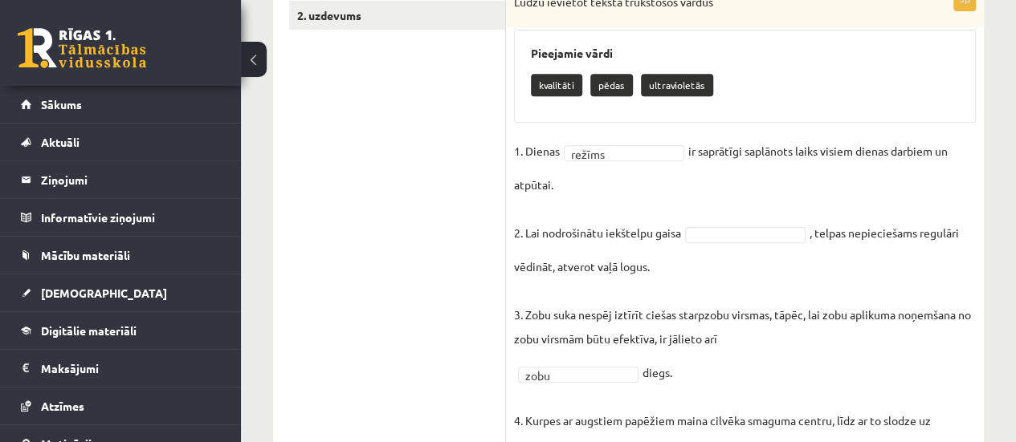
scroll to position [422, 0]
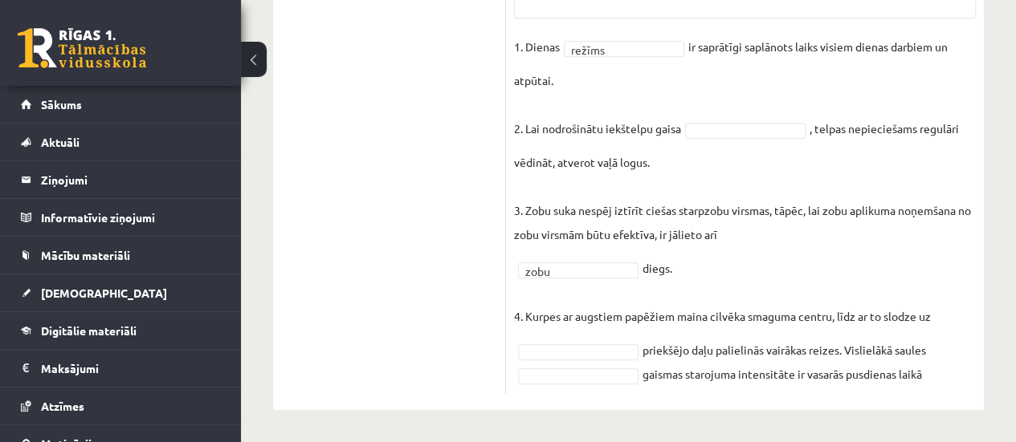
drag, startPoint x: 506, startPoint y: 311, endPoint x: 959, endPoint y: 394, distance: 460.5
click at [960, 396] on div "5p Lūdzu ievietot tekstā trūkstošos vārdus Pieejamie vārdi kvalitāti pēdas ultr…" at bounding box center [745, 130] width 478 height 560
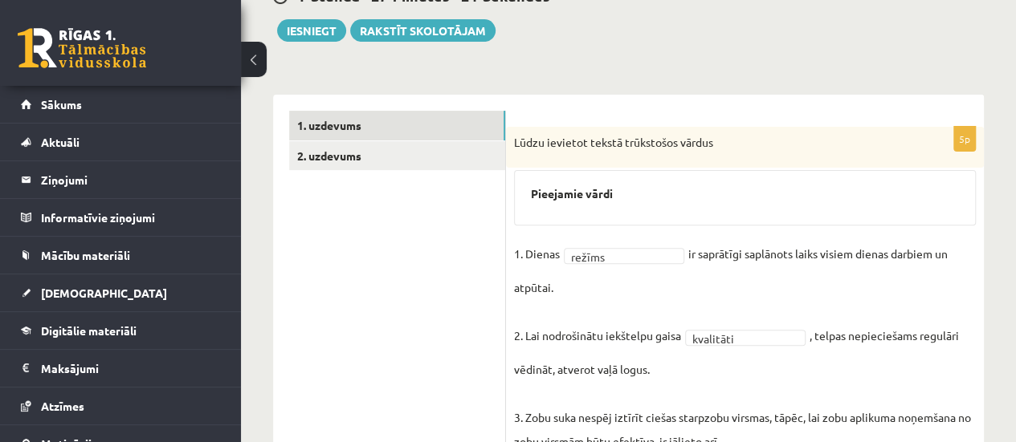
scroll to position [143, 0]
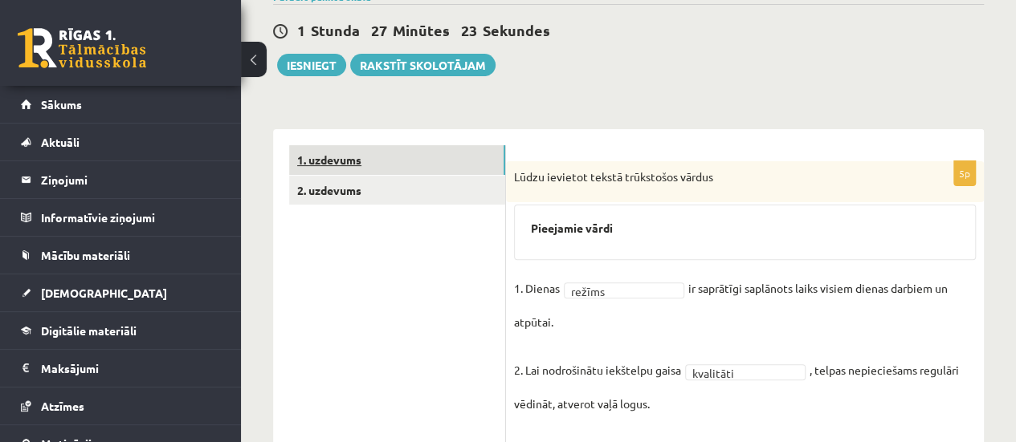
click at [418, 158] on link "1. uzdevums" at bounding box center [397, 160] width 216 height 30
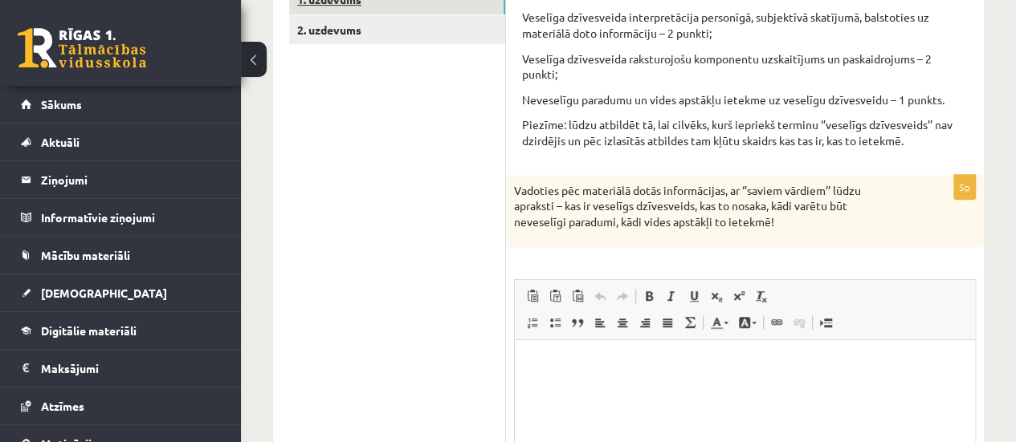
scroll to position [0, 0]
click at [567, 385] on html at bounding box center [745, 364] width 460 height 49
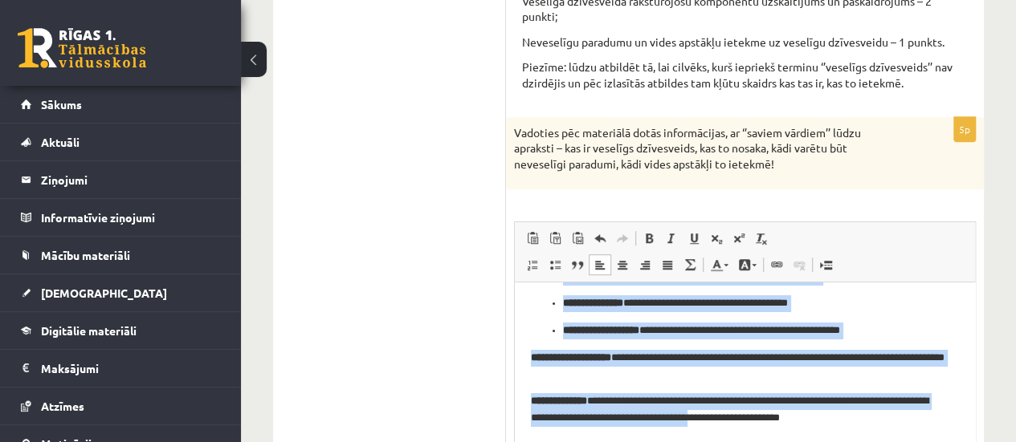
scroll to position [522, 0]
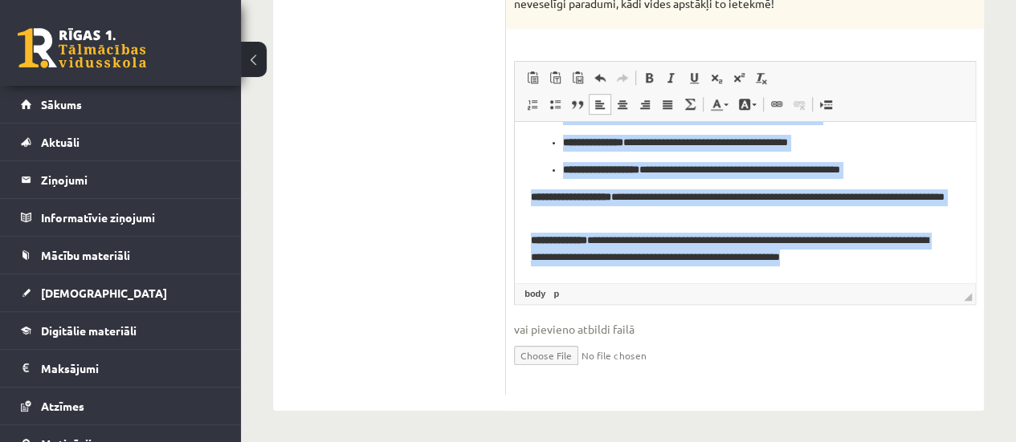
drag, startPoint x: 530, startPoint y: 150, endPoint x: 908, endPoint y: 294, distance: 404.6
click at [908, 283] on html "**********" at bounding box center [745, 130] width 460 height 305
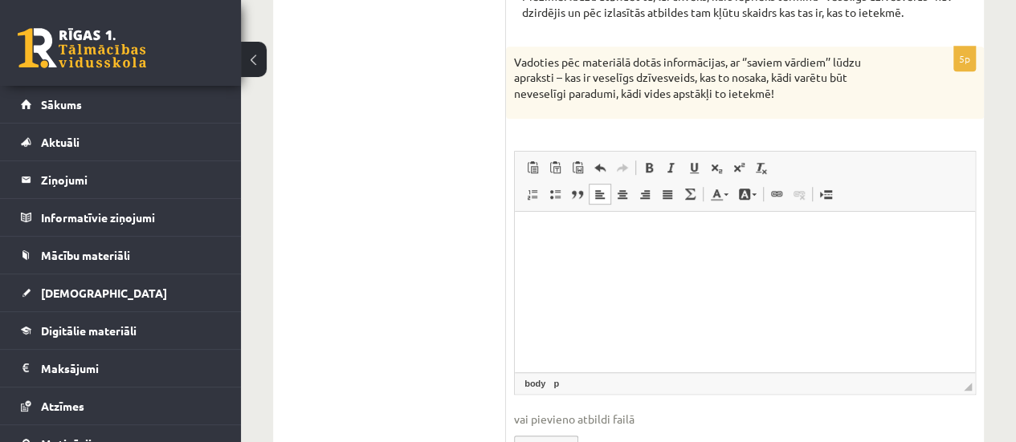
scroll to position [361, 0]
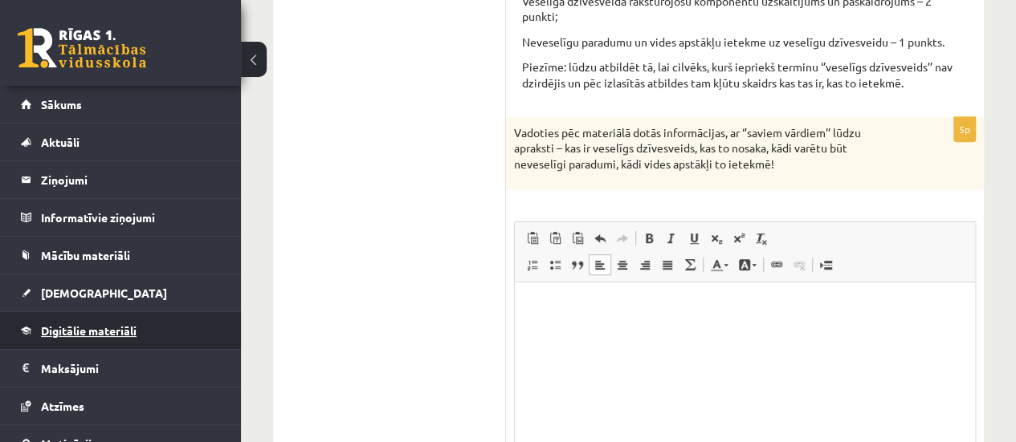
click at [128, 326] on span "Digitālie materiāli" at bounding box center [89, 331] width 96 height 14
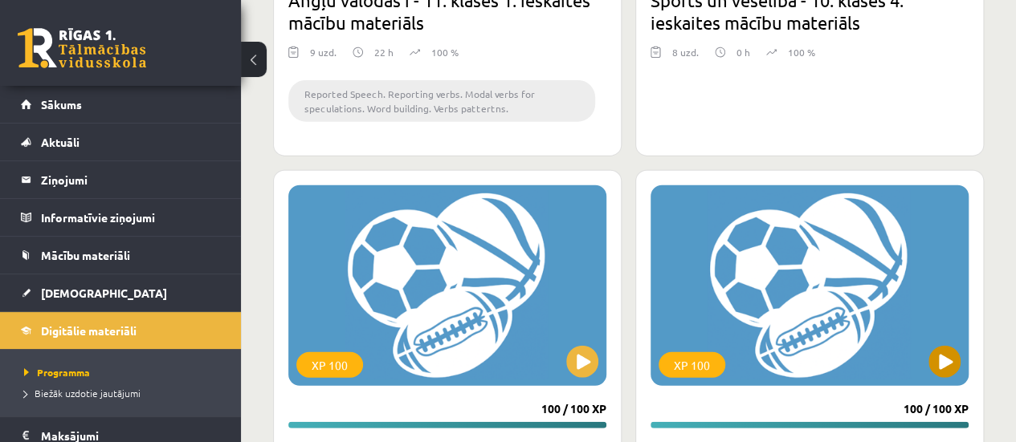
scroll to position [1887, 0]
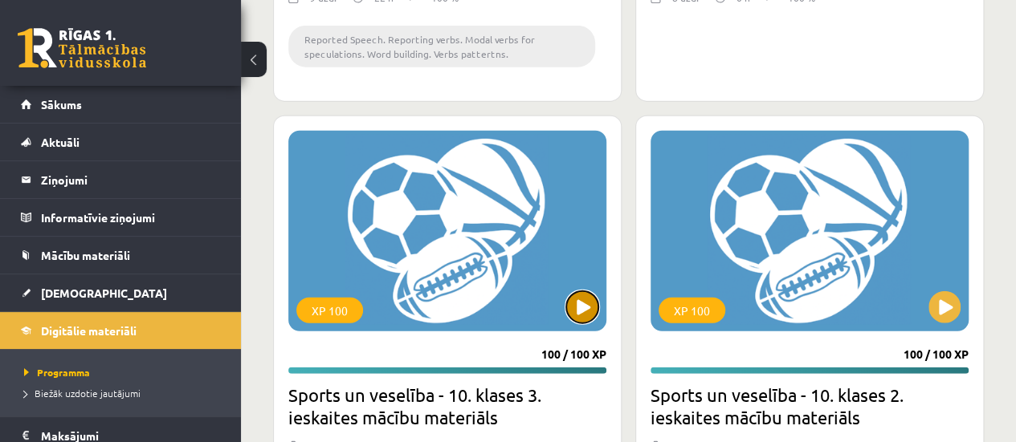
click at [588, 308] on button at bounding box center [582, 307] width 32 height 32
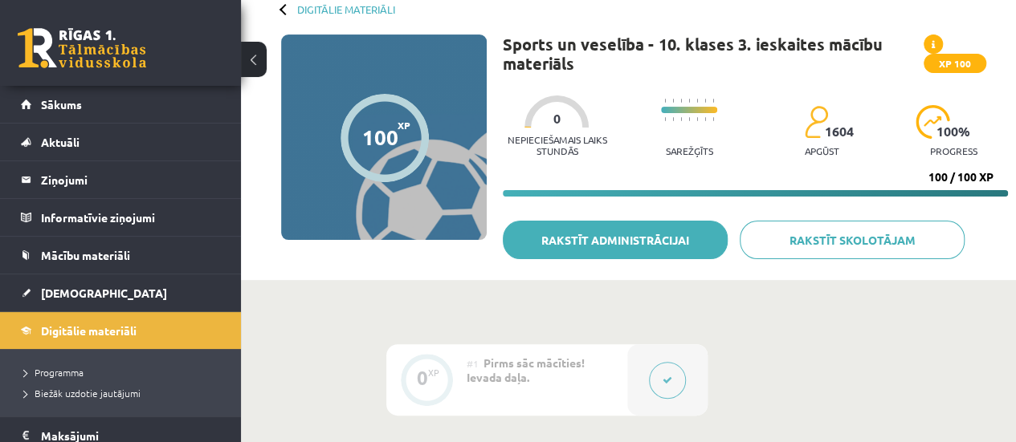
scroll to position [178, 0]
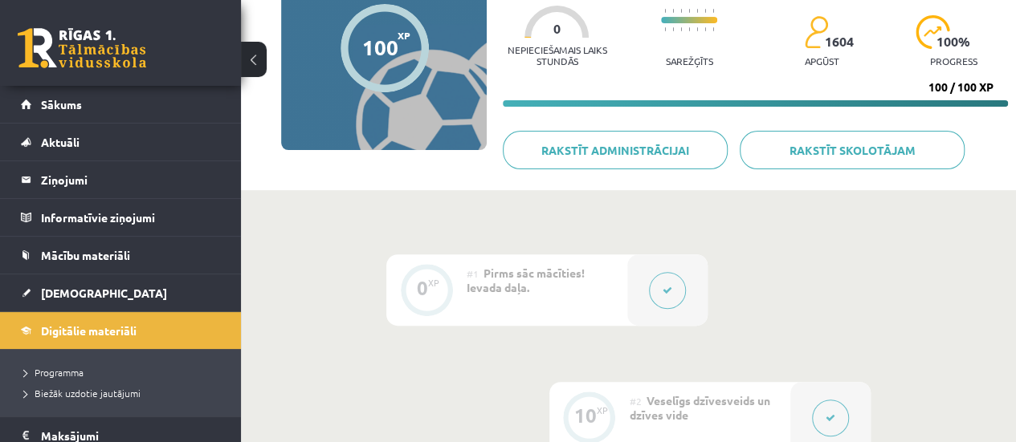
drag, startPoint x: 381, startPoint y: 57, endPoint x: 434, endPoint y: 88, distance: 61.6
click at [381, 56] on div "100" at bounding box center [380, 47] width 36 height 24
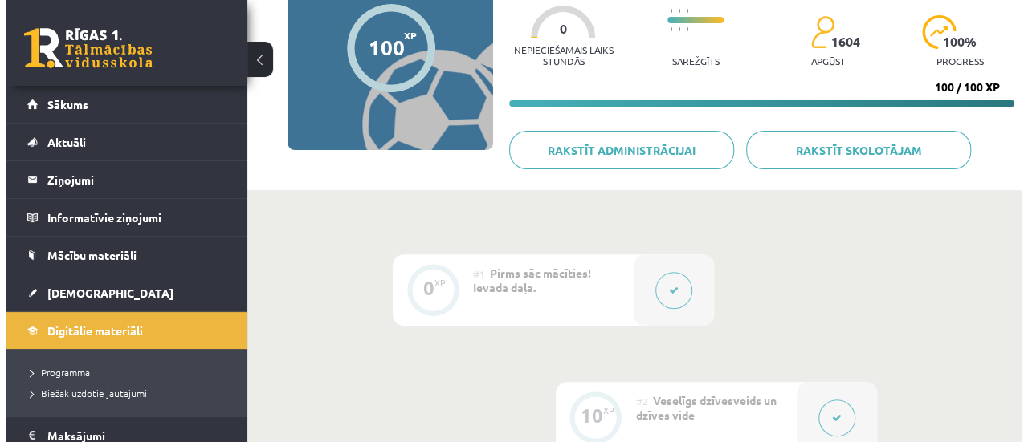
scroll to position [259, 0]
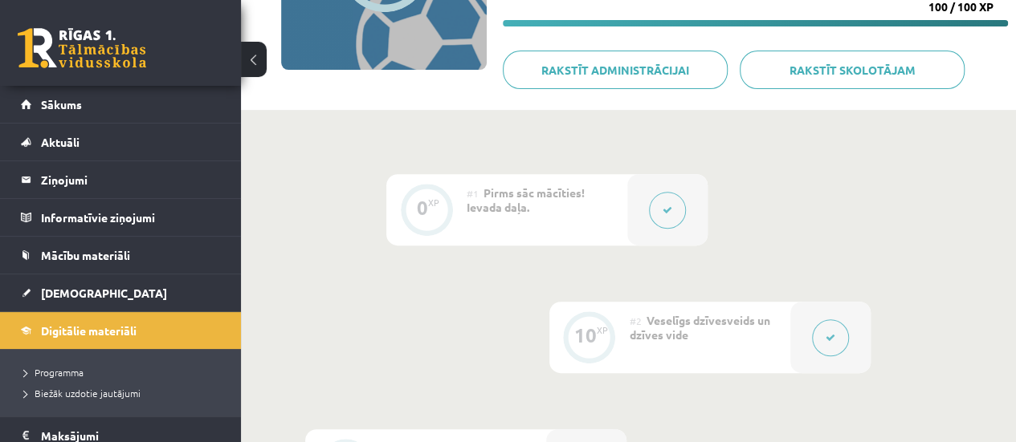
click at [830, 334] on icon at bounding box center [830, 338] width 10 height 10
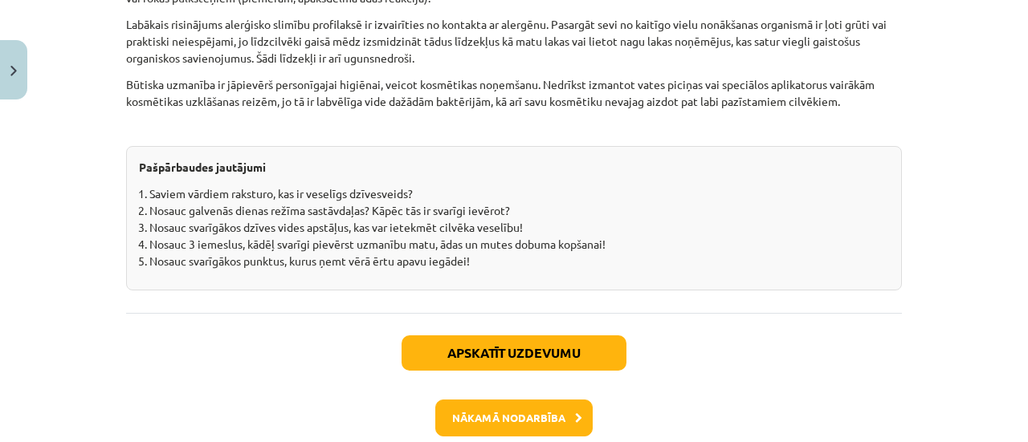
scroll to position [5184, 0]
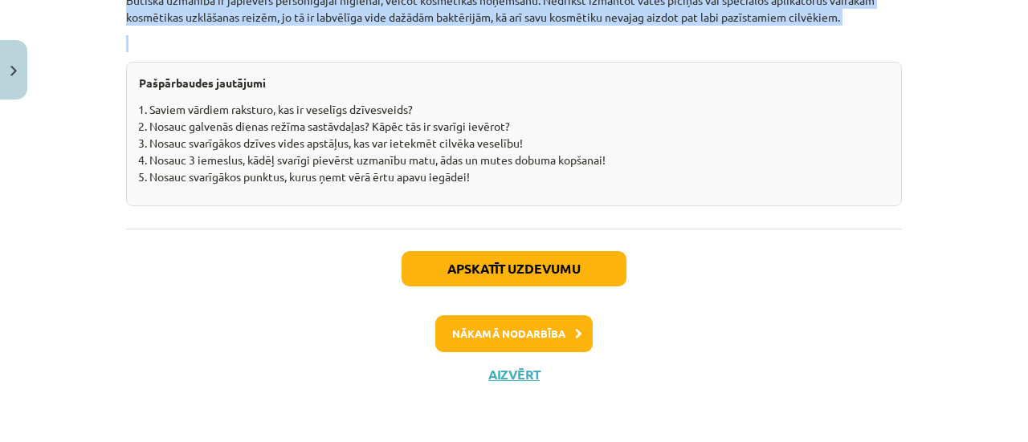
drag, startPoint x: 105, startPoint y: 311, endPoint x: 797, endPoint y: 46, distance: 740.4
click at [797, 46] on div "Mācību tēma: Sports un veselība - 10. klases 3. ieskaites mācību materiāls #2 V…" at bounding box center [514, 221] width 1028 height 442
copy div "Loremips dolorsitame Consecte “adipiscinge” seddo, eiu temporin utla etdolore m…"
click at [501, 324] on button "Nākamā nodarbība" at bounding box center [513, 334] width 157 height 37
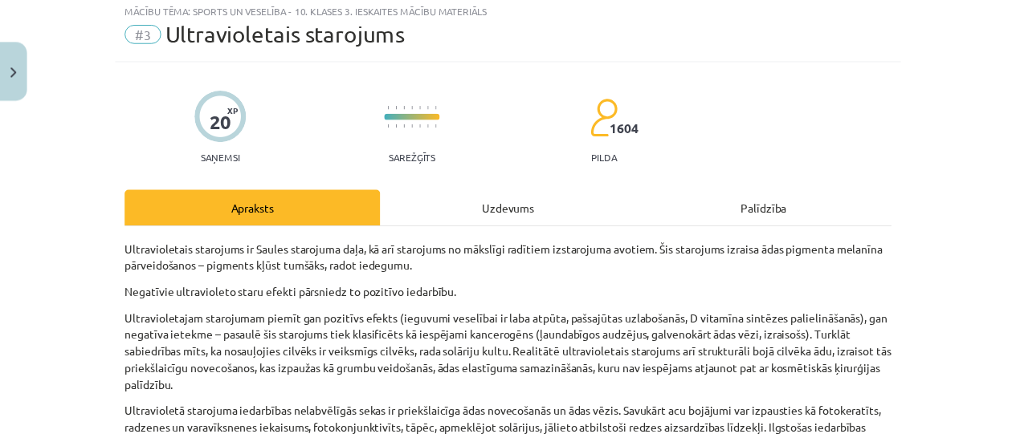
scroll to position [0, 0]
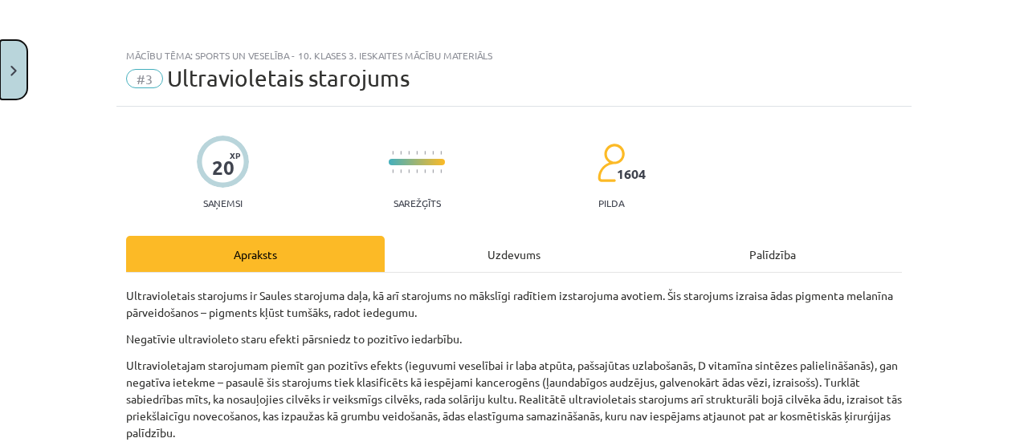
click at [0, 59] on button "Close" at bounding box center [13, 69] width 27 height 59
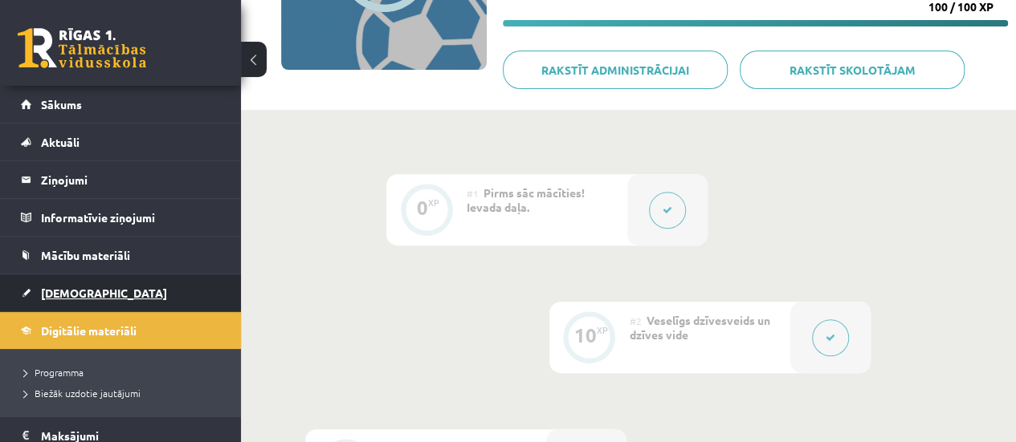
click at [96, 294] on link "[DEMOGRAPHIC_DATA]" at bounding box center [121, 293] width 200 height 37
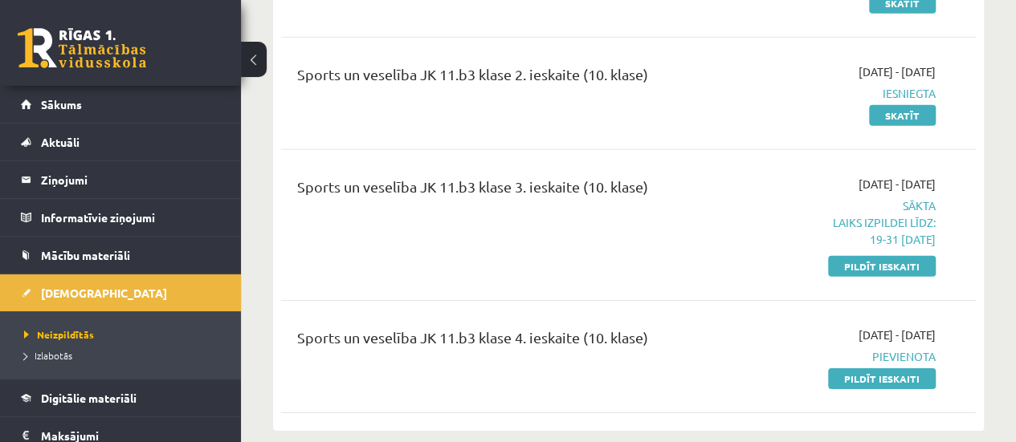
scroll to position [5380, 0]
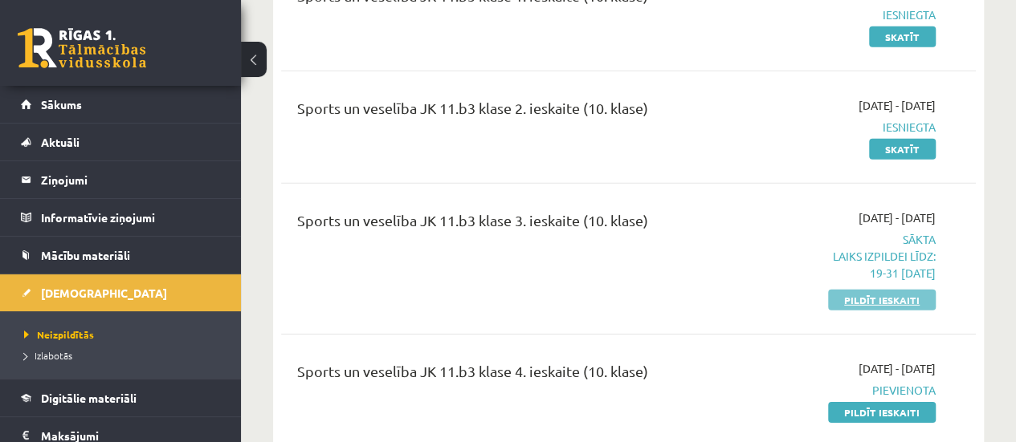
click at [862, 290] on link "Pildīt ieskaiti" at bounding box center [882, 300] width 108 height 21
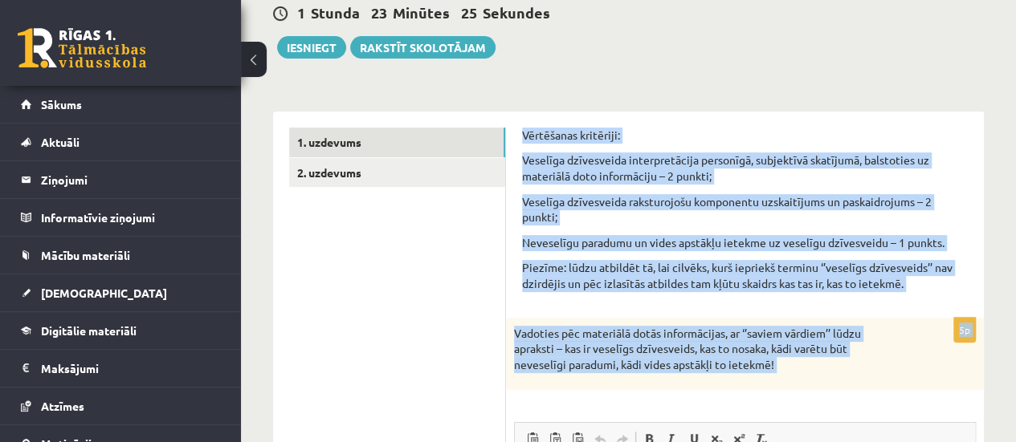
drag, startPoint x: 522, startPoint y: 134, endPoint x: 799, endPoint y: 387, distance: 375.1
click at [803, 390] on form "Vērtēšanas kritēriji: Veselīga dzīvesveida interpretācija personīgā, subjektīvā…" at bounding box center [745, 443] width 446 height 630
copy form "Loremipsum dolorsita: Consecte adipiscinge seddoeiusmodte incididun, utlaboreet…"
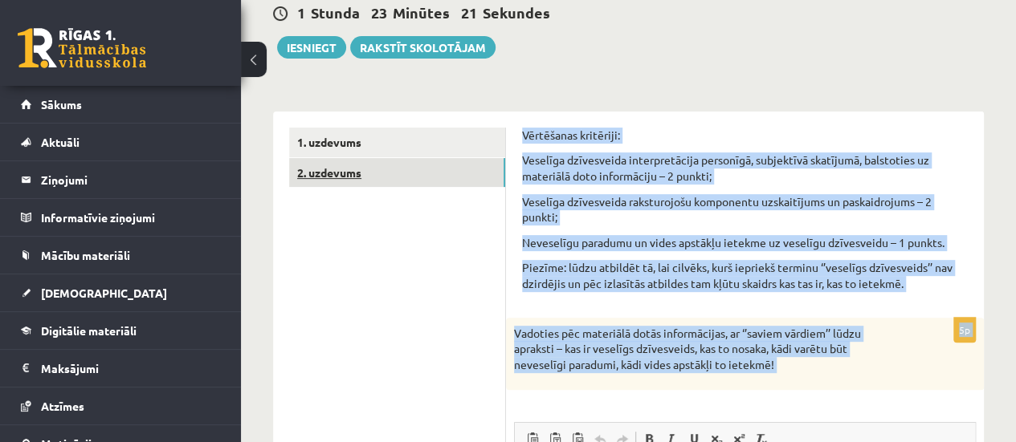
click at [365, 179] on link "2. uzdevums" at bounding box center [397, 173] width 216 height 30
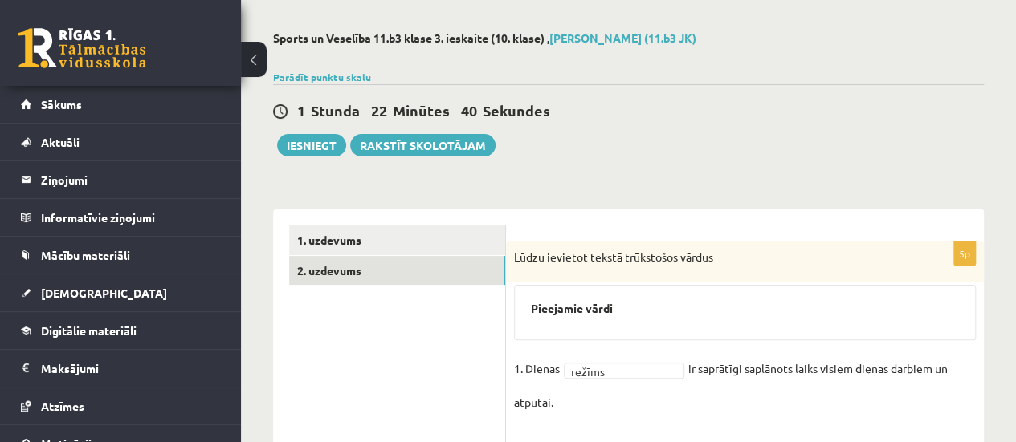
scroll to position [143, 0]
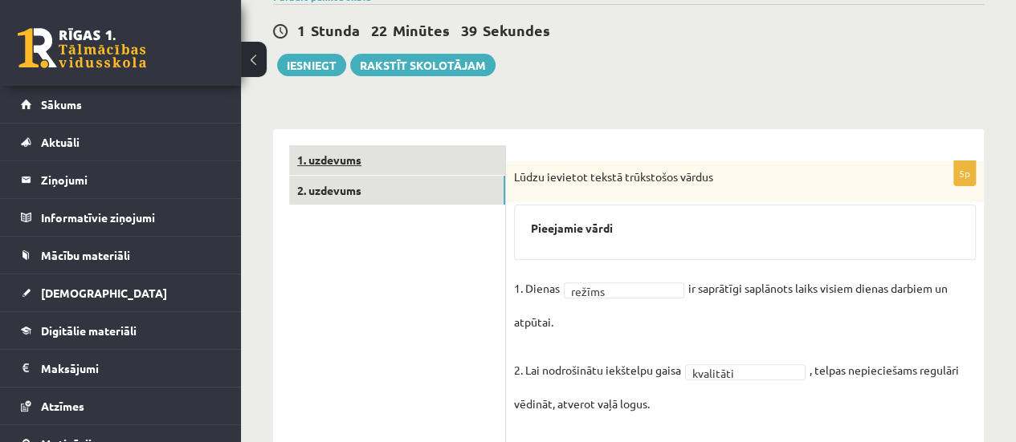
click at [400, 155] on link "1. uzdevums" at bounding box center [397, 160] width 216 height 30
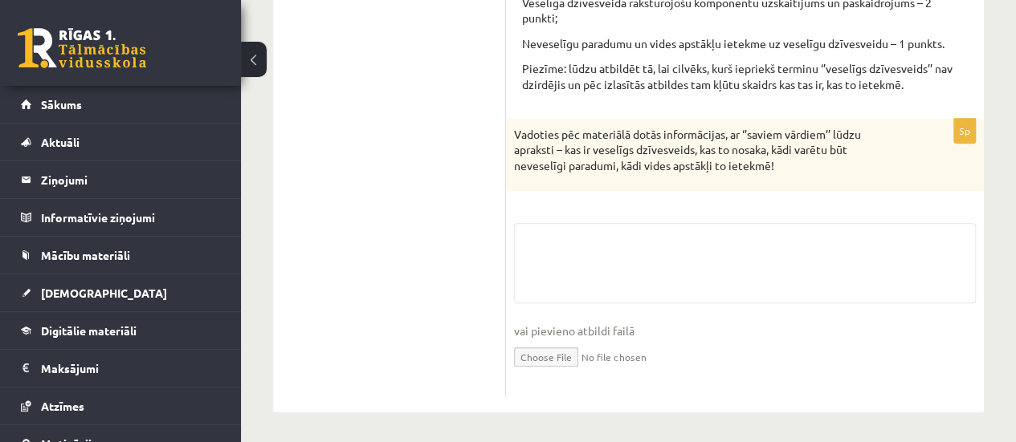
scroll to position [363, 0]
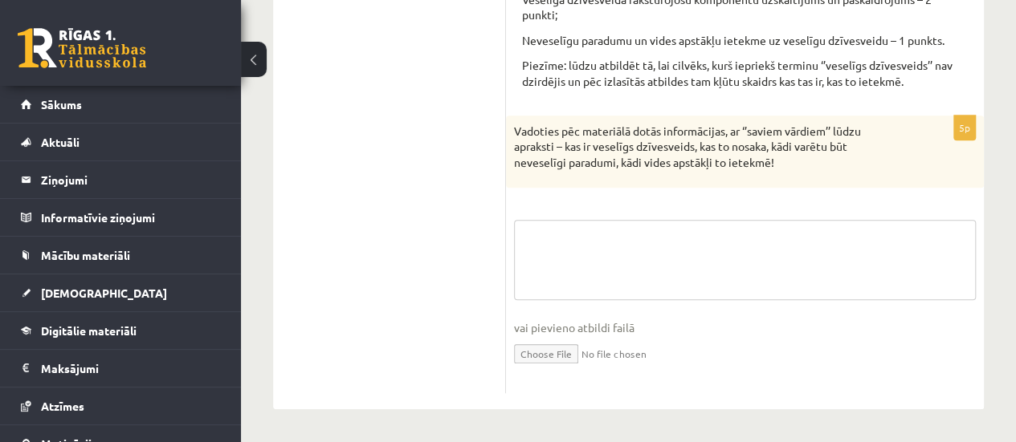
click at [607, 269] on textarea at bounding box center [745, 260] width 462 height 80
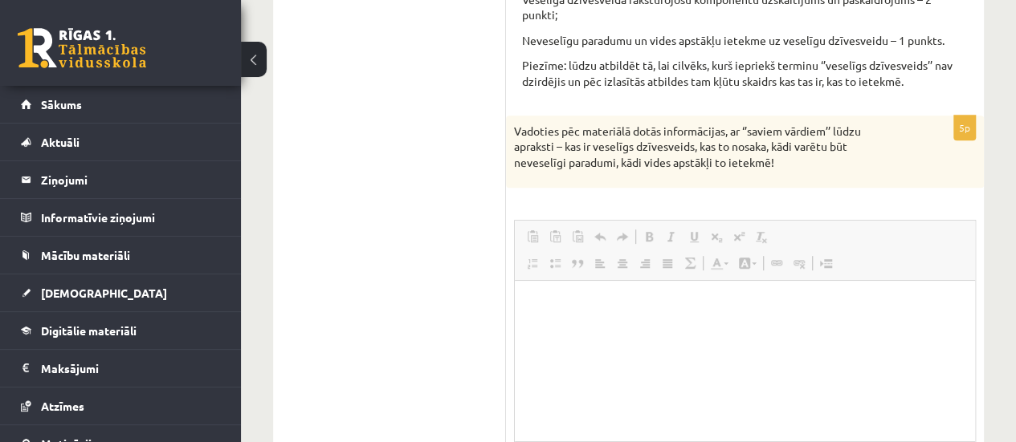
scroll to position [0, 0]
drag, startPoint x: 588, startPoint y: 328, endPoint x: 561, endPoint y: 305, distance: 35.3
click at [573, 312] on html at bounding box center [745, 305] width 460 height 49
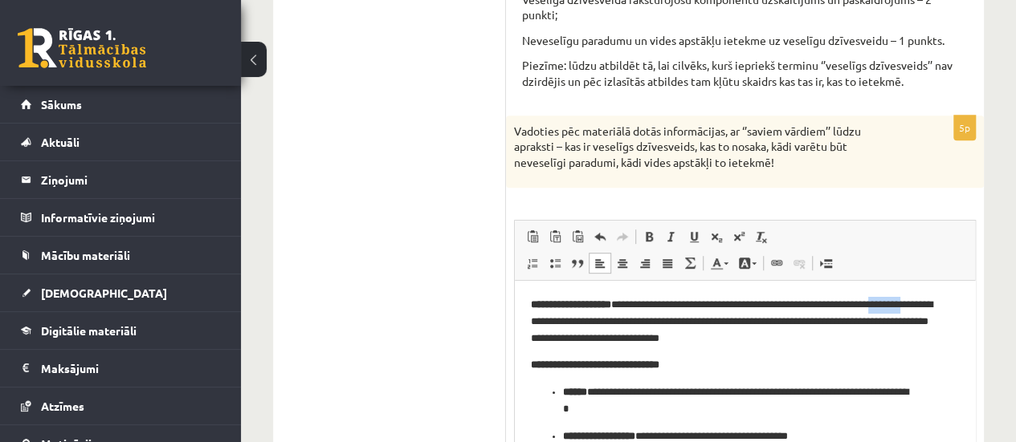
drag, startPoint x: 555, startPoint y: 322, endPoint x: 918, endPoint y: 293, distance: 364.1
click at [919, 293] on html "**********" at bounding box center [745, 437] width 460 height 312
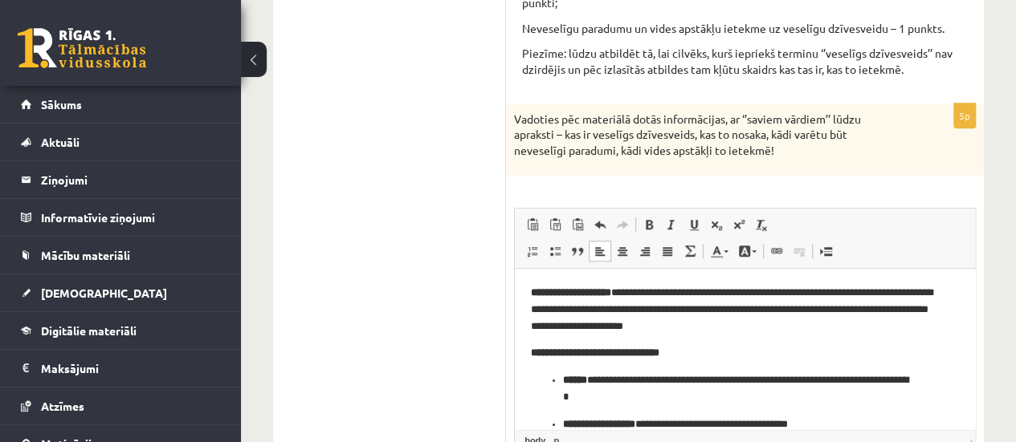
scroll to position [522, 0]
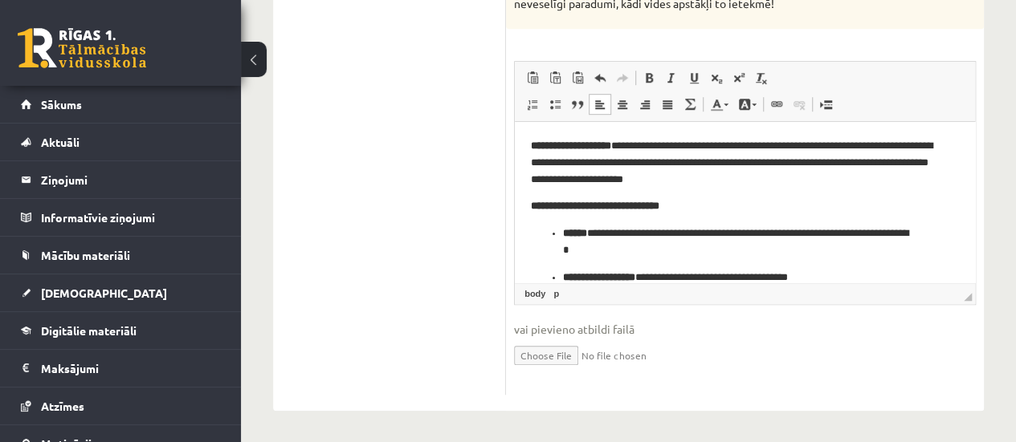
drag, startPoint x: 703, startPoint y: 206, endPoint x: 714, endPoint y: 210, distance: 11.9
click at [714, 210] on p "**********" at bounding box center [745, 206] width 428 height 17
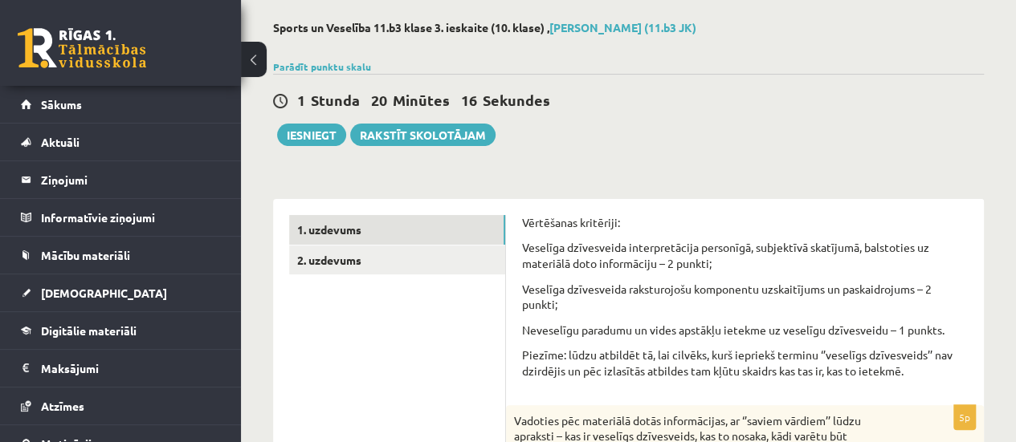
scroll to position [0, 0]
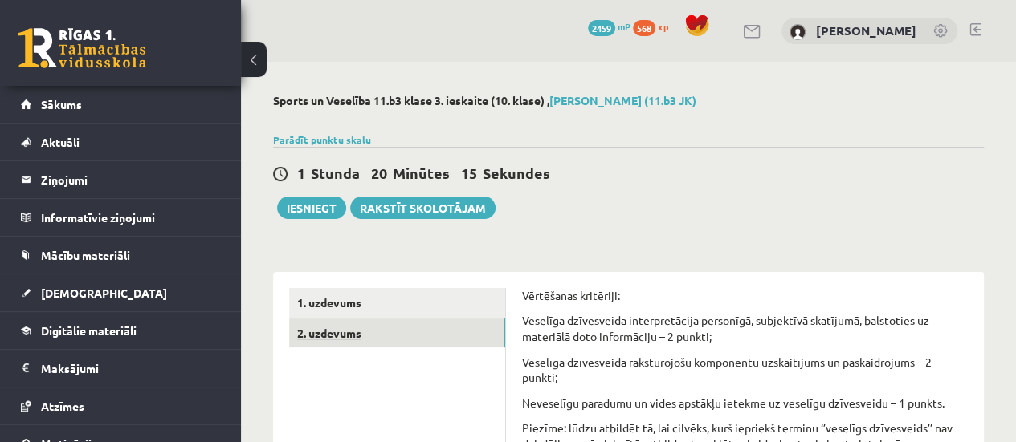
click at [385, 336] on link "2. uzdevums" at bounding box center [397, 334] width 216 height 30
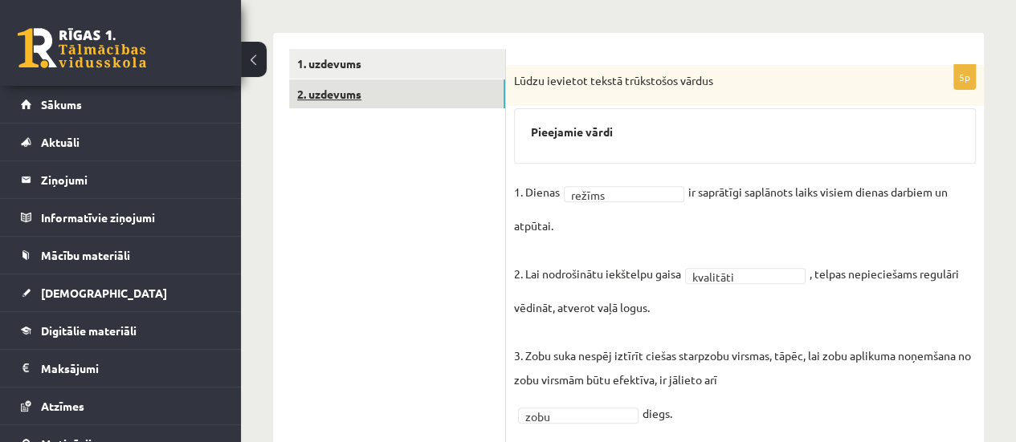
scroll to position [161, 0]
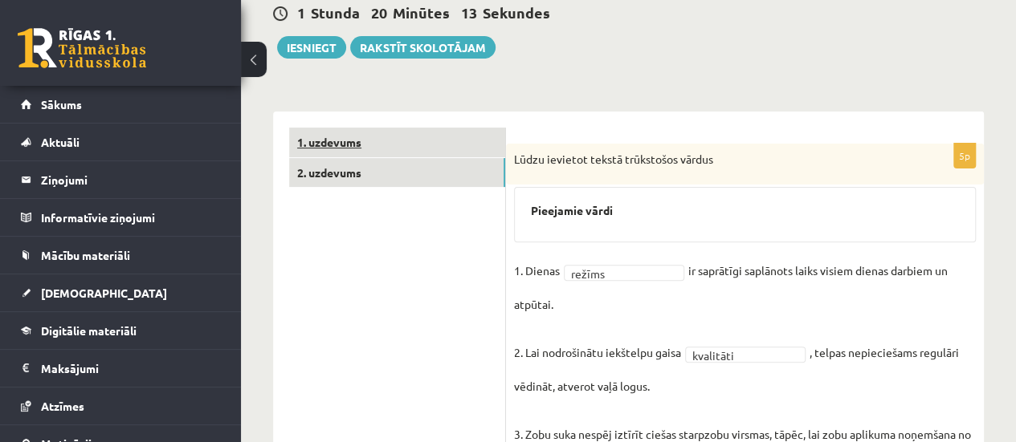
click at [397, 141] on link "1. uzdevums" at bounding box center [397, 143] width 216 height 30
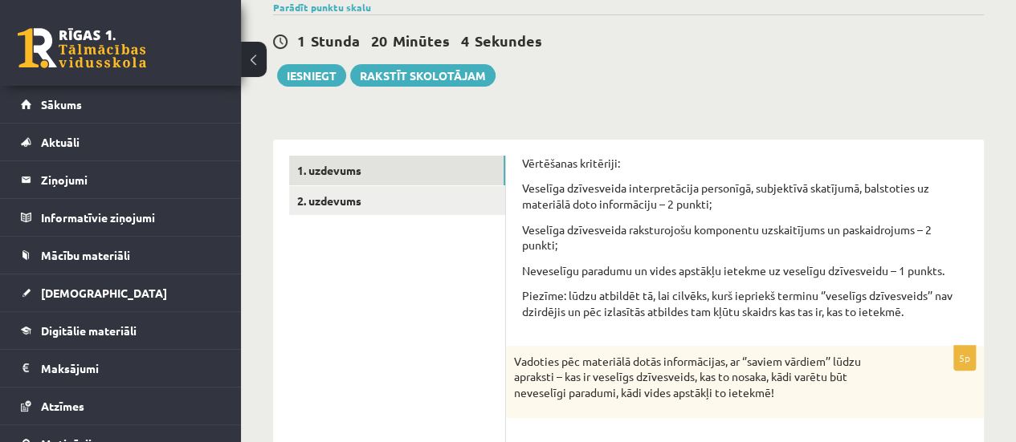
scroll to position [122, 0]
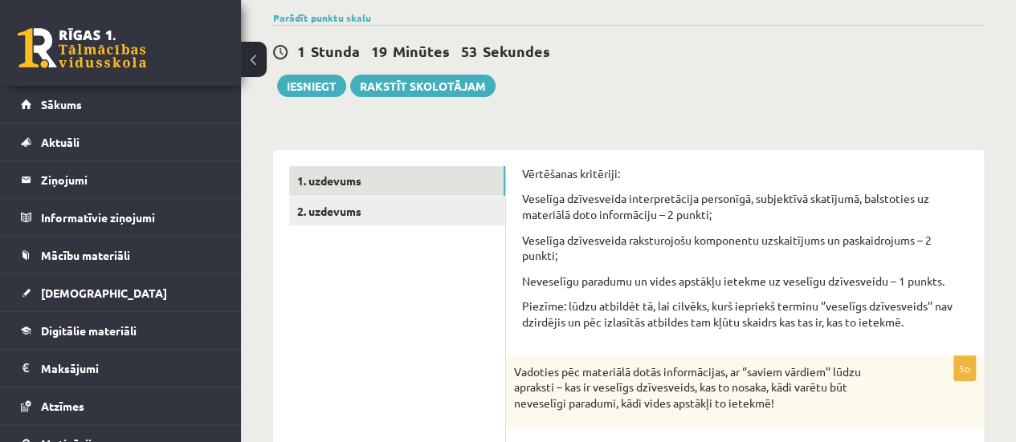
drag, startPoint x: 651, startPoint y: 224, endPoint x: 429, endPoint y: 284, distance: 230.4
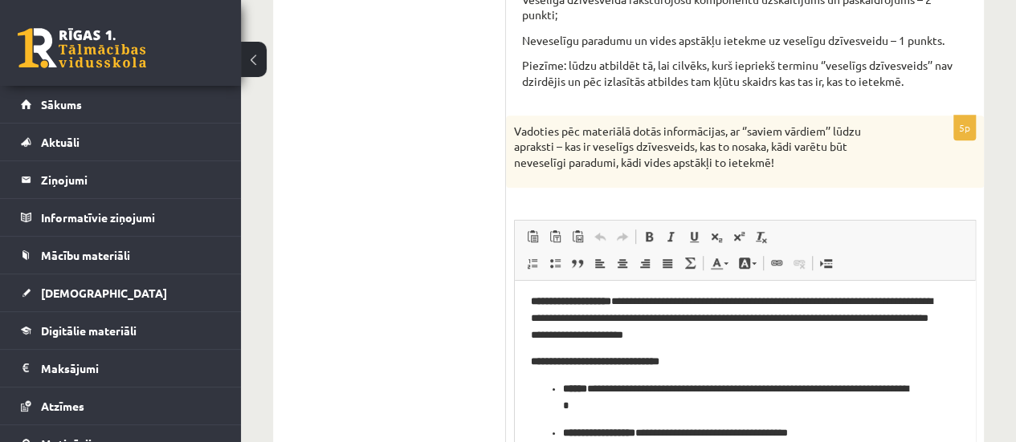
scroll to position [0, 0]
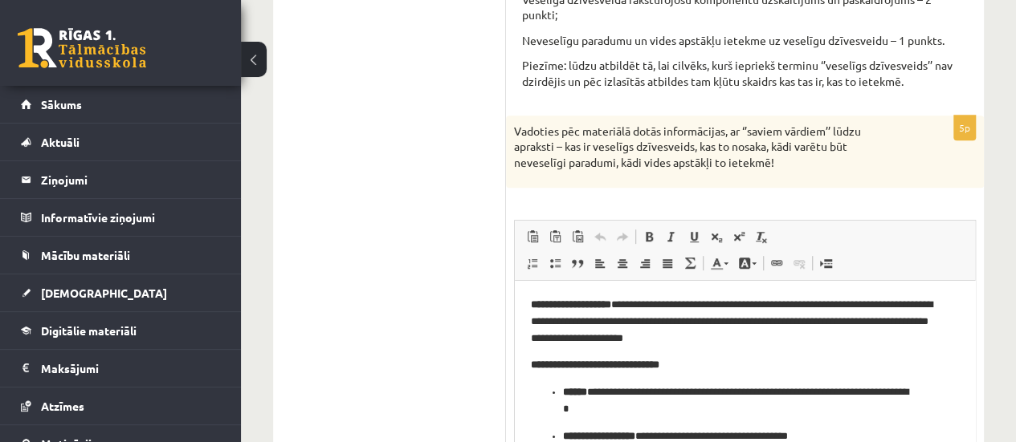
click at [524, 305] on html "**********" at bounding box center [745, 437] width 460 height 312
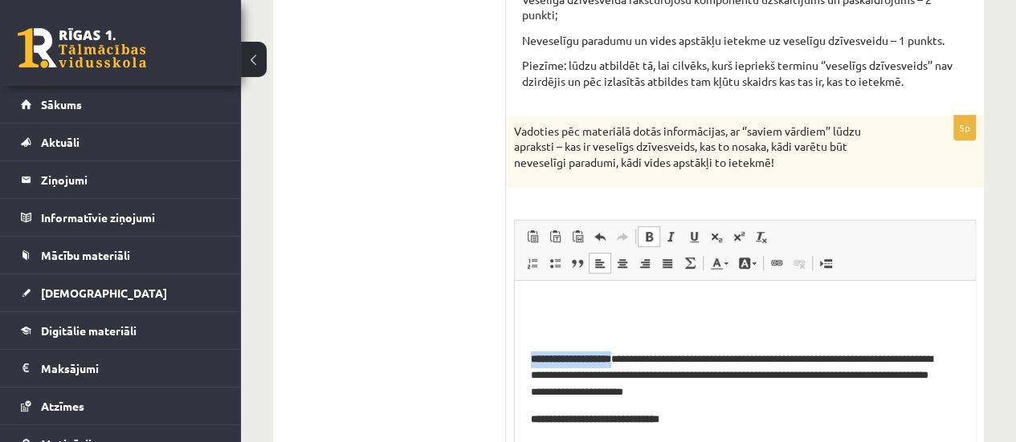
drag, startPoint x: 527, startPoint y: 357, endPoint x: 635, endPoint y: 361, distance: 108.5
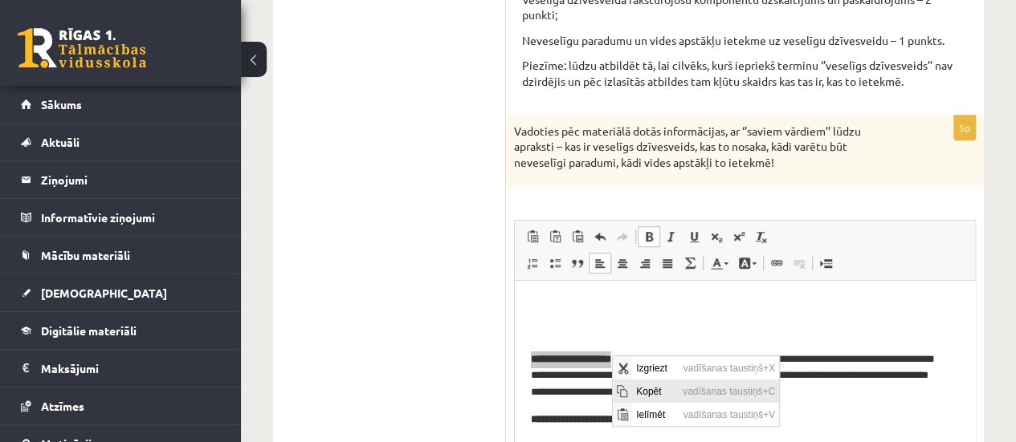
click at [617, 388] on span "Kopēt" at bounding box center [621, 391] width 13 height 13
copy strong "**********"
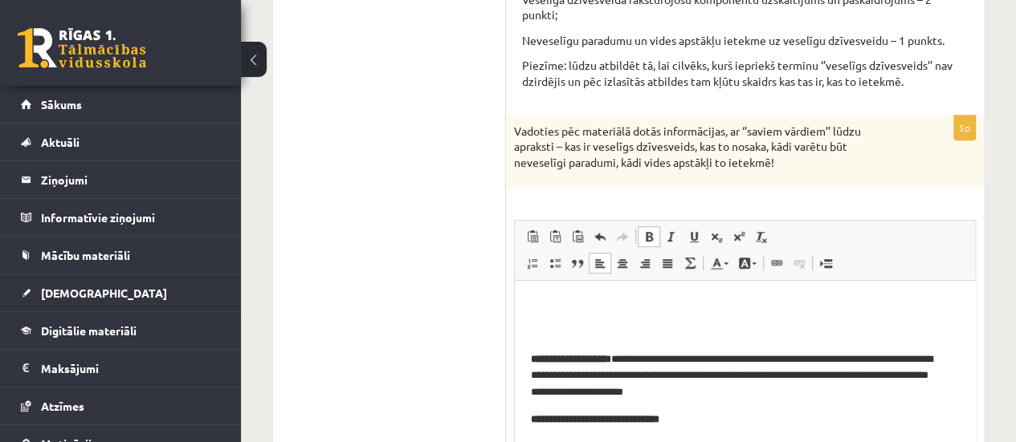
click at [620, 261] on span at bounding box center [622, 263] width 13 height 13
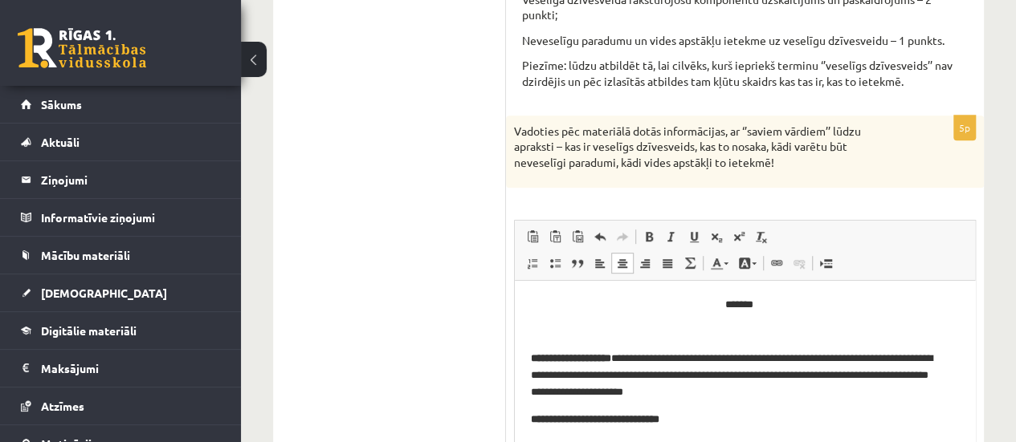
paste body "Bagātinātā teksta redaktors, wiswyg-editor-user-answer-47025029165920"
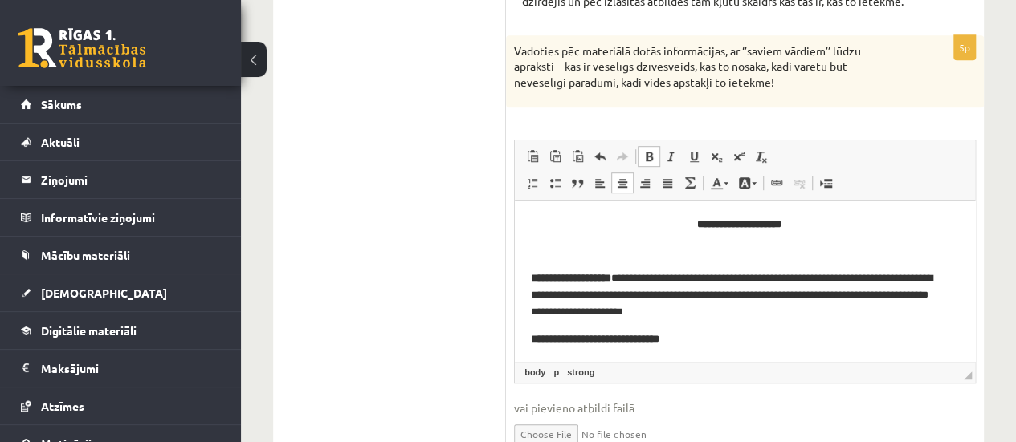
click at [727, 226] on strong "**********" at bounding box center [739, 224] width 84 height 10
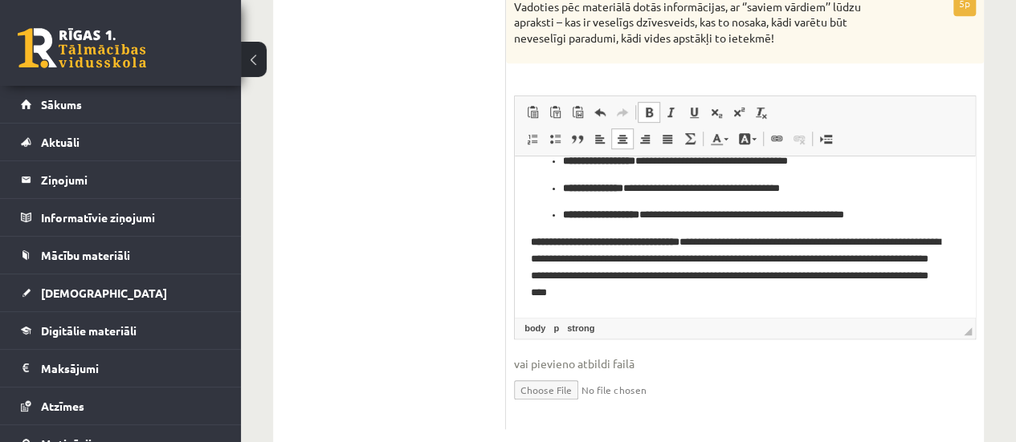
scroll to position [522, 0]
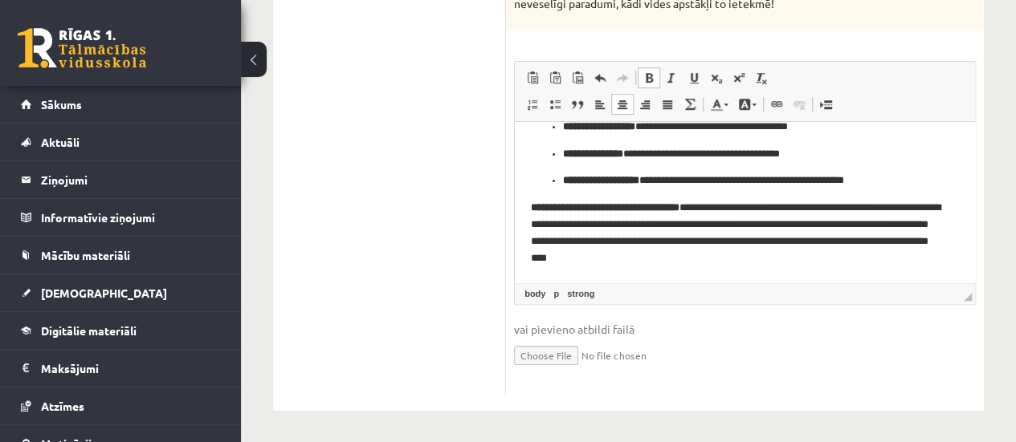
click at [787, 256] on p "**********" at bounding box center [739, 233] width 416 height 67
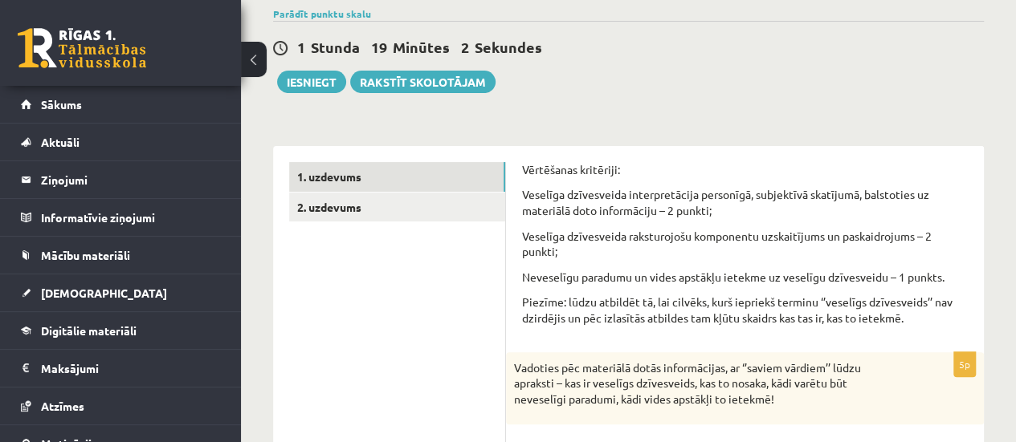
scroll to position [120, 0]
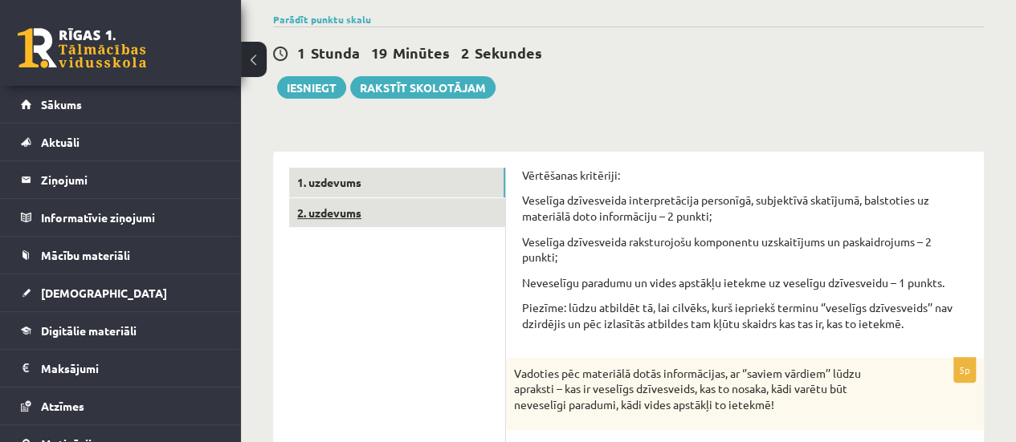
click at [382, 221] on link "2. uzdevums" at bounding box center [397, 213] width 216 height 30
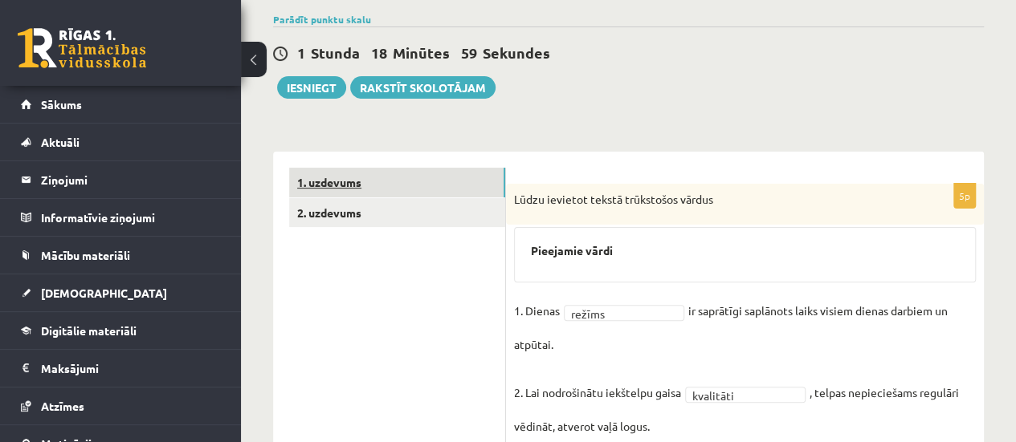
click at [442, 176] on link "1. uzdevums" at bounding box center [397, 183] width 216 height 30
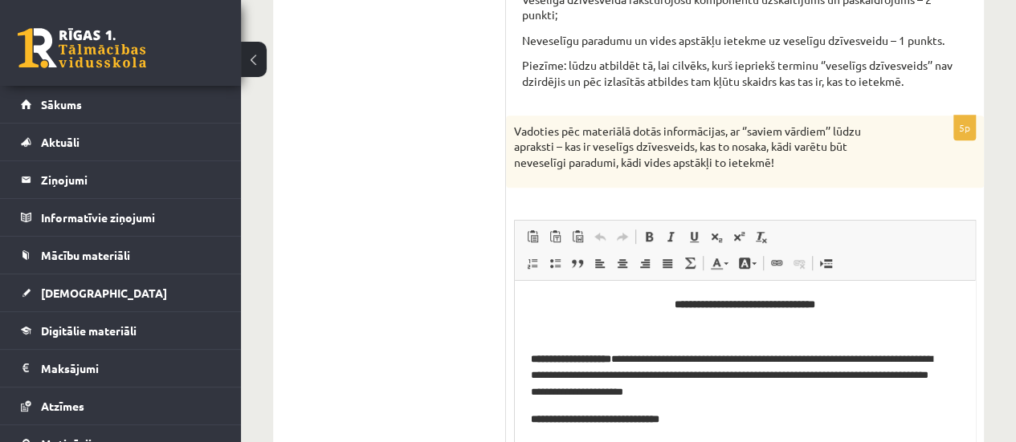
scroll to position [42, 0]
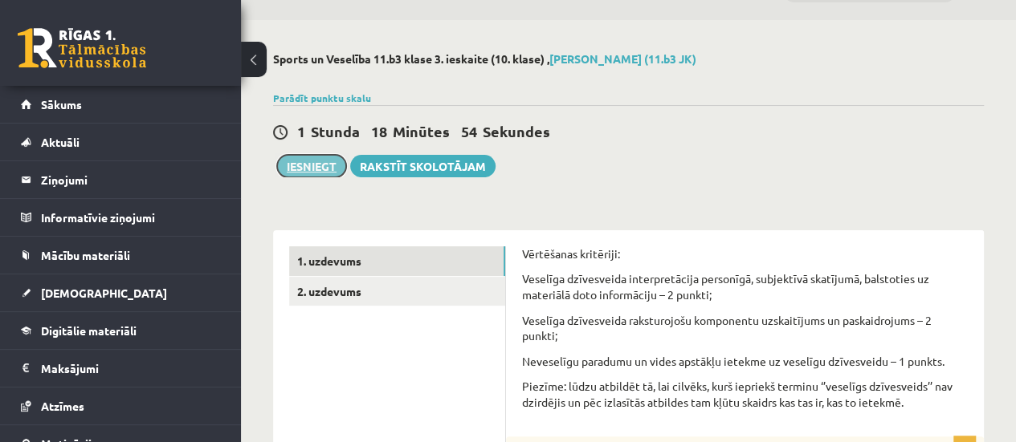
click at [318, 161] on button "Iesniegt" at bounding box center [311, 166] width 69 height 22
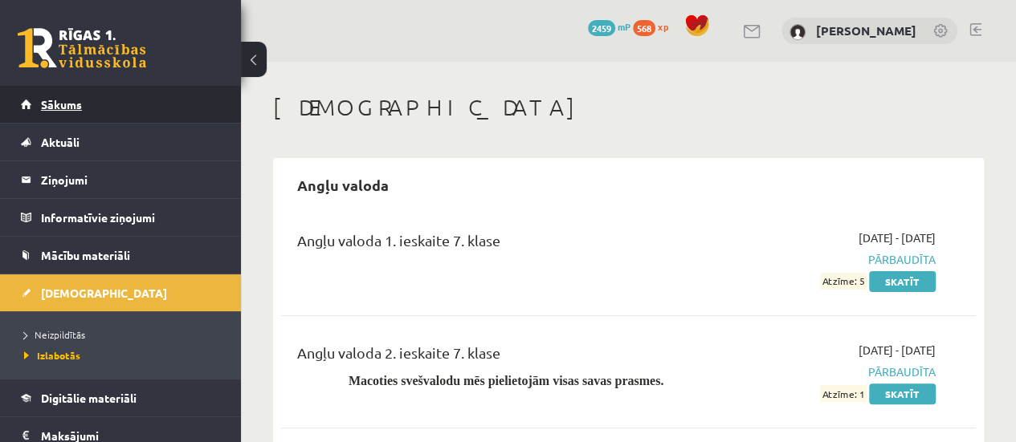
click at [158, 107] on link "Sākums" at bounding box center [121, 104] width 200 height 37
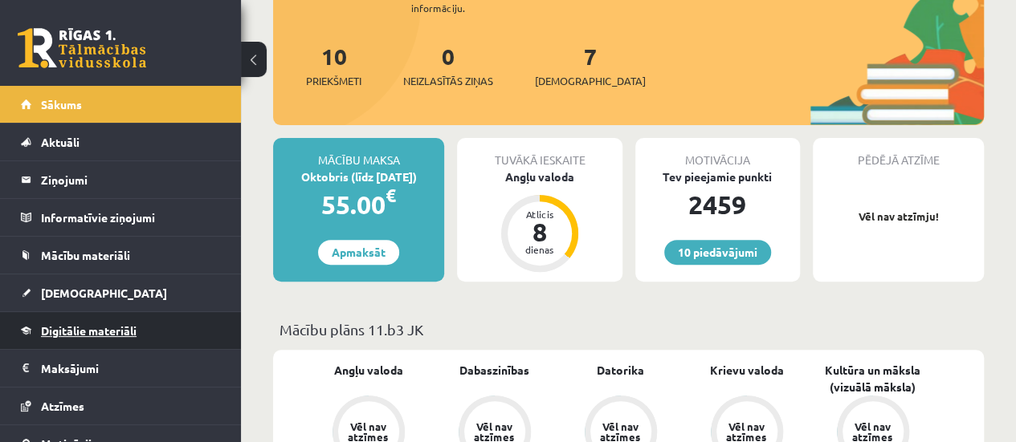
scroll to position [80, 0]
